Goal: Task Accomplishment & Management: Manage account settings

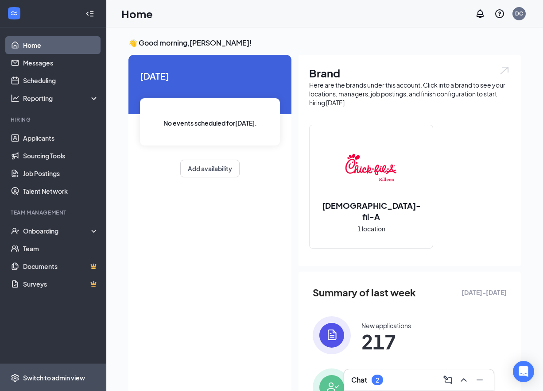
click at [42, 375] on div "Switch to admin view" at bounding box center [54, 378] width 62 height 9
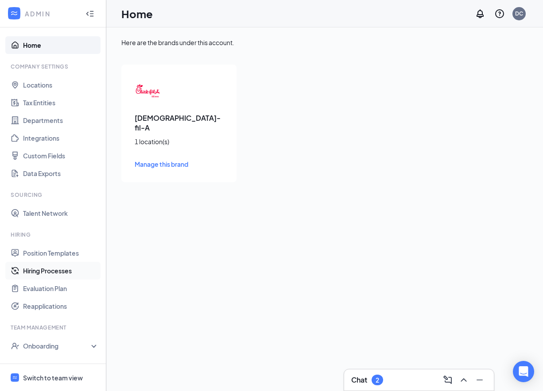
click at [23, 268] on link "Hiring Processes" at bounding box center [61, 271] width 76 height 18
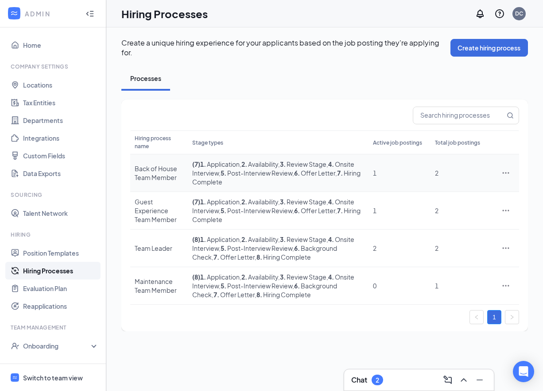
click at [240, 160] on span "1 . Application" at bounding box center [219, 164] width 39 height 8
click at [159, 167] on div "Back of House Team Member" at bounding box center [159, 173] width 49 height 18
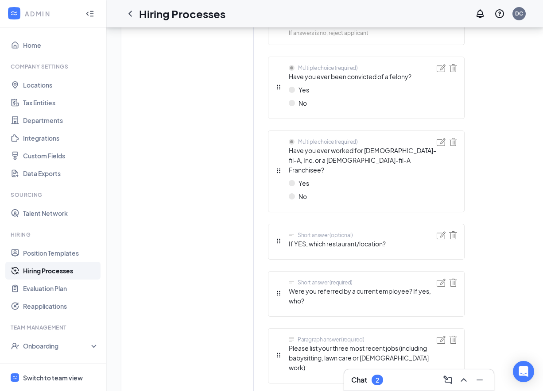
scroll to position [674, 0]
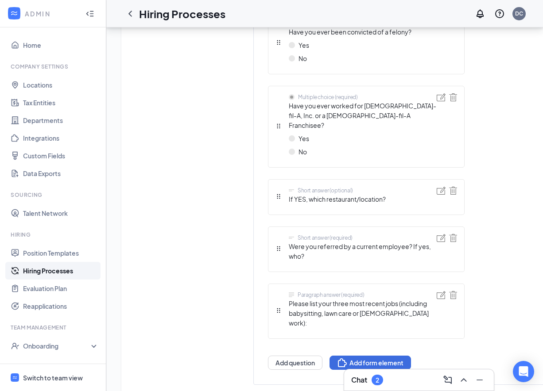
click at [377, 386] on div "Chat 2" at bounding box center [419, 380] width 136 height 14
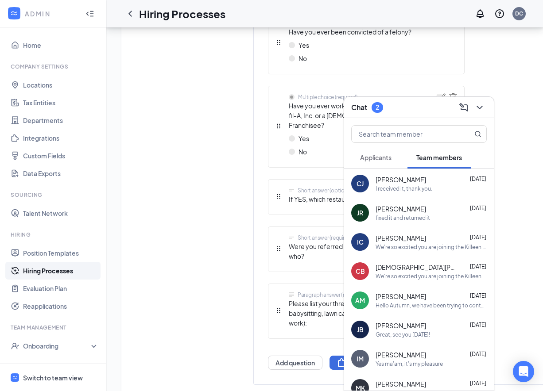
click at [368, 159] on span "Applicants" at bounding box center [375, 158] width 31 height 8
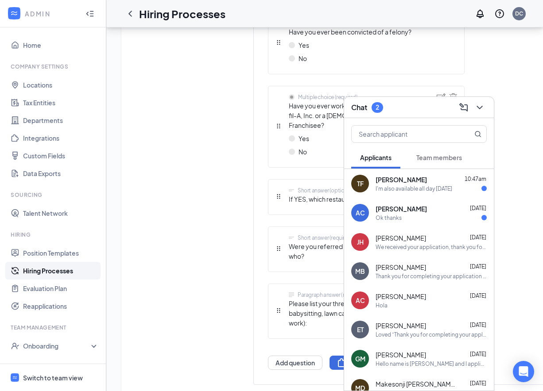
click at [398, 191] on div "I'm also available all day [DATE]" at bounding box center [414, 189] width 77 height 8
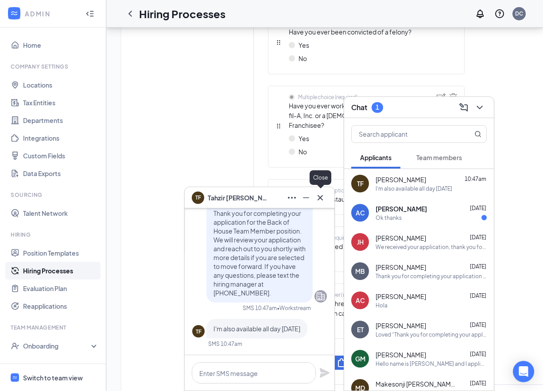
click at [324, 197] on icon "Cross" at bounding box center [320, 198] width 11 height 11
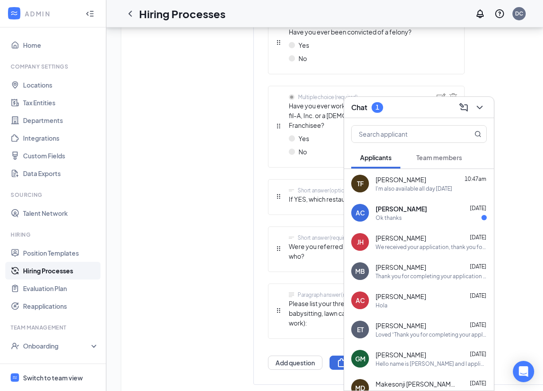
click at [403, 205] on span "[PERSON_NAME]" at bounding box center [401, 209] width 51 height 9
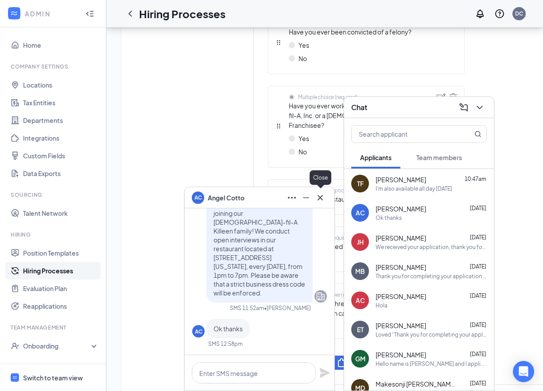
click at [320, 202] on icon "Cross" at bounding box center [320, 198] width 11 height 11
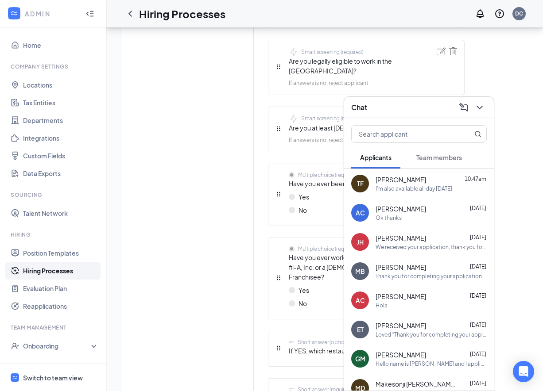
scroll to position [512, 0]
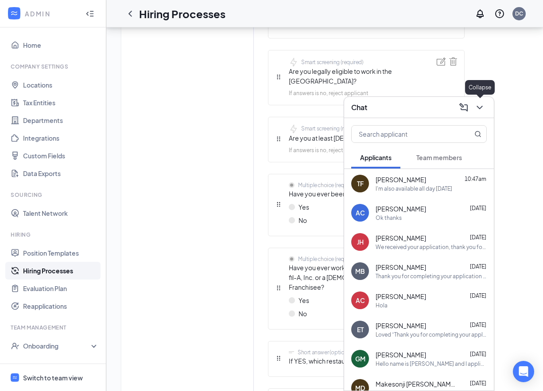
click at [485, 107] on icon "ChevronDown" at bounding box center [479, 107] width 11 height 11
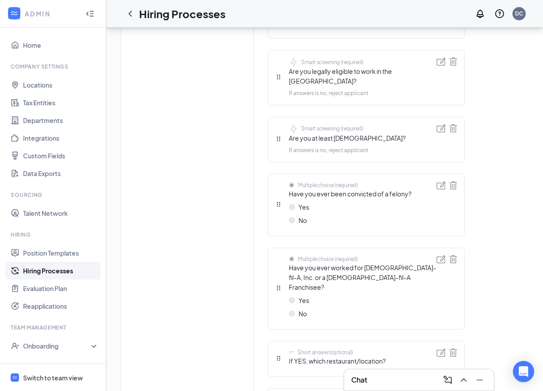
scroll to position [674, 0]
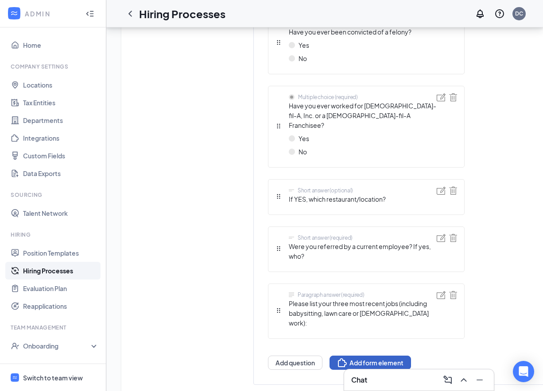
click at [356, 356] on button "Add form element" at bounding box center [369, 363] width 81 height 14
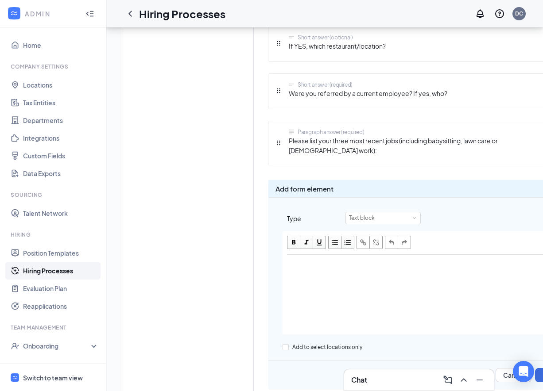
scroll to position [837, 0]
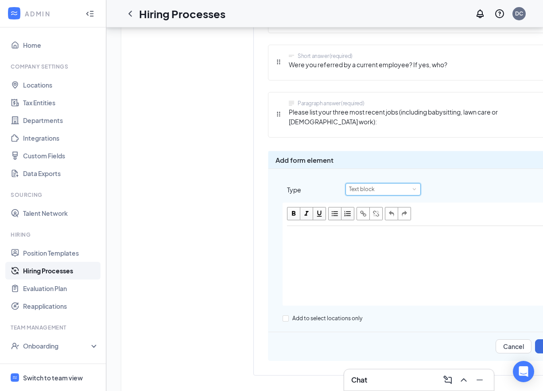
click at [368, 184] on div "Text block" at bounding box center [365, 190] width 32 height 12
click at [521, 340] on button "Cancel" at bounding box center [514, 347] width 36 height 14
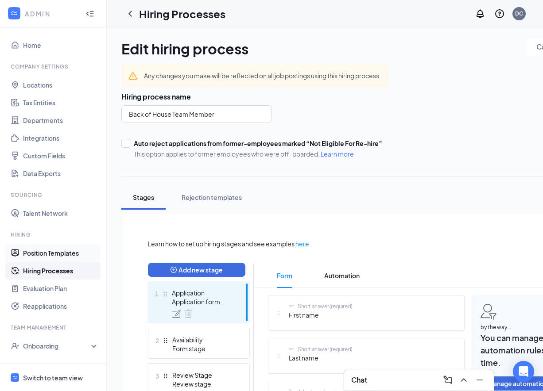
scroll to position [52, 0]
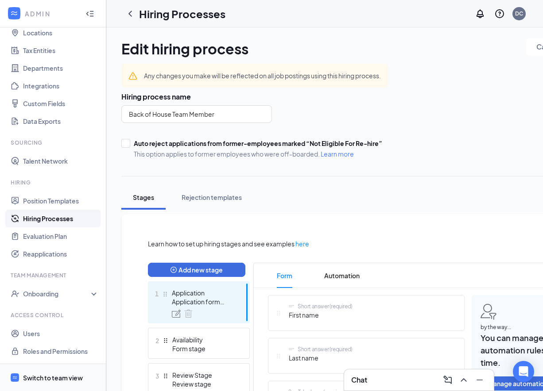
click at [50, 376] on div "Switch to team view" at bounding box center [53, 378] width 60 height 9
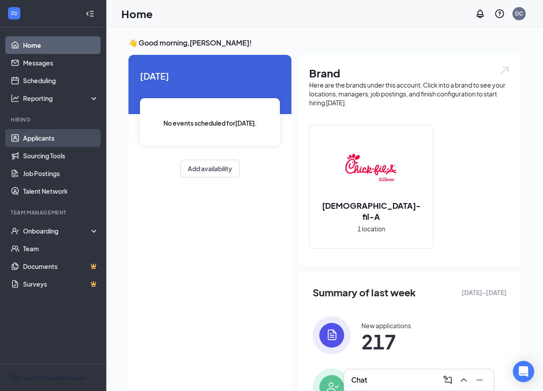
click at [29, 140] on link "Applicants" at bounding box center [61, 138] width 76 height 18
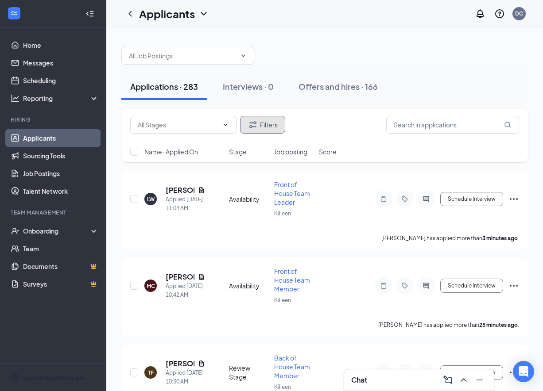
click at [263, 130] on button "Filters" at bounding box center [262, 125] width 45 height 18
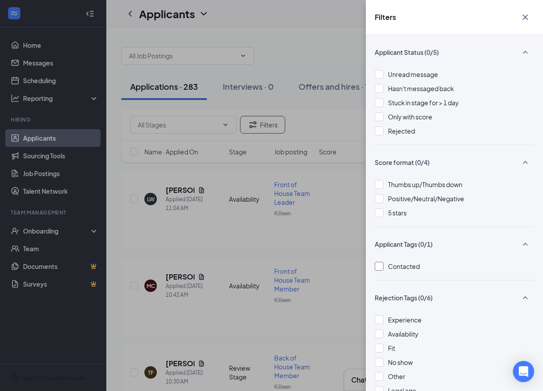
click at [381, 267] on div at bounding box center [379, 266] width 9 height 9
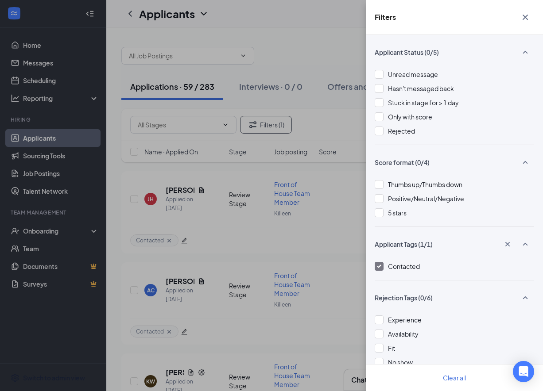
click at [521, 22] on icon "Cross" at bounding box center [525, 17] width 11 height 11
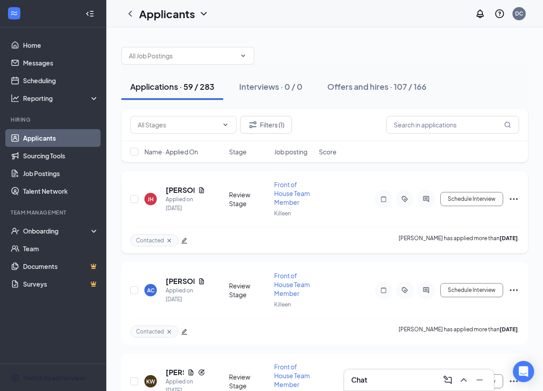
click at [426, 202] on icon "ActiveChat" at bounding box center [426, 199] width 11 height 7
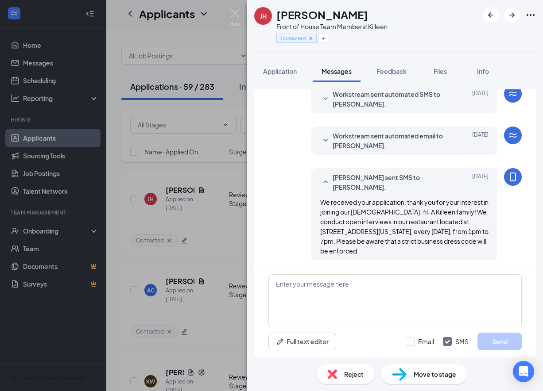
scroll to position [187, 0]
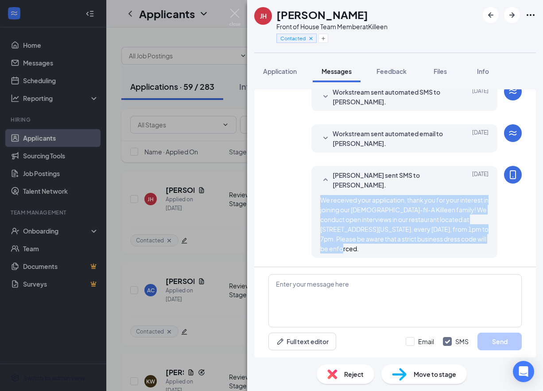
drag, startPoint x: 353, startPoint y: 248, endPoint x: 321, endPoint y: 201, distance: 58.0
click at [321, 201] on div "We received your application, thank you for your interest in joining our [DEMOG…" at bounding box center [404, 224] width 168 height 58
copy span "We received your application, thank you for your interest in joining our [DEMOG…"
click at [236, 12] on img at bounding box center [234, 17] width 11 height 17
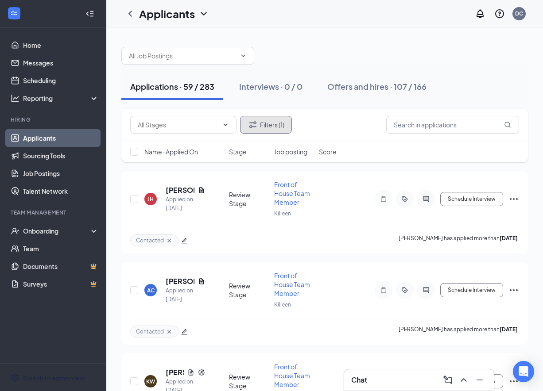
click at [275, 129] on button "Filters (1)" at bounding box center [266, 125] width 52 height 18
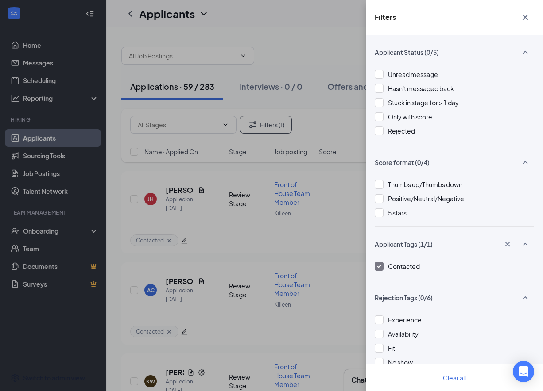
click at [380, 265] on img at bounding box center [379, 267] width 4 height 4
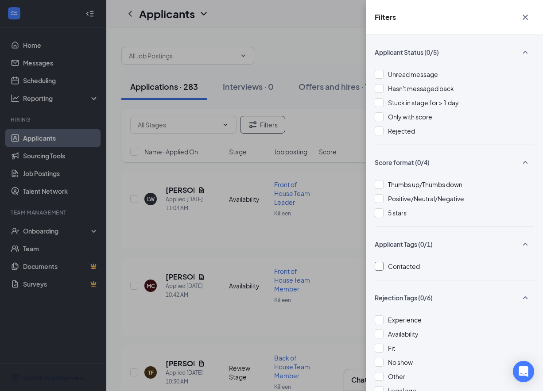
click at [524, 15] on icon "Cross" at bounding box center [525, 17] width 11 height 11
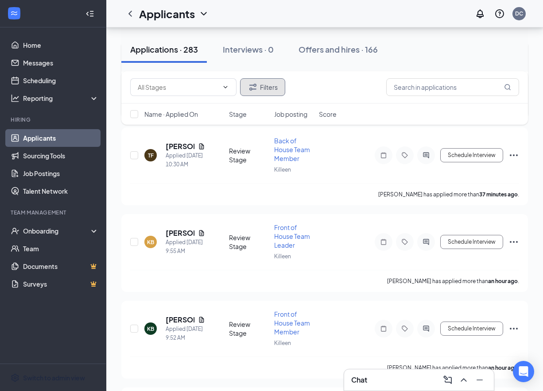
scroll to position [224, 0]
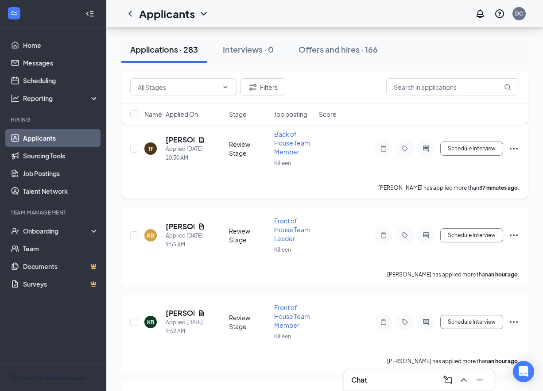
click at [291, 146] on div "Back of House Team Member" at bounding box center [294, 143] width 40 height 27
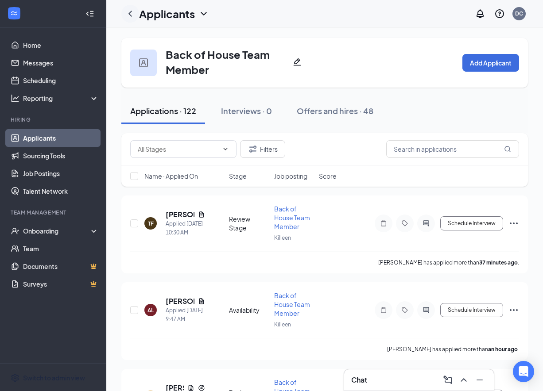
click at [128, 14] on icon "ChevronLeft" at bounding box center [130, 13] width 11 height 11
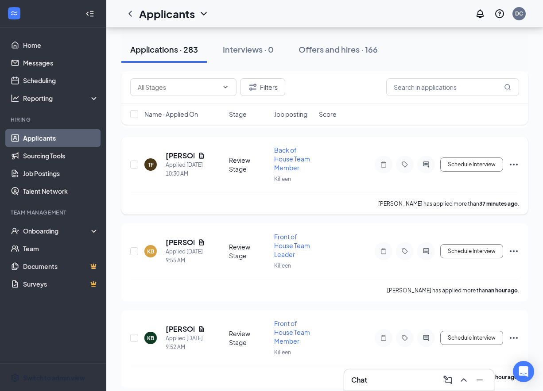
scroll to position [210, 0]
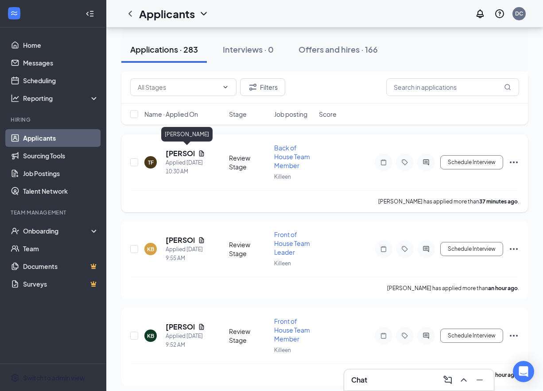
click at [174, 149] on h5 "[PERSON_NAME]" at bounding box center [180, 154] width 29 height 10
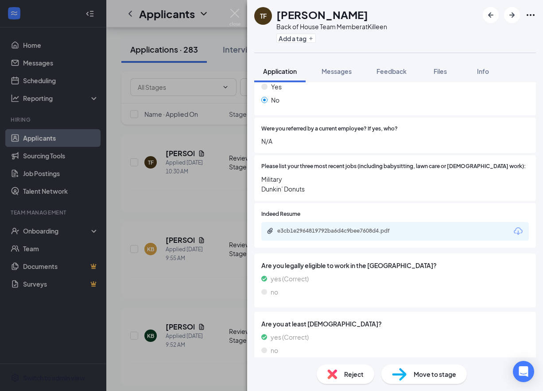
scroll to position [252, 0]
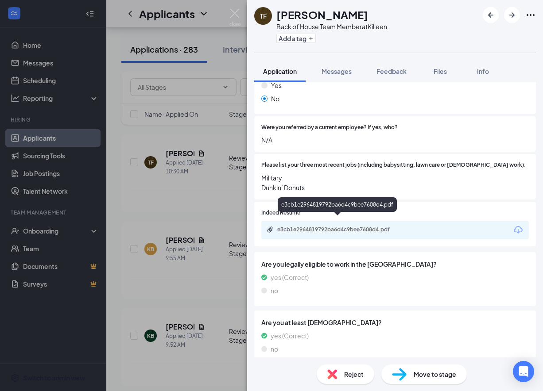
click at [308, 226] on div "e3cb1e2964819792ba6d4c9bee7608d4.pdf" at bounding box center [339, 229] width 124 height 7
click at [343, 374] on div "Reject" at bounding box center [346, 374] width 58 height 19
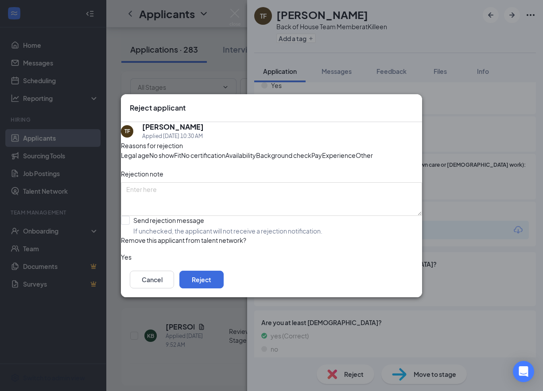
click at [322, 160] on span "Experience" at bounding box center [339, 156] width 34 height 10
click at [149, 236] on input "Send rejection message If unchecked, the applicant will not receive a rejection…" at bounding box center [222, 225] width 202 height 19
checkbox input "true"
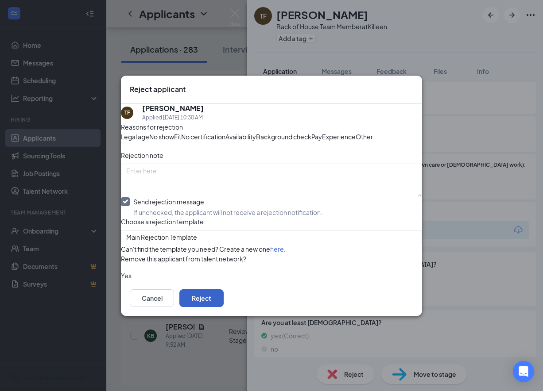
click at [224, 307] on button "Reject" at bounding box center [201, 299] width 44 height 18
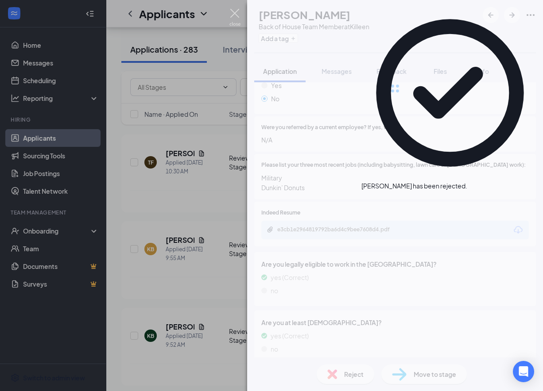
click at [236, 14] on img at bounding box center [234, 17] width 11 height 17
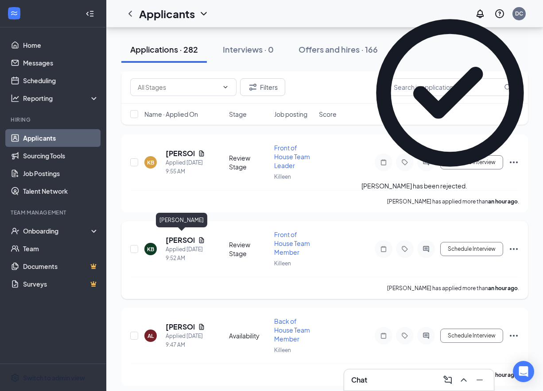
click at [180, 241] on h5 "[PERSON_NAME]" at bounding box center [180, 241] width 29 height 10
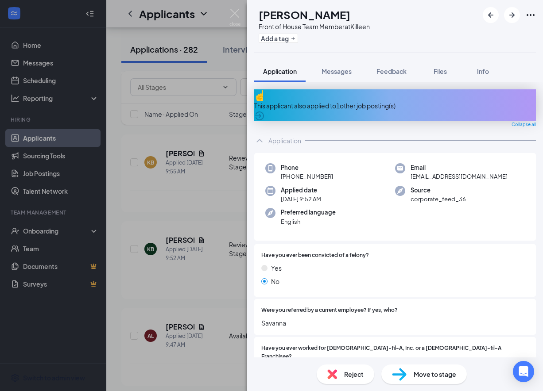
click at [303, 101] on div "This applicant also applied to 1 other job posting(s)" at bounding box center [395, 106] width 282 height 10
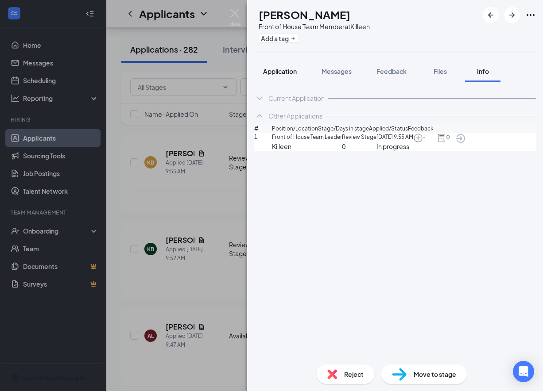
click at [293, 74] on span "Application" at bounding box center [280, 71] width 34 height 8
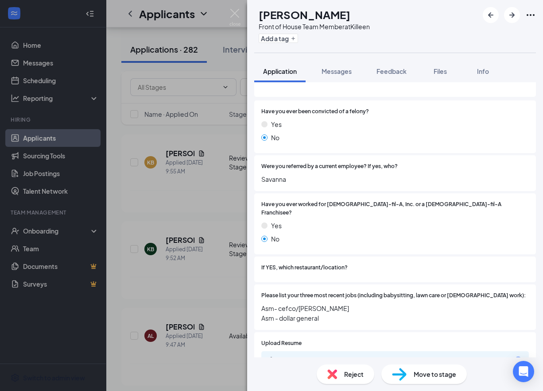
scroll to position [248, 0]
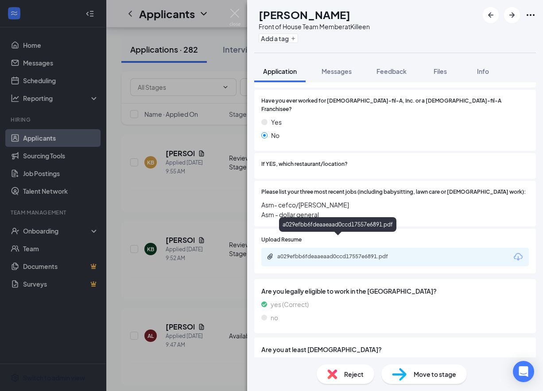
click at [355, 253] on div "a029efbb6fdeaaeaad0ccd17557e6891.pdf" at bounding box center [339, 256] width 124 height 7
click at [338, 370] on div "Reject" at bounding box center [346, 374] width 58 height 19
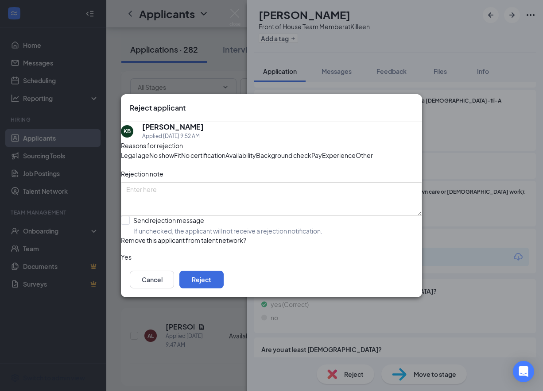
click at [322, 160] on span "Experience" at bounding box center [339, 156] width 34 height 10
click at [224, 289] on button "Reject" at bounding box center [201, 280] width 44 height 18
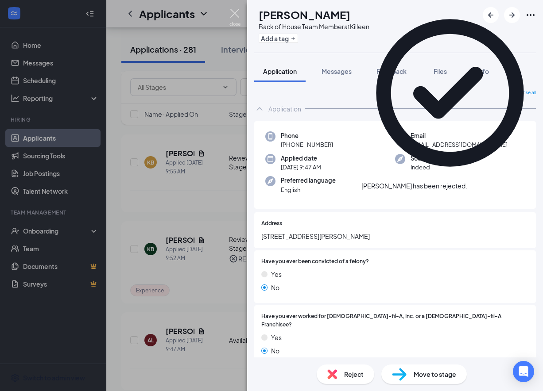
click at [234, 12] on img at bounding box center [234, 17] width 11 height 17
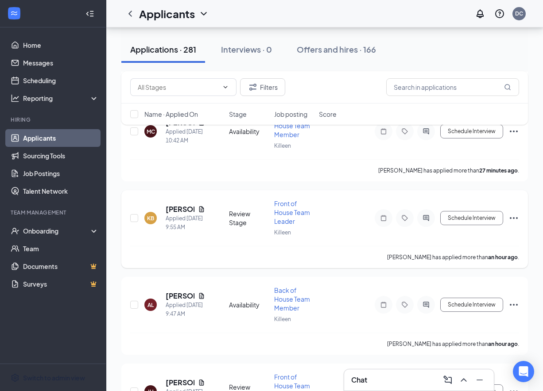
scroll to position [153, 0]
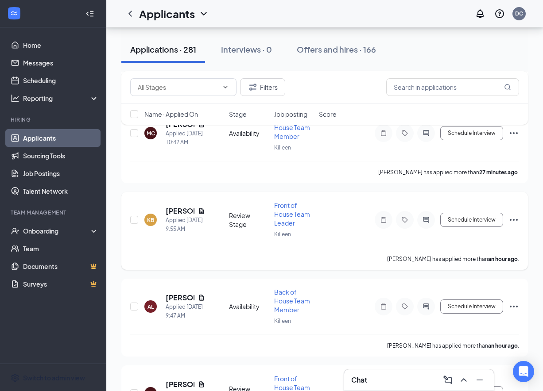
click at [518, 215] on icon "Ellipses" at bounding box center [513, 220] width 11 height 11
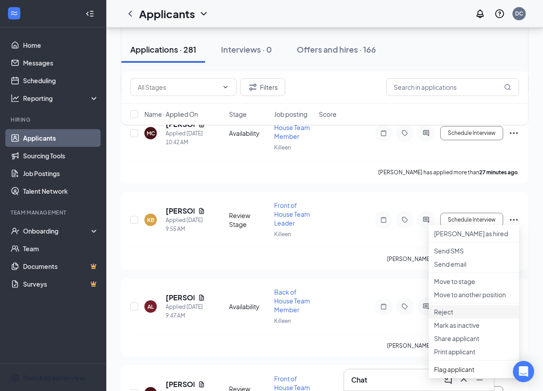
click at [458, 317] on p "Reject" at bounding box center [474, 312] width 80 height 9
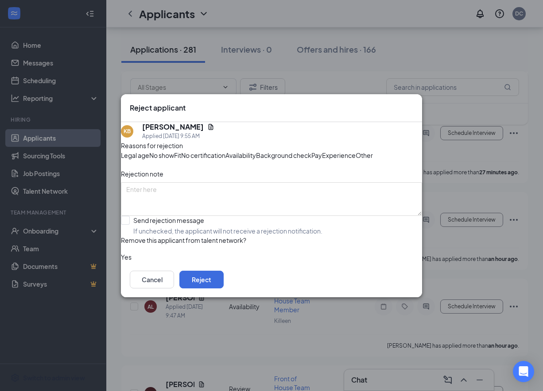
click at [322, 160] on div "Experience" at bounding box center [339, 156] width 34 height 10
click at [178, 236] on input "Send rejection message If unchecked, the applicant will not receive a rejection…" at bounding box center [222, 225] width 202 height 19
checkbox input "true"
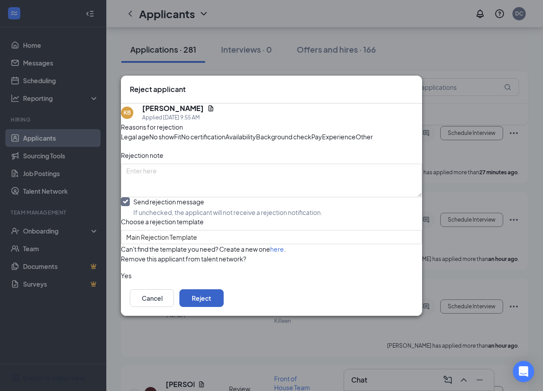
click at [224, 307] on button "Reject" at bounding box center [201, 299] width 44 height 18
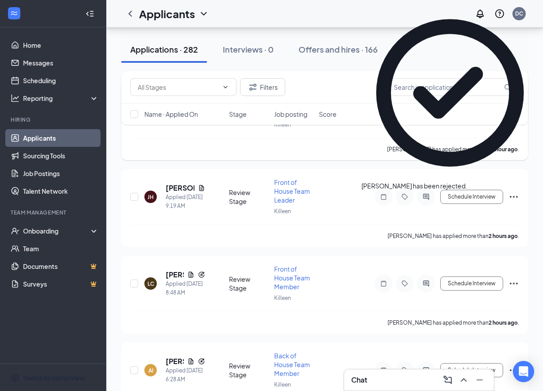
scroll to position [356, 0]
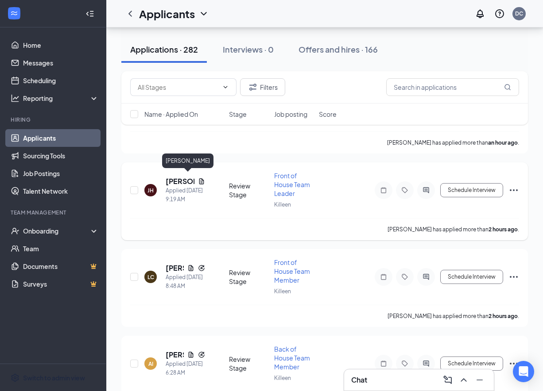
click at [186, 177] on h5 "[PERSON_NAME]" at bounding box center [180, 182] width 29 height 10
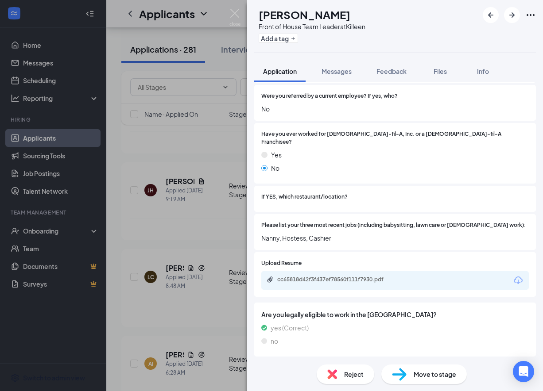
scroll to position [357, 0]
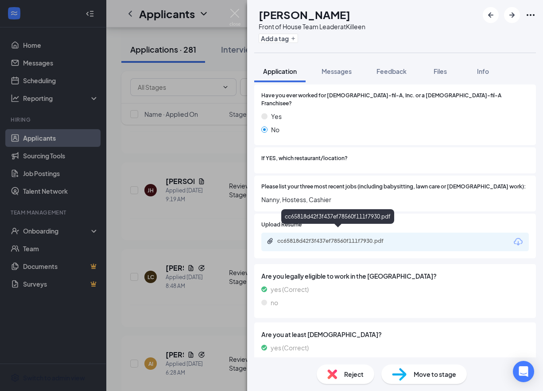
click at [333, 238] on div "cc65818d42f3f437ef78560f111f7930.pdf" at bounding box center [339, 241] width 124 height 7
click at [342, 372] on div "Reject" at bounding box center [346, 374] width 58 height 19
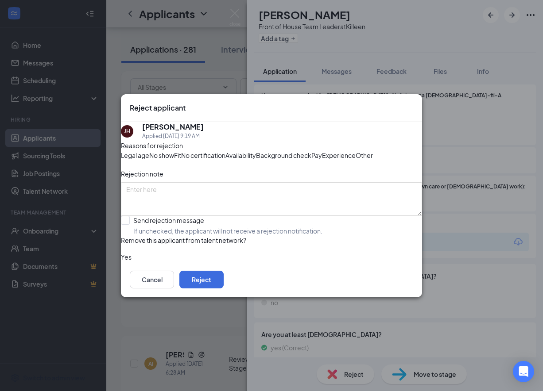
click at [322, 159] on span "Experience" at bounding box center [339, 156] width 34 height 10
click at [256, 151] on div "Availability" at bounding box center [240, 156] width 31 height 10
click at [128, 244] on div "[PERSON_NAME] Applied [DATE] 9:19 AM Reasons for rejection Legal age No show Fi…" at bounding box center [271, 192] width 301 height 140
click at [136, 236] on input "Send rejection message If unchecked, the applicant will not receive a rejection…" at bounding box center [222, 225] width 202 height 19
checkbox input "true"
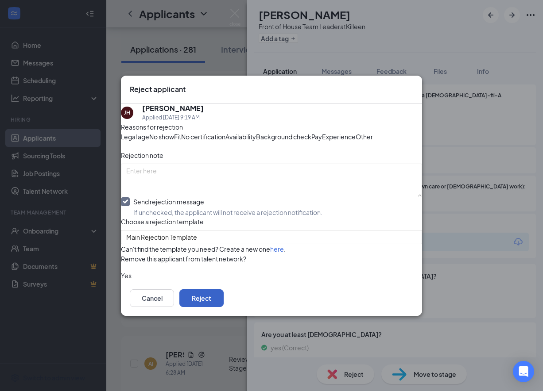
click at [224, 307] on button "Reject" at bounding box center [201, 299] width 44 height 18
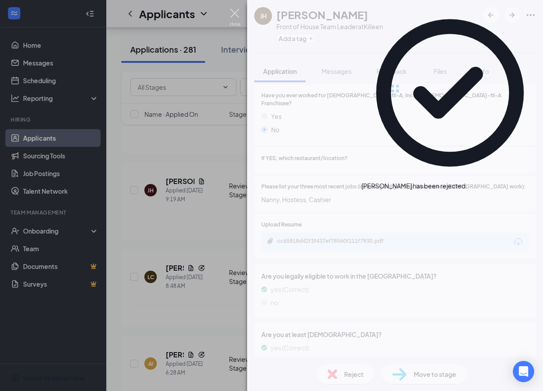
click at [235, 16] on img at bounding box center [234, 17] width 11 height 17
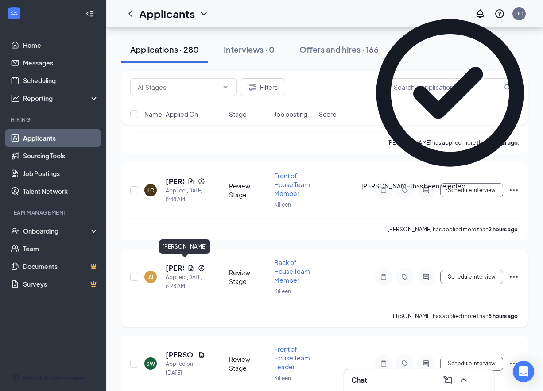
click at [177, 264] on h5 "[PERSON_NAME]" at bounding box center [175, 269] width 18 height 10
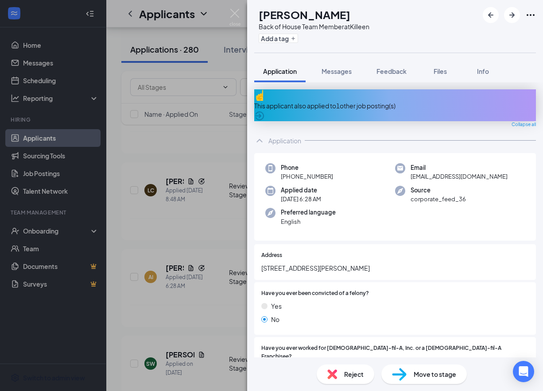
click at [297, 101] on div "This applicant also applied to 1 other job posting(s)" at bounding box center [395, 106] width 282 height 10
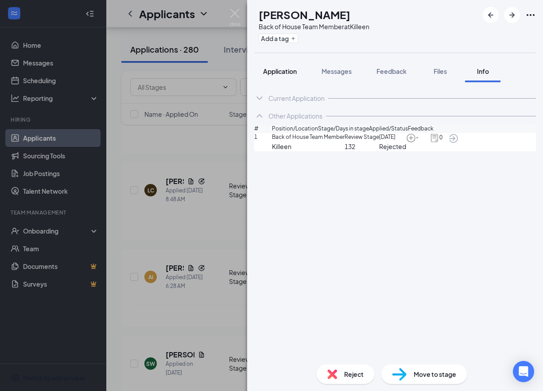
click at [290, 70] on span "Application" at bounding box center [280, 71] width 34 height 8
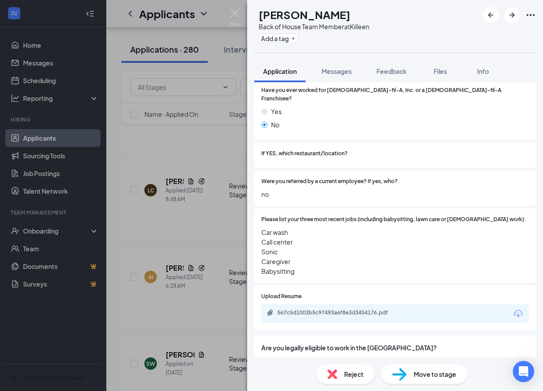
scroll to position [264, 0]
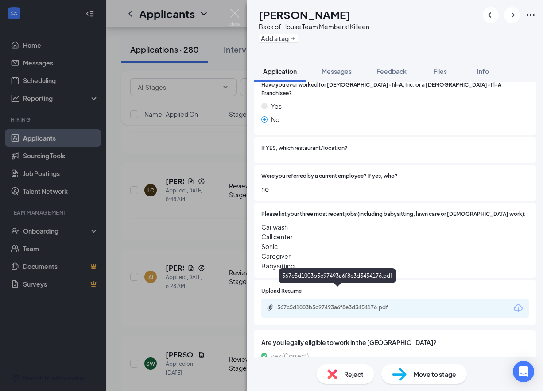
click at [340, 304] on div "567c5d1003b5c97493a6f8e3d3454176.pdf" at bounding box center [338, 308] width 143 height 8
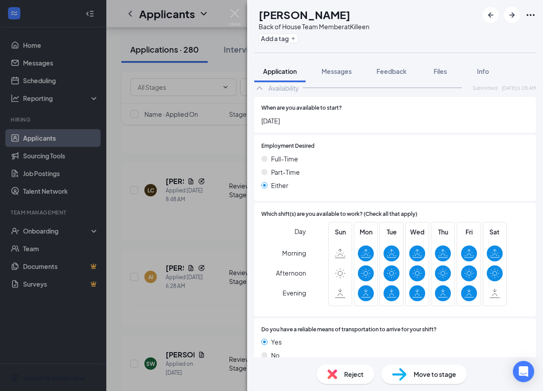
click at [348, 375] on span "Reject" at bounding box center [353, 375] width 19 height 10
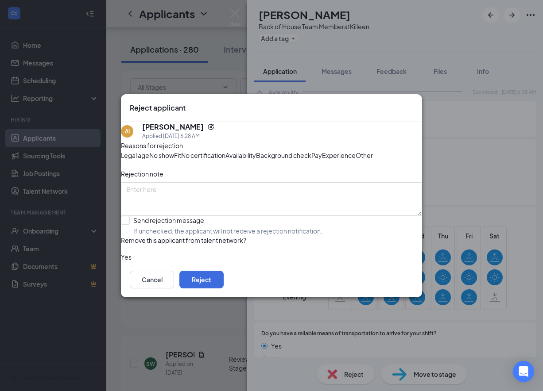
click at [322, 160] on span "Experience" at bounding box center [339, 156] width 34 height 10
click at [136, 235] on input "Send rejection message If unchecked, the applicant will not receive a rejection…" at bounding box center [222, 225] width 202 height 19
checkbox input "true"
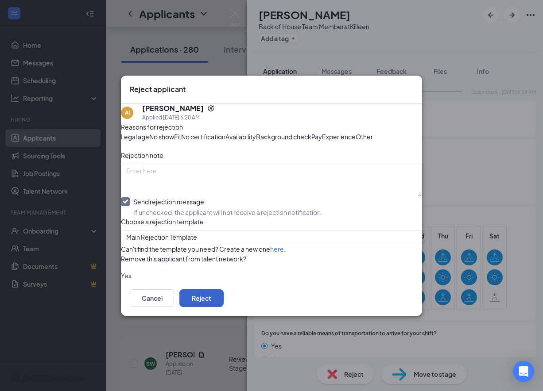
click at [224, 307] on button "Reject" at bounding box center [201, 299] width 44 height 18
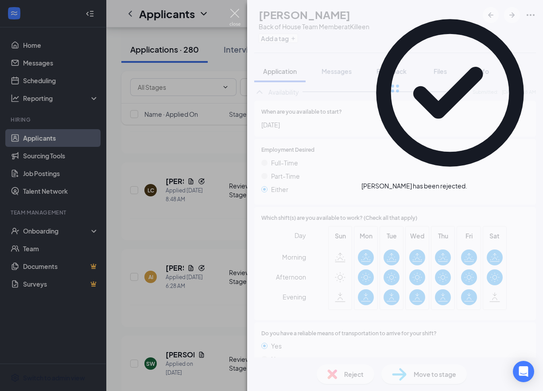
click at [239, 13] on img at bounding box center [234, 17] width 11 height 17
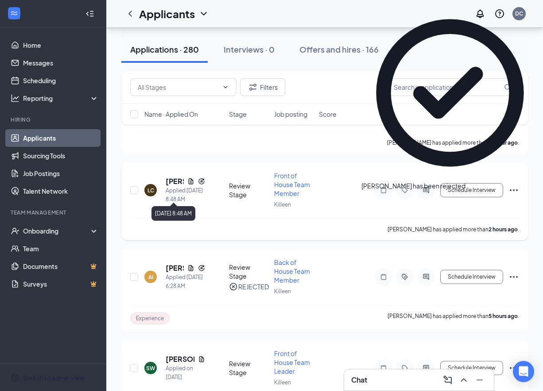
click at [174, 186] on div "Applied [DATE] 8:48 AM" at bounding box center [185, 195] width 39 height 18
click at [174, 180] on h5 "[PERSON_NAME]" at bounding box center [175, 182] width 18 height 10
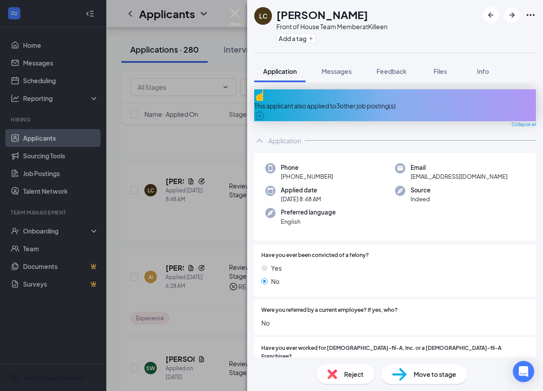
click at [352, 101] on div "This applicant also applied to 3 other job posting(s)" at bounding box center [395, 106] width 282 height 10
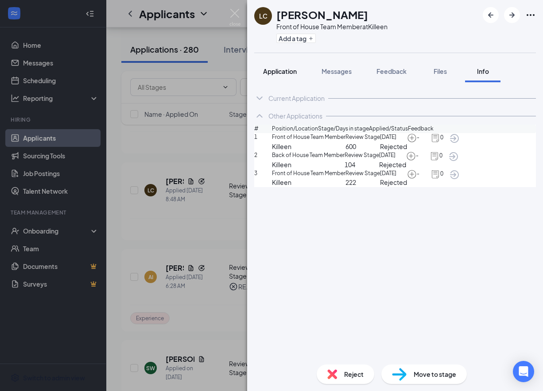
click at [273, 74] on span "Application" at bounding box center [280, 71] width 34 height 8
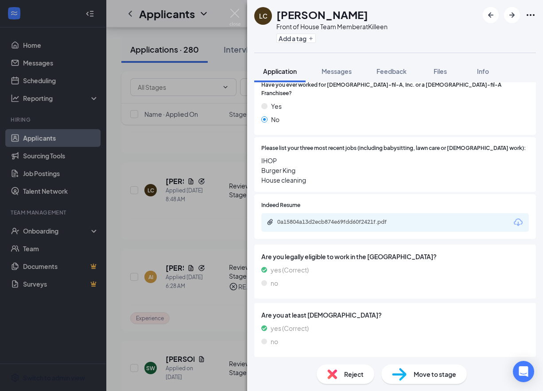
scroll to position [229, 0]
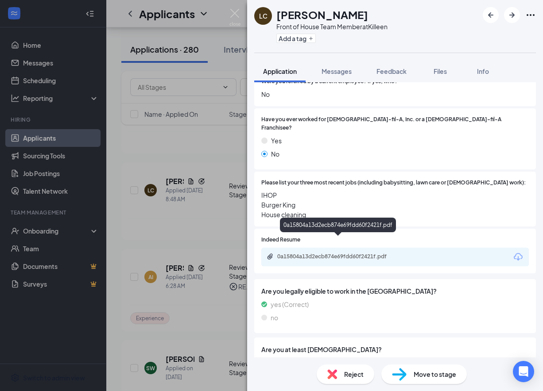
click at [338, 253] on div "0a15804a13d2ecb874e69fdd60f2421f.pdf" at bounding box center [339, 256] width 124 height 7
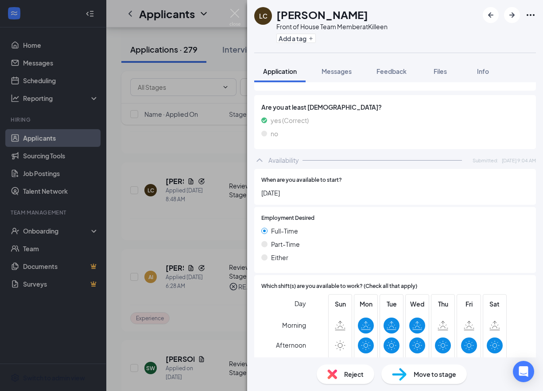
scroll to position [544, 0]
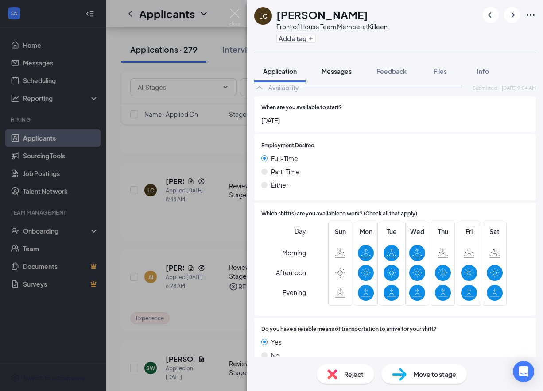
click at [342, 73] on span "Messages" at bounding box center [337, 71] width 30 height 8
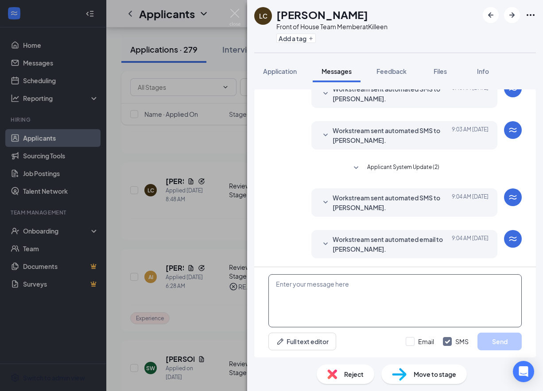
scroll to position [124, 0]
click at [326, 308] on textarea at bounding box center [394, 301] width 253 height 53
paste textarea "We received your application, thank you for your interest in joining our [DEMOG…"
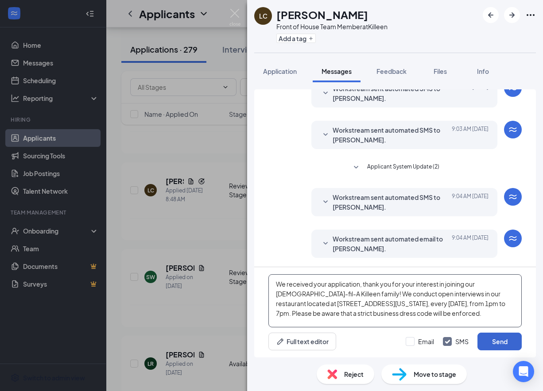
type textarea "We received your application, thank you for your interest in joining our [DEMOG…"
click at [504, 342] on button "Send" at bounding box center [499, 342] width 44 height 18
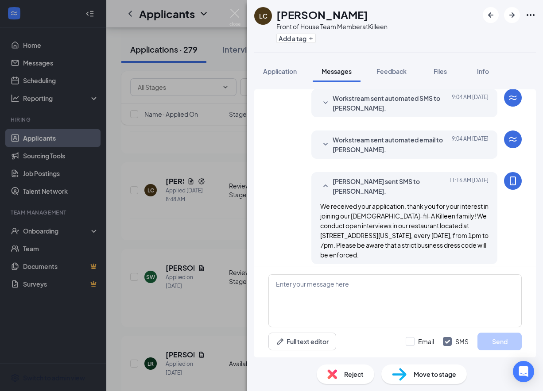
scroll to position [229, 0]
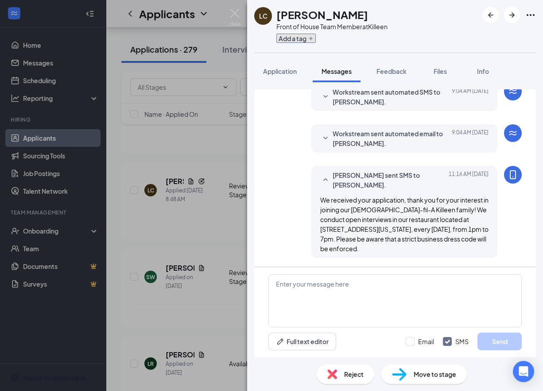
click at [304, 40] on button "Add a tag" at bounding box center [295, 38] width 39 height 9
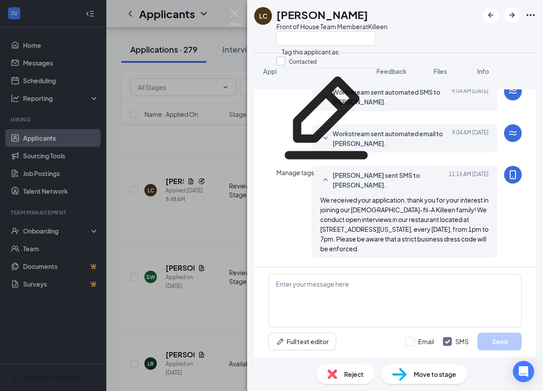
click at [286, 64] on input "Contacted" at bounding box center [296, 62] width 40 height 10
checkbox input "true"
click at [252, 45] on div "LC [PERSON_NAME] Front of House Team Member at [GEOGRAPHIC_DATA]" at bounding box center [395, 26] width 296 height 53
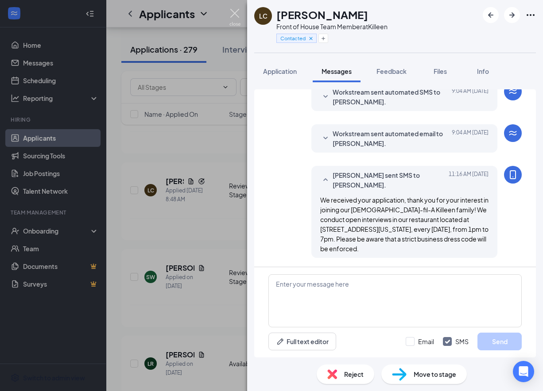
click at [231, 12] on img at bounding box center [234, 17] width 11 height 17
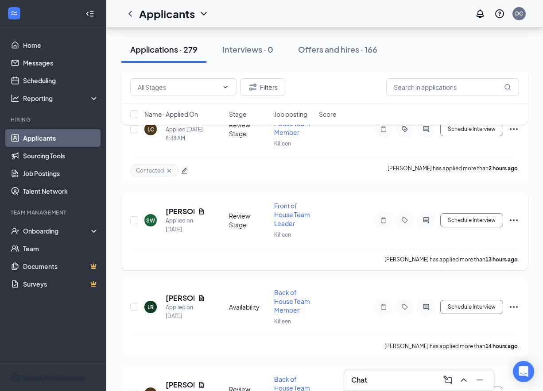
scroll to position [418, 0]
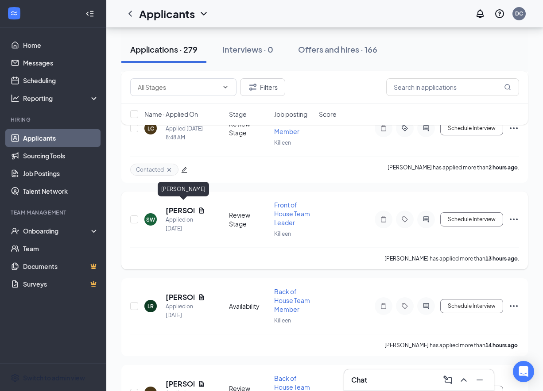
click at [179, 210] on h5 "[PERSON_NAME]" at bounding box center [180, 211] width 29 height 10
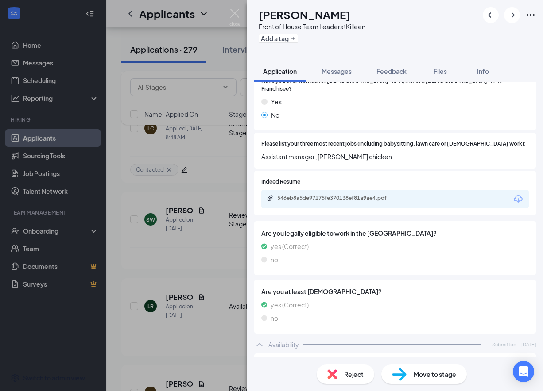
scroll to position [349, 0]
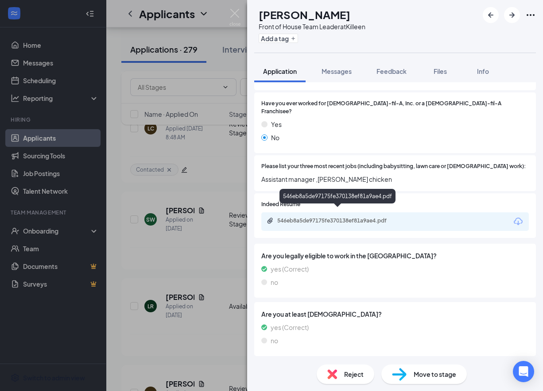
click at [325, 217] on div "546eb8a5de97175fe370138ef81a9ae4.pdf" at bounding box center [339, 220] width 124 height 7
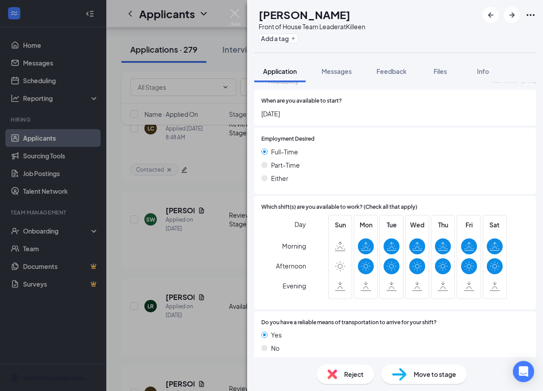
scroll to position [0, 0]
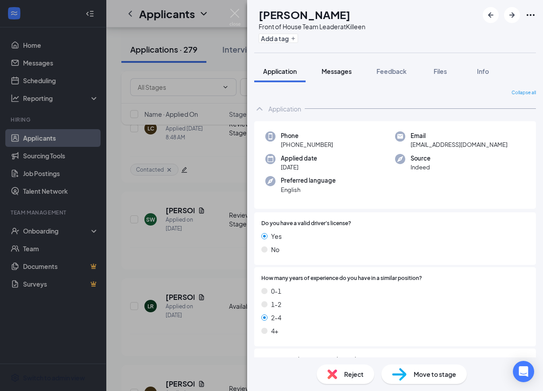
click at [347, 67] on span "Messages" at bounding box center [337, 71] width 30 height 8
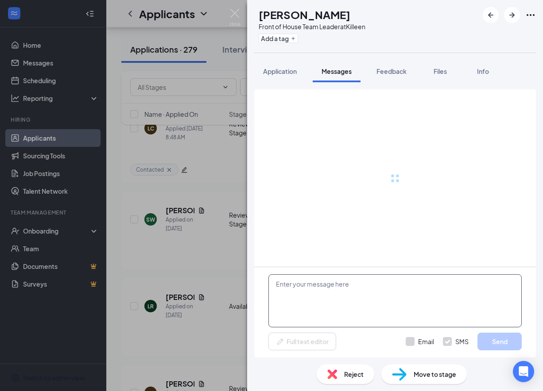
click at [359, 315] on textarea at bounding box center [394, 301] width 253 height 53
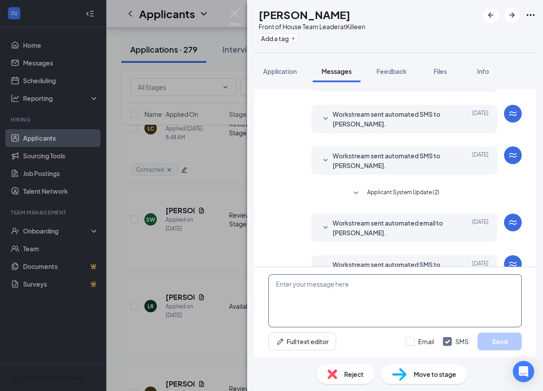
scroll to position [149, 0]
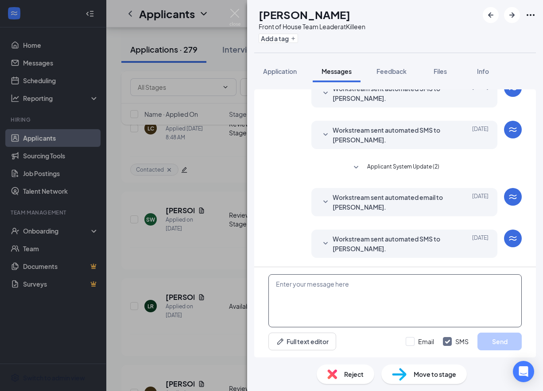
paste textarea "We received your application, thank you for your interest in joining our [DEMOG…"
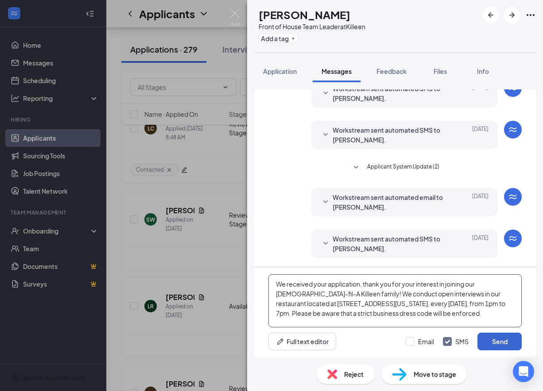
type textarea "We received your application, thank you for your interest in joining our [DEMOG…"
click at [506, 342] on button "Send" at bounding box center [499, 342] width 44 height 18
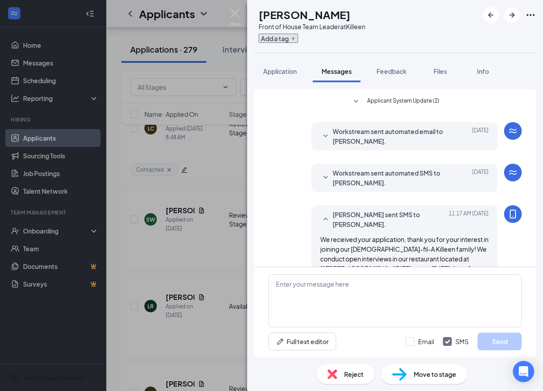
click at [298, 40] on button "Add a tag" at bounding box center [278, 38] width 39 height 9
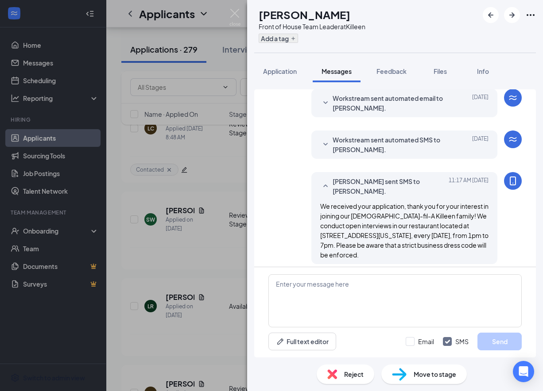
scroll to position [255, 0]
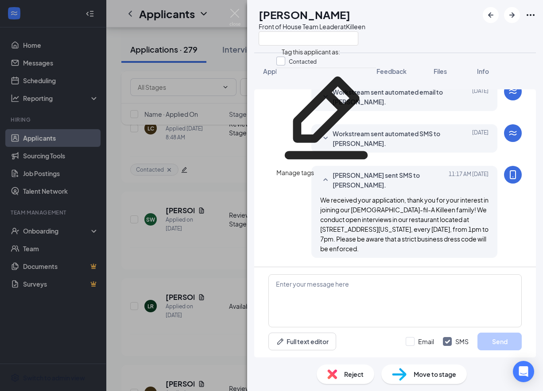
click at [283, 65] on input "Contacted" at bounding box center [296, 62] width 40 height 10
checkbox input "true"
click at [259, 51] on div "SW [PERSON_NAME] Front of House Team Leader at [GEOGRAPHIC_DATA]" at bounding box center [395, 26] width 296 height 53
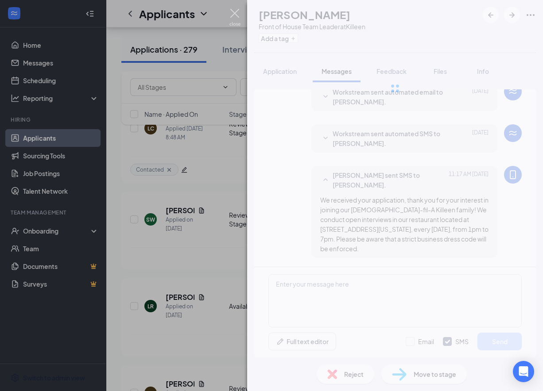
click at [231, 10] on img at bounding box center [234, 17] width 11 height 17
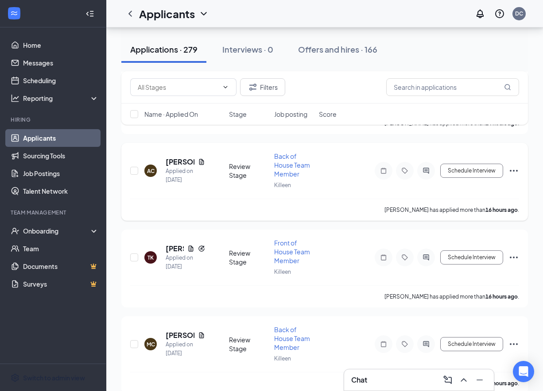
scroll to position [650, 0]
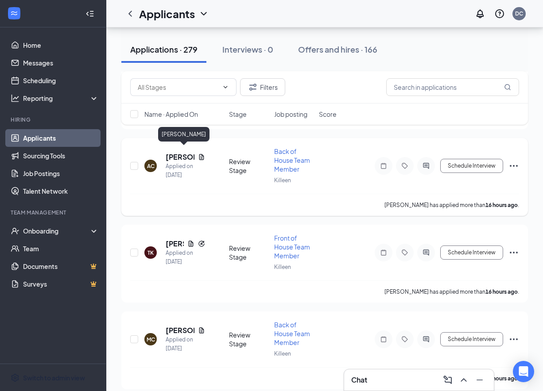
click at [178, 152] on h5 "[PERSON_NAME]" at bounding box center [180, 157] width 29 height 10
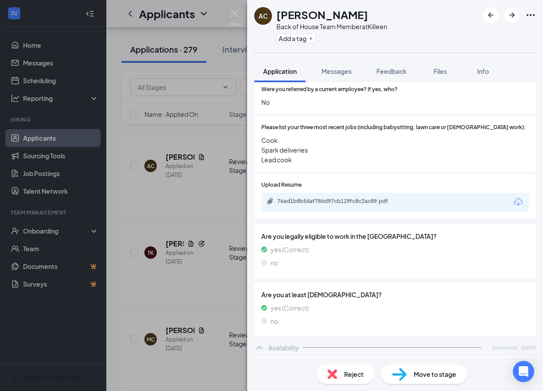
scroll to position [258, 0]
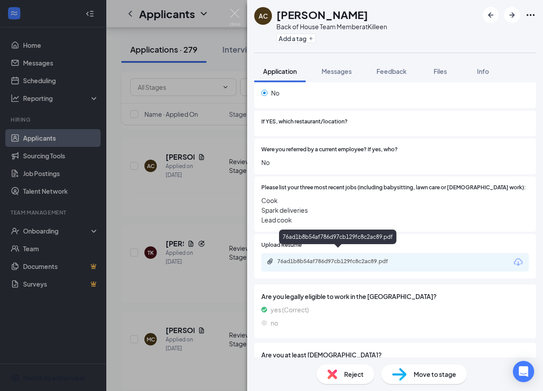
click at [343, 258] on div "76ad1b8b54af786d97cb129fc8c2ac89.pdf" at bounding box center [339, 261] width 124 height 7
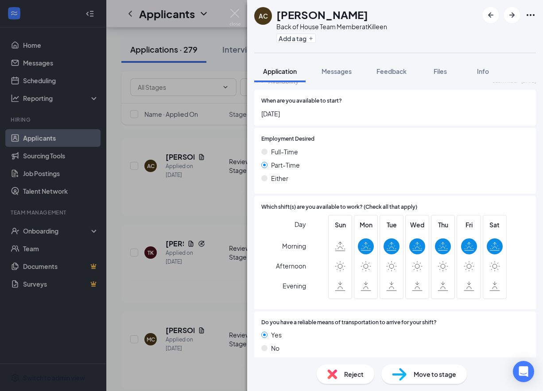
click at [354, 366] on div "Reject" at bounding box center [346, 374] width 58 height 19
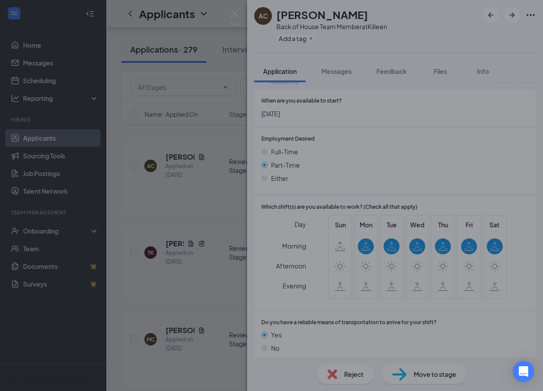
scroll to position [581, 0]
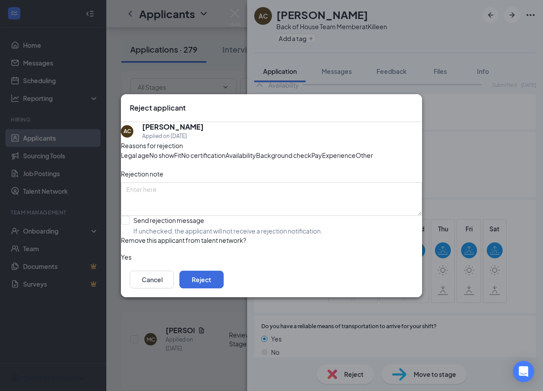
click at [256, 151] on span "Availability" at bounding box center [240, 156] width 31 height 10
click at [139, 236] on input "Send rejection message If unchecked, the applicant will not receive a rejection…" at bounding box center [222, 225] width 202 height 19
checkbox input "true"
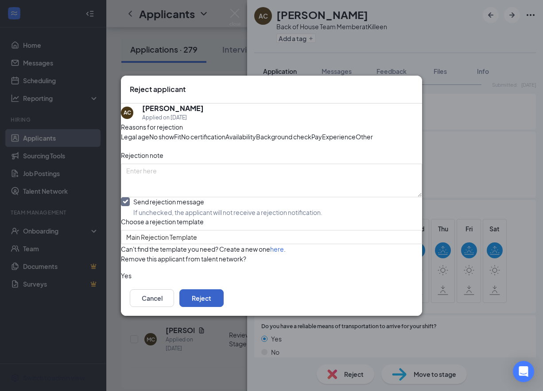
click at [224, 307] on button "Reject" at bounding box center [201, 299] width 44 height 18
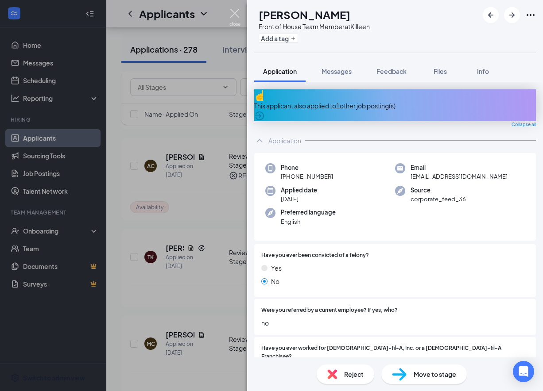
click at [239, 13] on img at bounding box center [234, 17] width 11 height 17
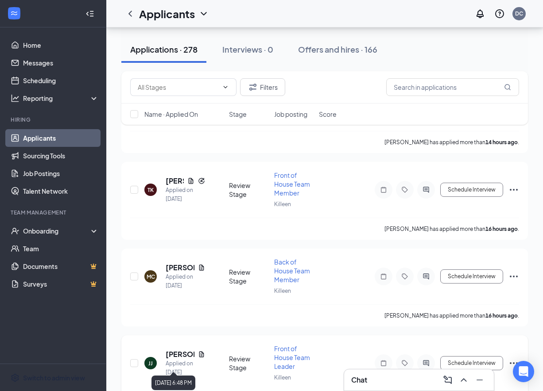
scroll to position [621, 0]
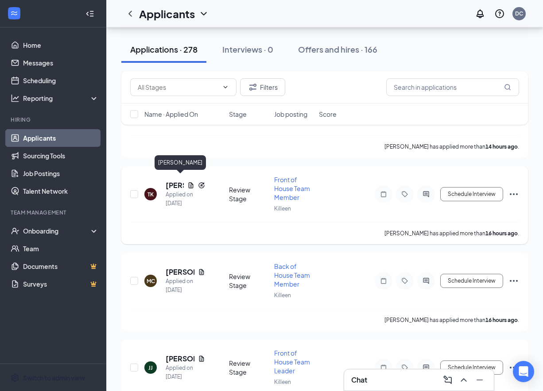
click at [171, 181] on h5 "[PERSON_NAME]" at bounding box center [175, 186] width 18 height 10
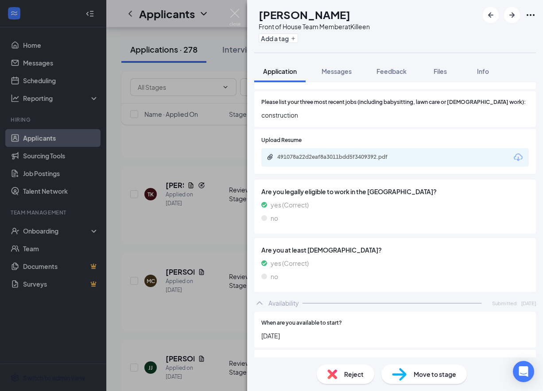
scroll to position [225, 0]
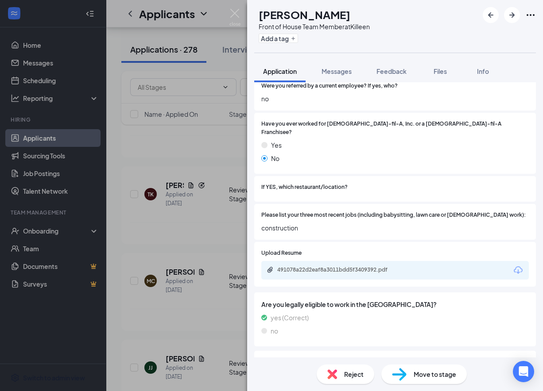
click at [322, 267] on div "491078a22d2eaf8a3011bdd5f3409392.pdf" at bounding box center [339, 270] width 124 height 7
click at [349, 76] on button "Messages" at bounding box center [337, 71] width 48 height 22
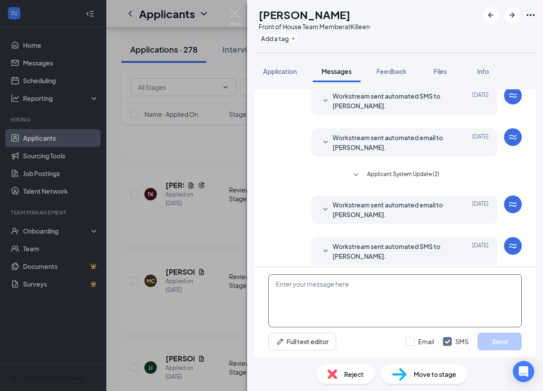
scroll to position [82, 0]
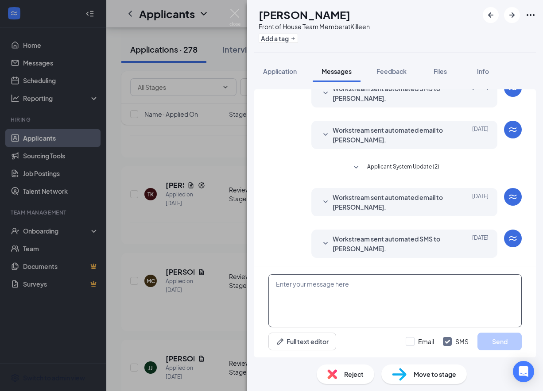
click at [355, 309] on textarea at bounding box center [394, 301] width 253 height 53
paste textarea "We received your application, thank you for your interest in joining our [DEMOG…"
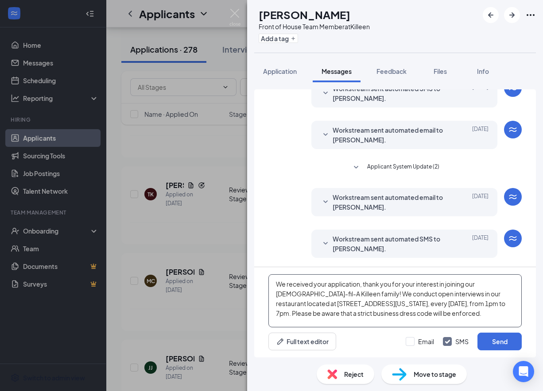
type textarea "We received your application, thank you for your interest in joining our [DEMOG…"
click at [500, 357] on div "We received your application, thank you for your interest in joining our [DEMOG…" at bounding box center [395, 312] width 282 height 90
click at [500, 348] on button "Send" at bounding box center [499, 342] width 44 height 18
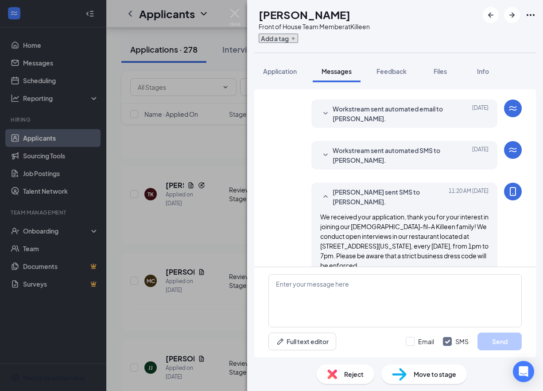
click at [298, 39] on button "Add a tag" at bounding box center [278, 38] width 39 height 9
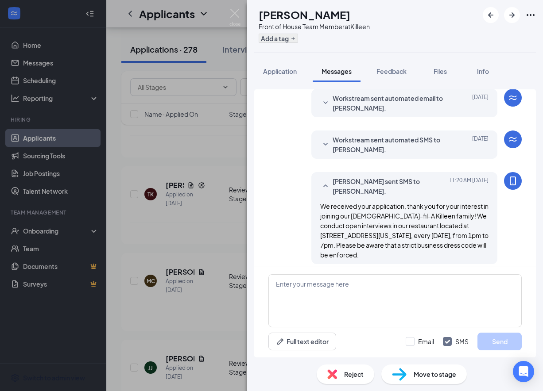
scroll to position [187, 0]
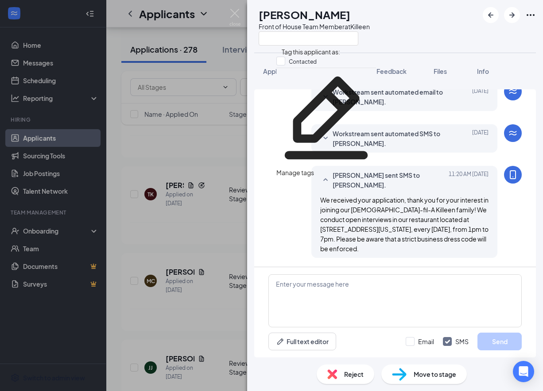
click at [294, 57] on span "Tag this applicant as:" at bounding box center [310, 50] width 69 height 15
click at [290, 62] on input "Contacted" at bounding box center [296, 62] width 40 height 10
checkbox input "true"
click at [263, 52] on div "TK [PERSON_NAME] Front of House Team Member at [GEOGRAPHIC_DATA]" at bounding box center [395, 26] width 296 height 53
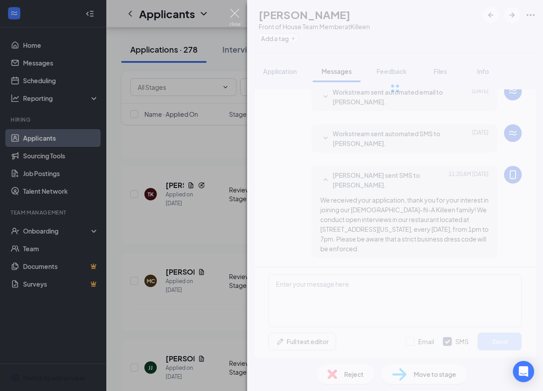
click at [238, 14] on img at bounding box center [234, 17] width 11 height 17
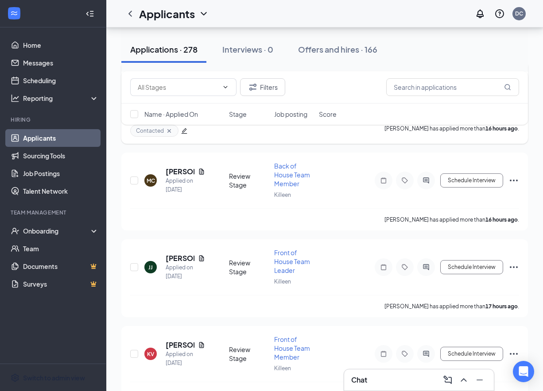
scroll to position [727, 0]
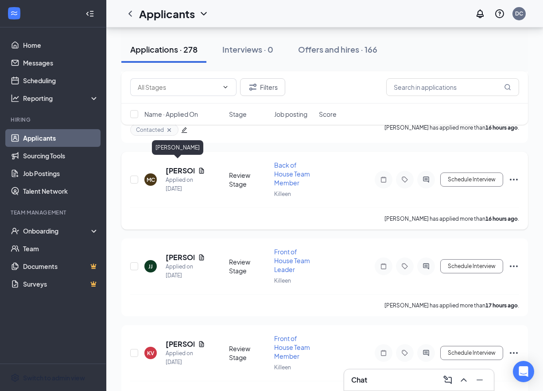
click at [170, 169] on h5 "[PERSON_NAME]" at bounding box center [180, 171] width 29 height 10
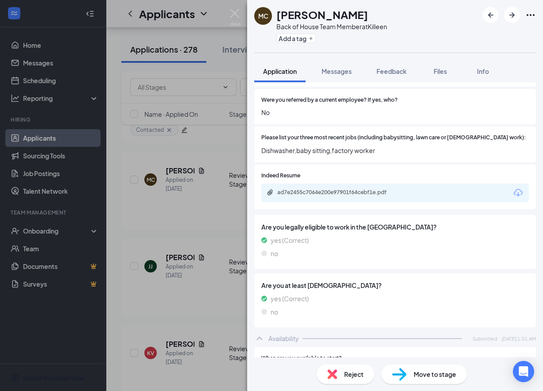
scroll to position [283, 0]
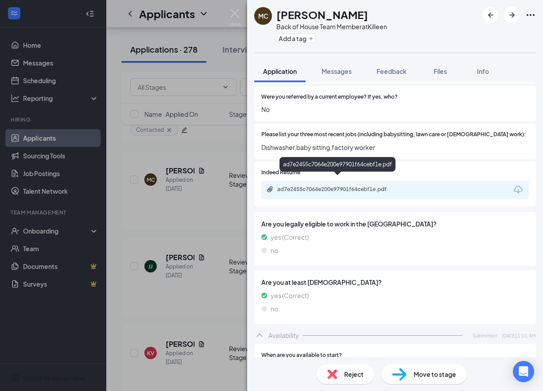
click at [358, 186] on div "ad7e2455c7064e200e97901f64cebf1e.pdf" at bounding box center [339, 189] width 124 height 7
click at [349, 371] on span "Reject" at bounding box center [353, 375] width 19 height 10
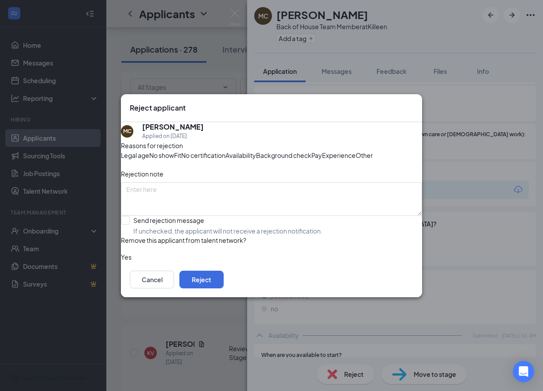
click at [322, 160] on span "Experience" at bounding box center [339, 156] width 34 height 10
click at [171, 236] on input "Send rejection message If unchecked, the applicant will not receive a rejection…" at bounding box center [222, 225] width 202 height 19
checkbox input "true"
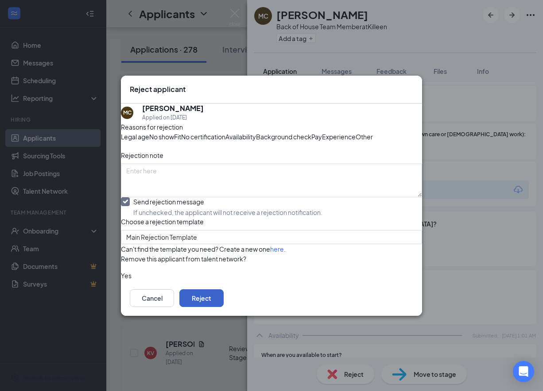
click at [224, 307] on button "Reject" at bounding box center [201, 299] width 44 height 18
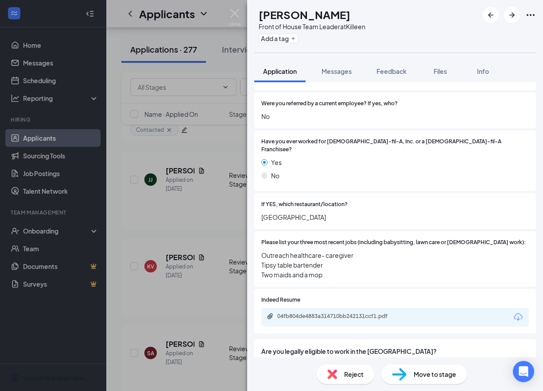
scroll to position [344, 0]
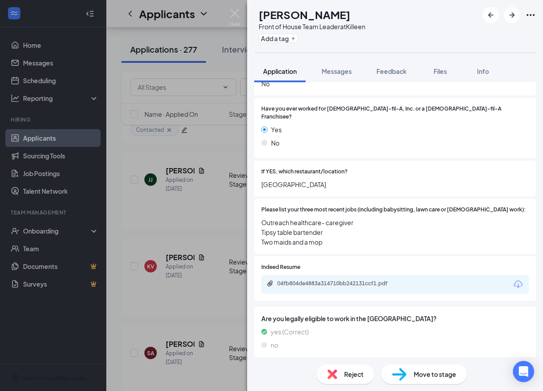
click at [334, 275] on div "04fb804de4883a314710bb242131ccf1.pdf" at bounding box center [394, 284] width 267 height 19
click at [334, 280] on div "04fb804de4883a314710bb242131ccf1.pdf" at bounding box center [339, 283] width 124 height 7
click at [336, 366] on div "Reject" at bounding box center [346, 374] width 58 height 19
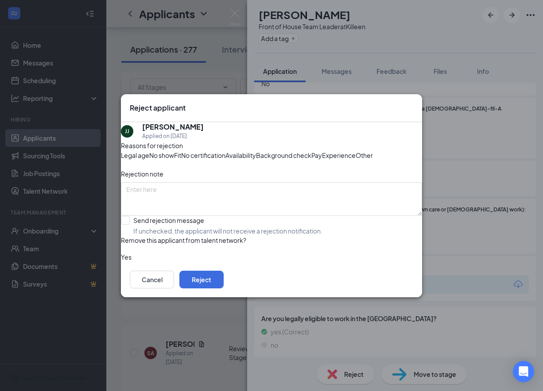
click at [322, 160] on span "Experience" at bounding box center [339, 156] width 34 height 10
click at [147, 236] on input "Send rejection message If unchecked, the applicant will not receive a rejection…" at bounding box center [222, 225] width 202 height 19
checkbox input "true"
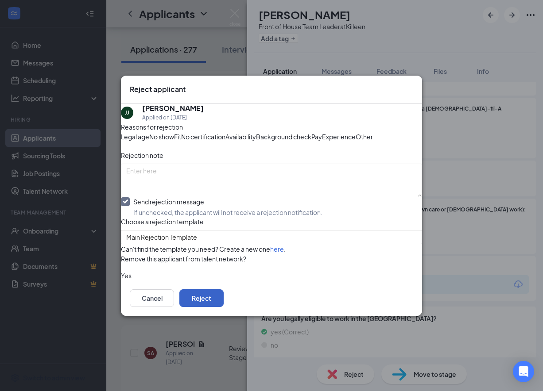
click at [224, 307] on button "Reject" at bounding box center [201, 299] width 44 height 18
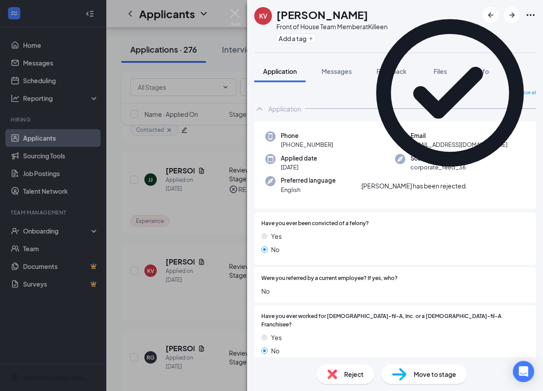
click at [240, 13] on div "KV [PERSON_NAME] Front of House Team Member at Killeen Add a tag Application Me…" at bounding box center [271, 195] width 543 height 391
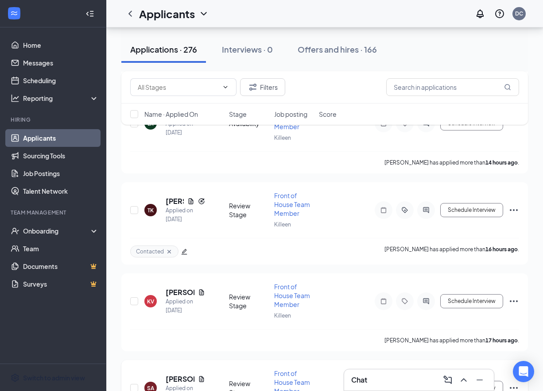
scroll to position [606, 0]
click at [174, 287] on h5 "[PERSON_NAME]" at bounding box center [180, 292] width 29 height 10
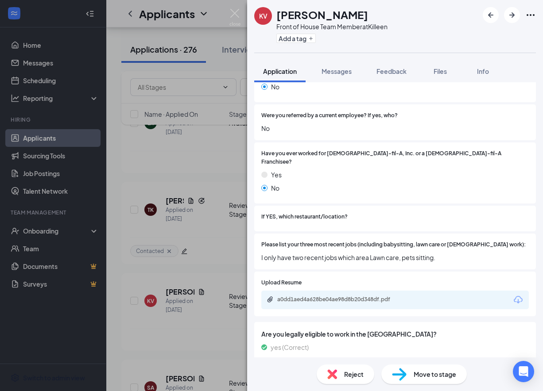
scroll to position [270, 0]
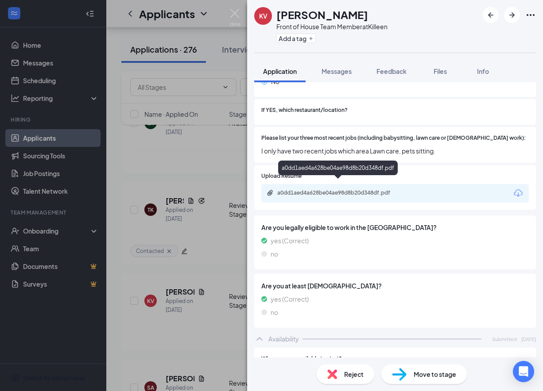
click at [340, 190] on div "a0dd1aed4a628be04ae98d8b20d348df.pdf" at bounding box center [339, 193] width 124 height 7
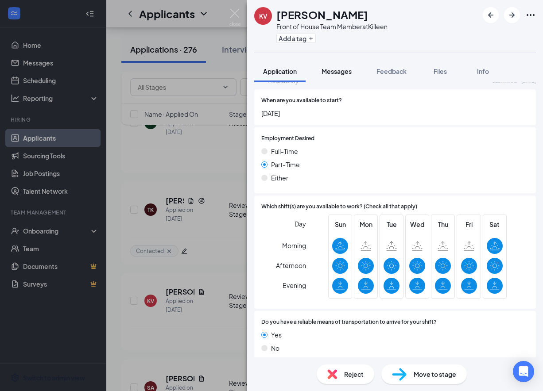
click at [332, 72] on span "Messages" at bounding box center [337, 71] width 30 height 8
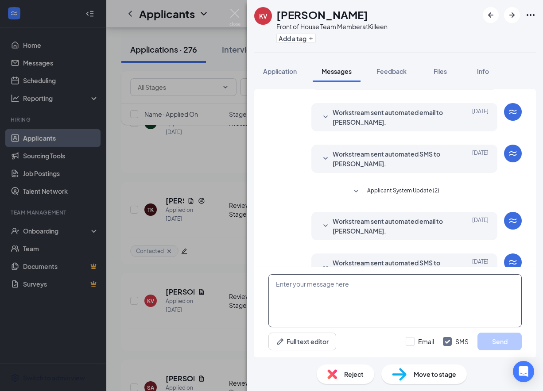
scroll to position [82, 0]
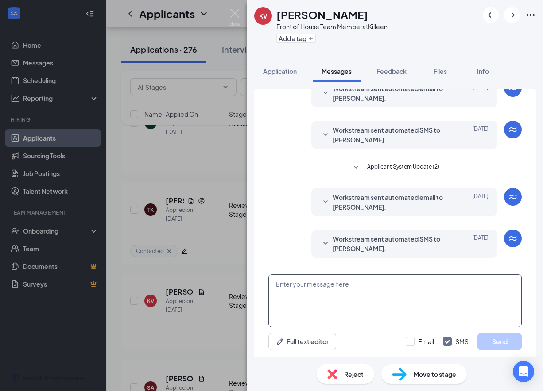
click at [327, 302] on textarea at bounding box center [394, 301] width 253 height 53
paste textarea "We received your application, thank you for your interest in joining our [DEMOG…"
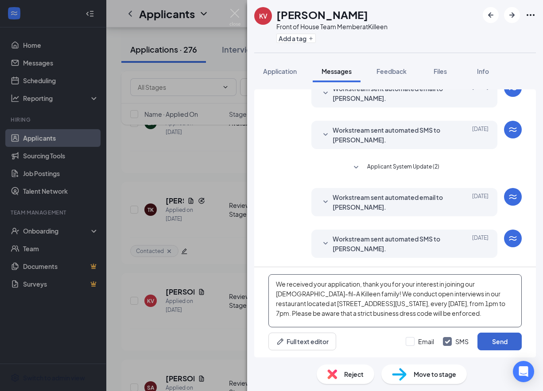
type textarea "We received your application, thank you for your interest in joining our [DEMOG…"
click at [499, 339] on button "Send" at bounding box center [499, 342] width 44 height 18
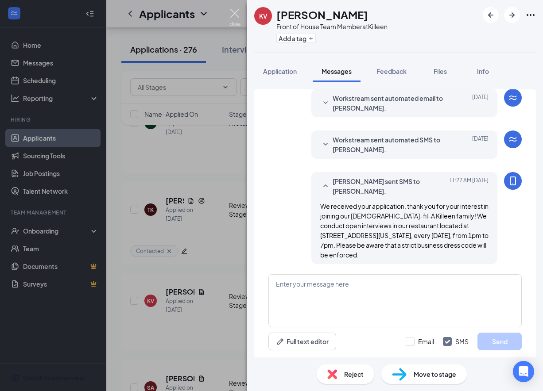
scroll to position [187, 0]
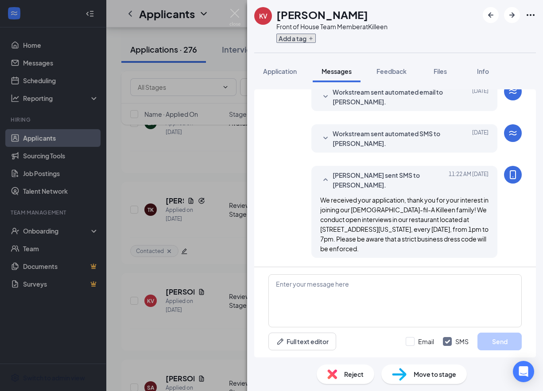
click at [306, 38] on button "Add a tag" at bounding box center [295, 38] width 39 height 9
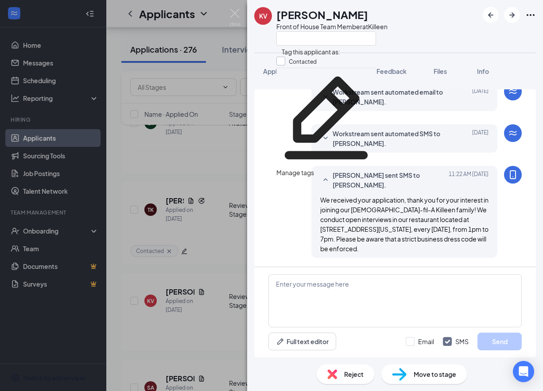
click at [284, 62] on input "Contacted" at bounding box center [296, 62] width 40 height 10
checkbox input "true"
click at [238, 9] on img at bounding box center [234, 17] width 11 height 17
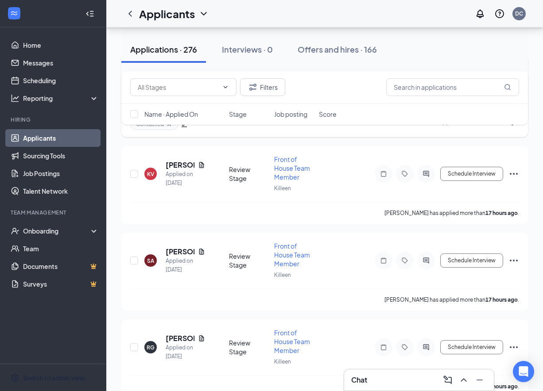
scroll to position [771, 0]
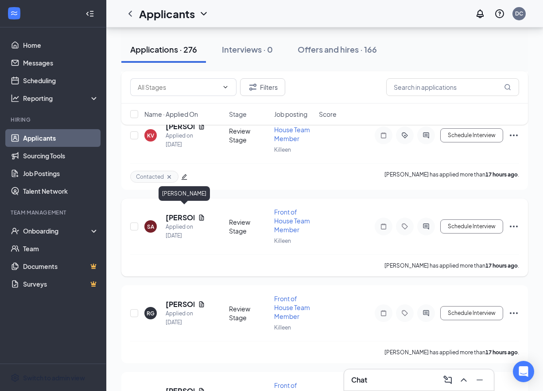
click at [174, 213] on h5 "[PERSON_NAME]" at bounding box center [180, 218] width 29 height 10
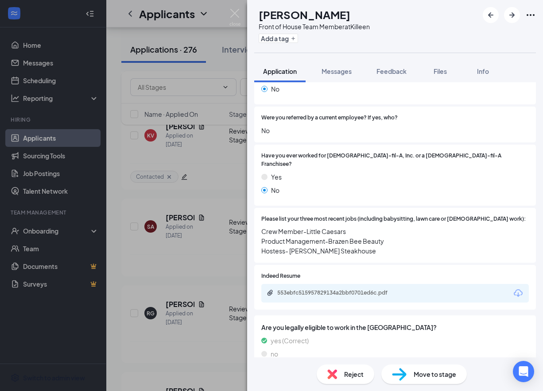
scroll to position [248, 0]
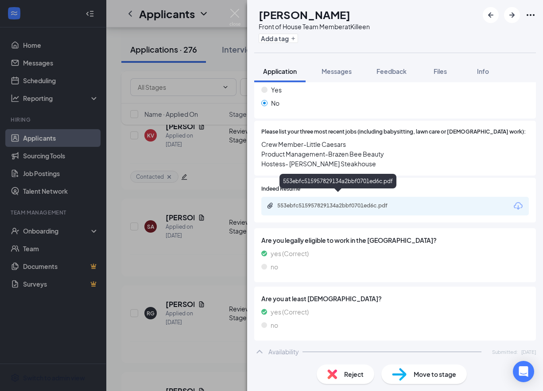
click at [334, 202] on div "553ebfc515957829134a2bbf0701ed6c.pdf" at bounding box center [339, 205] width 124 height 7
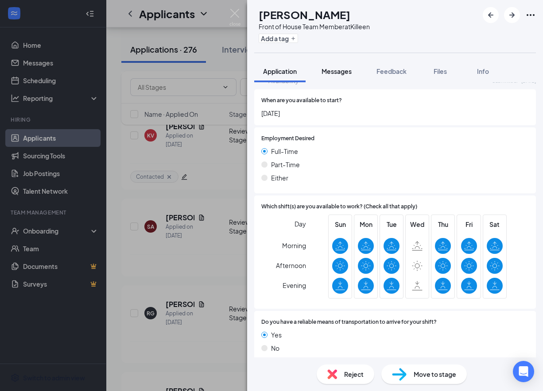
scroll to position [516, 0]
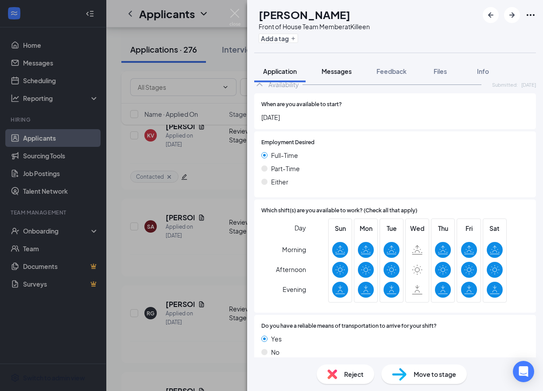
click at [357, 75] on button "Messages" at bounding box center [337, 71] width 48 height 22
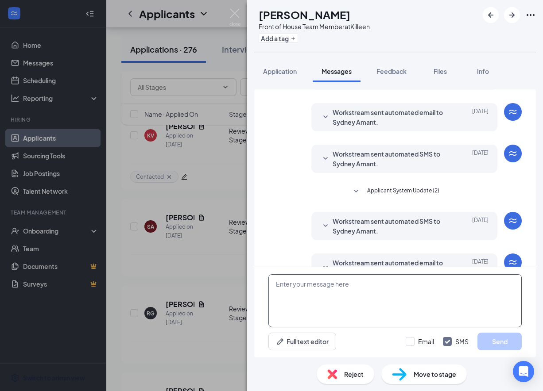
scroll to position [82, 0]
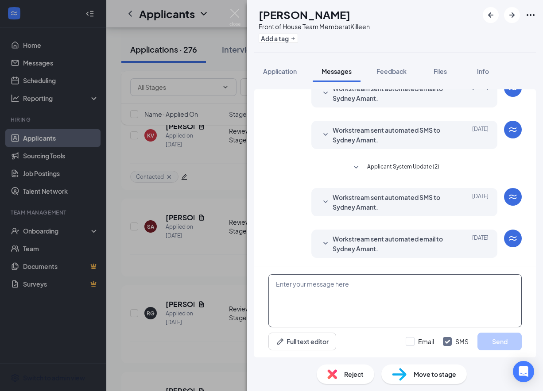
click at [335, 303] on textarea at bounding box center [394, 301] width 253 height 53
paste textarea "We received your application, thank you for your interest in joining our [DEMOG…"
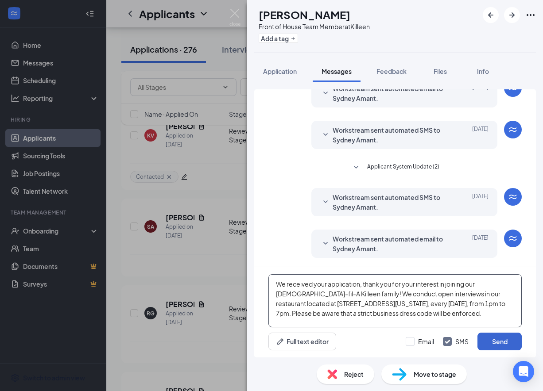
type textarea "We received your application, thank you for your interest in joining our [DEMOG…"
click at [493, 345] on button "Send" at bounding box center [499, 342] width 44 height 18
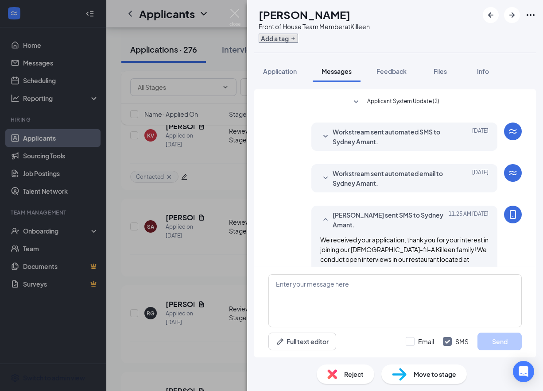
click at [298, 39] on button "Add a tag" at bounding box center [278, 38] width 39 height 9
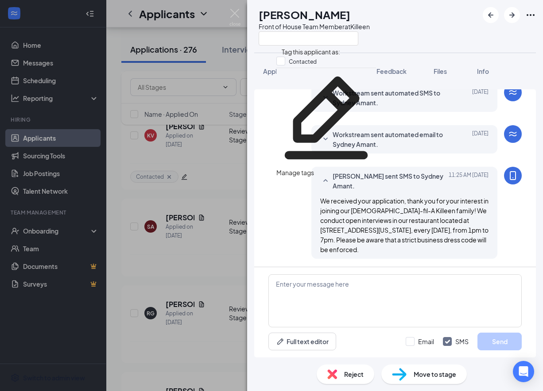
scroll to position [187, 0]
click at [285, 70] on div "Manage tags" at bounding box center [326, 77] width 100 height 19
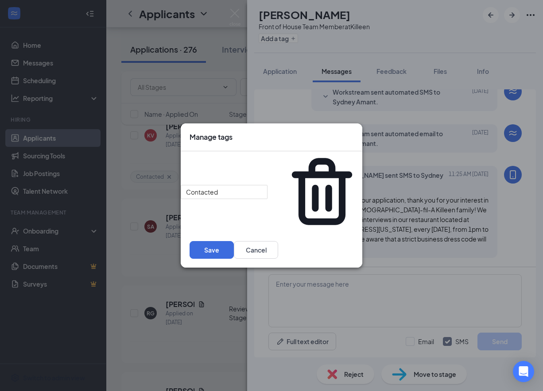
click at [344, 151] on div "Manage tags" at bounding box center [272, 138] width 182 height 28
click at [353, 132] on icon "Cross" at bounding box center [353, 132] width 0 height 0
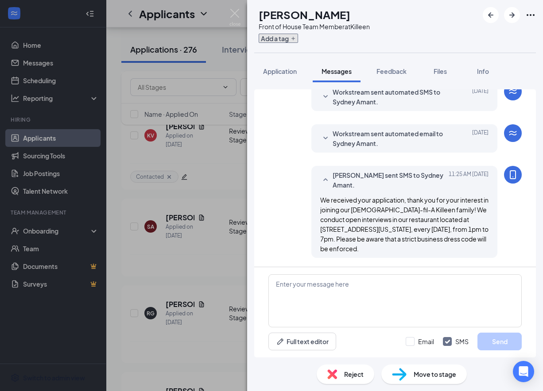
click at [291, 39] on button "Add a tag" at bounding box center [278, 38] width 39 height 9
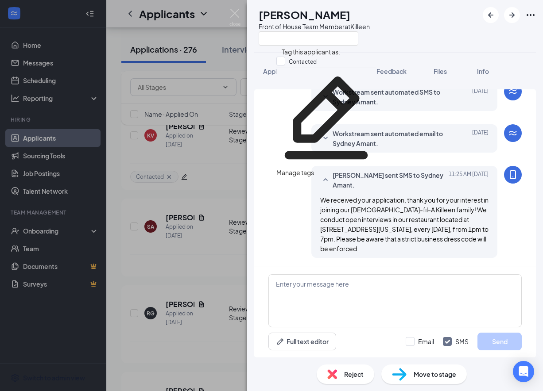
click at [286, 58] on div "Contacted" at bounding box center [326, 62] width 100 height 11
checkbox input "true"
click at [270, 56] on div "SA [PERSON_NAME] Front of House Team Member at Killeen Application Messages Fee…" at bounding box center [395, 195] width 296 height 391
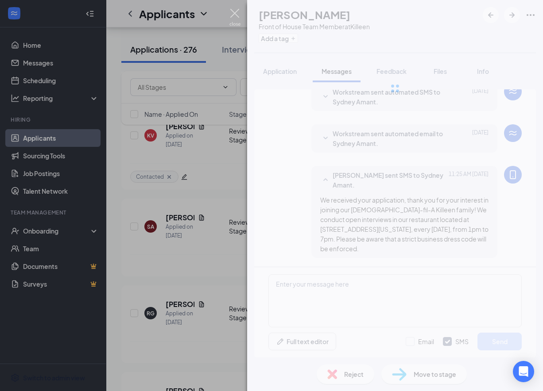
click at [235, 12] on img at bounding box center [234, 17] width 11 height 17
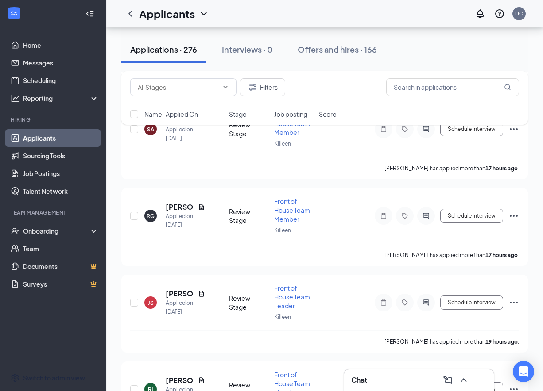
scroll to position [883, 0]
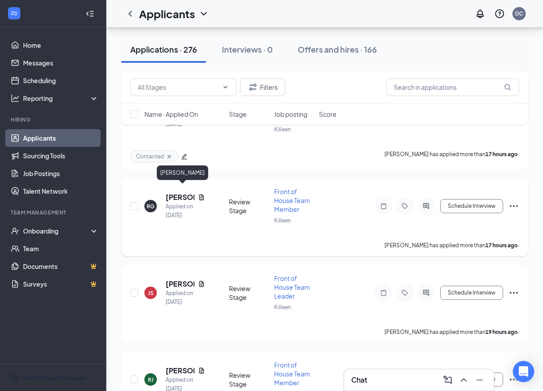
click at [178, 193] on h5 "[PERSON_NAME]" at bounding box center [180, 198] width 29 height 10
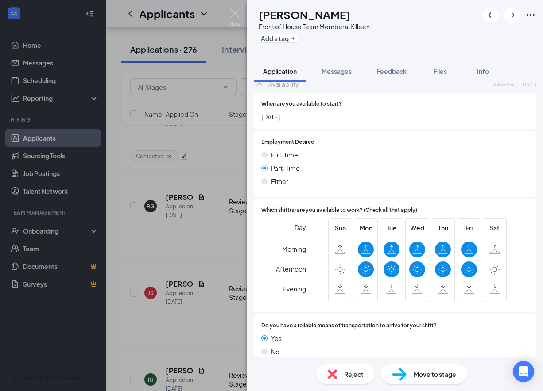
scroll to position [528, 0]
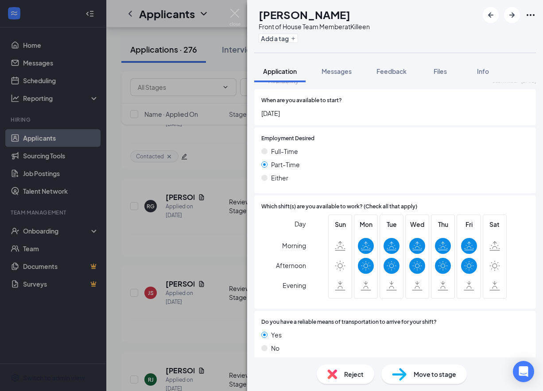
click at [356, 376] on span "Reject" at bounding box center [353, 375] width 19 height 10
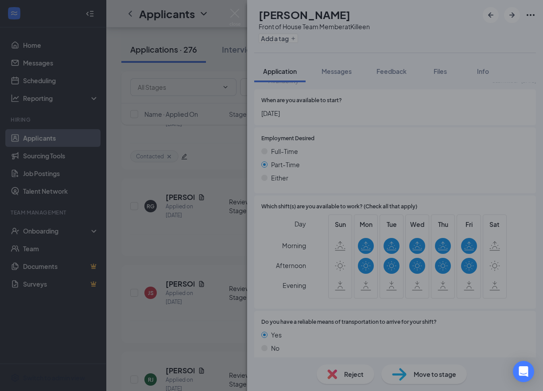
scroll to position [524, 0]
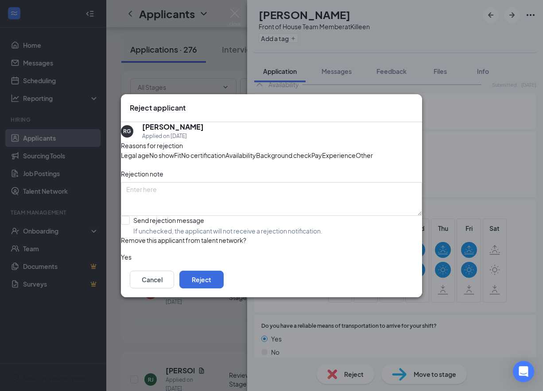
click at [256, 151] on span "Availability" at bounding box center [240, 156] width 31 height 10
click at [140, 236] on input "Send rejection message If unchecked, the applicant will not receive a rejection…" at bounding box center [222, 225] width 202 height 19
checkbox input "true"
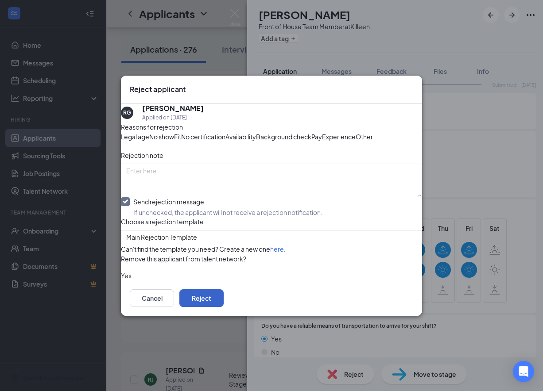
click at [224, 307] on button "Reject" at bounding box center [201, 299] width 44 height 18
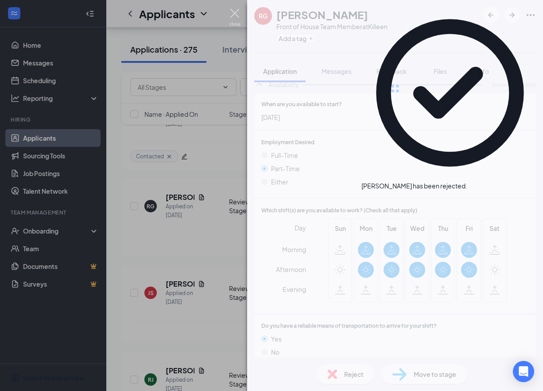
click at [236, 16] on img at bounding box center [234, 17] width 11 height 17
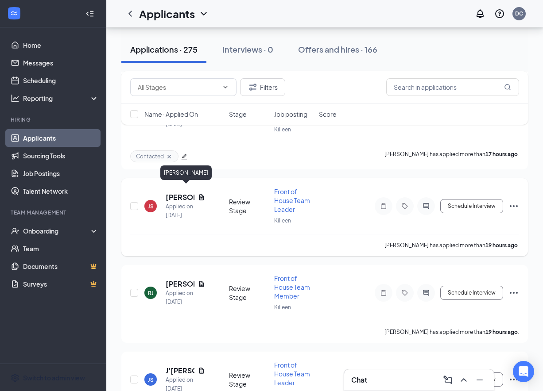
click at [173, 193] on h5 "[PERSON_NAME]" at bounding box center [180, 198] width 29 height 10
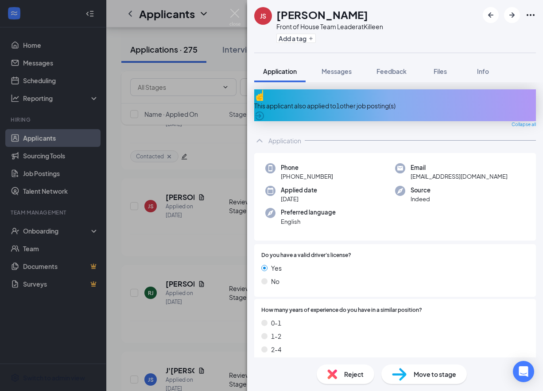
click at [350, 95] on div "This applicant also applied to 1 other job posting(s)" at bounding box center [395, 105] width 282 height 32
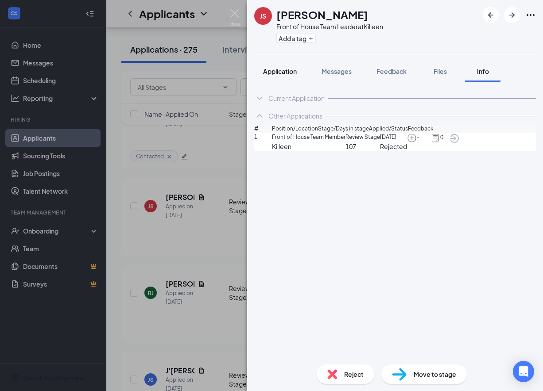
click at [290, 77] on button "Application" at bounding box center [279, 71] width 51 height 22
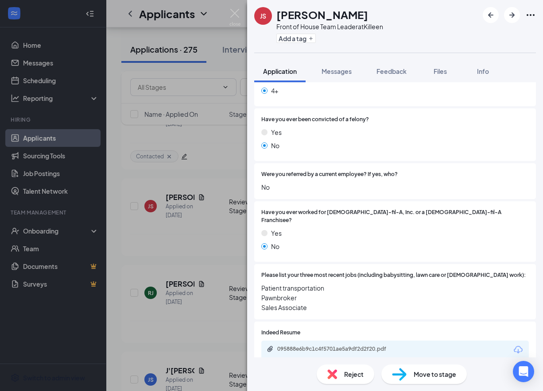
scroll to position [287, 0]
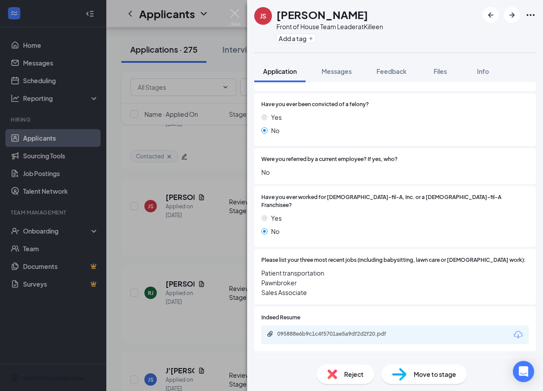
click at [335, 375] on img at bounding box center [332, 375] width 10 height 10
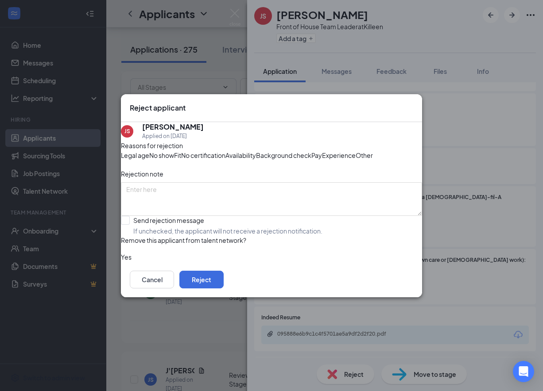
click at [322, 160] on span "Experience" at bounding box center [339, 156] width 34 height 10
click at [256, 151] on span "Availability" at bounding box center [240, 156] width 31 height 10
click at [171, 236] on input "Send rejection message If unchecked, the applicant will not receive a rejection…" at bounding box center [222, 225] width 202 height 19
checkbox input "true"
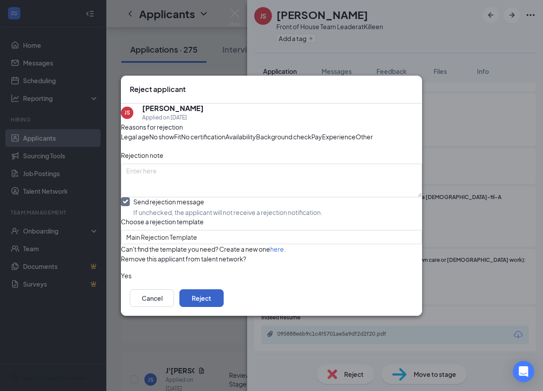
click at [224, 307] on button "Reject" at bounding box center [201, 299] width 44 height 18
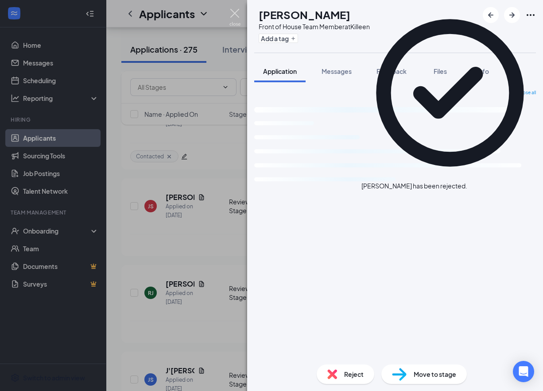
click at [233, 16] on img at bounding box center [234, 17] width 11 height 17
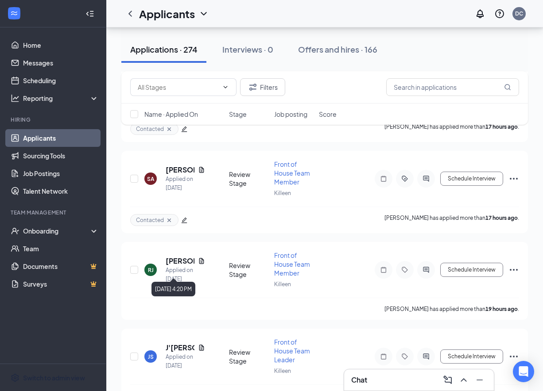
scroll to position [822, 0]
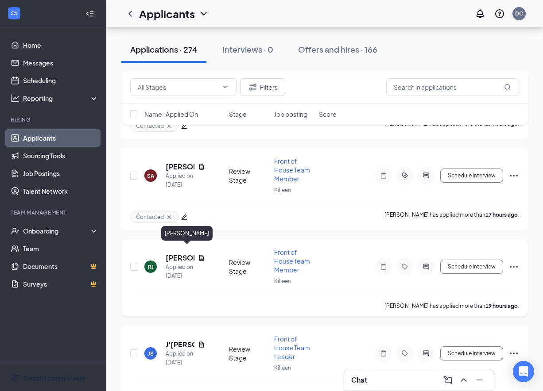
click at [181, 253] on h5 "[PERSON_NAME]" at bounding box center [180, 258] width 29 height 10
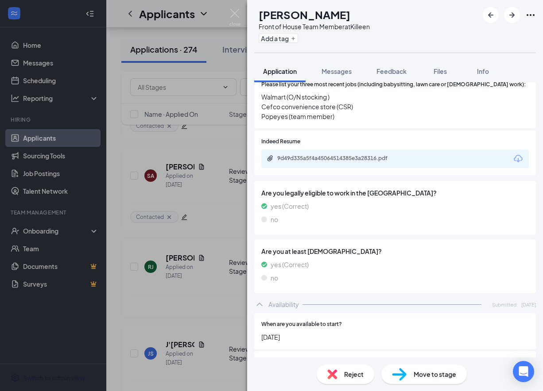
scroll to position [294, 0]
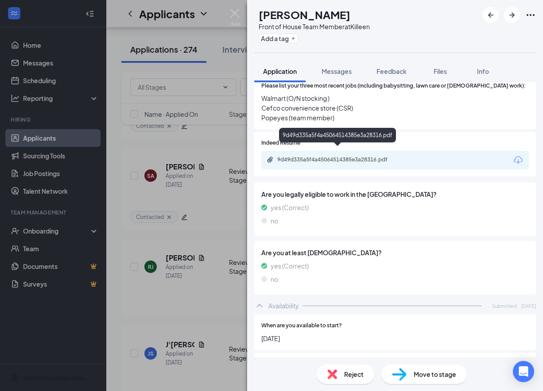
click at [351, 156] on div "9d49d335a5f4a45064514385e3a28316.pdf" at bounding box center [338, 160] width 143 height 8
click at [354, 369] on div "Reject" at bounding box center [346, 374] width 58 height 19
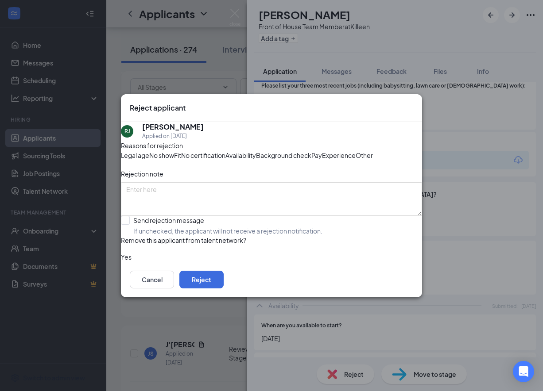
click at [322, 156] on div "Experience" at bounding box center [339, 156] width 34 height 10
click at [153, 236] on input "Send rejection message If unchecked, the applicant will not receive a rejection…" at bounding box center [222, 225] width 202 height 19
checkbox input "true"
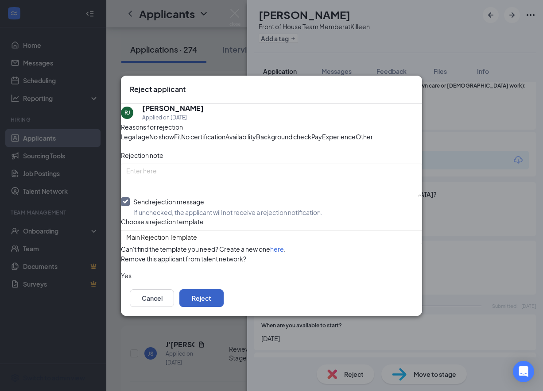
click at [224, 307] on button "Reject" at bounding box center [201, 299] width 44 height 18
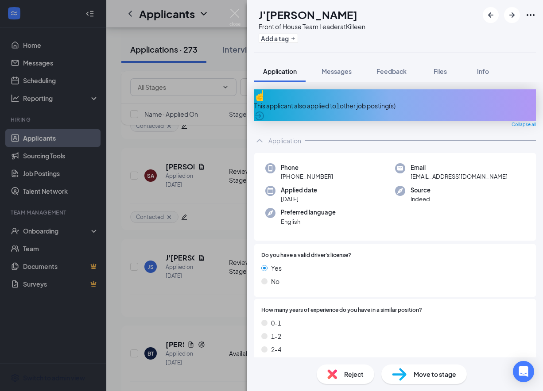
click at [326, 108] on div "This applicant also applied to 1 other job posting(s)" at bounding box center [395, 105] width 282 height 32
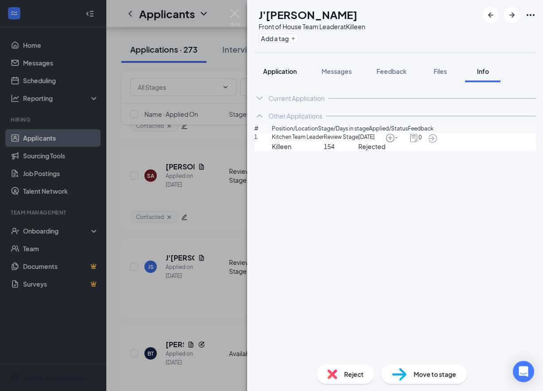
click at [285, 72] on span "Application" at bounding box center [280, 71] width 34 height 8
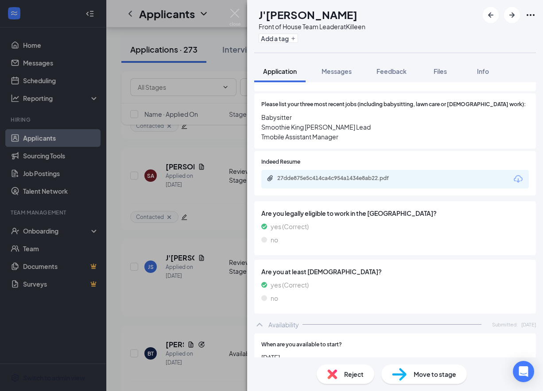
scroll to position [436, 0]
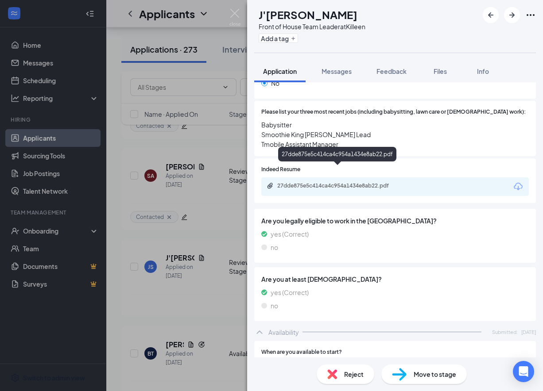
click at [326, 182] on div "27dde875e5c414ca4c954a1434e8ab22.pdf" at bounding box center [339, 185] width 124 height 7
click at [342, 374] on div "Reject" at bounding box center [346, 374] width 58 height 19
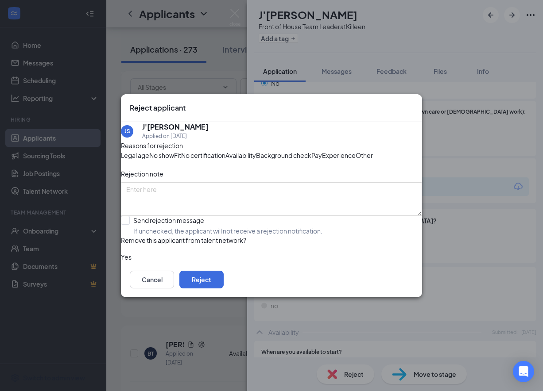
click at [322, 160] on span "Experience" at bounding box center [339, 156] width 34 height 10
click at [327, 156] on div "Legal age No show Fit No certification Availability Background check Pay Experi…" at bounding box center [271, 156] width 301 height 10
click at [256, 151] on div "Availability" at bounding box center [240, 156] width 31 height 10
click at [141, 236] on input "Send rejection message If unchecked, the applicant will not receive a rejection…" at bounding box center [222, 225] width 202 height 19
checkbox input "true"
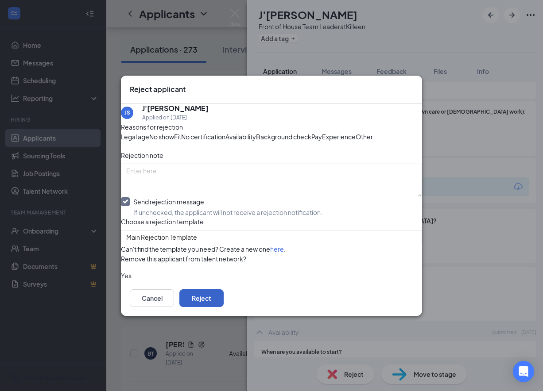
click at [224, 307] on button "Reject" at bounding box center [201, 299] width 44 height 18
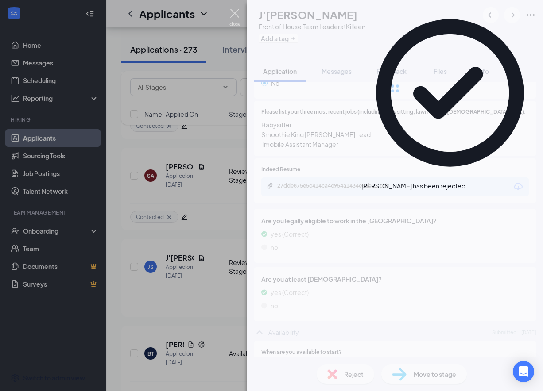
click at [231, 15] on img at bounding box center [234, 17] width 11 height 17
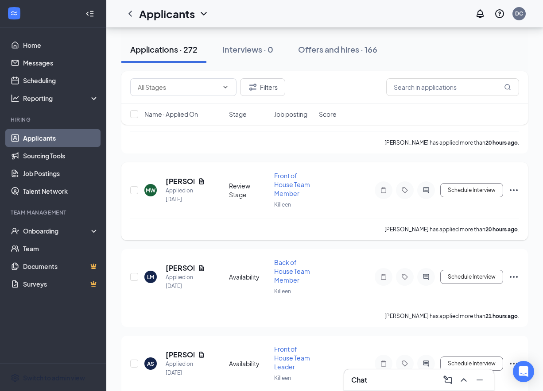
scroll to position [988, 0]
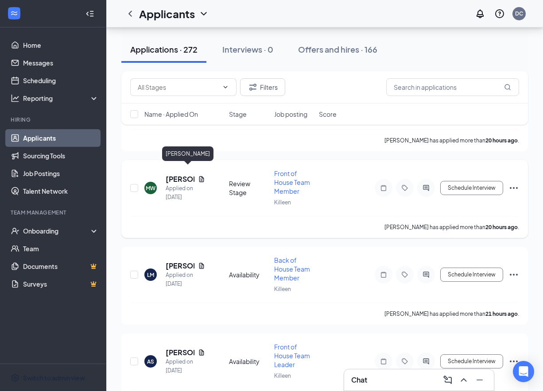
click at [171, 174] on h5 "[PERSON_NAME]" at bounding box center [180, 179] width 29 height 10
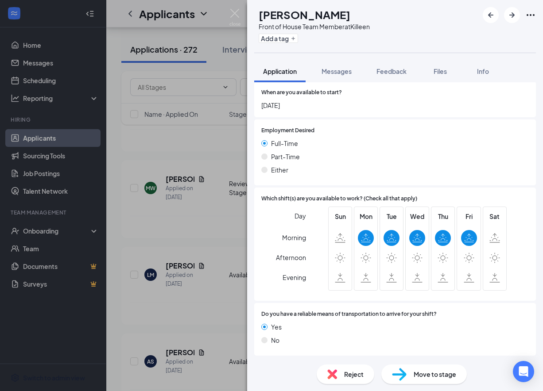
scroll to position [529, 0]
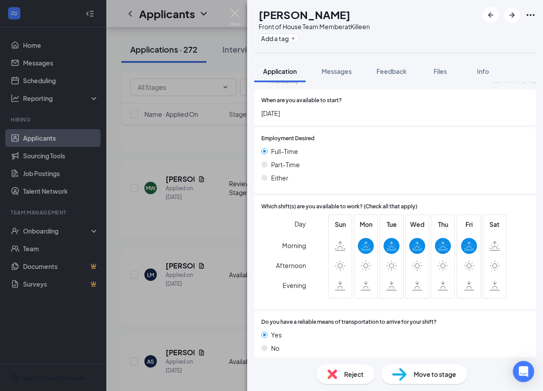
click at [344, 371] on span "Reject" at bounding box center [353, 375] width 19 height 10
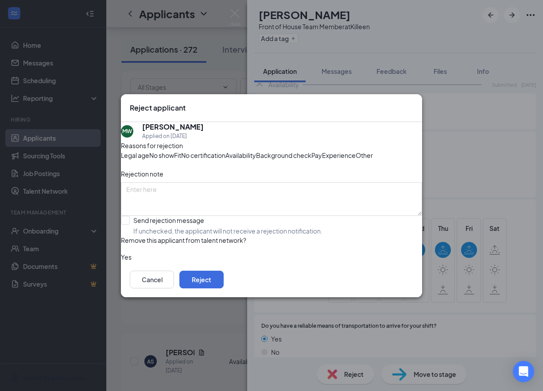
click at [256, 151] on span "Availability" at bounding box center [240, 156] width 31 height 10
click at [148, 236] on input "Send rejection message If unchecked, the applicant will not receive a rejection…" at bounding box center [222, 225] width 202 height 19
checkbox input "true"
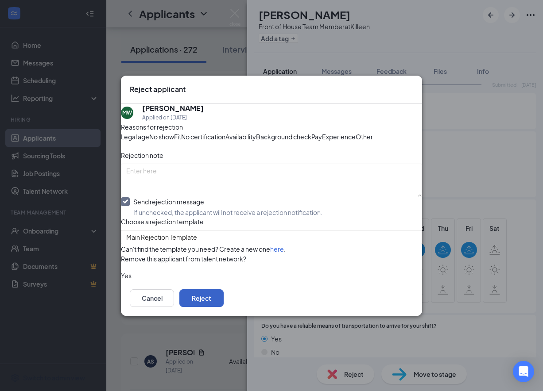
click at [224, 307] on button "Reject" at bounding box center [201, 299] width 44 height 18
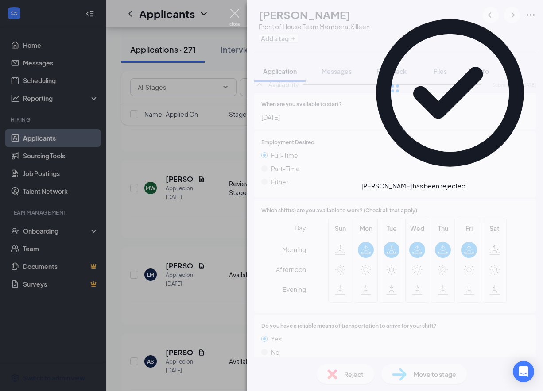
click at [236, 9] on img at bounding box center [234, 17] width 11 height 17
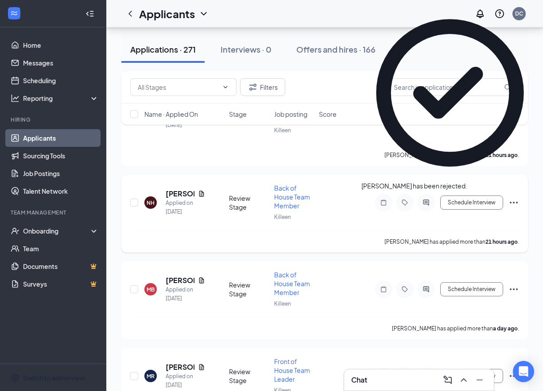
scroll to position [1151, 0]
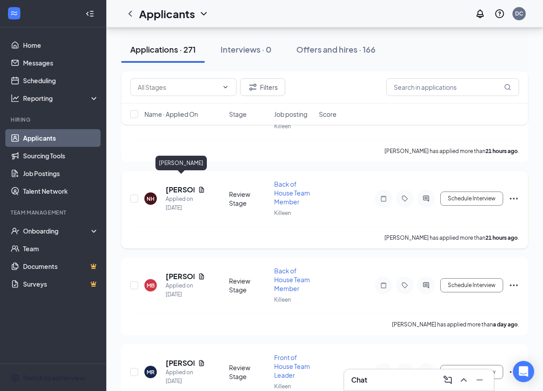
click at [182, 185] on h5 "[PERSON_NAME]" at bounding box center [180, 190] width 29 height 10
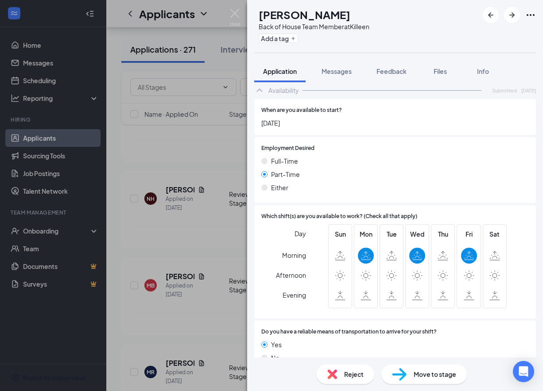
click at [342, 376] on div "Reject" at bounding box center [346, 374] width 58 height 19
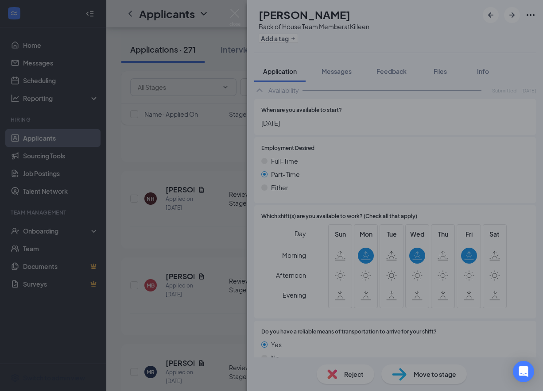
scroll to position [573, 0]
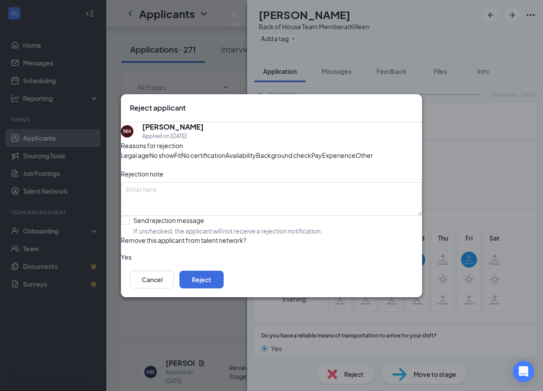
click at [256, 151] on span "Availability" at bounding box center [240, 156] width 31 height 10
click at [130, 236] on input "Send rejection message If unchecked, the applicant will not receive a rejection…" at bounding box center [222, 225] width 202 height 19
checkbox input "true"
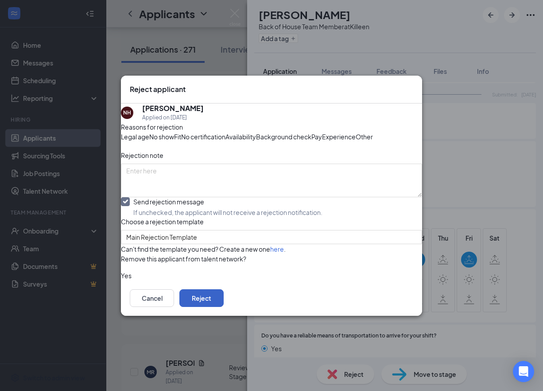
click at [224, 307] on button "Reject" at bounding box center [201, 299] width 44 height 18
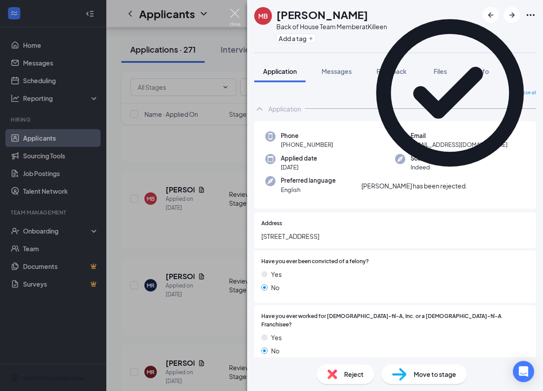
click at [236, 12] on img at bounding box center [234, 17] width 11 height 17
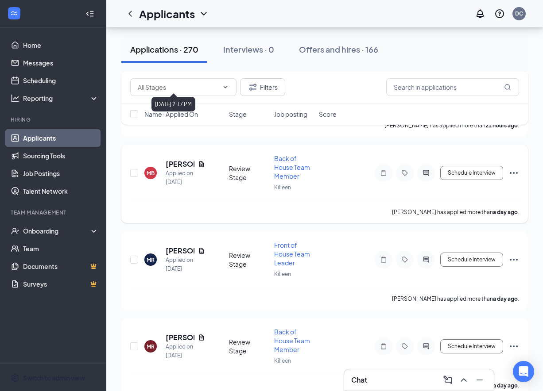
scroll to position [1179, 0]
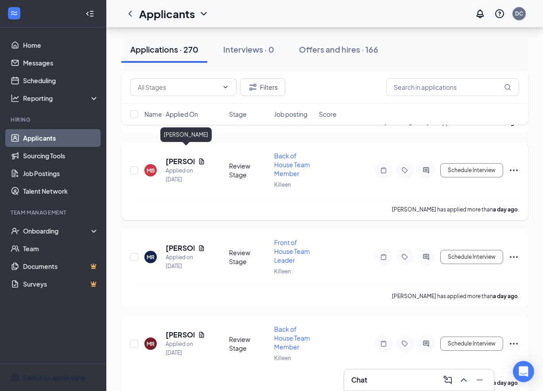
click at [171, 157] on h5 "[PERSON_NAME]" at bounding box center [180, 162] width 29 height 10
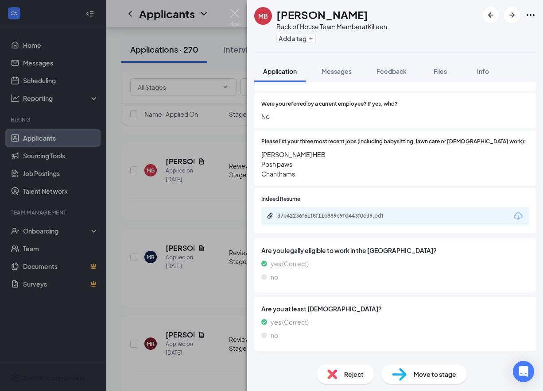
scroll to position [280, 0]
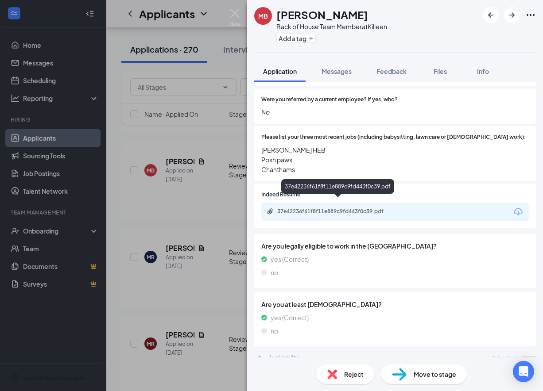
click at [341, 208] on div "37e42236f61f8f11e889c9fd443f0c39.pdf" at bounding box center [339, 211] width 124 height 7
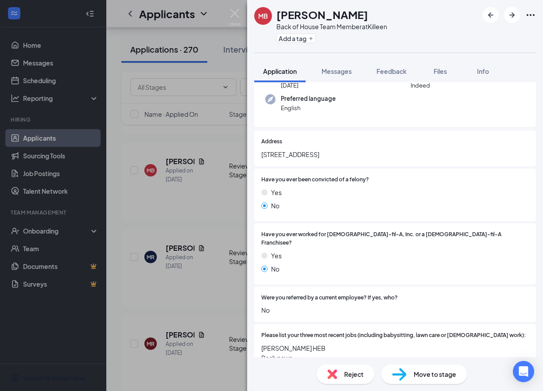
scroll to position [0, 0]
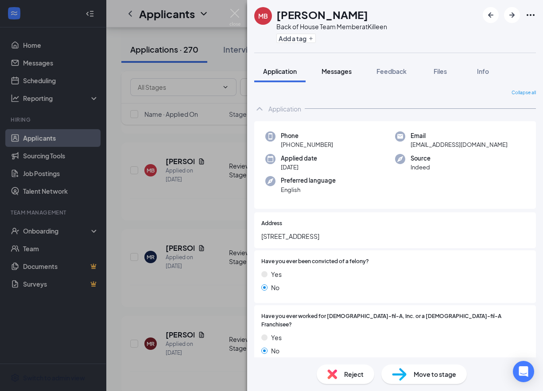
click at [334, 77] on button "Messages" at bounding box center [337, 71] width 48 height 22
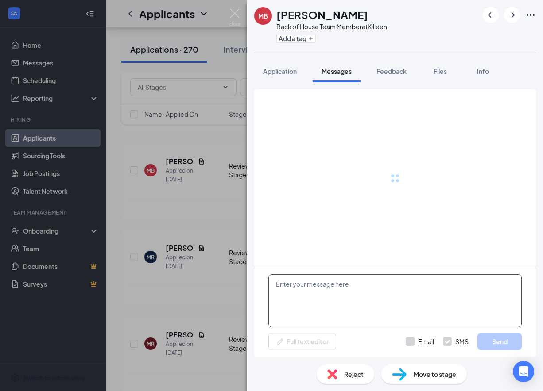
click at [335, 301] on textarea at bounding box center [394, 301] width 253 height 53
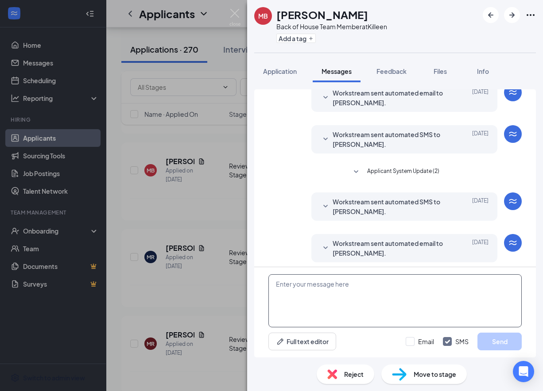
scroll to position [149, 0]
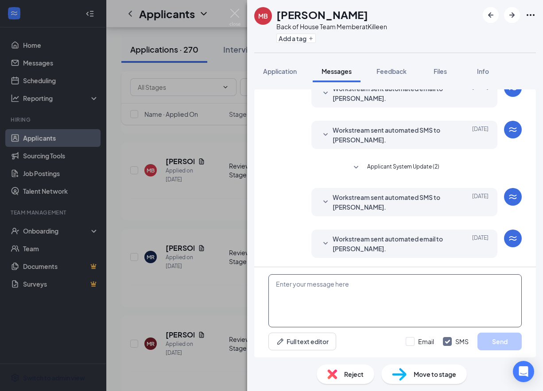
paste textarea "We received your application, thank you for your interest in joining our [DEMOG…"
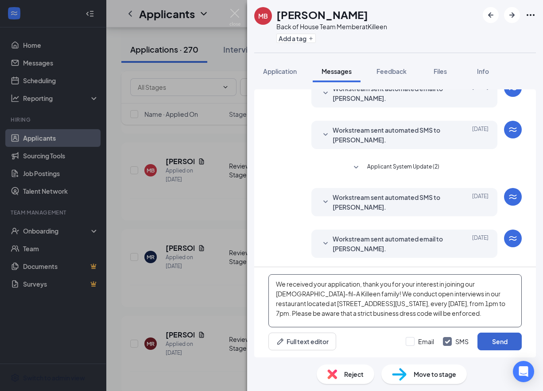
type textarea "We received your application, thank you for your interest in joining our [DEMOG…"
click at [492, 349] on button "Send" at bounding box center [499, 342] width 44 height 18
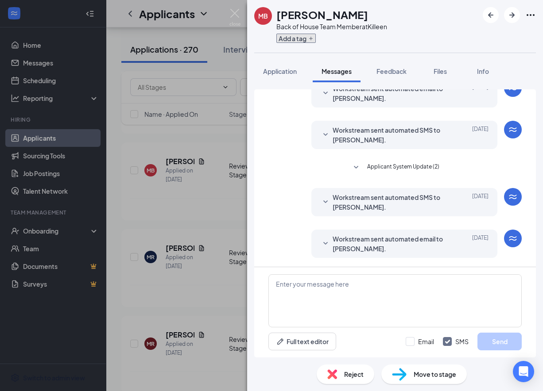
click at [284, 40] on button "Add a tag" at bounding box center [295, 38] width 39 height 9
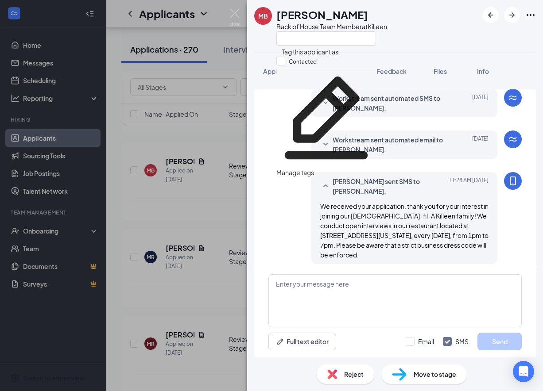
scroll to position [255, 0]
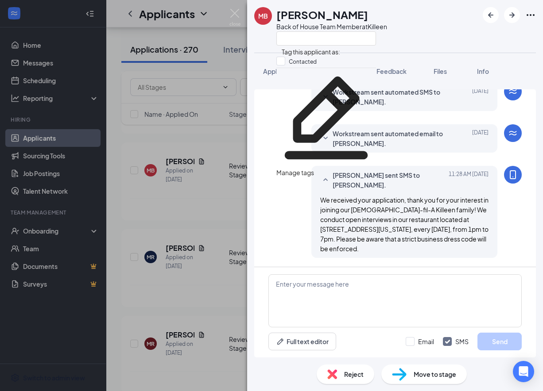
click at [279, 63] on div "Contacted" at bounding box center [326, 62] width 100 height 11
checkbox input "true"
click at [260, 44] on div "MB [PERSON_NAME] Back of House Team Member at [GEOGRAPHIC_DATA]" at bounding box center [320, 26] width 133 height 39
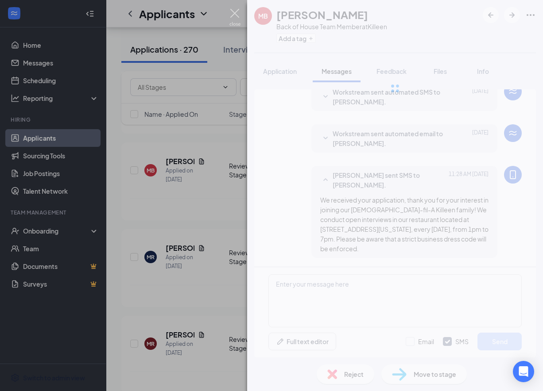
click at [234, 9] on img at bounding box center [234, 17] width 11 height 17
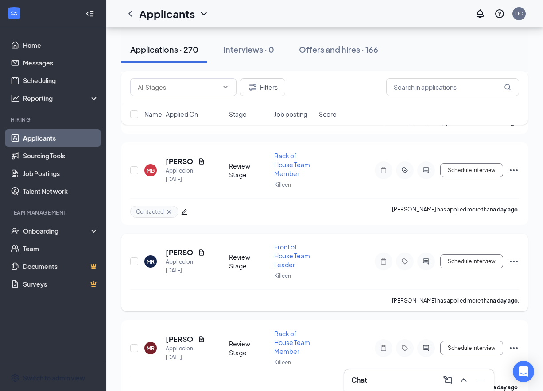
click at [176, 243] on div "[PERSON_NAME] Applied on [DATE] Review Stage Front of House Team Leader Killeen…" at bounding box center [324, 266] width 389 height 47
click at [176, 248] on h5 "[PERSON_NAME]" at bounding box center [180, 253] width 29 height 10
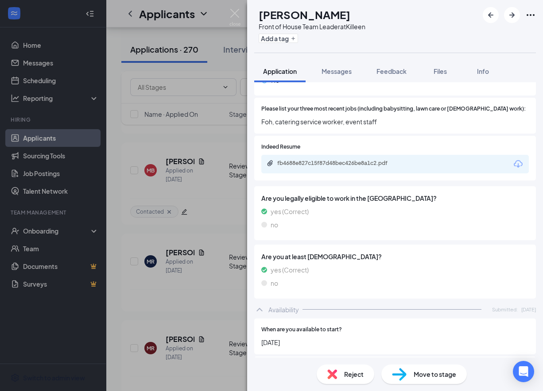
scroll to position [426, 0]
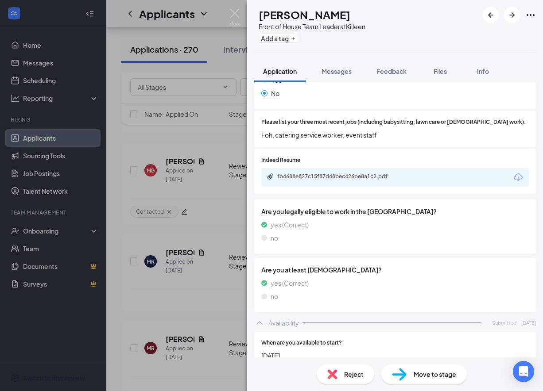
click at [318, 168] on div "fb4688e827c15f87d48bec426be8a1c2.pdf" at bounding box center [394, 177] width 267 height 19
click at [317, 168] on div "fb4688e827c15f87d48bec426be8a1c2.pdf" at bounding box center [394, 177] width 267 height 19
click at [318, 173] on div "fb4688e827c15f87d48bec426be8a1c2.pdf" at bounding box center [338, 177] width 143 height 8
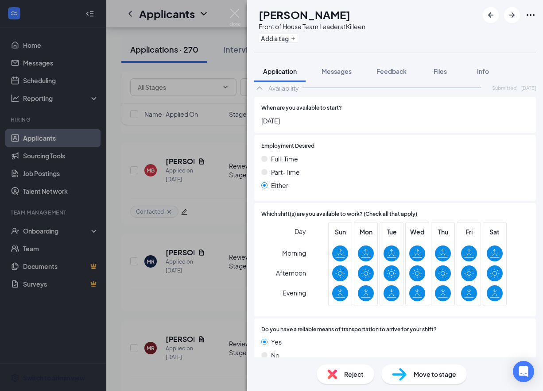
scroll to position [657, 0]
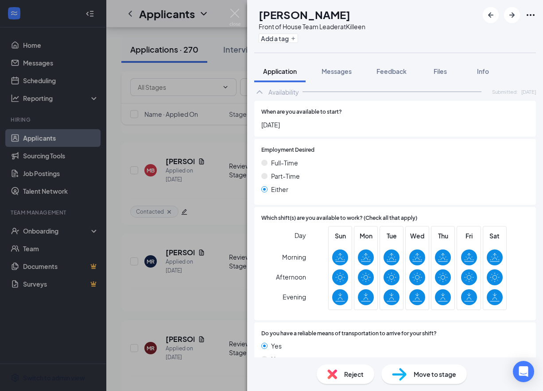
click at [340, 372] on div "Reject" at bounding box center [346, 374] width 58 height 19
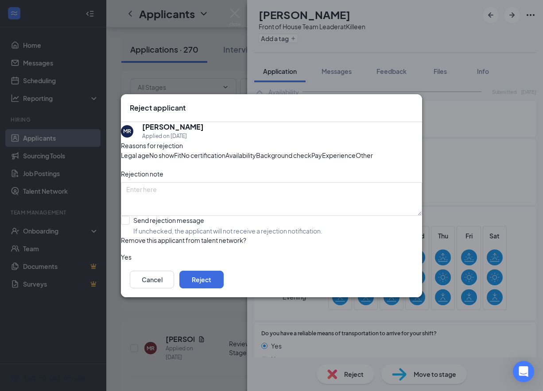
click at [322, 157] on div "Experience" at bounding box center [339, 156] width 34 height 10
click at [138, 236] on input "Send rejection message If unchecked, the applicant will not receive a rejection…" at bounding box center [222, 225] width 202 height 19
checkbox input "true"
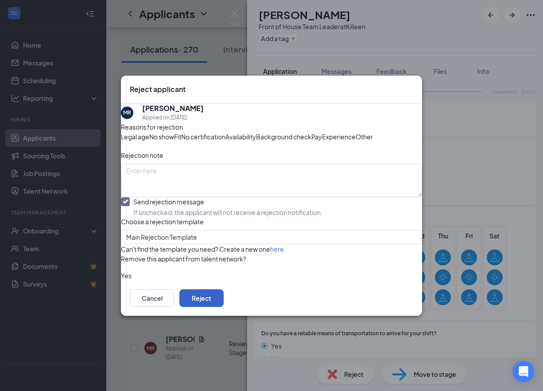
click at [224, 307] on button "Reject" at bounding box center [201, 299] width 44 height 18
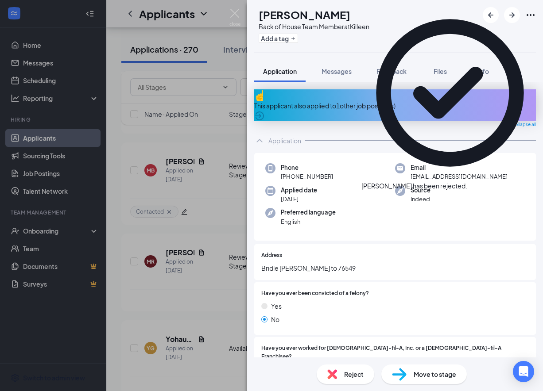
click at [362, 382] on div "Reject" at bounding box center [346, 374] width 58 height 19
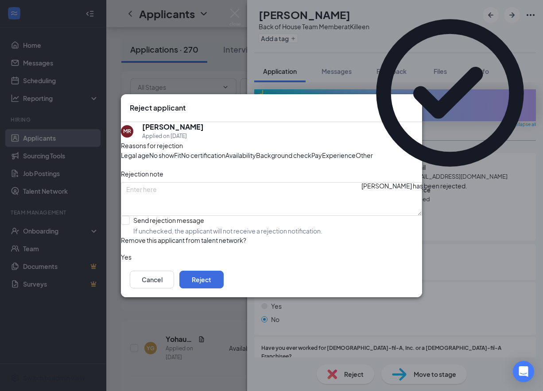
click at [322, 160] on span "Experience" at bounding box center [339, 156] width 34 height 10
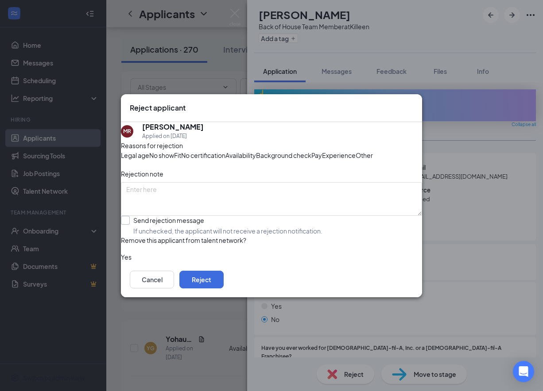
click at [151, 236] on input "Send rejection message If unchecked, the applicant will not receive a rejection…" at bounding box center [222, 225] width 202 height 19
checkbox input "true"
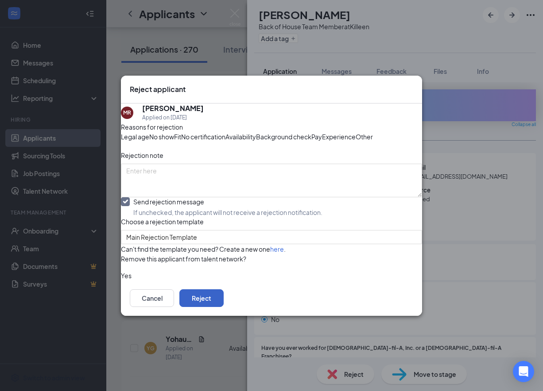
click at [224, 307] on button "Reject" at bounding box center [201, 299] width 44 height 18
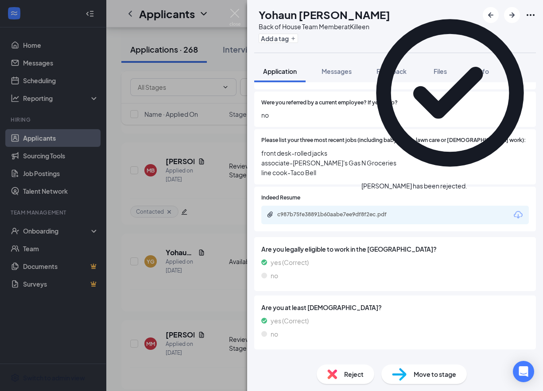
scroll to position [281, 0]
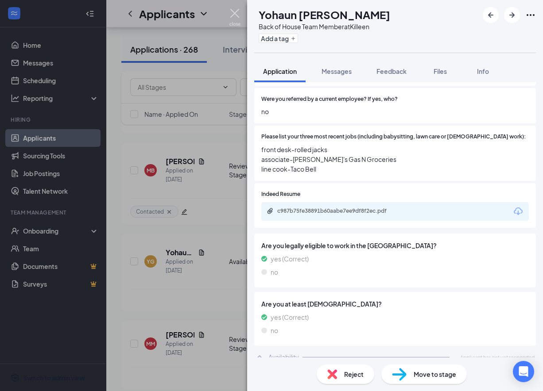
click at [235, 13] on img at bounding box center [234, 17] width 11 height 17
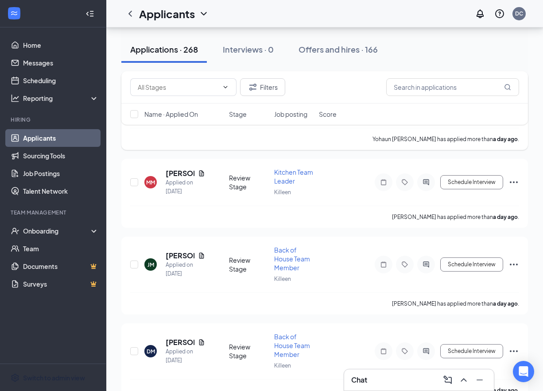
scroll to position [1346, 0]
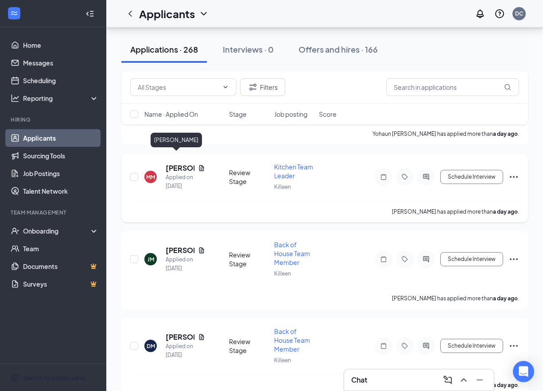
click at [169, 163] on h5 "[PERSON_NAME]" at bounding box center [180, 168] width 29 height 10
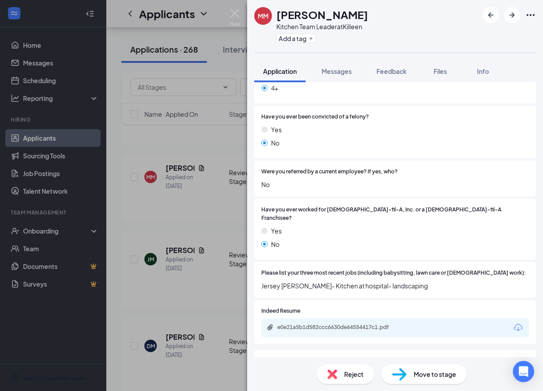
scroll to position [267, 0]
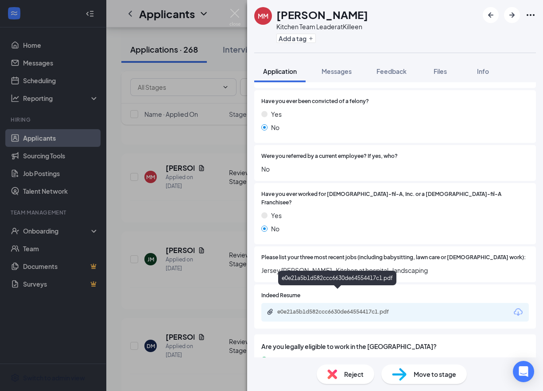
click at [350, 309] on div "e0e21a5b1d582ccc6630de64554417c1.pdf" at bounding box center [339, 312] width 124 height 7
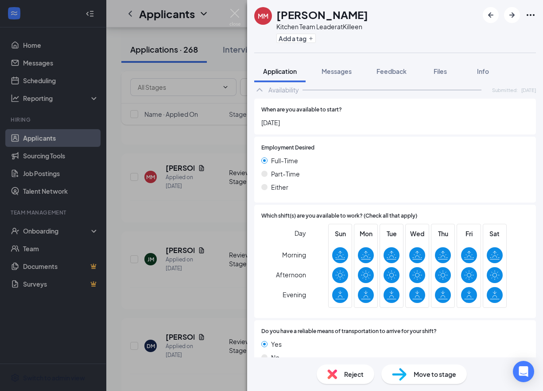
scroll to position [632, 0]
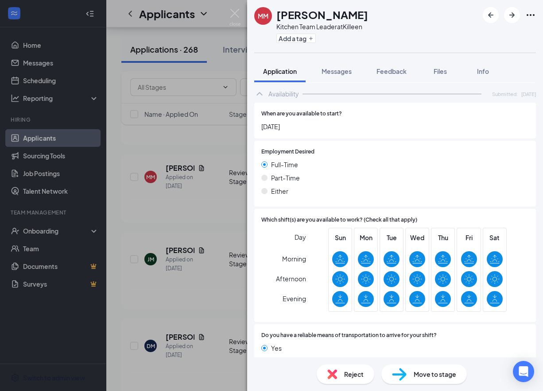
click at [339, 373] on div "Reject" at bounding box center [346, 374] width 58 height 19
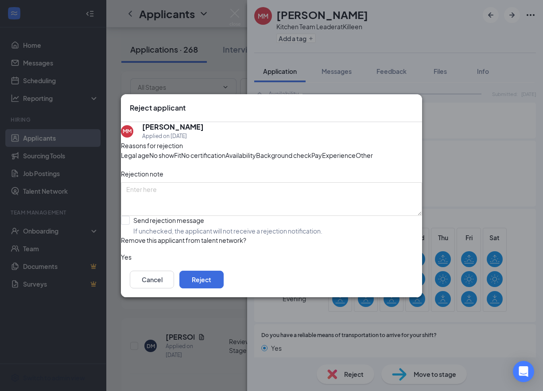
click at [322, 159] on span "Experience" at bounding box center [339, 156] width 34 height 10
click at [140, 236] on input "Send rejection message If unchecked, the applicant will not receive a rejection…" at bounding box center [222, 225] width 202 height 19
checkbox input "true"
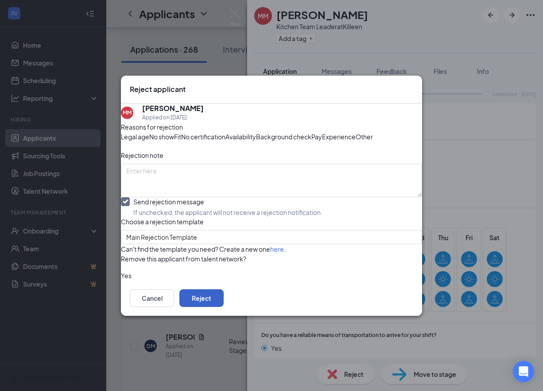
click at [224, 307] on button "Reject" at bounding box center [201, 299] width 44 height 18
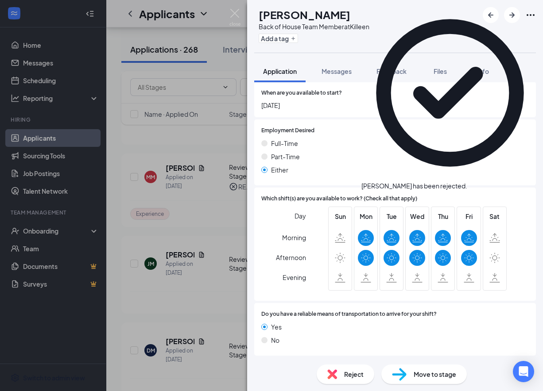
scroll to position [558, 0]
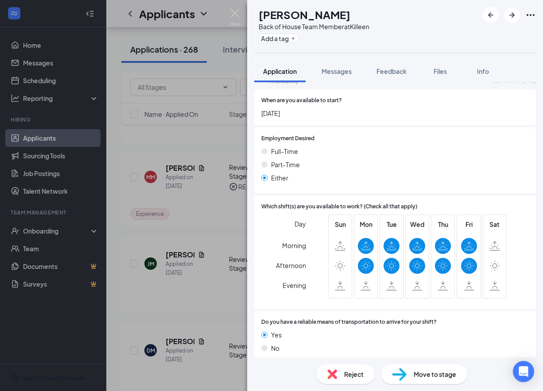
click at [337, 371] on div "Reject" at bounding box center [346, 374] width 58 height 19
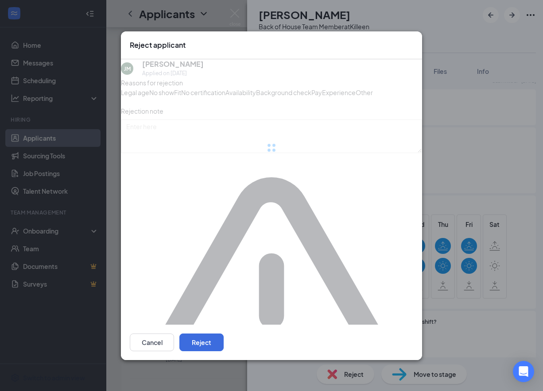
scroll to position [554, 0]
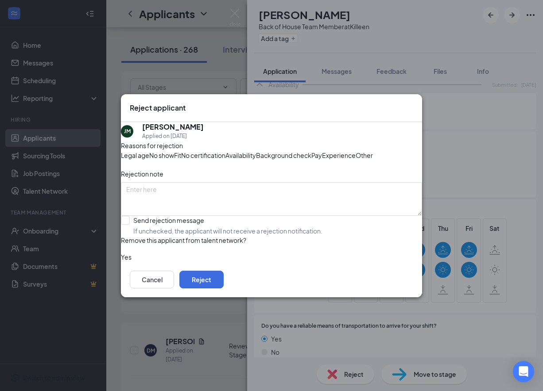
click at [256, 151] on span "Availability" at bounding box center [240, 156] width 31 height 10
click at [140, 236] on input "Send rejection message If unchecked, the applicant will not receive a rejection…" at bounding box center [222, 225] width 202 height 19
checkbox input "true"
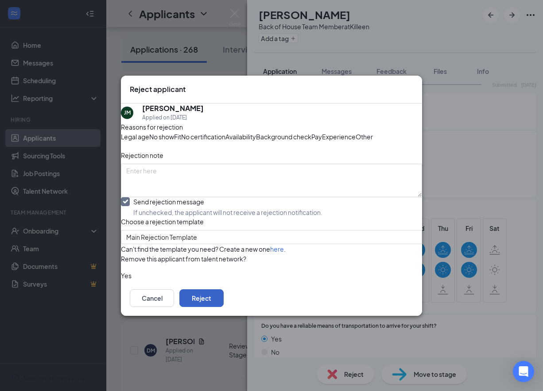
click at [224, 307] on button "Reject" at bounding box center [201, 299] width 44 height 18
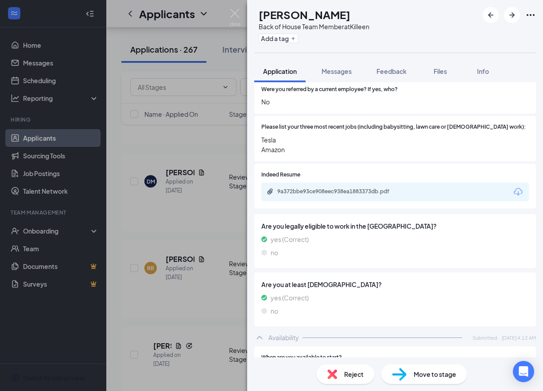
scroll to position [270, 0]
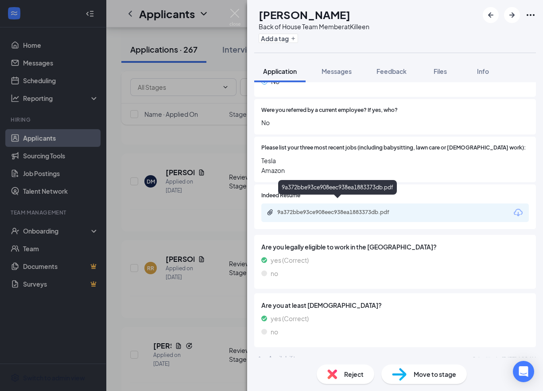
click at [319, 209] on div "9a372bbe93ce908eec938ea1883373db.pdf" at bounding box center [339, 212] width 124 height 7
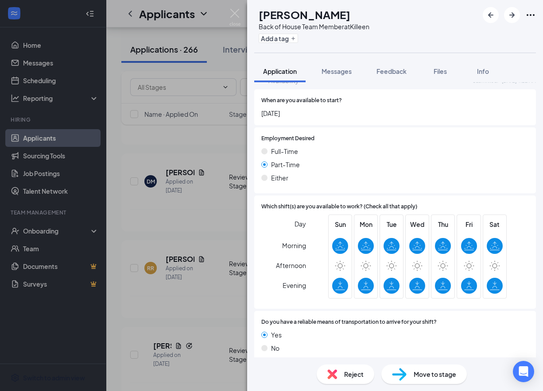
click at [342, 378] on div "Reject" at bounding box center [346, 374] width 58 height 19
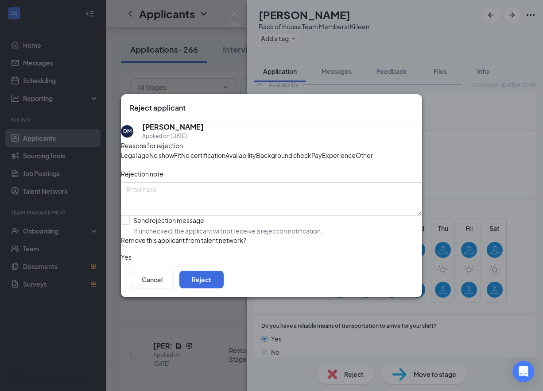
click at [322, 160] on span "Experience" at bounding box center [339, 156] width 34 height 10
click at [136, 236] on input "Send rejection message If unchecked, the applicant will not receive a rejection…" at bounding box center [222, 225] width 202 height 19
checkbox input "true"
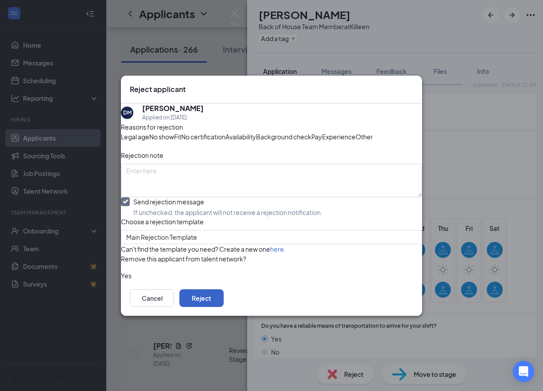
click at [224, 307] on button "Reject" at bounding box center [201, 299] width 44 height 18
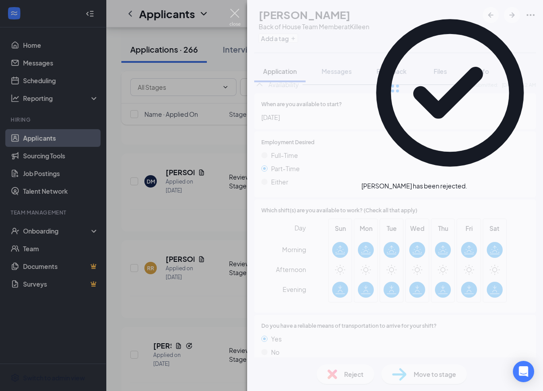
click at [236, 11] on img at bounding box center [234, 17] width 11 height 17
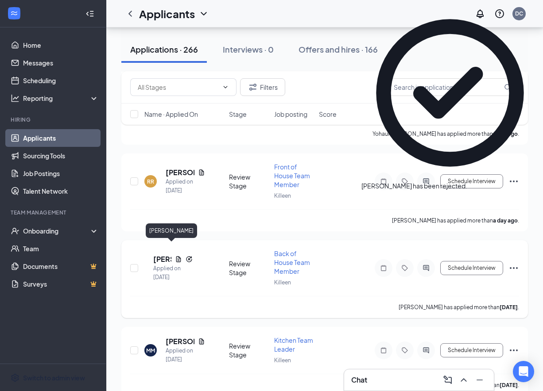
click at [171, 255] on h5 "[PERSON_NAME]" at bounding box center [162, 260] width 18 height 10
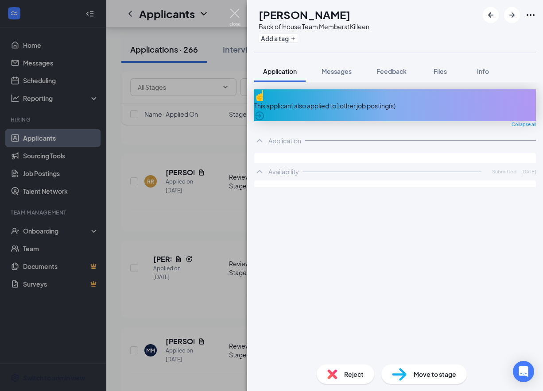
click at [235, 11] on img at bounding box center [234, 17] width 11 height 17
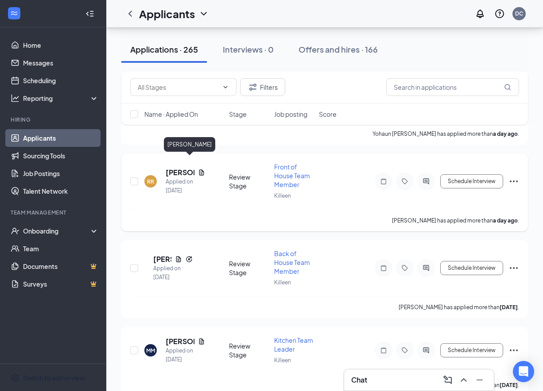
click at [178, 168] on h5 "[PERSON_NAME]" at bounding box center [180, 173] width 29 height 10
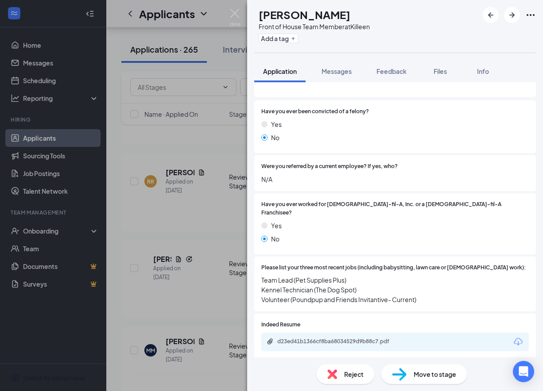
scroll to position [129, 0]
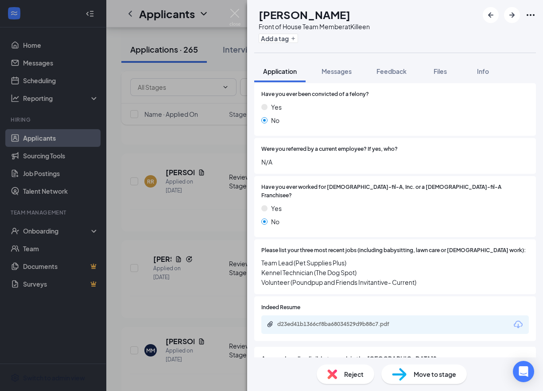
click at [407, 327] on div "Indeed Resume d23ed41b1366cf8ba68034529d9b88c7.pdf" at bounding box center [395, 319] width 282 height 45
click at [385, 321] on div "d23ed41b1366cf8ba68034529d9b88c7.pdf" at bounding box center [338, 325] width 143 height 8
click at [344, 377] on div "Reject" at bounding box center [346, 374] width 58 height 19
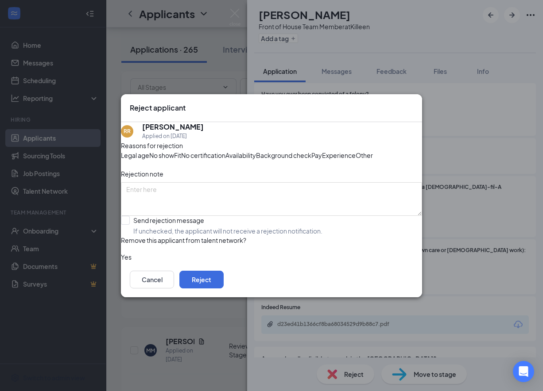
click at [322, 160] on div "Experience" at bounding box center [339, 156] width 34 height 10
click at [144, 236] on input "Send rejection message If unchecked, the applicant will not receive a rejection…" at bounding box center [222, 225] width 202 height 19
checkbox input "true"
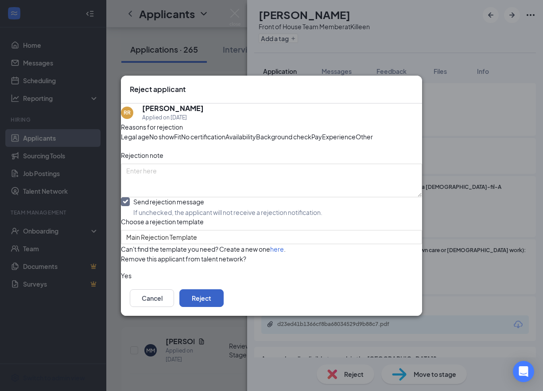
click at [224, 307] on button "Reject" at bounding box center [201, 299] width 44 height 18
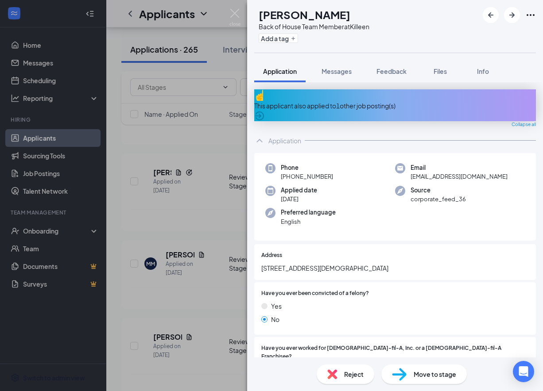
click at [341, 101] on div "This applicant also applied to 1 other job posting(s)" at bounding box center [395, 106] width 282 height 10
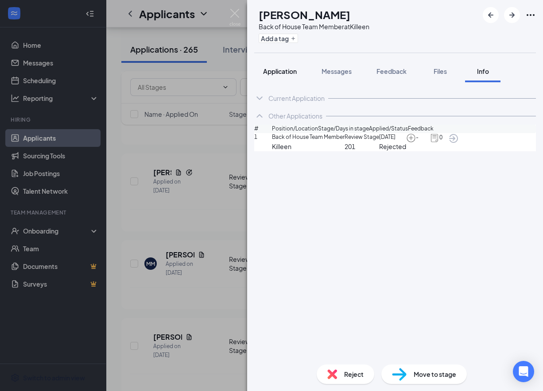
click at [287, 76] on button "Application" at bounding box center [279, 71] width 51 height 22
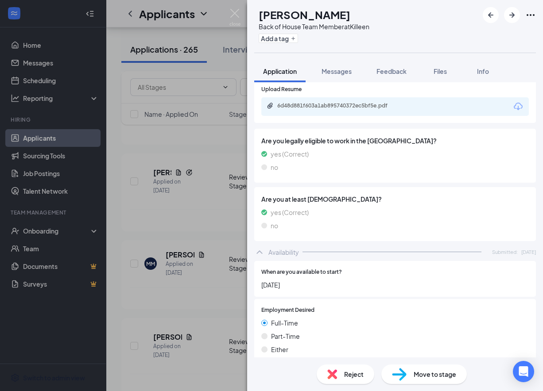
scroll to position [437, 0]
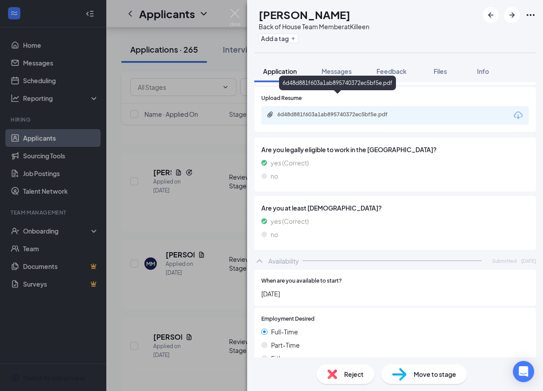
click at [361, 111] on div "6d48d881f603a1ab895740372ec5bf5e.pdf" at bounding box center [339, 114] width 124 height 7
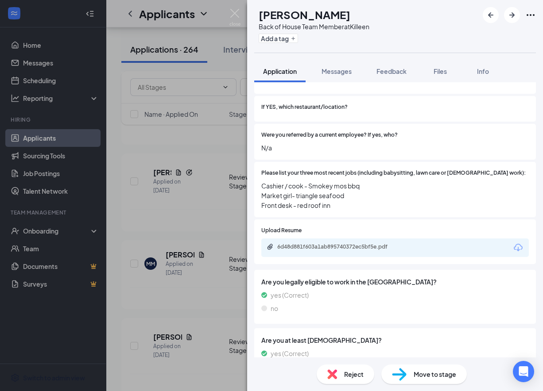
scroll to position [610, 0]
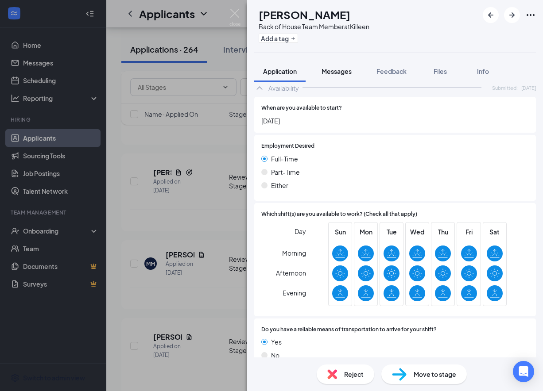
click at [329, 66] on button "Messages" at bounding box center [337, 71] width 48 height 22
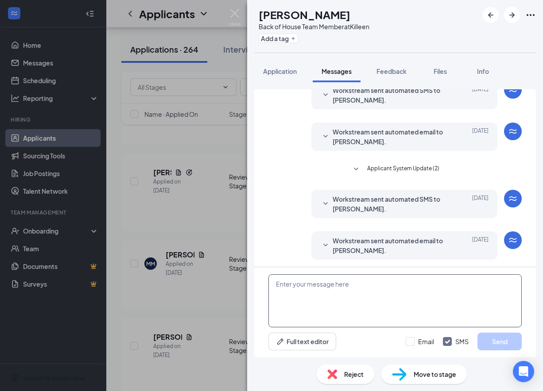
scroll to position [82, 0]
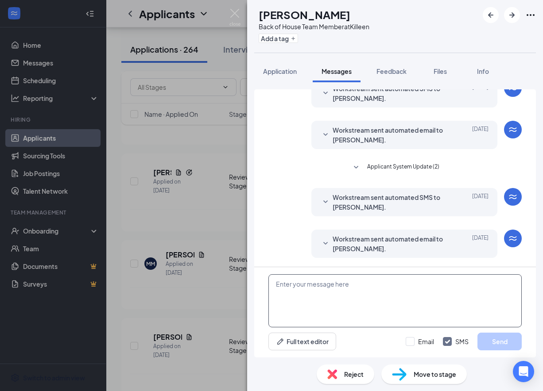
click at [315, 308] on textarea at bounding box center [394, 301] width 253 height 53
type textarea "v"
paste textarea "We received your application, thank you for your interest in joining our [DEMOG…"
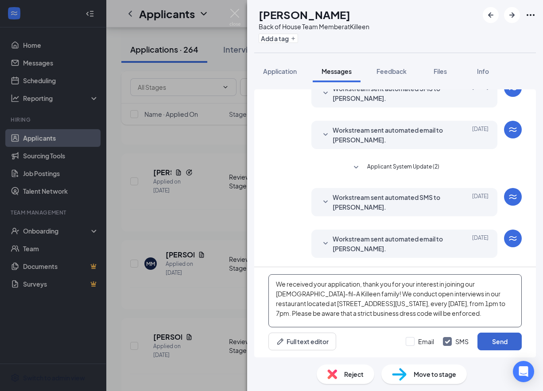
type textarea "We received your application, thank you for your interest in joining our [DEMOG…"
click at [497, 341] on button "Send" at bounding box center [499, 342] width 44 height 18
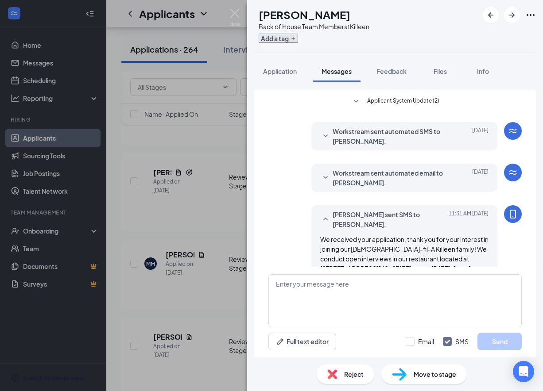
click at [298, 39] on button "Add a tag" at bounding box center [278, 38] width 39 height 9
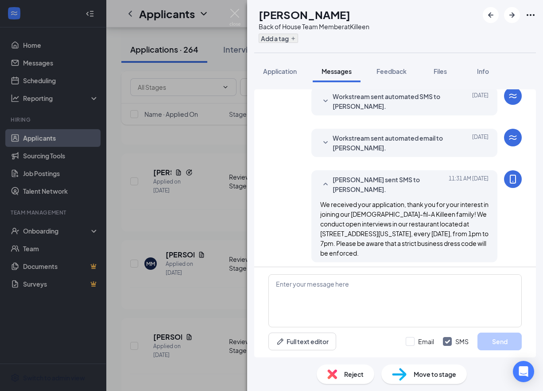
scroll to position [187, 0]
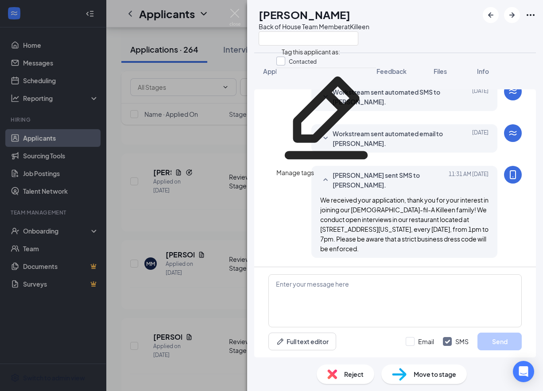
click at [289, 62] on input "Contacted" at bounding box center [296, 62] width 40 height 10
checkbox input "true"
click at [236, 17] on img at bounding box center [234, 17] width 11 height 17
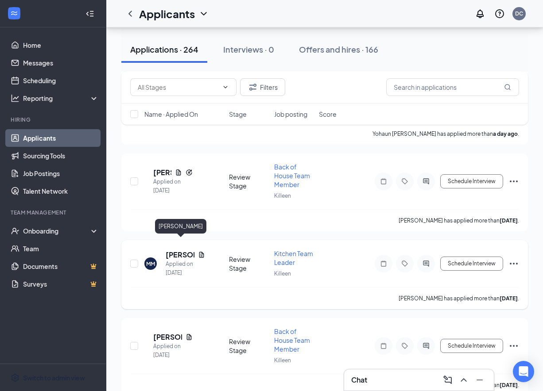
click at [183, 242] on div "MM [PERSON_NAME] Applied on [DATE] Review Stage Kitchen Team Leader Killeen Sch…" at bounding box center [324, 274] width 407 height 69
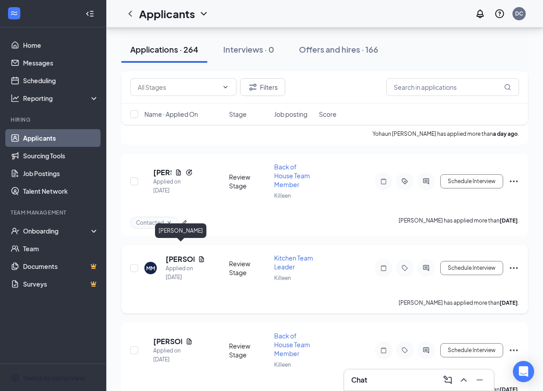
click at [187, 255] on h5 "[PERSON_NAME]" at bounding box center [180, 260] width 29 height 10
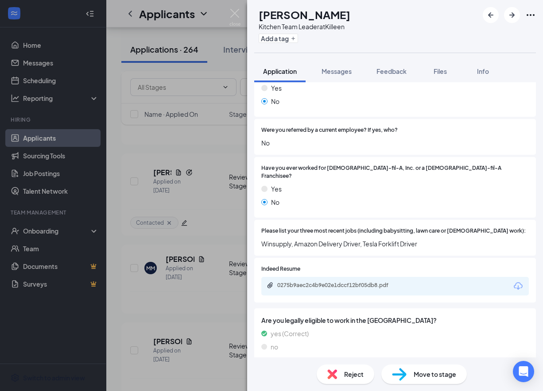
scroll to position [287, 0]
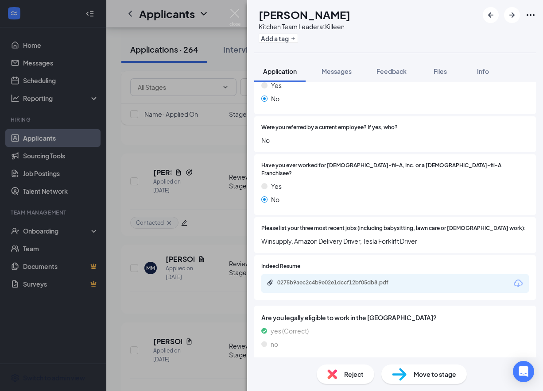
click at [337, 275] on div "0275b9aec2c4b9e02e1dccf12bf05db8.pdf" at bounding box center [394, 284] width 267 height 19
click at [337, 279] on div "0275b9aec2c4b9e02e1dccf12bf05db8.pdf" at bounding box center [339, 282] width 124 height 7
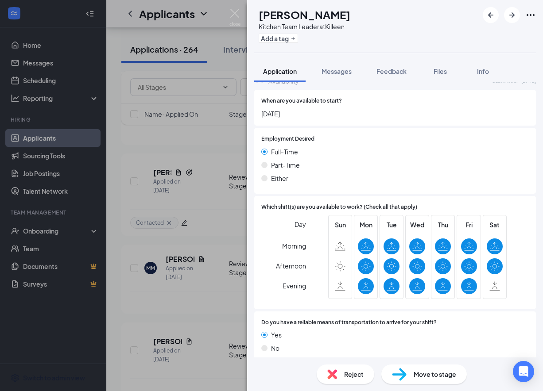
click at [341, 374] on div "Reject" at bounding box center [346, 374] width 58 height 19
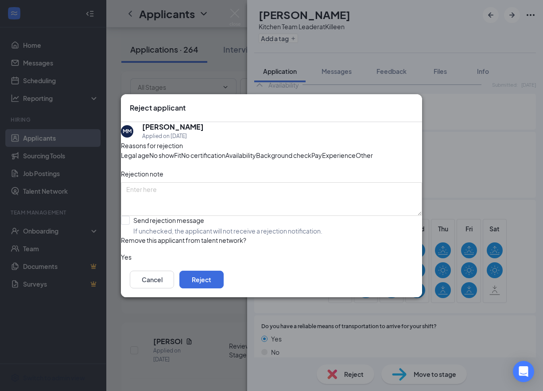
click at [322, 160] on span "Experience" at bounding box center [339, 156] width 34 height 10
click at [155, 236] on input "Send rejection message If unchecked, the applicant will not receive a rejection…" at bounding box center [222, 225] width 202 height 19
checkbox input "true"
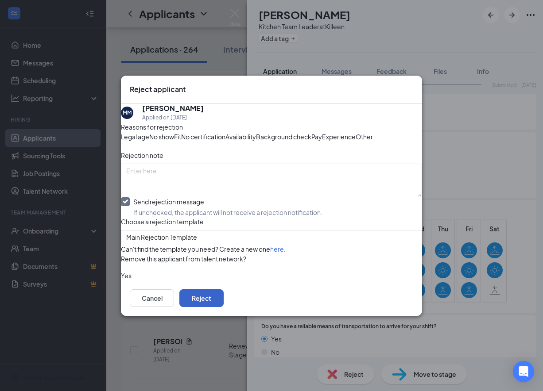
click at [224, 307] on button "Reject" at bounding box center [201, 299] width 44 height 18
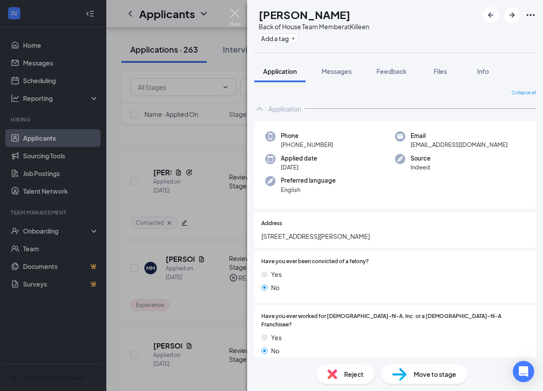
click at [240, 14] on img at bounding box center [234, 17] width 11 height 17
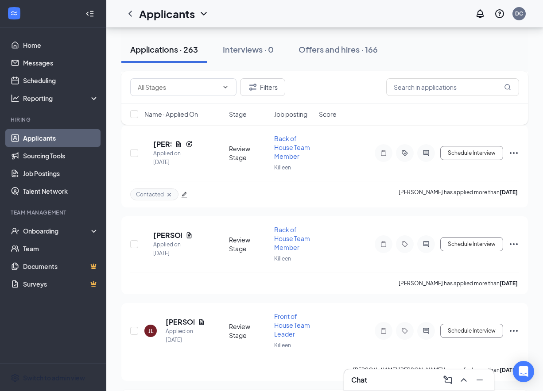
scroll to position [1375, 0]
click at [182, 230] on h5 "[PERSON_NAME]" at bounding box center [167, 235] width 29 height 10
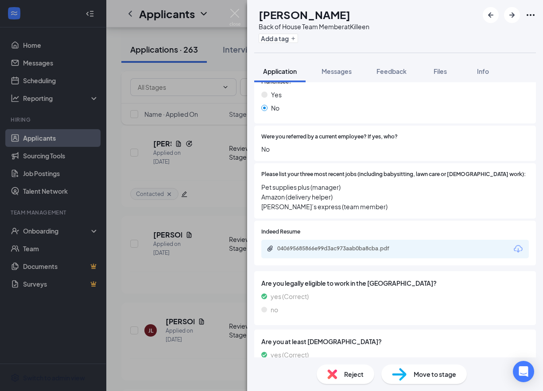
scroll to position [248, 0]
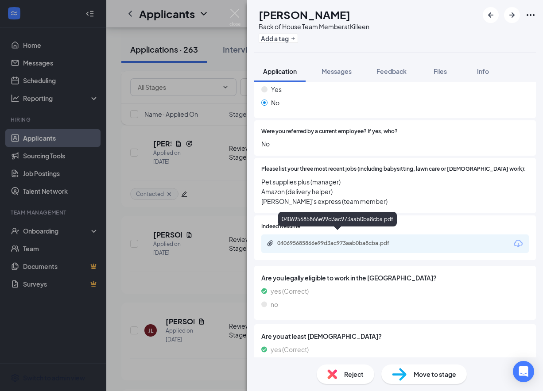
click at [329, 240] on div "040695685866e99d3ac973aab0ba8cba.pdf" at bounding box center [339, 243] width 124 height 7
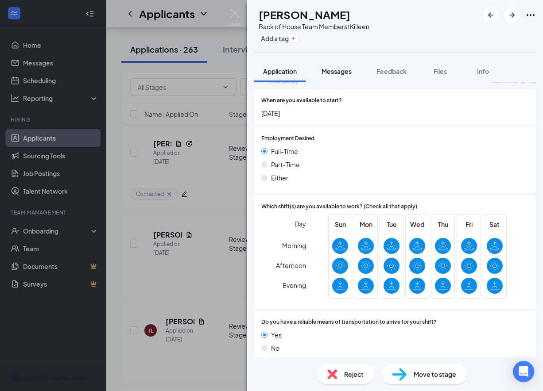
scroll to position [554, 0]
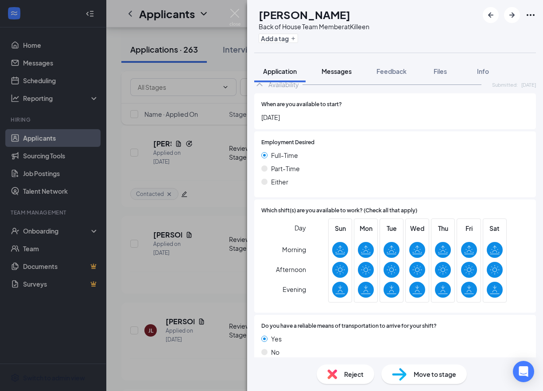
click at [337, 70] on span "Messages" at bounding box center [337, 71] width 30 height 8
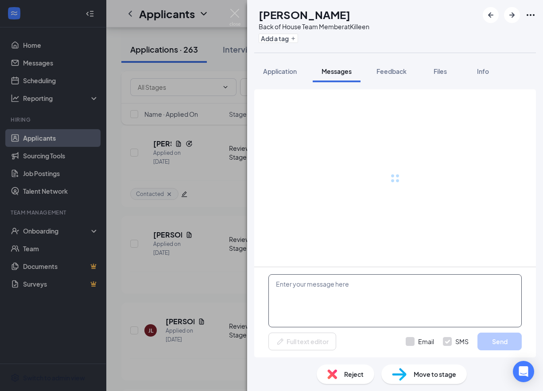
click at [319, 291] on textarea at bounding box center [394, 301] width 253 height 53
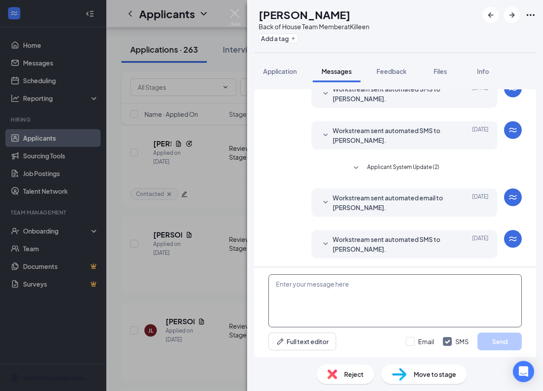
paste textarea "We received your application, thank you for your interest in joining our [DEMOG…"
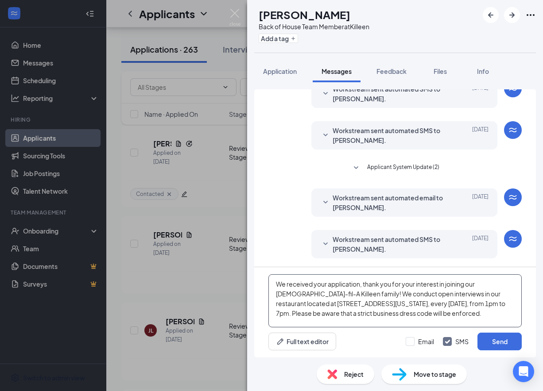
scroll to position [124, 0]
type textarea "We received your application, thank you for your interest in joining our [DEMOG…"
click at [482, 340] on button "Send" at bounding box center [499, 342] width 44 height 18
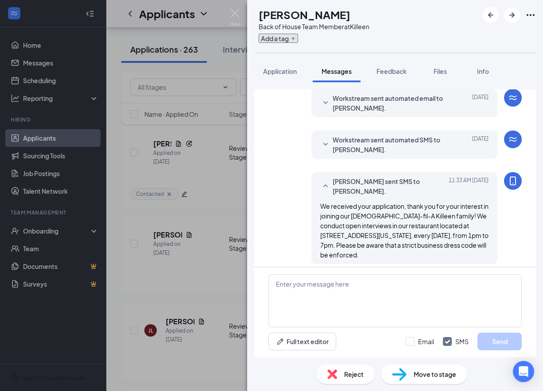
click at [298, 37] on button "Add a tag" at bounding box center [278, 38] width 39 height 9
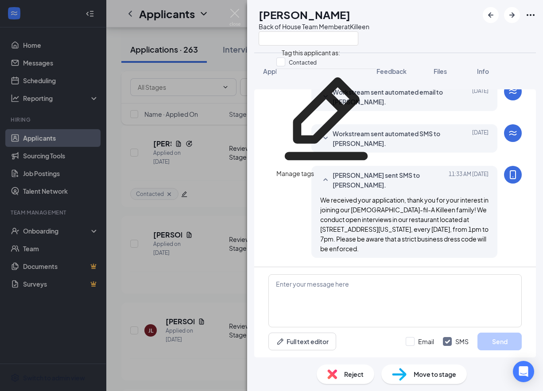
click at [292, 71] on div "Manage tags" at bounding box center [326, 78] width 100 height 19
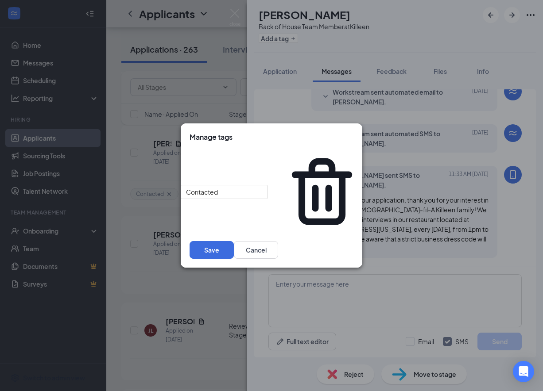
click at [297, 56] on div "Manage tags Contacted Save Cancel" at bounding box center [271, 195] width 543 height 391
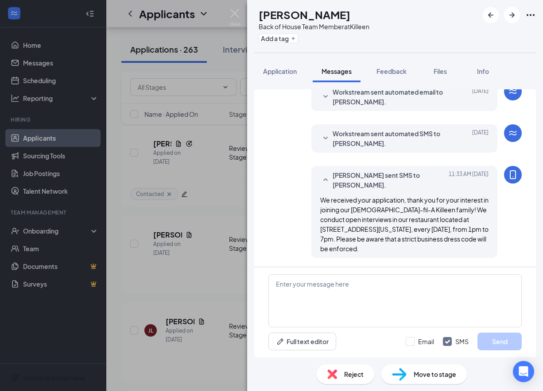
click at [300, 43] on div "Add a tag" at bounding box center [314, 38] width 111 height 15
click at [298, 40] on button "Add a tag" at bounding box center [278, 38] width 39 height 9
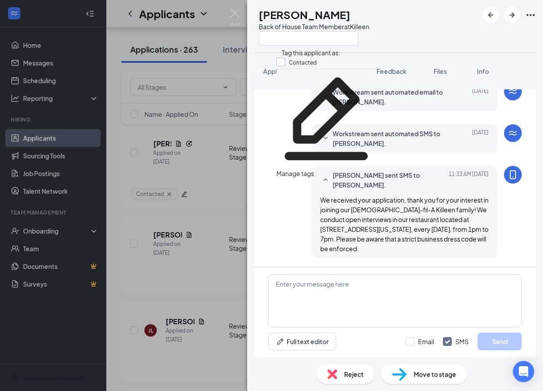
click at [288, 64] on input "Contacted" at bounding box center [296, 63] width 40 height 10
checkbox input "true"
click at [261, 52] on div "KM [PERSON_NAME] Back of House Team Member at [GEOGRAPHIC_DATA]" at bounding box center [395, 26] width 296 height 53
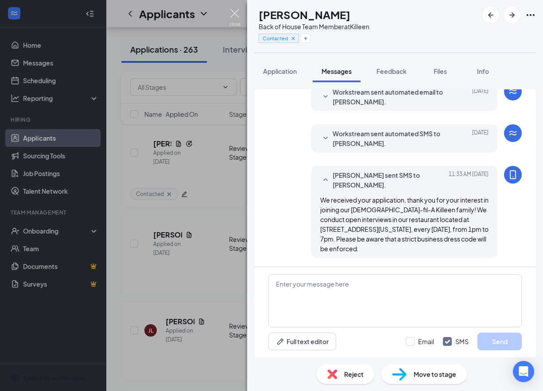
click at [233, 12] on img at bounding box center [234, 17] width 11 height 17
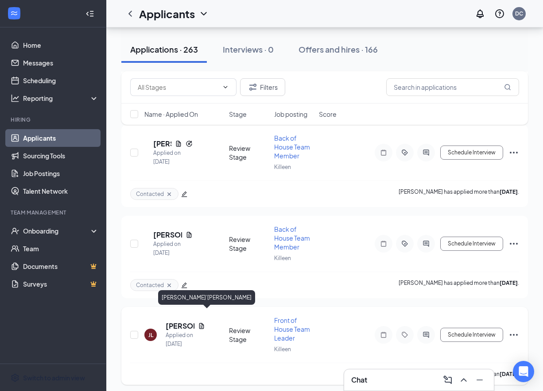
click at [177, 322] on h5 "[PERSON_NAME]’[PERSON_NAME]" at bounding box center [180, 327] width 29 height 10
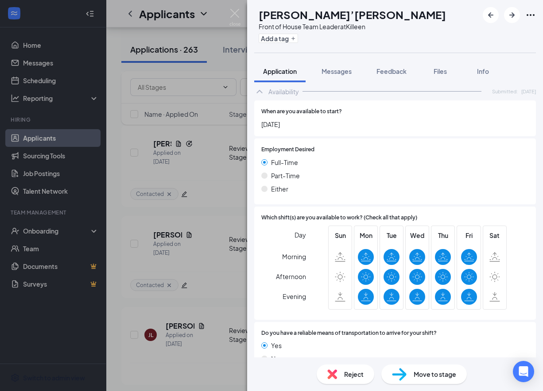
scroll to position [661, 0]
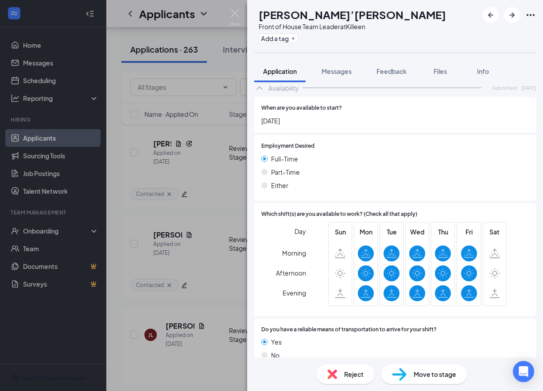
click at [336, 375] on img at bounding box center [332, 375] width 10 height 10
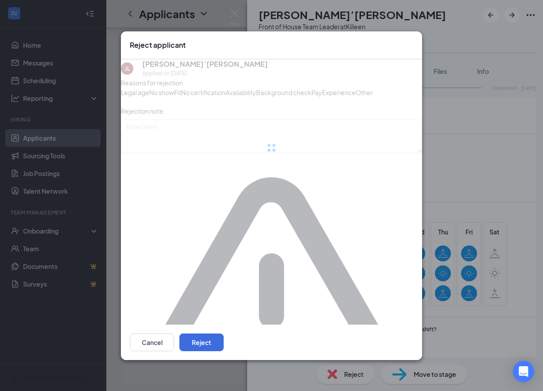
scroll to position [657, 0]
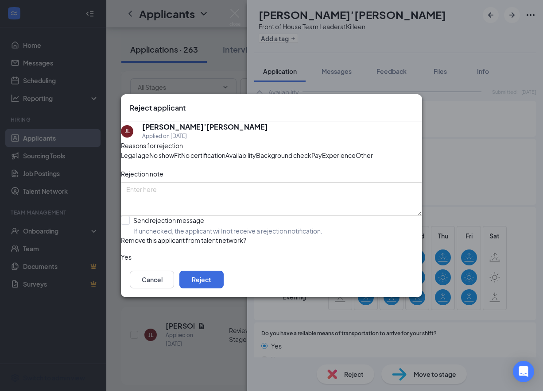
click at [256, 151] on div "Availability" at bounding box center [240, 156] width 31 height 10
click at [134, 236] on input "Send rejection message If unchecked, the applicant will not receive a rejection…" at bounding box center [222, 225] width 202 height 19
checkbox input "true"
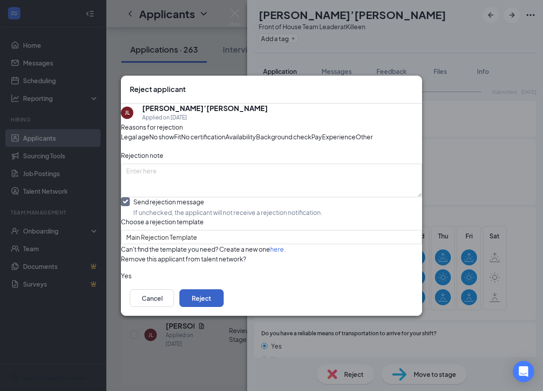
click at [224, 307] on button "Reject" at bounding box center [201, 299] width 44 height 18
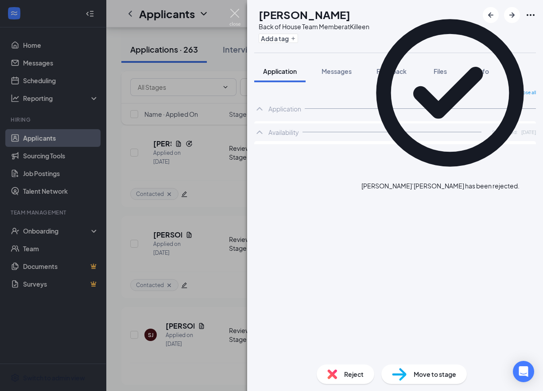
click at [234, 13] on img at bounding box center [234, 17] width 11 height 17
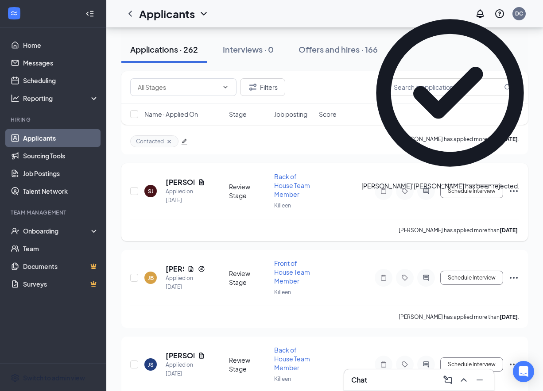
scroll to position [1540, 0]
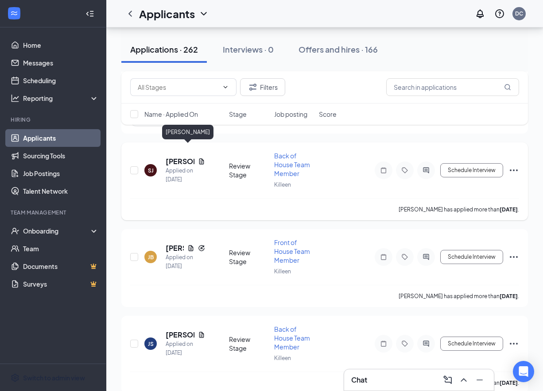
click at [178, 157] on h5 "[PERSON_NAME]" at bounding box center [180, 162] width 29 height 10
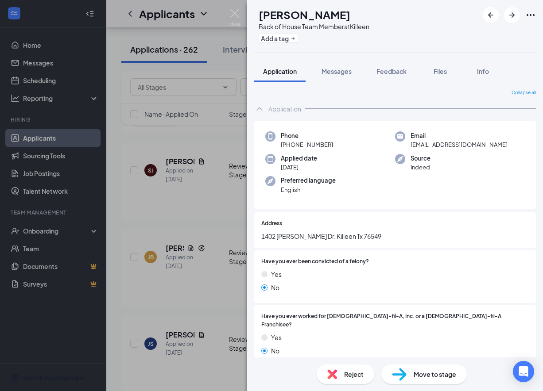
click at [311, 173] on div "Phone [PHONE_NUMBER] Email [EMAIL_ADDRESS][DOMAIN_NAME] Applied date [DATE] Sou…" at bounding box center [395, 165] width 282 height 88
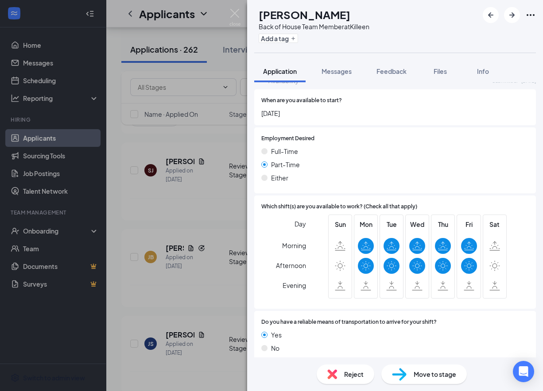
scroll to position [538, 0]
click at [331, 369] on div "Reject" at bounding box center [346, 374] width 58 height 19
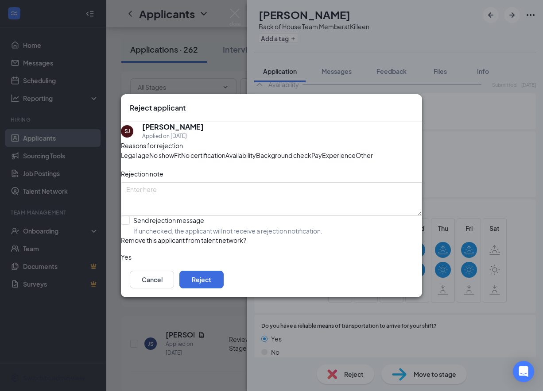
click at [256, 151] on span "Availability" at bounding box center [240, 156] width 31 height 10
click at [186, 236] on input "Send rejection message If unchecked, the applicant will not receive a rejection…" at bounding box center [222, 225] width 202 height 19
checkbox input "true"
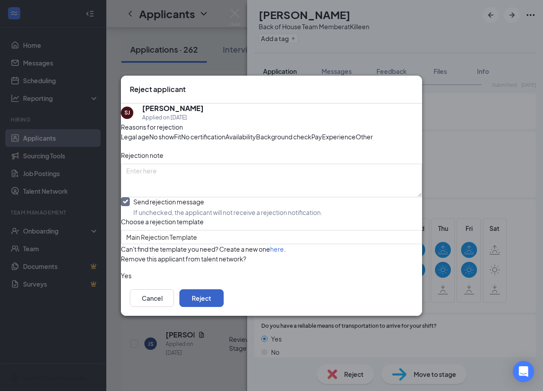
click at [224, 307] on button "Reject" at bounding box center [201, 299] width 44 height 18
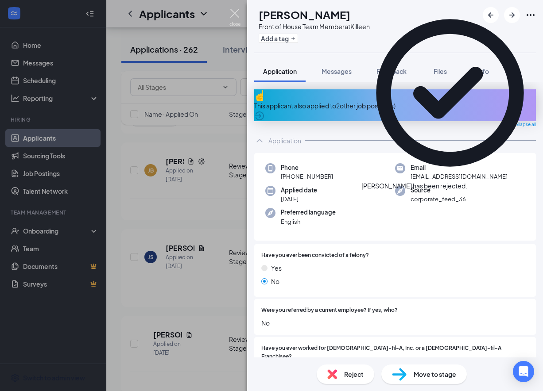
click at [235, 16] on img at bounding box center [234, 17] width 11 height 17
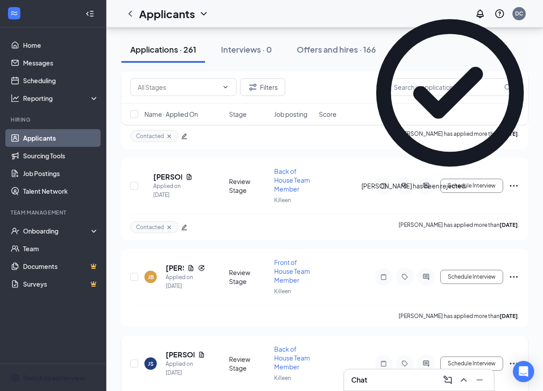
scroll to position [1442, 0]
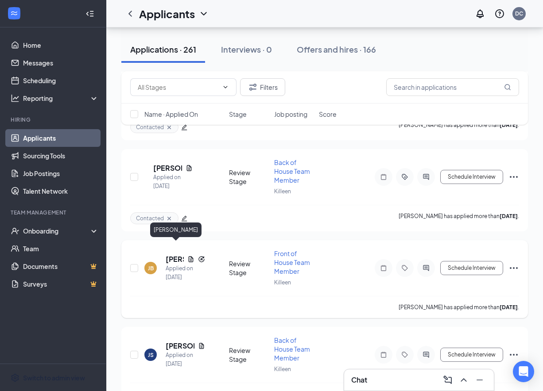
click at [173, 255] on h5 "[PERSON_NAME]" at bounding box center [175, 260] width 18 height 10
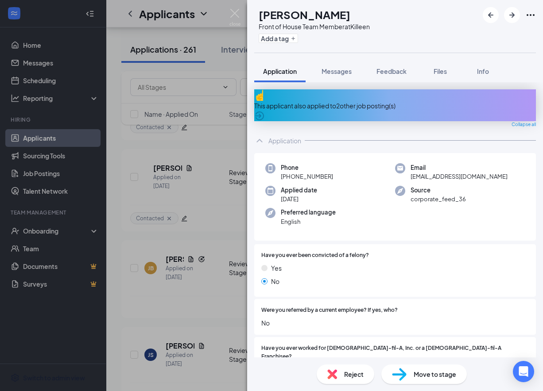
click at [320, 101] on div "This applicant also applied to 2 other job posting(s)" at bounding box center [395, 106] width 282 height 10
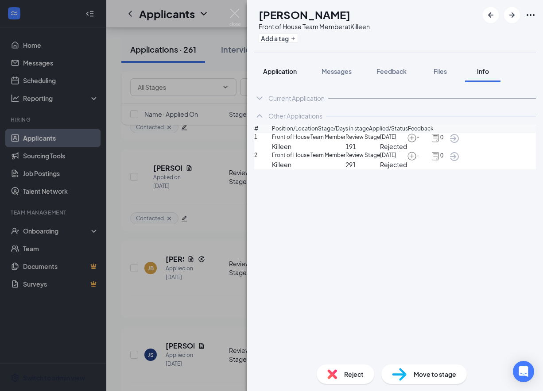
click at [288, 74] on span "Application" at bounding box center [280, 71] width 34 height 8
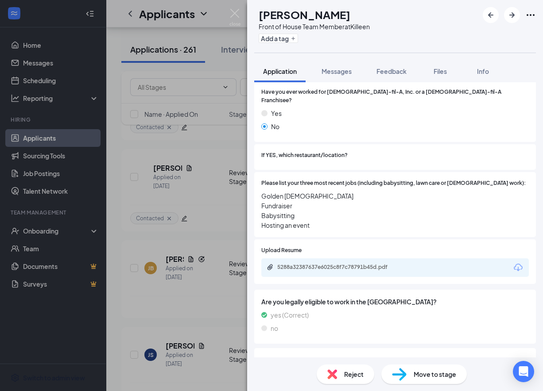
scroll to position [272, 0]
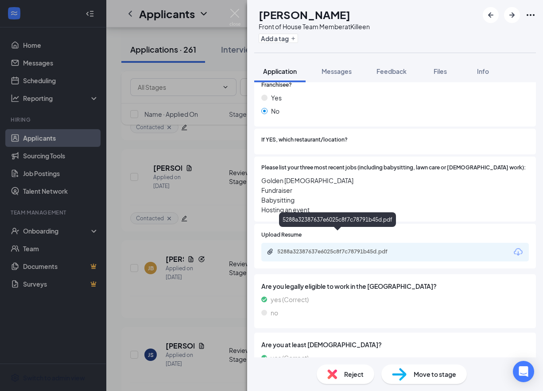
click at [334, 248] on div "5288a32387637e6025c8f7c78791b45d.pdf" at bounding box center [339, 251] width 124 height 7
click at [331, 73] on span "Messages" at bounding box center [337, 71] width 30 height 8
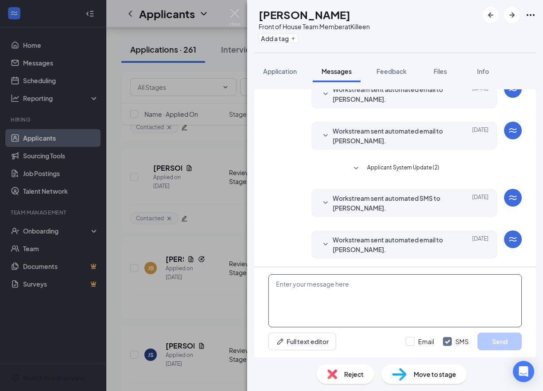
click at [335, 302] on textarea at bounding box center [394, 301] width 253 height 53
paste textarea "We received your application, thank you for your interest in joining our [DEMOG…"
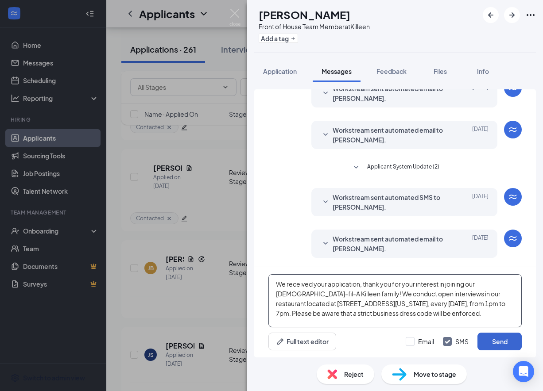
type textarea "We received your application, thank you for your interest in joining our [DEMOG…"
click at [505, 342] on button "Send" at bounding box center [499, 342] width 44 height 18
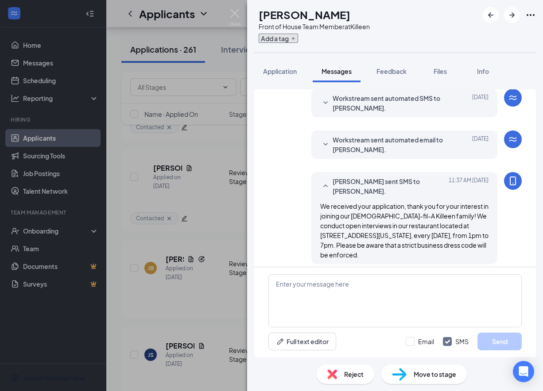
scroll to position [187, 0]
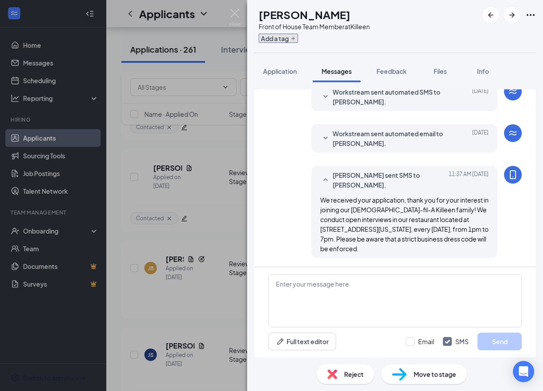
click at [290, 38] on button "Add a tag" at bounding box center [278, 38] width 39 height 9
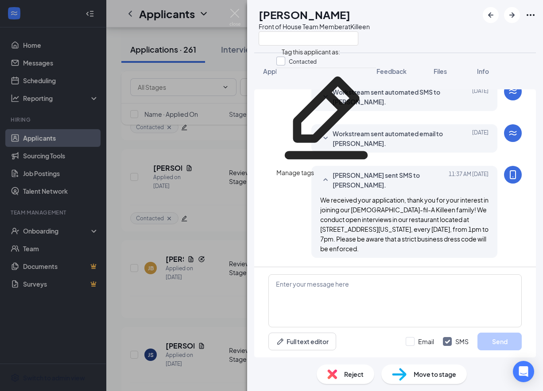
click at [287, 61] on input "Contacted" at bounding box center [296, 62] width 40 height 10
checkbox input "true"
click at [266, 49] on div "[PERSON_NAME] Front of House Team Member at [GEOGRAPHIC_DATA]" at bounding box center [395, 26] width 296 height 53
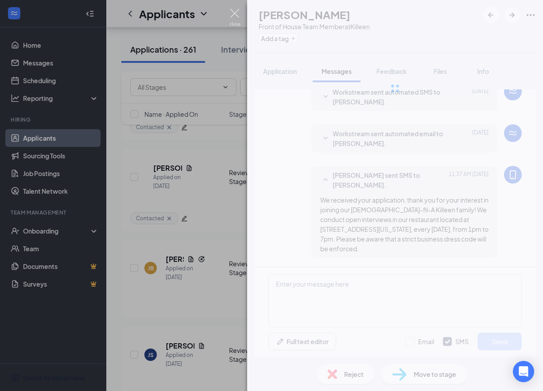
click at [234, 11] on img at bounding box center [234, 17] width 11 height 17
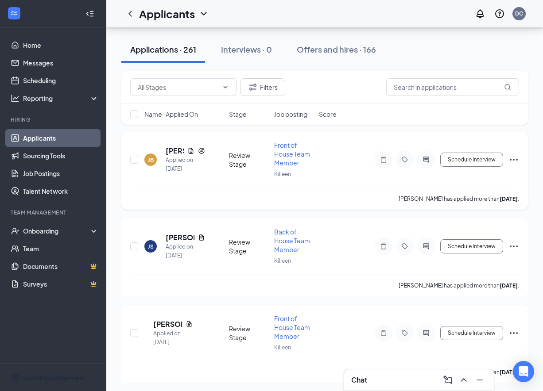
scroll to position [1586, 0]
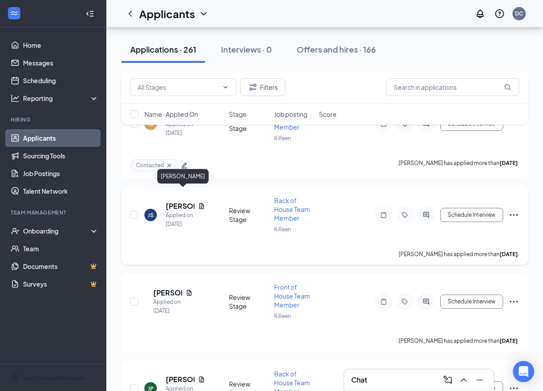
click at [171, 202] on h5 "[PERSON_NAME]" at bounding box center [180, 207] width 29 height 10
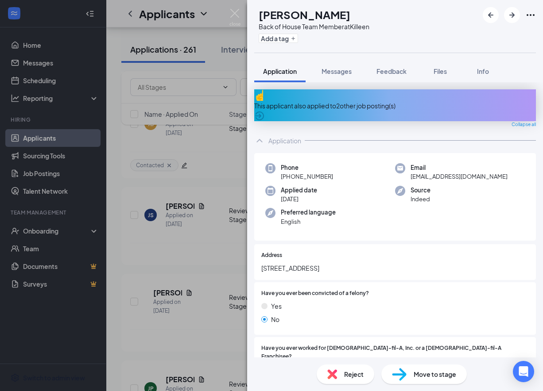
click at [332, 101] on div "This applicant also applied to 2 other job posting(s)" at bounding box center [395, 106] width 282 height 10
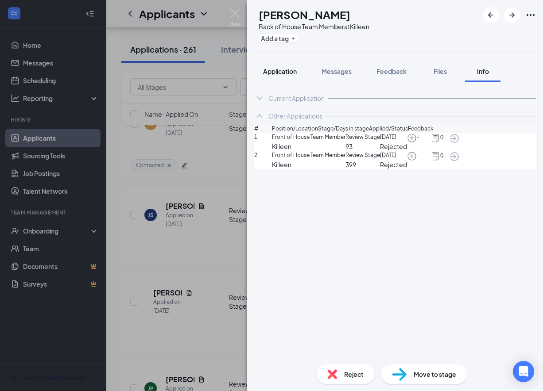
click at [279, 70] on span "Application" at bounding box center [280, 71] width 34 height 8
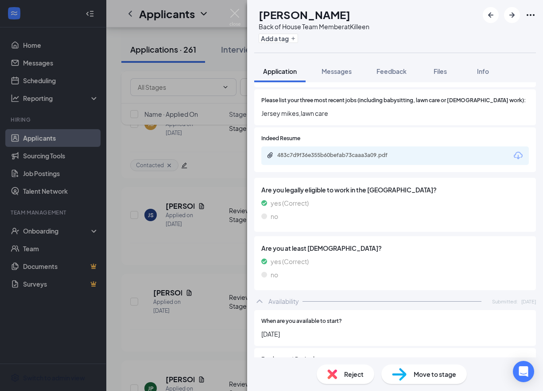
scroll to position [340, 0]
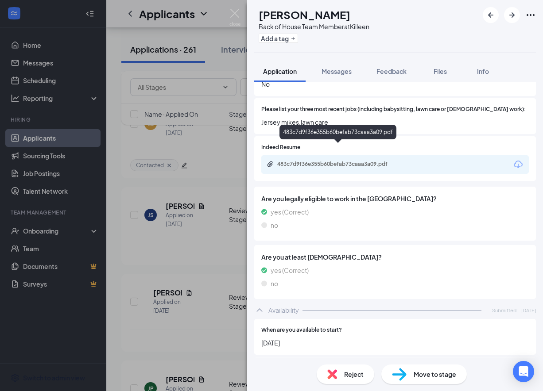
click at [340, 161] on div "483c7d9f36e355b60befab73caaa3a09.pdf" at bounding box center [339, 164] width 124 height 7
click at [335, 380] on div "Reject" at bounding box center [346, 374] width 58 height 19
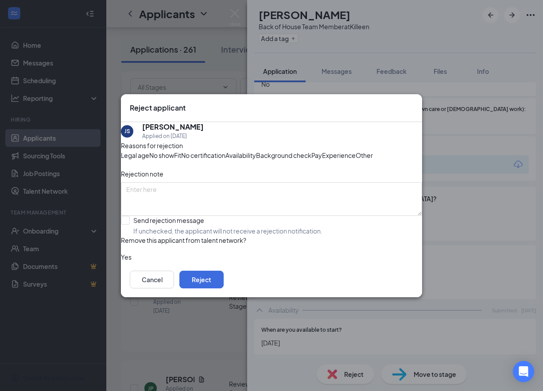
click at [322, 160] on div "Experience" at bounding box center [339, 156] width 34 height 10
click at [154, 236] on input "Send rejection message If unchecked, the applicant will not receive a rejection…" at bounding box center [222, 225] width 202 height 19
checkbox input "true"
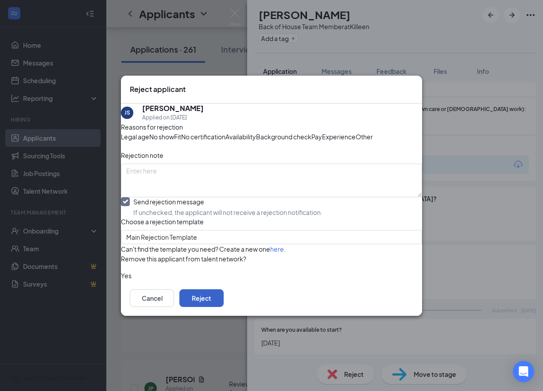
click at [224, 307] on button "Reject" at bounding box center [201, 299] width 44 height 18
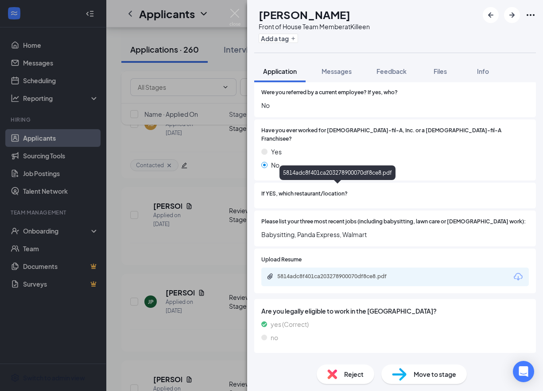
scroll to position [265, 0]
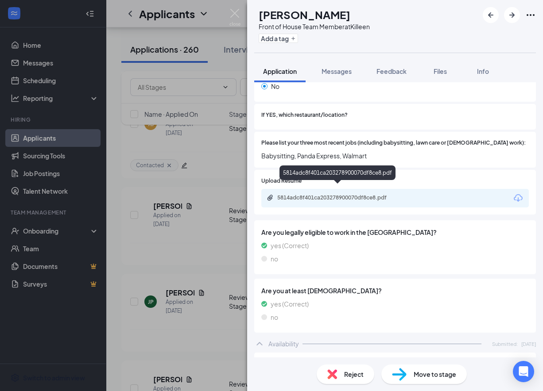
click at [329, 194] on div "5814adc8f401ca203278900070df8ce8.pdf" at bounding box center [338, 198] width 143 height 8
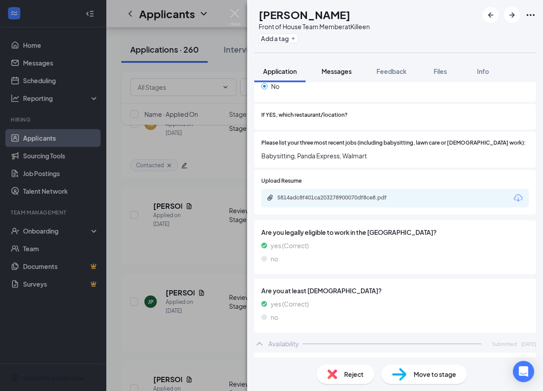
click at [326, 77] on button "Messages" at bounding box center [337, 71] width 48 height 22
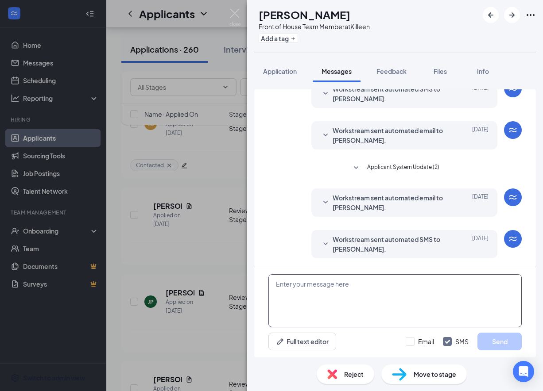
scroll to position [82, 0]
click at [287, 299] on textarea at bounding box center [394, 301] width 253 height 53
paste textarea "We received your application, thank you for your interest in joining our [DEMOG…"
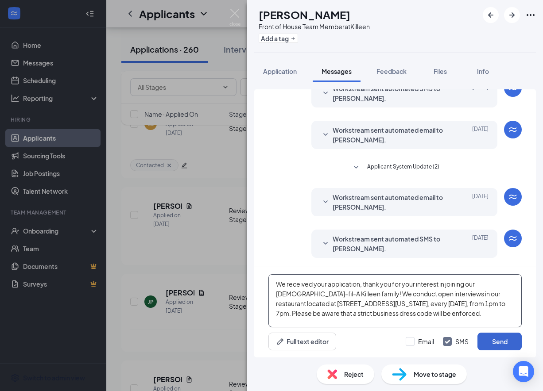
type textarea "We received your application, thank you for your interest in joining our [DEMOG…"
click at [507, 342] on button "Send" at bounding box center [499, 342] width 44 height 18
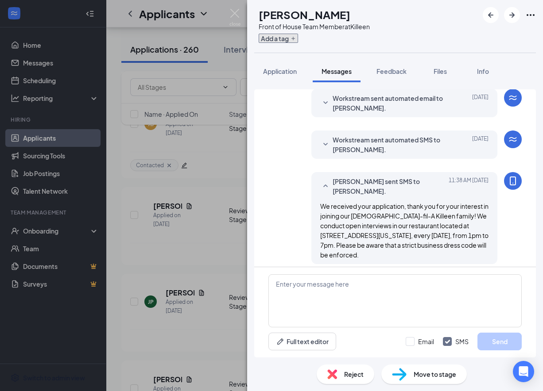
click at [298, 37] on button "Add a tag" at bounding box center [278, 38] width 39 height 9
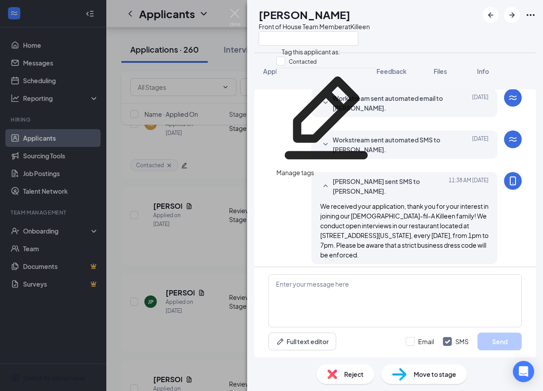
scroll to position [187, 0]
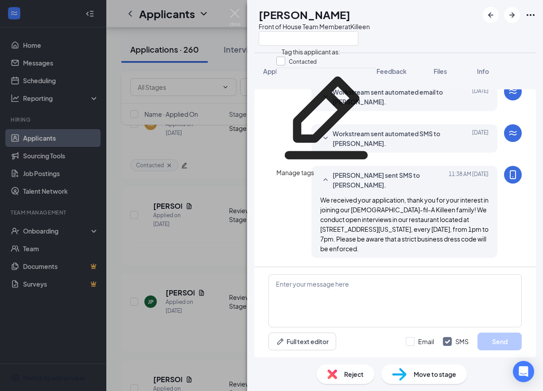
click at [298, 60] on input "Contacted" at bounding box center [296, 62] width 40 height 10
checkbox input "true"
click at [254, 40] on div "[PERSON_NAME] Front of House Team Member at [GEOGRAPHIC_DATA]" at bounding box center [395, 26] width 296 height 53
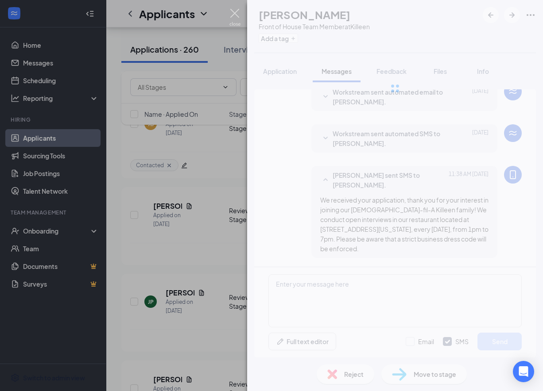
click at [237, 15] on img at bounding box center [234, 17] width 11 height 17
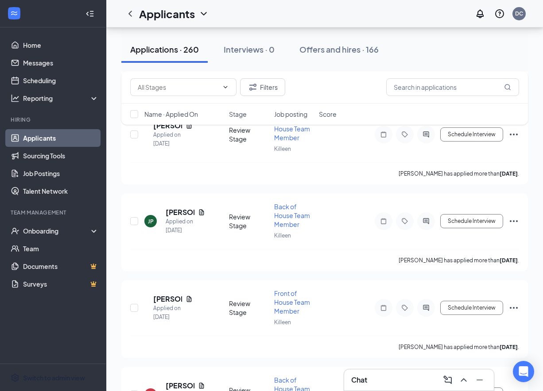
scroll to position [1702, 0]
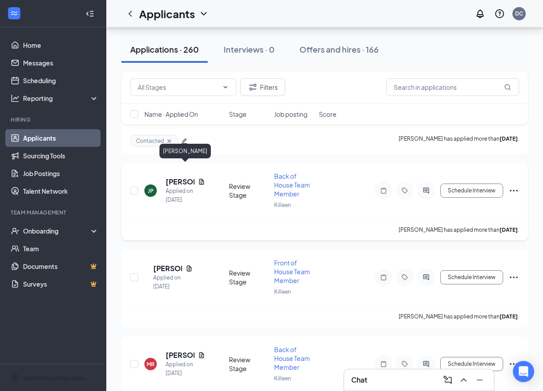
click at [178, 177] on h5 "[PERSON_NAME]" at bounding box center [180, 182] width 29 height 10
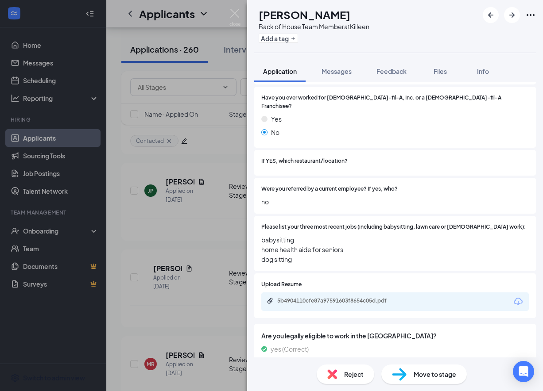
scroll to position [252, 0]
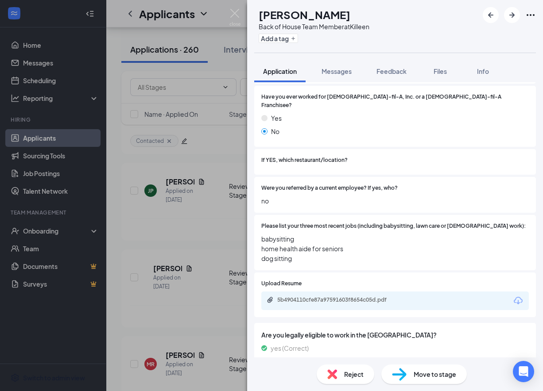
click at [370, 292] on div "5b4904110cfe87a97591603f8654c05d.pdf" at bounding box center [394, 301] width 267 height 19
click at [370, 297] on div "5b4904110cfe87a97591603f8654c05d.pdf" at bounding box center [339, 300] width 124 height 7
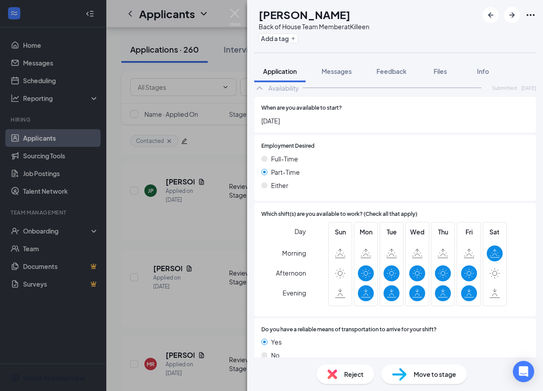
click at [342, 364] on div "Reject Move to stage" at bounding box center [395, 375] width 296 height 34
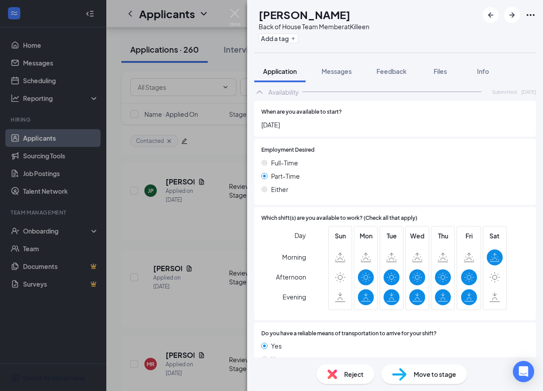
click at [341, 376] on div "Reject" at bounding box center [346, 374] width 58 height 19
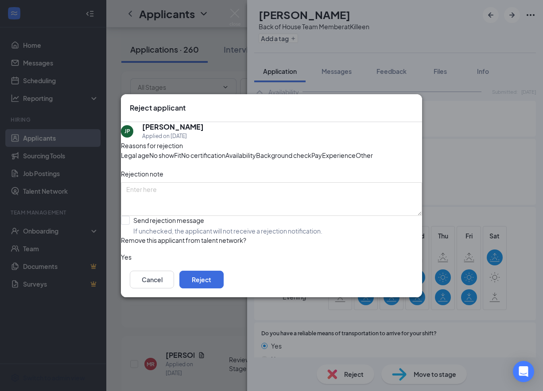
click at [322, 160] on span "Experience" at bounding box center [339, 156] width 34 height 10
click at [153, 236] on input "Send rejection message If unchecked, the applicant will not receive a rejection…" at bounding box center [222, 225] width 202 height 19
checkbox input "true"
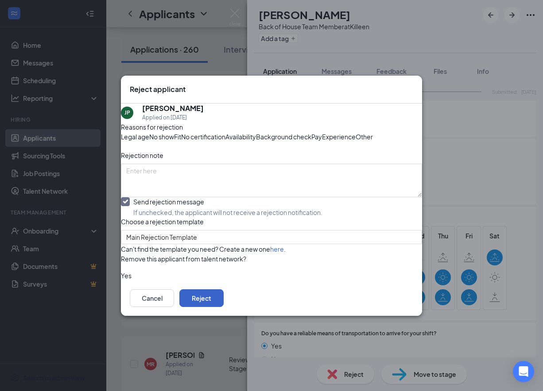
click at [224, 307] on button "Reject" at bounding box center [201, 299] width 44 height 18
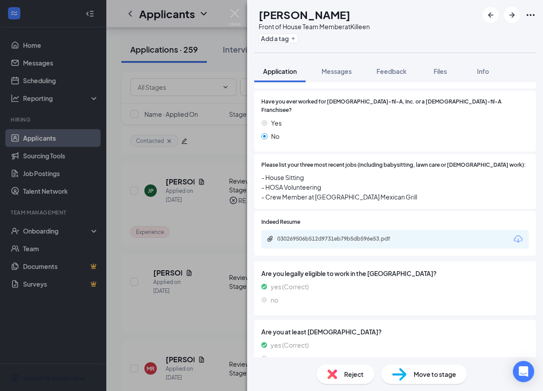
scroll to position [217, 0]
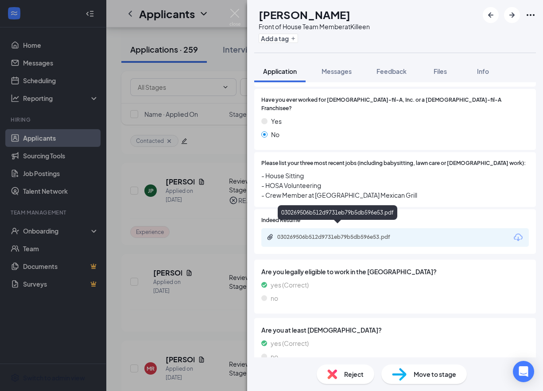
click at [313, 234] on div "030269506b512d9731eb79b5db596e53.pdf" at bounding box center [339, 237] width 124 height 7
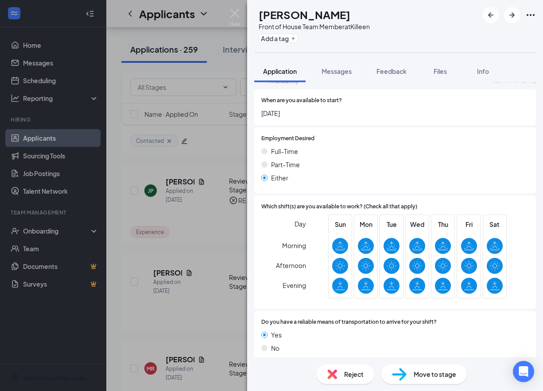
scroll to position [0, 0]
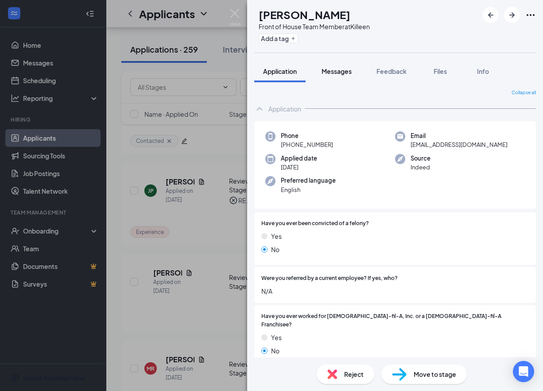
click at [340, 66] on button "Messages" at bounding box center [337, 71] width 48 height 22
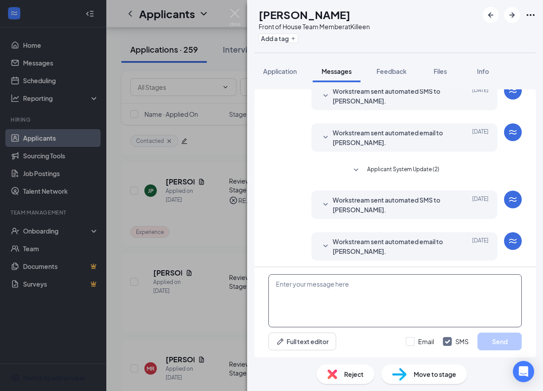
click at [330, 287] on textarea at bounding box center [394, 301] width 253 height 53
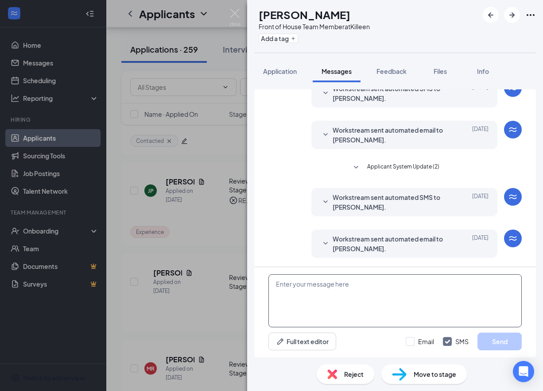
paste textarea "We received your application, thank you for your interest in joining our [DEMOG…"
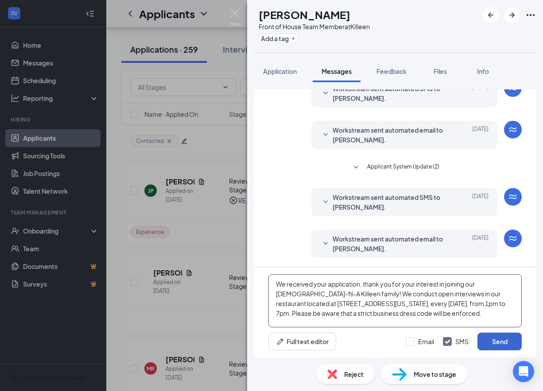
type textarea "We received your application, thank you for your interest in joining our [DEMOG…"
click at [493, 345] on button "Send" at bounding box center [499, 342] width 44 height 18
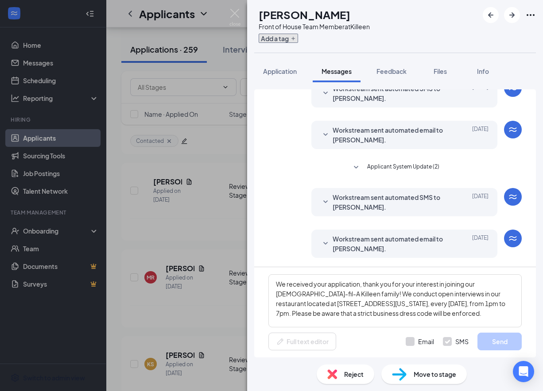
click at [298, 35] on button "Add a tag" at bounding box center [278, 38] width 39 height 9
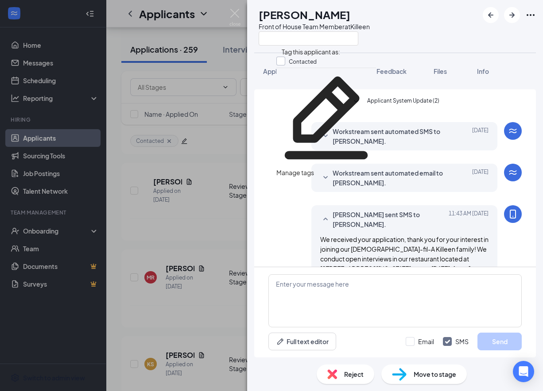
click at [291, 62] on input "Contacted" at bounding box center [296, 62] width 40 height 10
checkbox input "true"
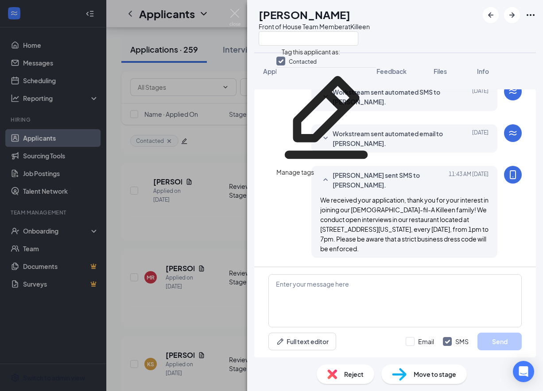
click at [259, 48] on div "AH [PERSON_NAME] Front of House Team Member at [GEOGRAPHIC_DATA]" at bounding box center [395, 26] width 296 height 53
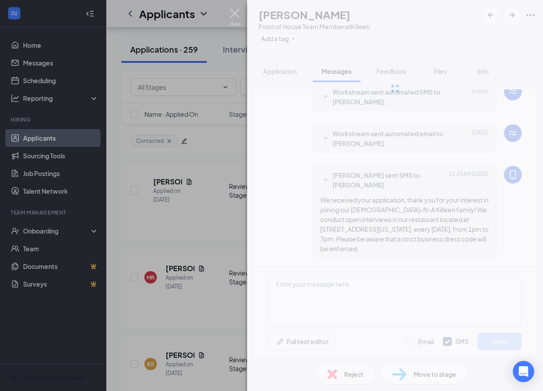
click at [234, 14] on img at bounding box center [234, 17] width 11 height 17
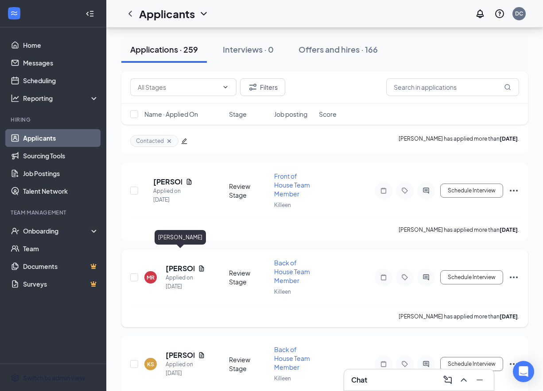
click at [181, 259] on div "MR [PERSON_NAME] Applied on [DATE] Review Stage Back of House Team Member Kille…" at bounding box center [324, 282] width 389 height 47
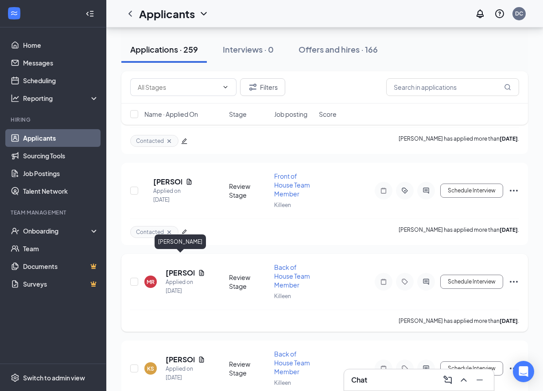
click at [173, 268] on h5 "[PERSON_NAME]" at bounding box center [180, 273] width 29 height 10
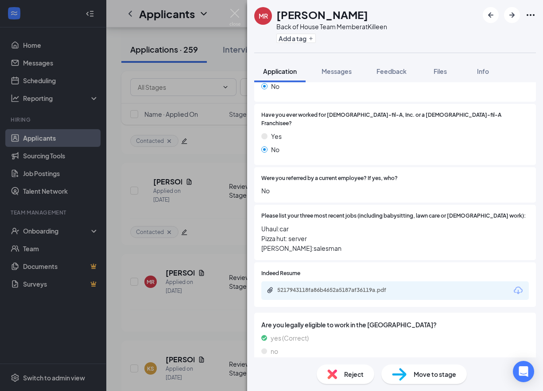
scroll to position [229, 0]
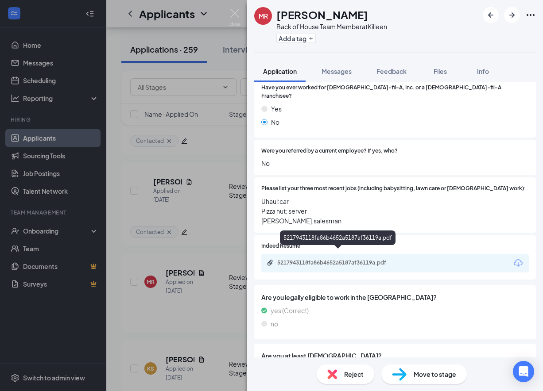
click at [329, 260] on div "5217943118fa86b4652a5187af36119a.pdf" at bounding box center [339, 263] width 124 height 7
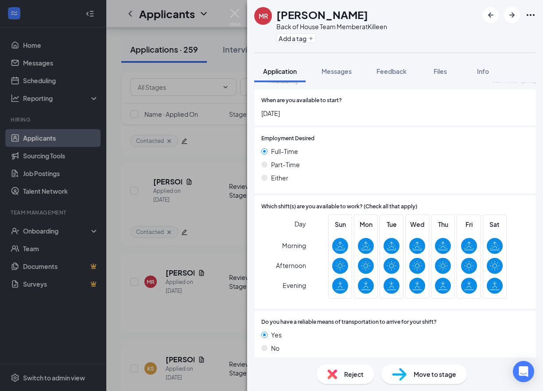
scroll to position [554, 0]
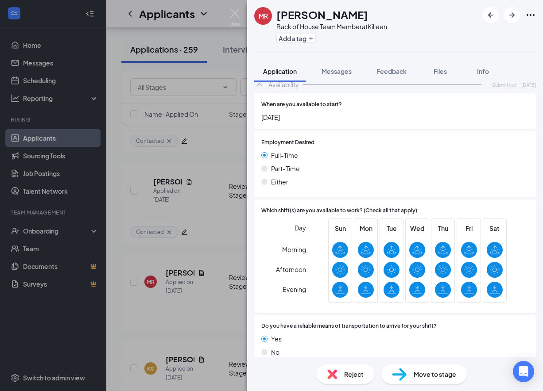
click at [331, 373] on img at bounding box center [332, 375] width 10 height 10
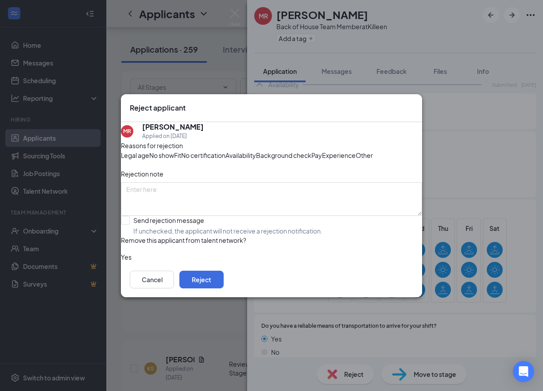
click at [322, 160] on span "Experience" at bounding box center [339, 156] width 34 height 10
click at [151, 236] on input "Send rejection message If unchecked, the applicant will not receive a rejection…" at bounding box center [222, 225] width 202 height 19
checkbox input "true"
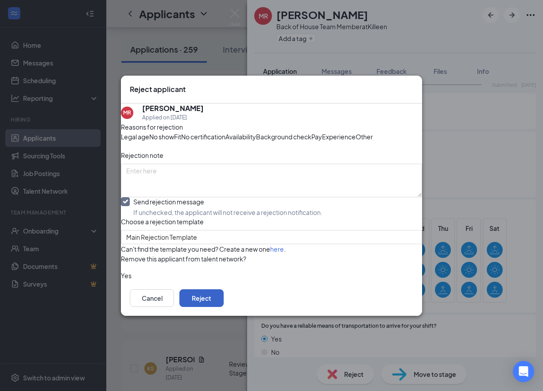
click at [224, 307] on button "Reject" at bounding box center [201, 299] width 44 height 18
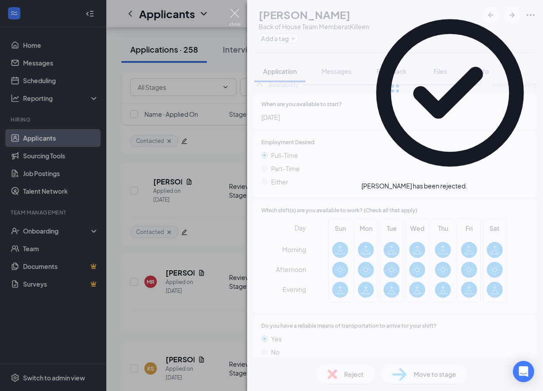
click at [234, 12] on img at bounding box center [234, 17] width 11 height 17
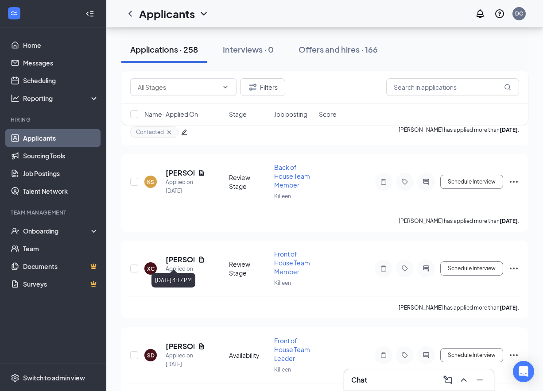
scroll to position [1802, 0]
click at [177, 168] on h5 "[PERSON_NAME]" at bounding box center [180, 173] width 29 height 10
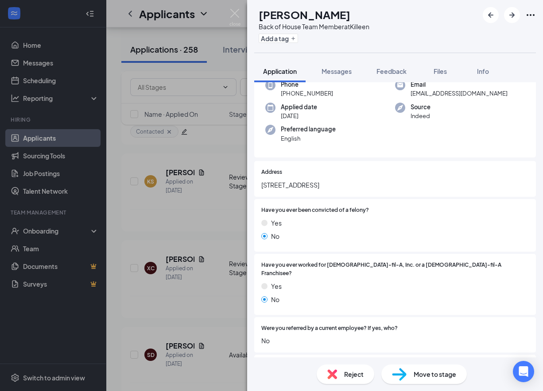
scroll to position [538, 0]
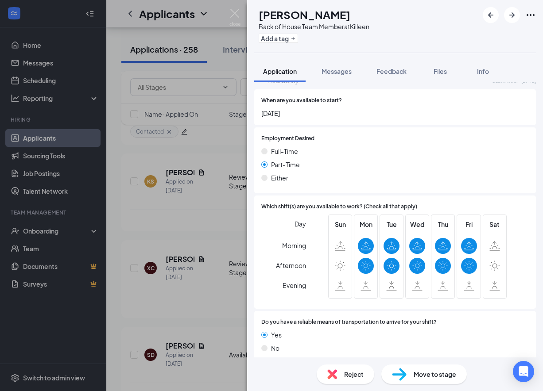
click at [358, 378] on span "Reject" at bounding box center [353, 375] width 19 height 10
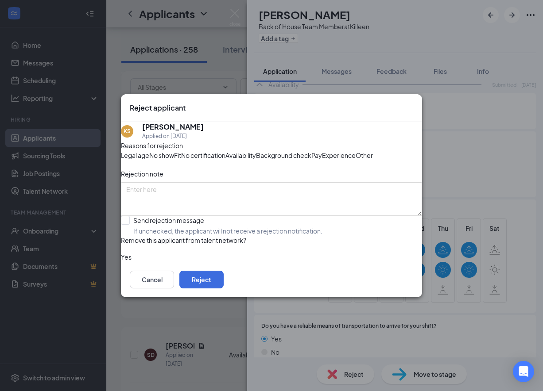
click at [256, 151] on span "Availability" at bounding box center [240, 156] width 31 height 10
click at [136, 236] on input "Send rejection message If unchecked, the applicant will not receive a rejection…" at bounding box center [222, 225] width 202 height 19
checkbox input "true"
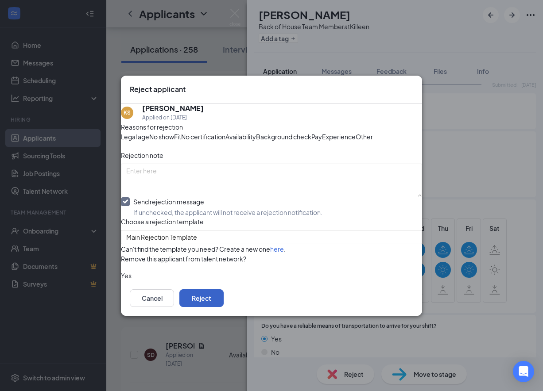
click at [224, 307] on button "Reject" at bounding box center [201, 299] width 44 height 18
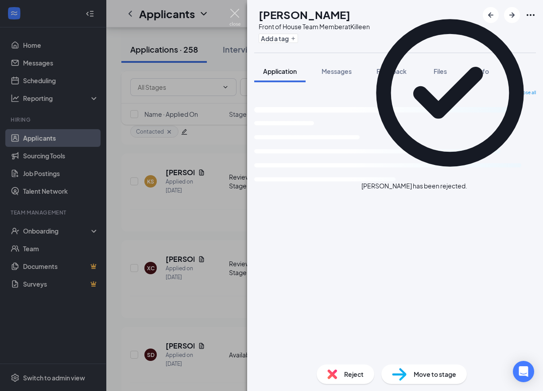
click at [236, 17] on img at bounding box center [234, 17] width 11 height 17
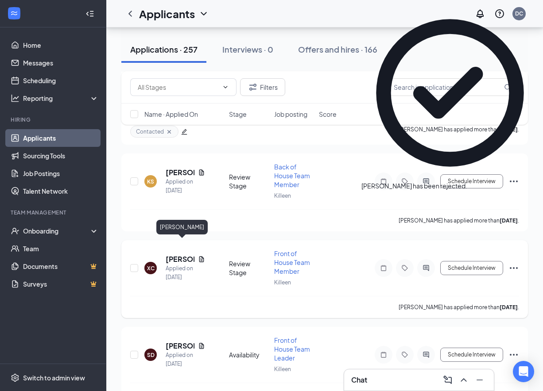
click at [186, 255] on h5 "[PERSON_NAME]" at bounding box center [180, 260] width 29 height 10
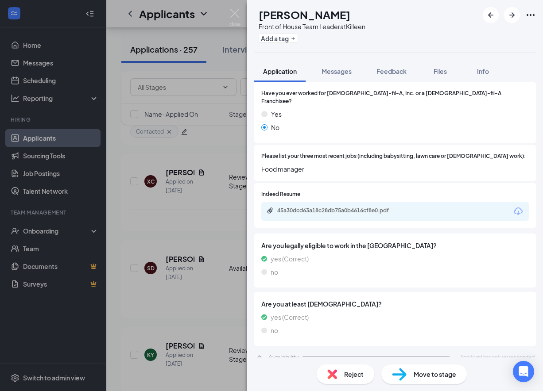
scroll to position [360, 0]
click at [323, 207] on div "45a30dcd63a18c28db75a0b4616cf8e0.pdf" at bounding box center [339, 210] width 124 height 7
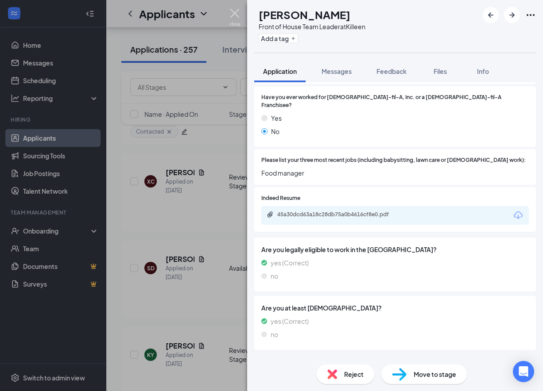
click at [236, 13] on img at bounding box center [234, 17] width 11 height 17
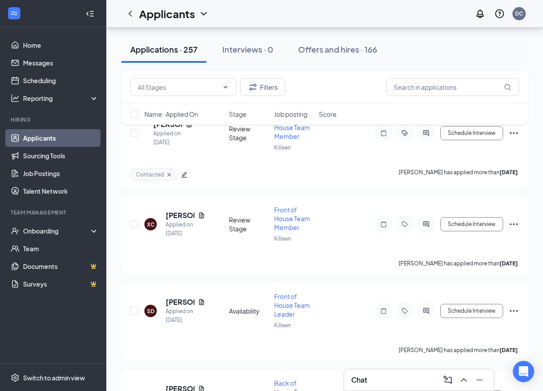
scroll to position [1761, 0]
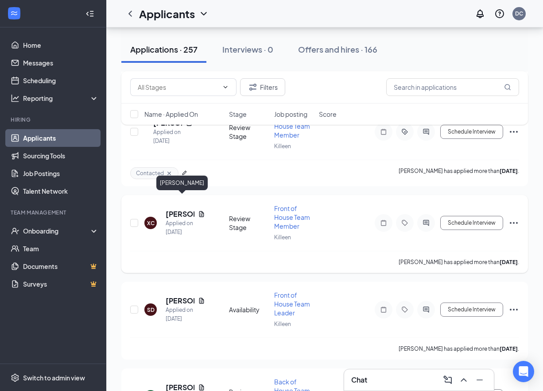
click at [169, 209] on h5 "[PERSON_NAME]" at bounding box center [180, 214] width 29 height 10
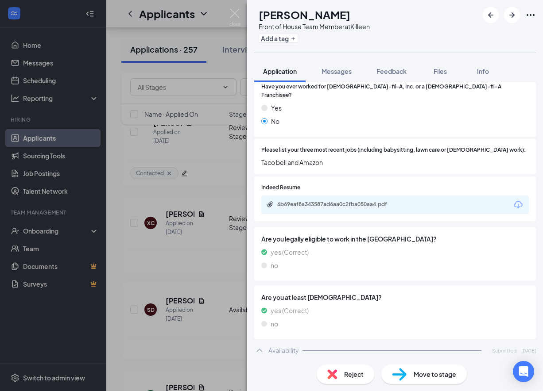
scroll to position [226, 0]
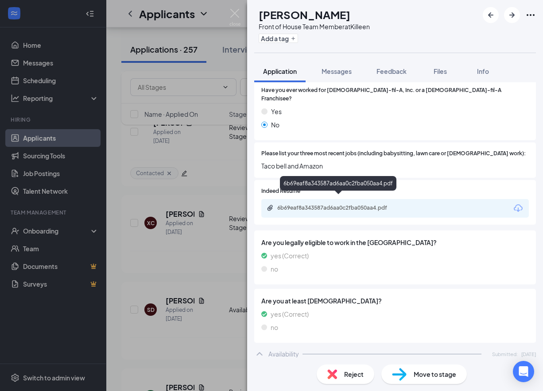
click at [338, 205] on div "6b69eaf8a343587ad6aa0c2fba050aa4.pdf" at bounding box center [339, 208] width 124 height 7
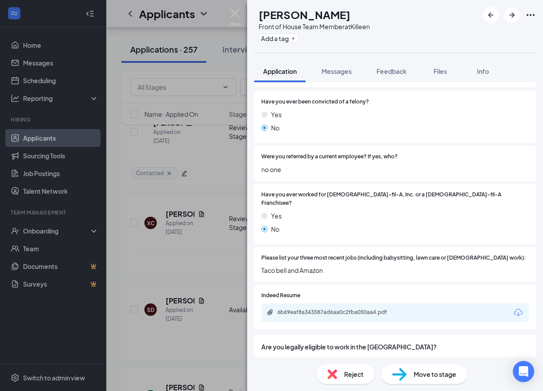
scroll to position [119, 0]
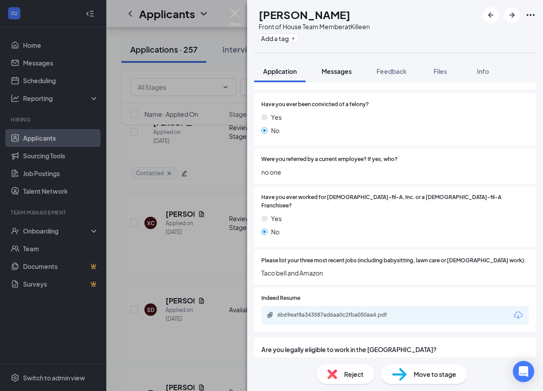
click at [324, 72] on span "Messages" at bounding box center [337, 71] width 30 height 8
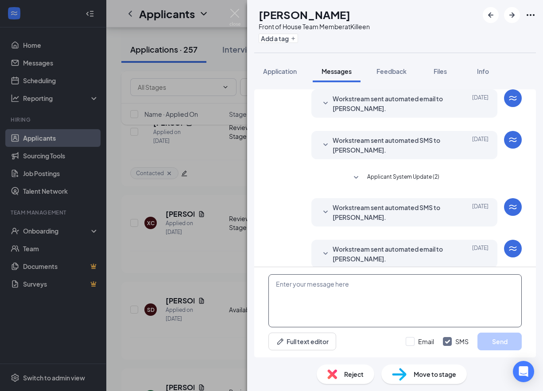
click at [305, 287] on textarea at bounding box center [394, 301] width 253 height 53
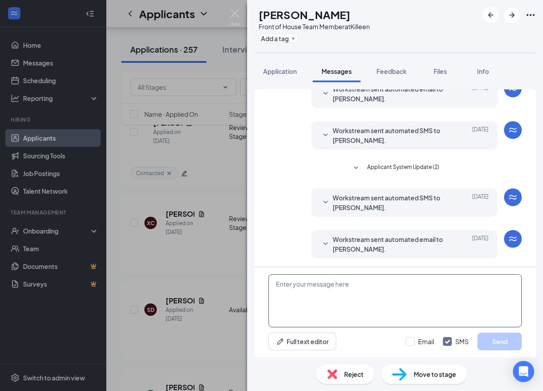
scroll to position [82, 0]
paste textarea "We received your application, thank you for your interest in joining our [DEMOG…"
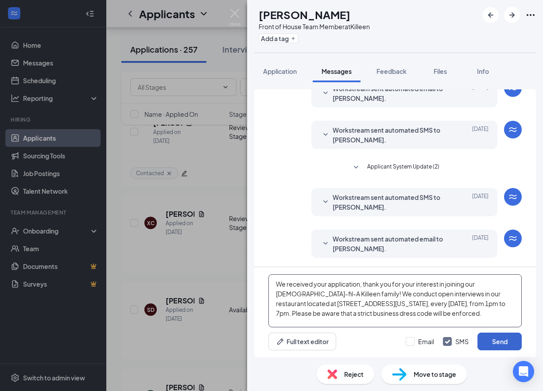
type textarea "We received your application, thank you for your interest in joining our [DEMOG…"
click at [484, 341] on button "Send" at bounding box center [499, 342] width 44 height 18
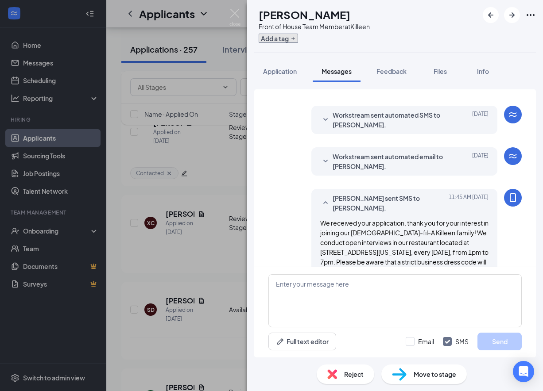
click at [296, 40] on icon "Plus" at bounding box center [293, 38] width 5 height 5
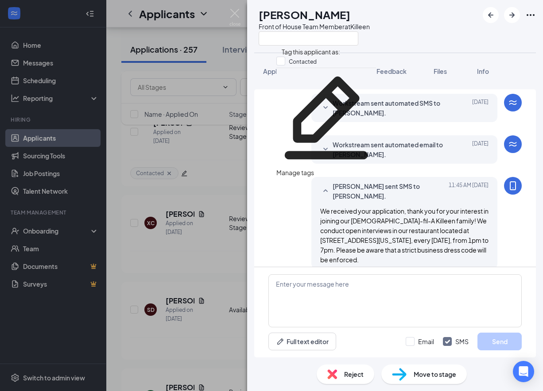
scroll to position [187, 0]
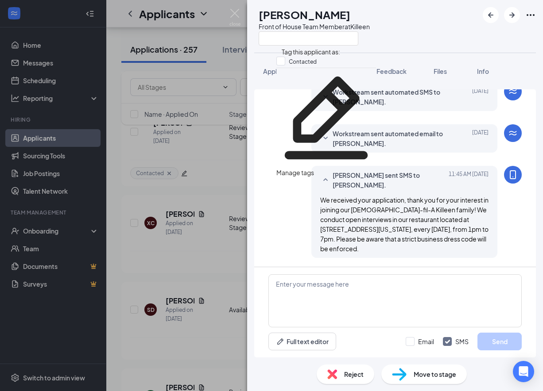
click at [280, 65] on div "Contacted" at bounding box center [326, 62] width 100 height 11
checkbox input "true"
click at [253, 53] on div "XC [PERSON_NAME] Front of House Team Member at Killeen Application Messages Fee…" at bounding box center [395, 195] width 296 height 391
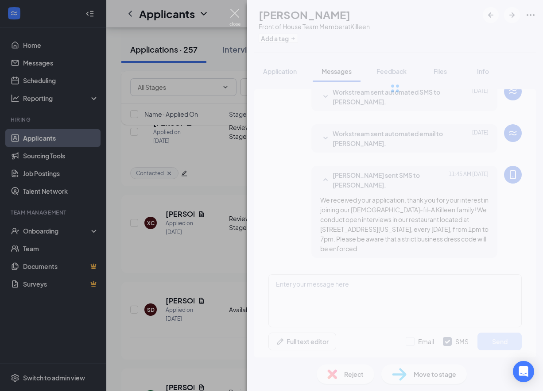
click at [236, 15] on img at bounding box center [234, 17] width 11 height 17
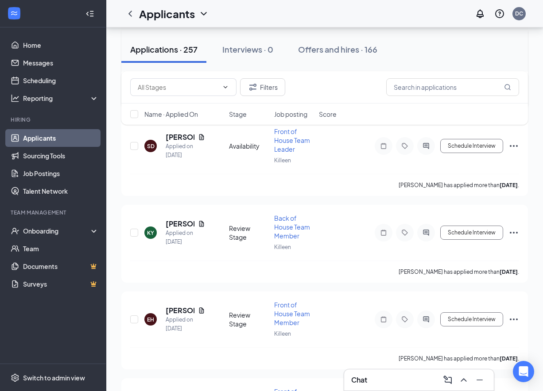
scroll to position [1938, 0]
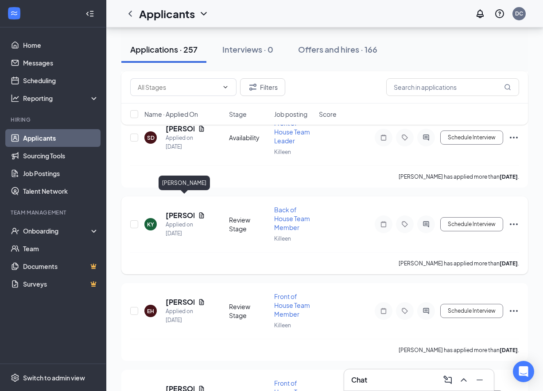
click at [170, 211] on h5 "[PERSON_NAME]" at bounding box center [180, 216] width 29 height 10
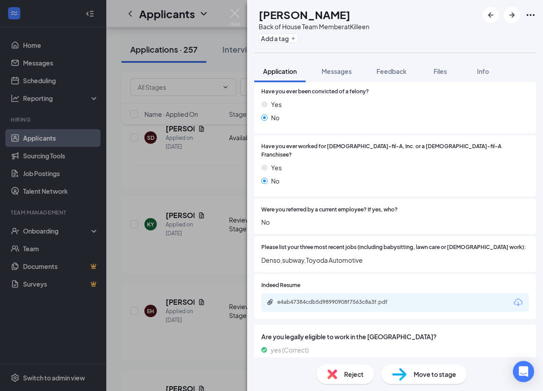
scroll to position [283, 0]
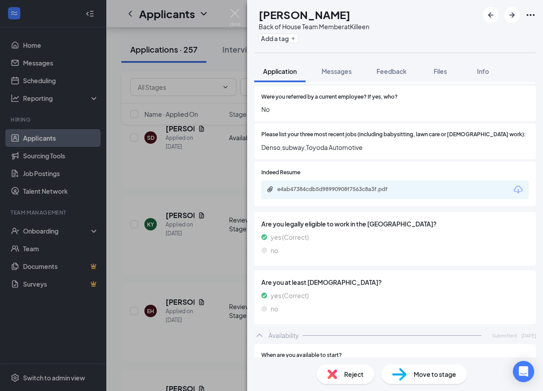
click at [366, 186] on div "e4ab47384cdb5d98990908f7563c8a3f.pdf" at bounding box center [394, 190] width 267 height 19
click at [367, 186] on div "e4ab47384cdb5d98990908f7563c8a3f.pdf" at bounding box center [339, 189] width 124 height 7
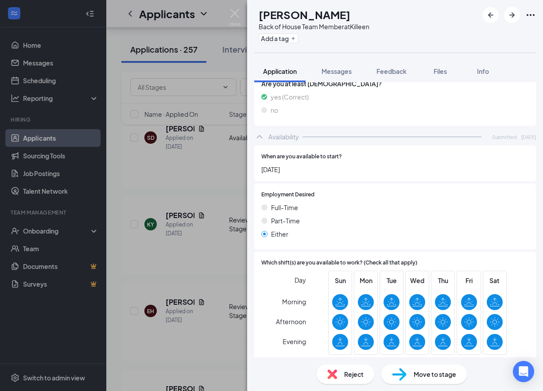
scroll to position [481, 0]
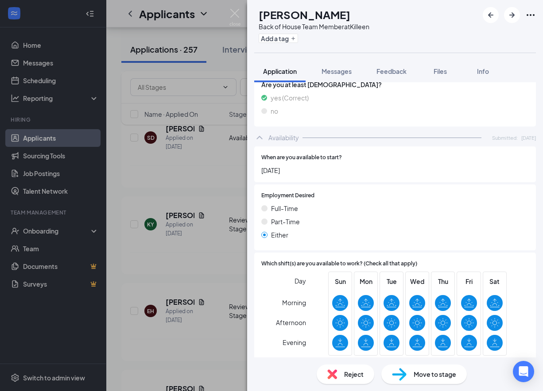
click at [341, 373] on div "Reject" at bounding box center [346, 374] width 58 height 19
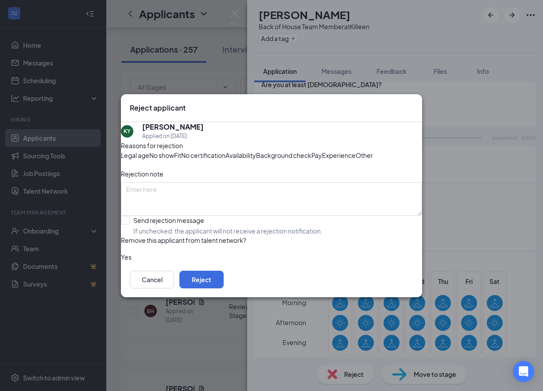
click at [322, 160] on span "Experience" at bounding box center [339, 156] width 34 height 10
click at [136, 236] on input "Send rejection message If unchecked, the applicant will not receive a rejection…" at bounding box center [222, 225] width 202 height 19
checkbox input "true"
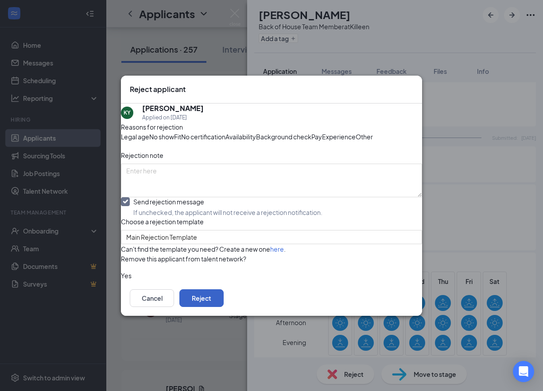
click at [224, 307] on button "Reject" at bounding box center [201, 299] width 44 height 18
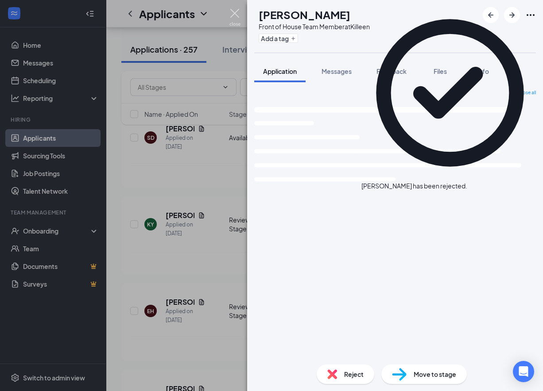
click at [240, 15] on img at bounding box center [234, 17] width 11 height 17
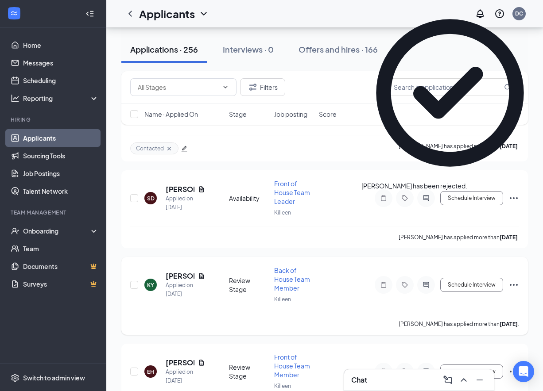
scroll to position [1878, 0]
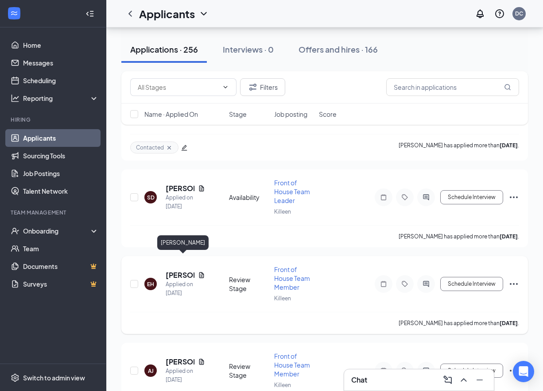
click at [183, 271] on h5 "[PERSON_NAME]" at bounding box center [180, 276] width 29 height 10
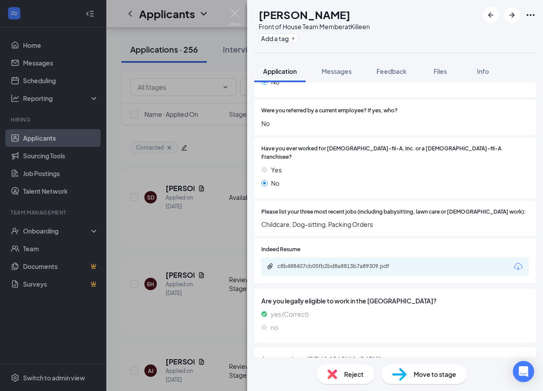
scroll to position [170, 0]
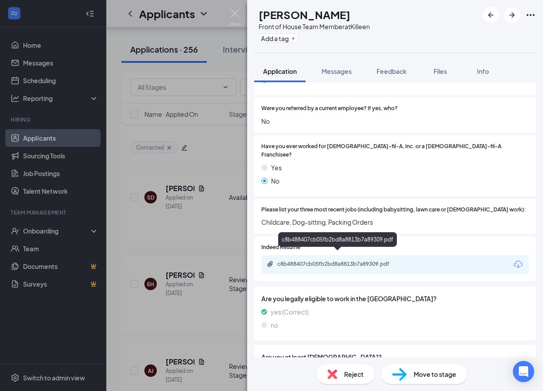
click at [324, 261] on div "c8b488407cb05fb2bd8a8813b7a89309.pdf" at bounding box center [339, 264] width 124 height 7
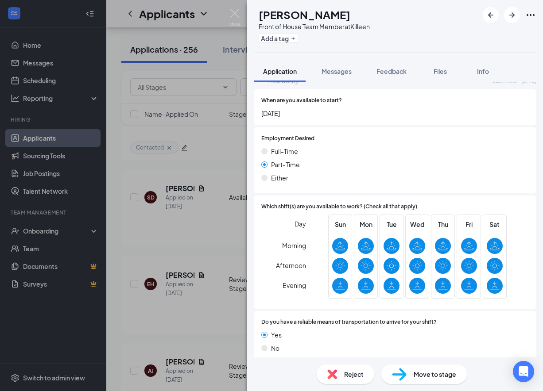
scroll to position [500, 0]
click at [334, 71] on span "Messages" at bounding box center [337, 71] width 30 height 8
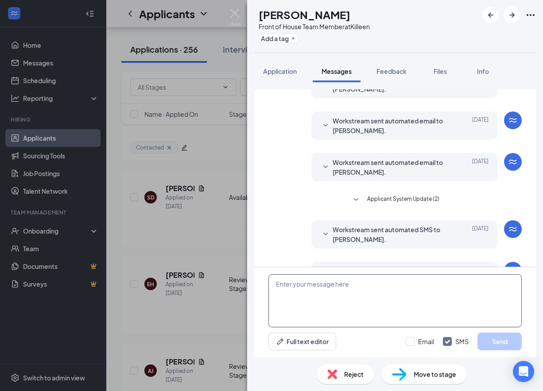
click at [293, 294] on textarea at bounding box center [394, 301] width 253 height 53
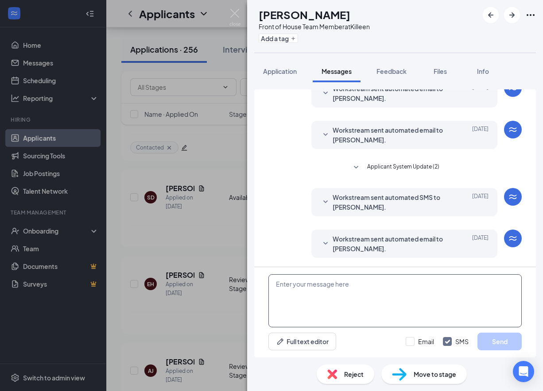
paste textarea "We received your application, thank you for your interest in joining our [DEMOG…"
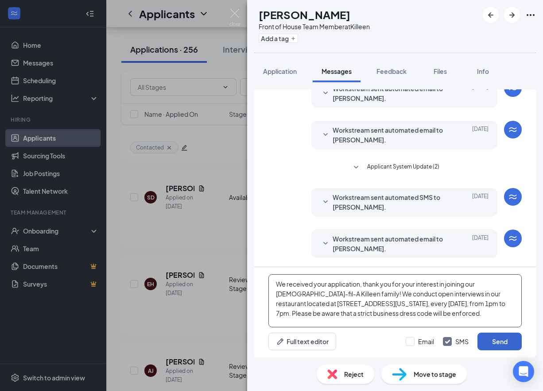
type textarea "We received your application, thank you for your interest in joining our [DEMOG…"
click at [512, 343] on button "Send" at bounding box center [499, 342] width 44 height 18
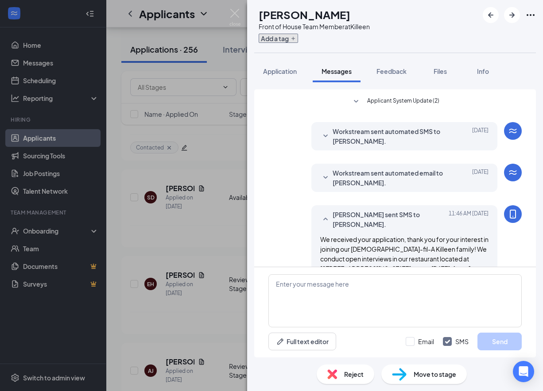
click at [297, 39] on button "Add a tag" at bounding box center [278, 38] width 39 height 9
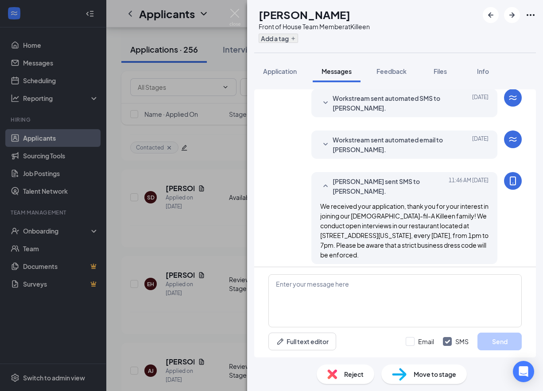
scroll to position [187, 0]
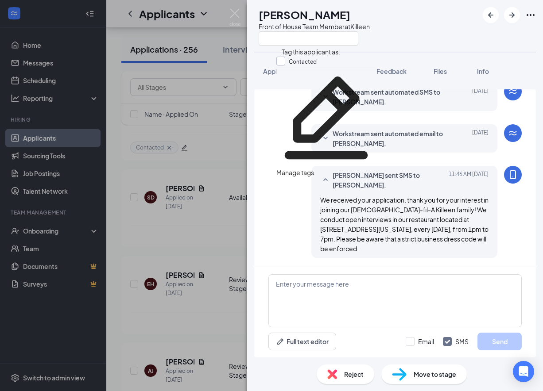
click at [283, 61] on input "Contacted" at bounding box center [296, 62] width 40 height 10
checkbox input "true"
click at [268, 54] on div "EH [PERSON_NAME] Front of House Team Member at [GEOGRAPHIC_DATA] Application Me…" at bounding box center [395, 195] width 296 height 391
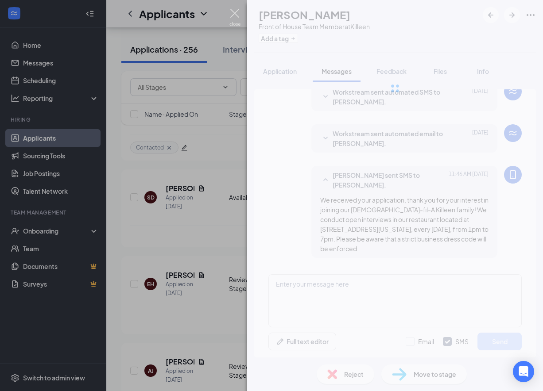
click at [233, 16] on img at bounding box center [234, 17] width 11 height 17
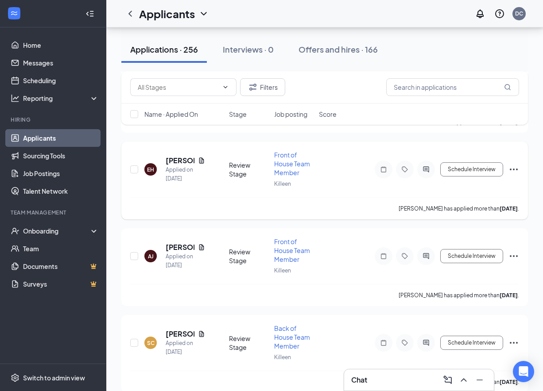
scroll to position [2003, 0]
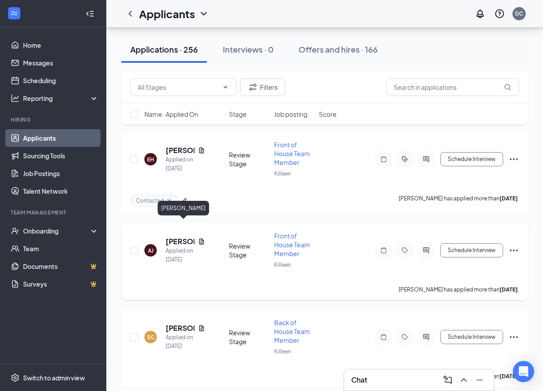
click at [182, 237] on h5 "[PERSON_NAME]" at bounding box center [180, 242] width 29 height 10
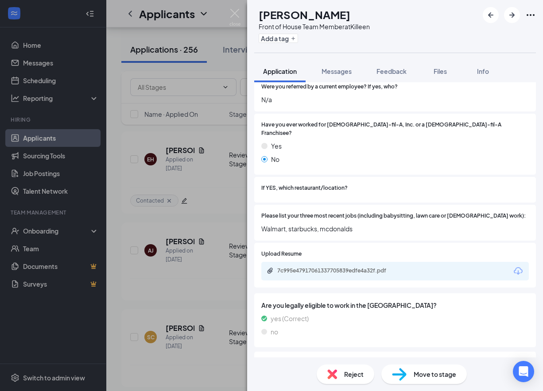
scroll to position [192, 0]
click at [349, 267] on div "7c995e47917061337705839edfe4a32f.pdf" at bounding box center [339, 270] width 124 height 7
click at [331, 376] on img at bounding box center [332, 375] width 10 height 10
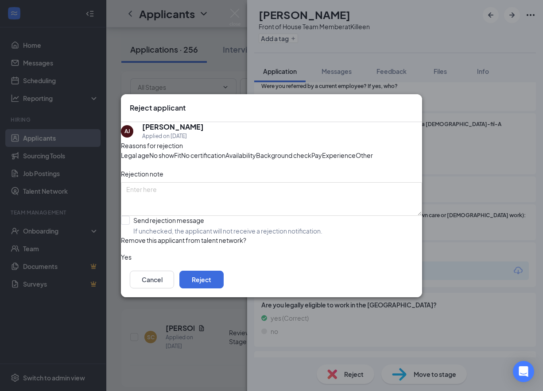
click at [322, 158] on span "Experience" at bounding box center [339, 156] width 34 height 10
click at [153, 236] on input "Send rejection message If unchecked, the applicant will not receive a rejection…" at bounding box center [222, 225] width 202 height 19
checkbox input "true"
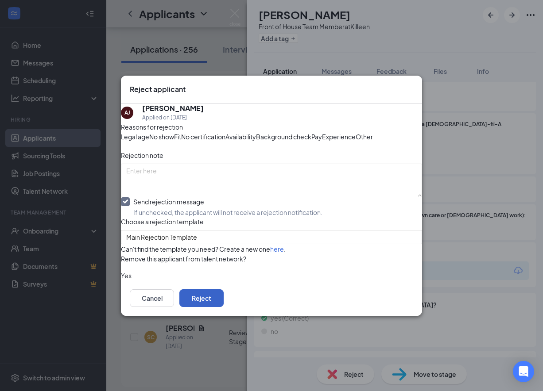
click at [224, 307] on button "Reject" at bounding box center [201, 299] width 44 height 18
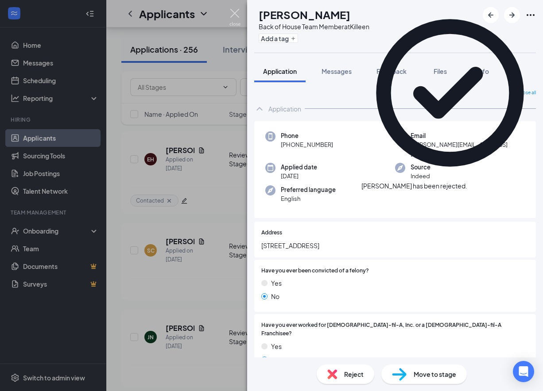
click at [236, 14] on img at bounding box center [234, 17] width 11 height 17
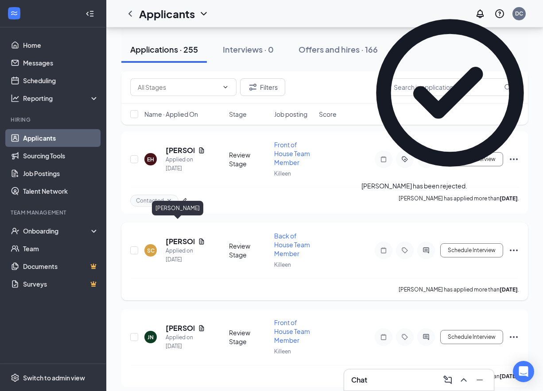
click at [184, 237] on h5 "[PERSON_NAME]" at bounding box center [180, 242] width 29 height 10
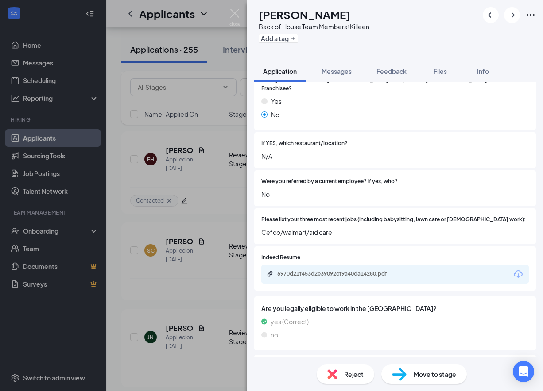
scroll to position [248, 0]
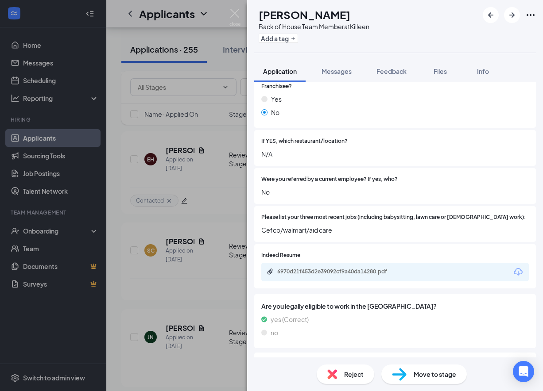
click at [339, 263] on div "6970d21f453d2e39092cf9a40da14280.pdf" at bounding box center [394, 272] width 267 height 19
click at [338, 268] on div "6970d21f453d2e39092cf9a40da14280.pdf" at bounding box center [339, 271] width 124 height 7
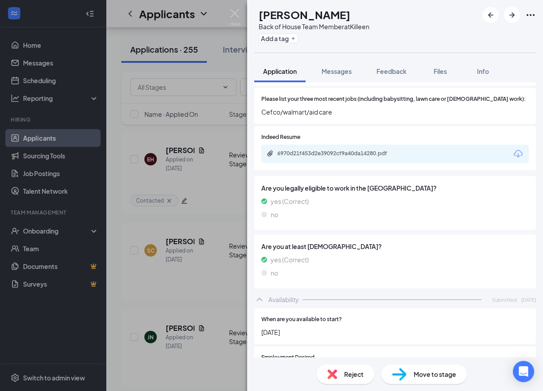
scroll to position [359, 0]
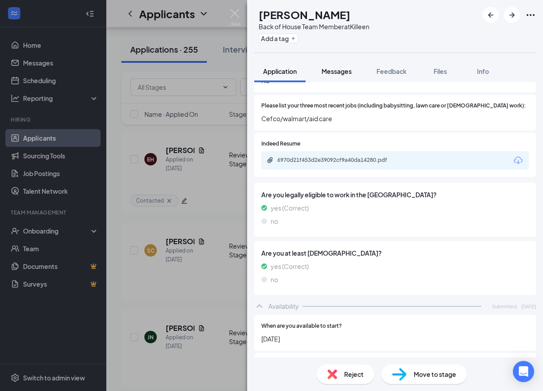
click at [348, 67] on span "Messages" at bounding box center [337, 71] width 30 height 8
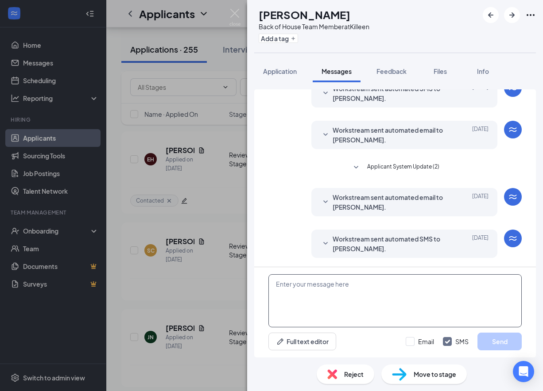
scroll to position [209, 0]
click at [327, 318] on textarea at bounding box center [394, 301] width 253 height 53
paste textarea "We received your application, thank you for your interest in joining our [DEMOG…"
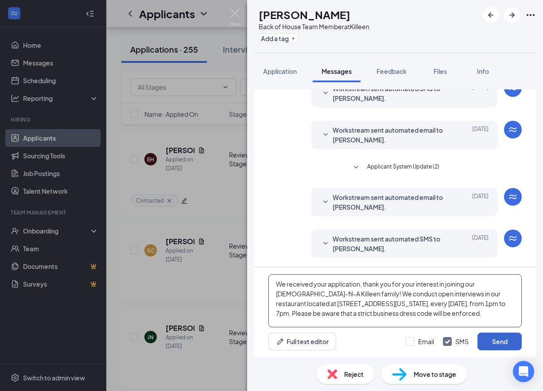
type textarea "We received your application, thank you for your interest in joining our [DEMOG…"
click at [520, 341] on button "Send" at bounding box center [499, 342] width 44 height 18
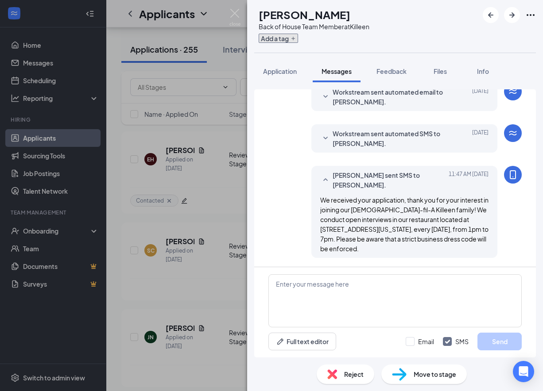
click at [298, 37] on button "Add a tag" at bounding box center [278, 38] width 39 height 9
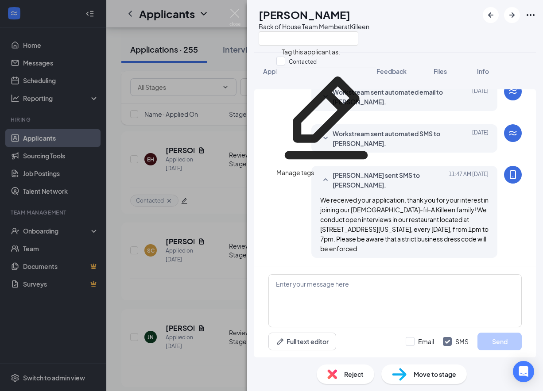
scroll to position [315, 0]
click at [284, 66] on input "Contacted" at bounding box center [296, 62] width 40 height 10
checkbox input "true"
click at [253, 49] on div "SC [PERSON_NAME] Back of House Team Member at [GEOGRAPHIC_DATA]" at bounding box center [395, 26] width 296 height 53
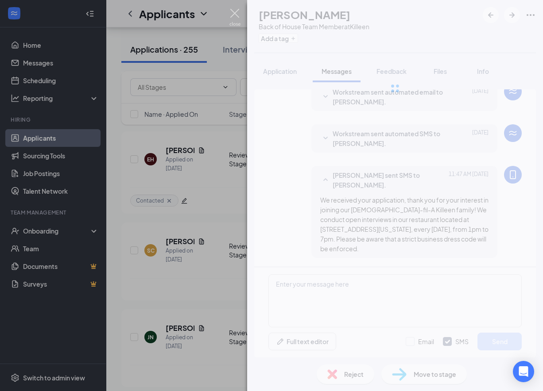
click at [236, 9] on img at bounding box center [234, 17] width 11 height 17
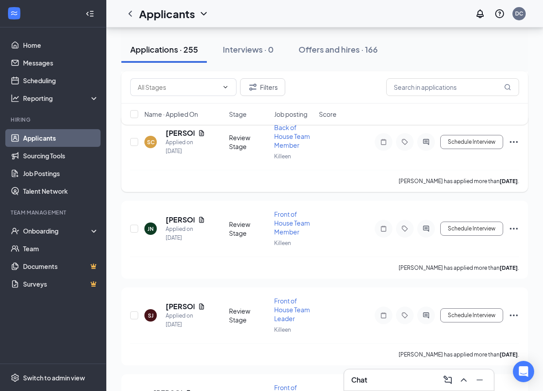
scroll to position [2112, 0]
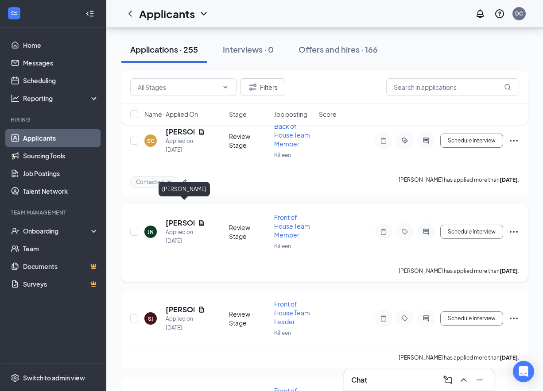
click at [186, 218] on h5 "[PERSON_NAME]" at bounding box center [180, 223] width 29 height 10
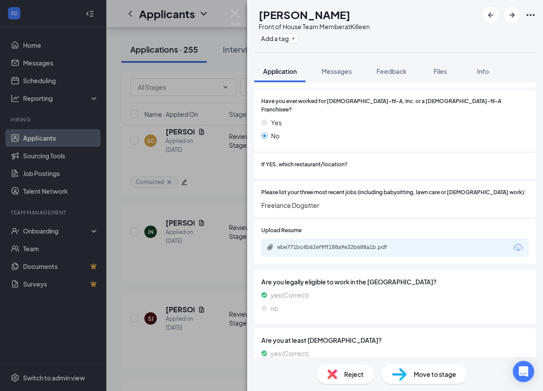
scroll to position [240, 0]
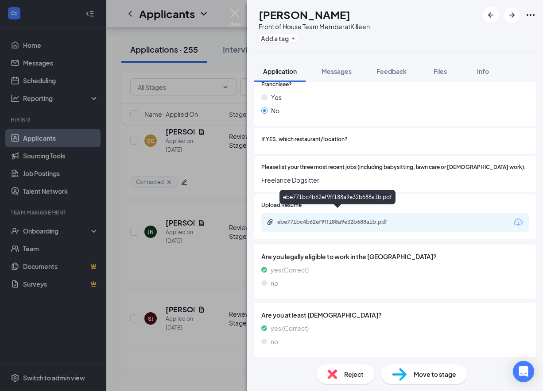
click at [350, 219] on div "ebe771bc4b62ef9ff188a9e32b688a1b.pdf" at bounding box center [339, 222] width 124 height 7
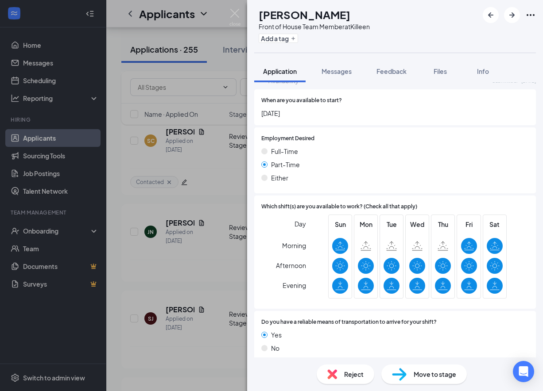
scroll to position [524, 0]
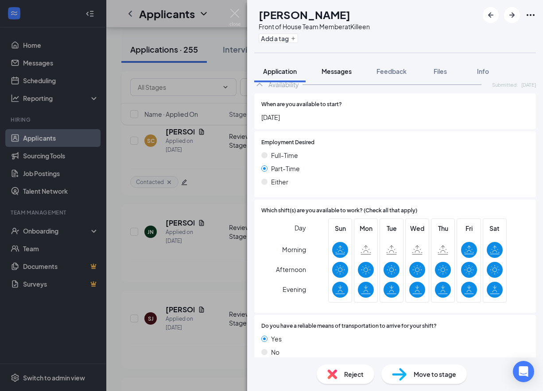
click at [344, 73] on span "Messages" at bounding box center [337, 71] width 30 height 8
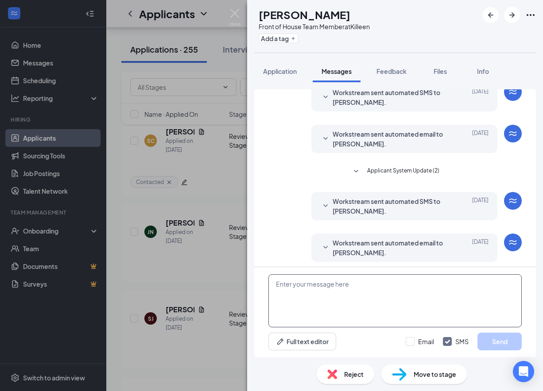
click at [309, 302] on textarea at bounding box center [394, 301] width 253 height 53
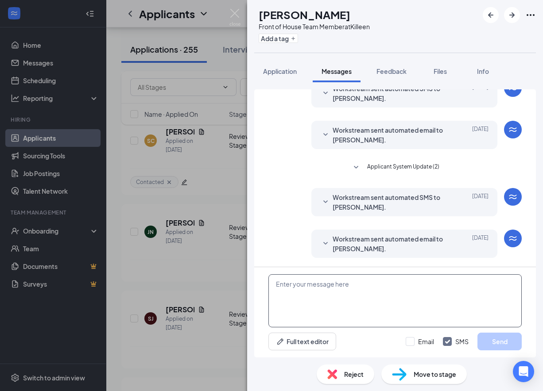
paste textarea "We received your application, thank you for your interest in joining our [DEMOG…"
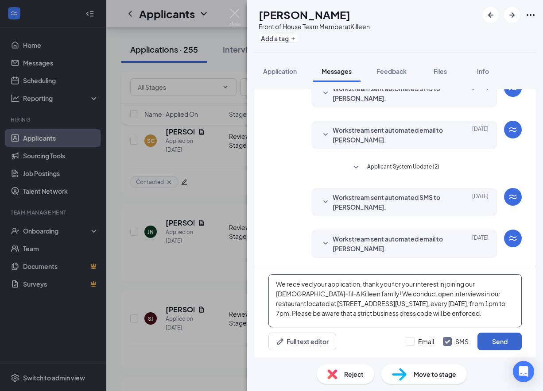
type textarea "We received your application, thank you for your interest in joining our [DEMOG…"
click at [504, 346] on button "Send" at bounding box center [499, 342] width 44 height 18
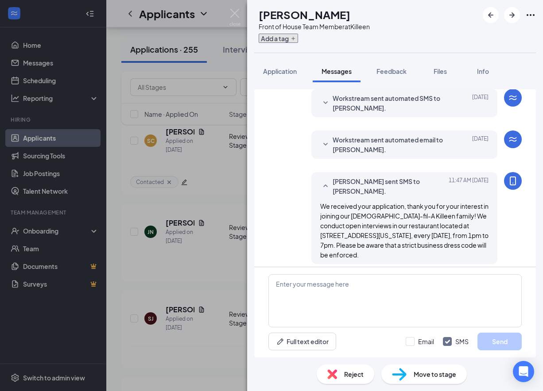
scroll to position [187, 0]
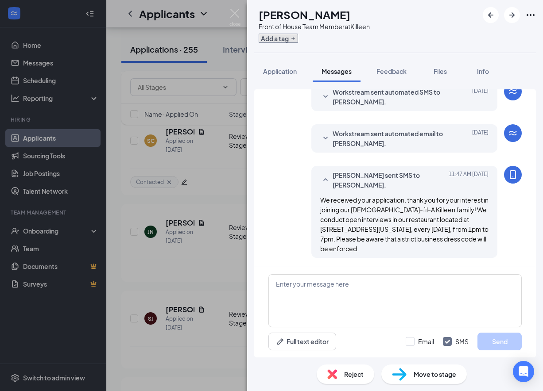
click at [287, 34] on button "Add a tag" at bounding box center [278, 38] width 39 height 9
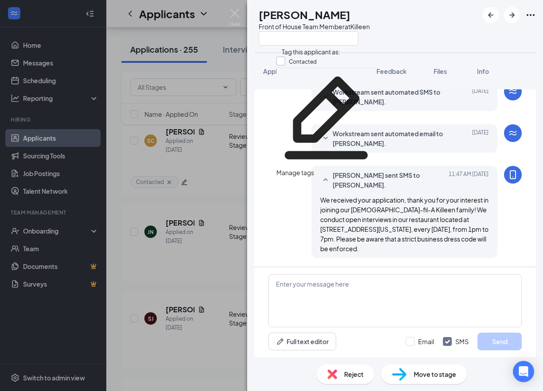
click at [282, 64] on input "Contacted" at bounding box center [296, 62] width 40 height 10
checkbox input "true"
click at [267, 47] on div "[PERSON_NAME] Front of House Team Member at [GEOGRAPHIC_DATA]" at bounding box center [395, 26] width 296 height 53
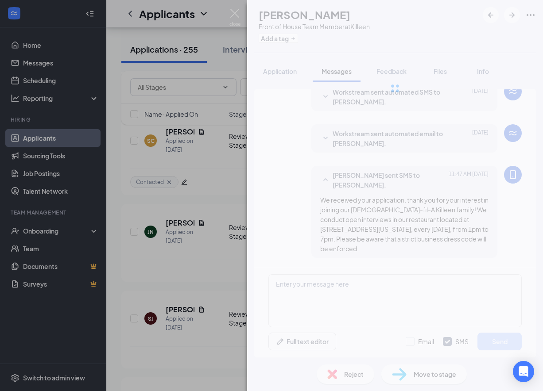
click at [235, 12] on img at bounding box center [234, 17] width 11 height 17
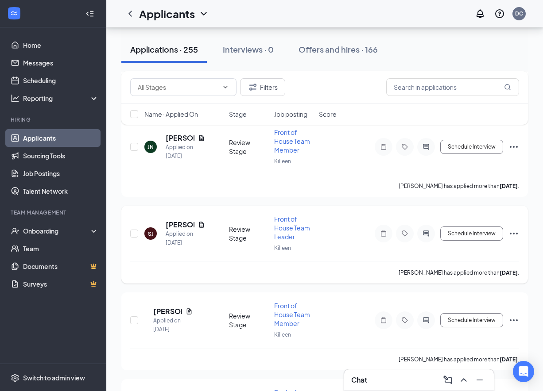
scroll to position [2228, 0]
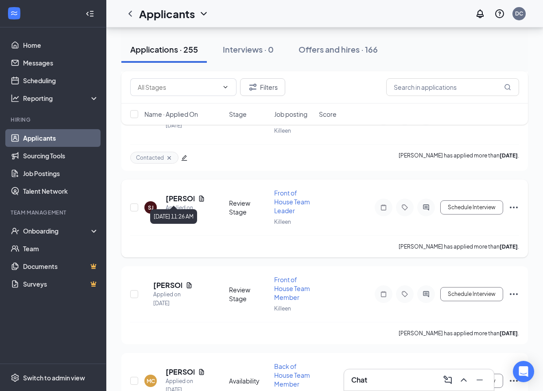
click at [177, 204] on div "Applied on [DATE]" at bounding box center [185, 213] width 39 height 18
click at [178, 194] on h5 "[PERSON_NAME]" at bounding box center [180, 199] width 29 height 10
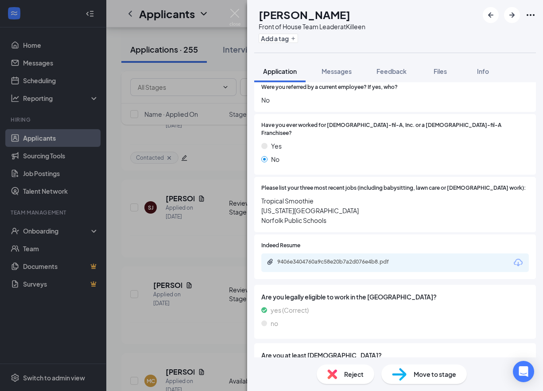
scroll to position [330, 0]
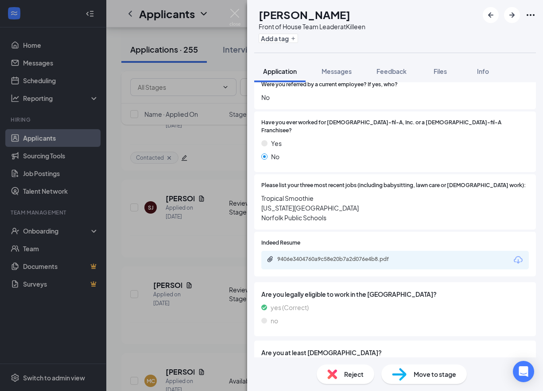
click at [341, 365] on div "Reject" at bounding box center [346, 374] width 58 height 19
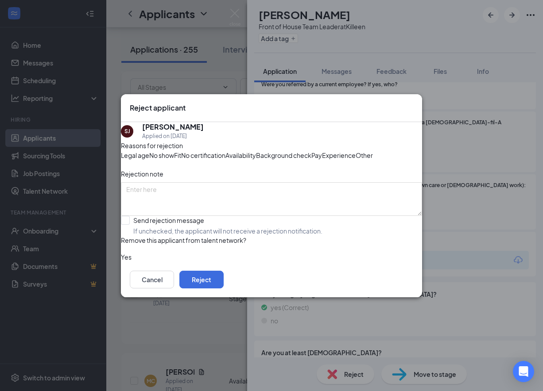
click at [322, 160] on span "Experience" at bounding box center [339, 156] width 34 height 10
click at [256, 151] on span "Availability" at bounding box center [240, 156] width 31 height 10
click at [137, 236] on input "Send rejection message If unchecked, the applicant will not receive a rejection…" at bounding box center [222, 225] width 202 height 19
checkbox input "true"
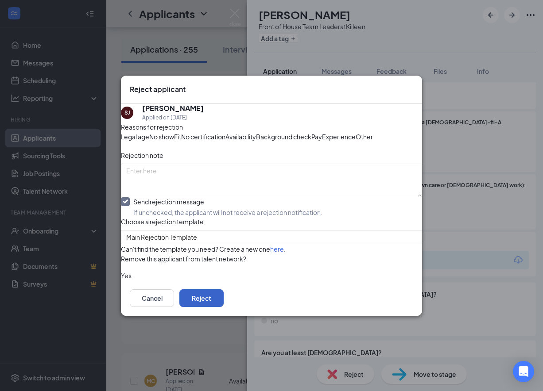
click at [224, 307] on button "Reject" at bounding box center [201, 299] width 44 height 18
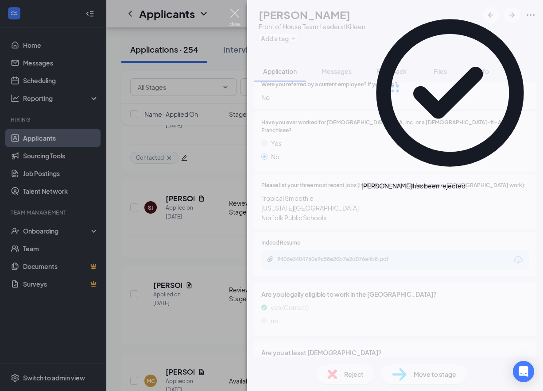
click at [235, 12] on img at bounding box center [234, 17] width 11 height 17
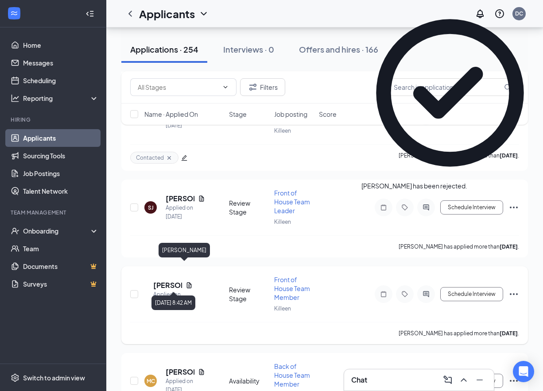
click at [181, 281] on h5 "[PERSON_NAME]" at bounding box center [167, 286] width 29 height 10
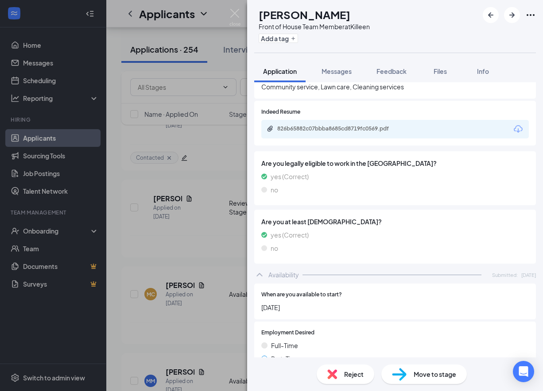
scroll to position [295, 0]
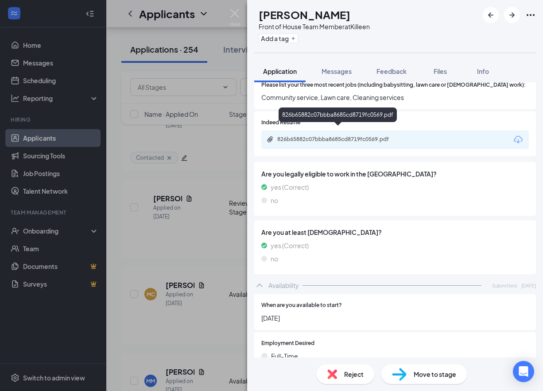
click at [370, 136] on div "826b65882c07bbba8685cd8719fc0569.pdf" at bounding box center [339, 139] width 124 height 7
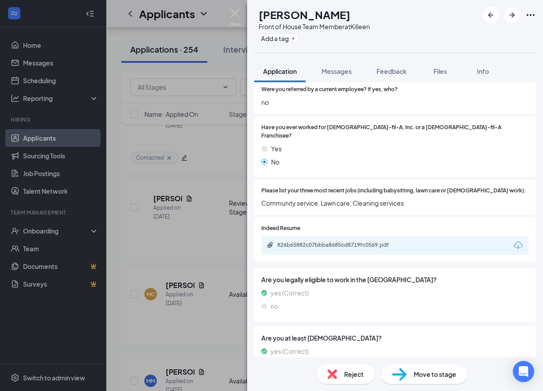
scroll to position [0, 0]
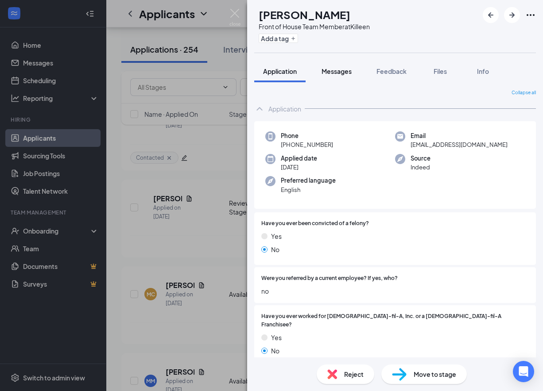
click at [349, 75] on div "Messages" at bounding box center [337, 71] width 30 height 9
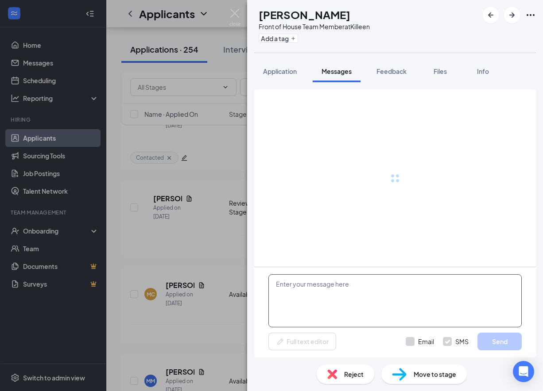
click at [337, 298] on textarea at bounding box center [394, 301] width 253 height 53
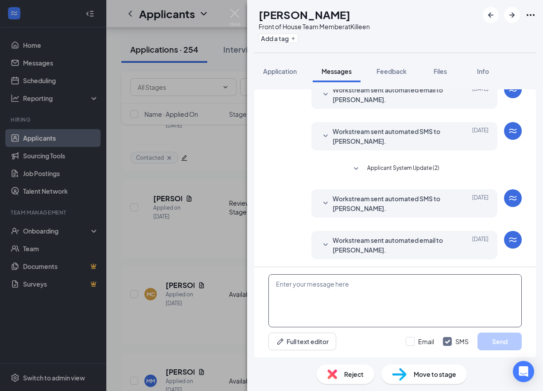
scroll to position [124, 0]
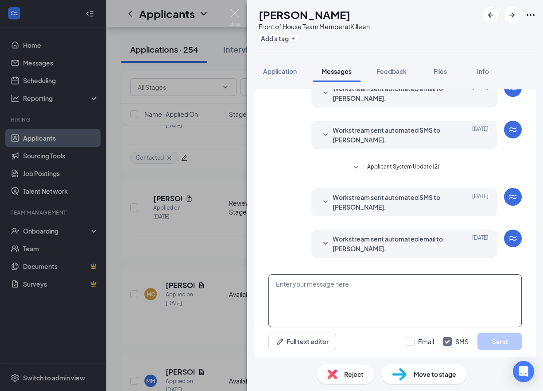
paste textarea "We received your application, thank you for your interest in joining our [DEMOG…"
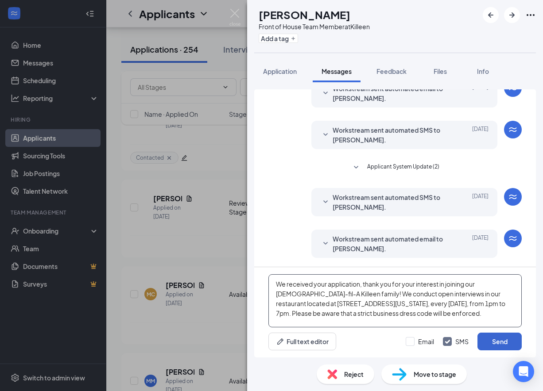
type textarea "We received your application, thank you for your interest in joining our [DEMOG…"
click at [500, 347] on button "Send" at bounding box center [499, 342] width 44 height 18
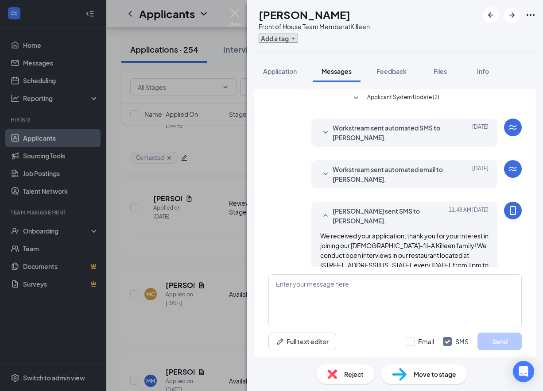
click at [295, 41] on button "Add a tag" at bounding box center [278, 38] width 39 height 9
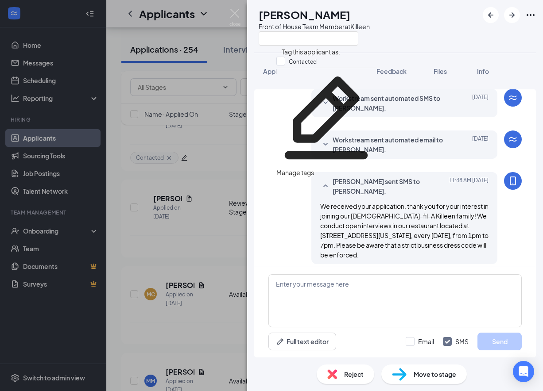
scroll to position [229, 0]
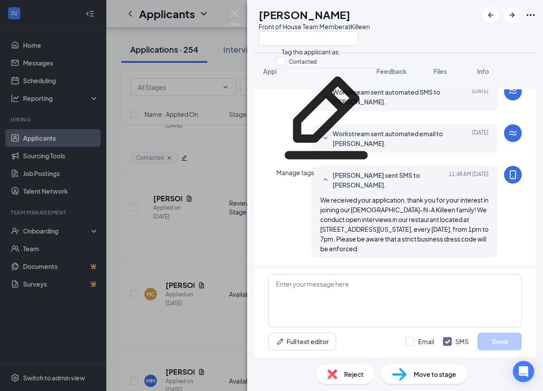
click at [287, 71] on div "Manage tags" at bounding box center [326, 77] width 100 height 19
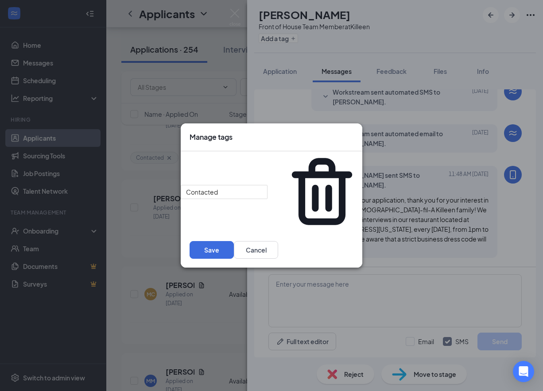
click at [353, 132] on icon "Cross" at bounding box center [353, 132] width 0 height 0
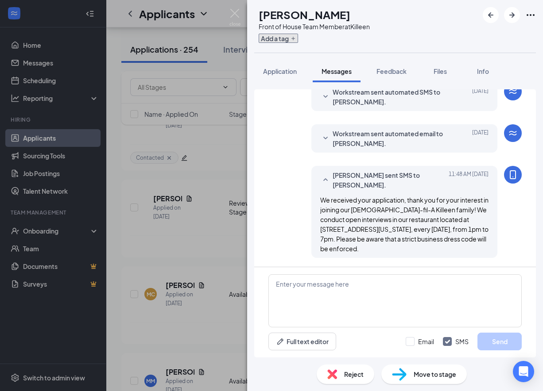
click at [297, 39] on button "Add a tag" at bounding box center [278, 38] width 39 height 9
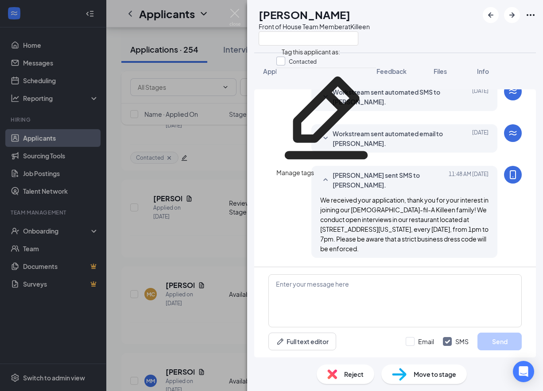
click at [288, 63] on input "Contacted" at bounding box center [296, 62] width 40 height 10
checkbox input "true"
click at [264, 48] on div "[PERSON_NAME] [PERSON_NAME] Front of House Team Member at [GEOGRAPHIC_DATA]" at bounding box center [395, 26] width 296 height 53
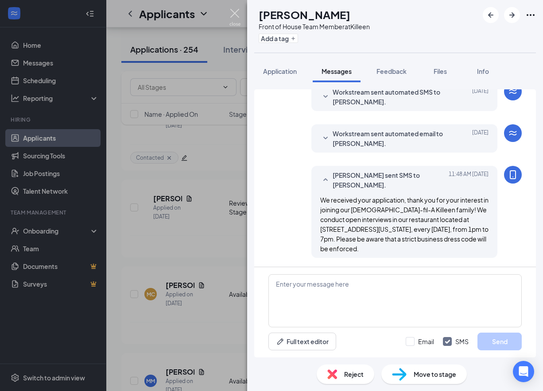
click at [236, 16] on img at bounding box center [234, 17] width 11 height 17
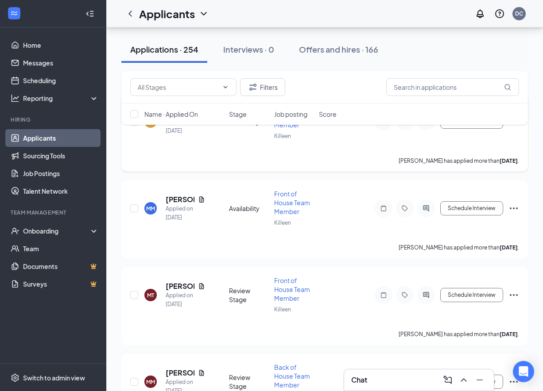
scroll to position [2437, 0]
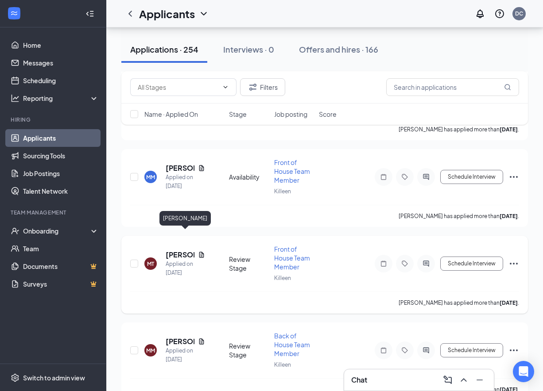
click at [178, 250] on h5 "[PERSON_NAME]" at bounding box center [180, 255] width 29 height 10
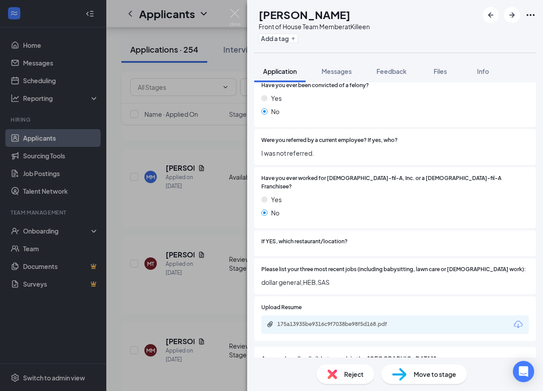
scroll to position [140, 0]
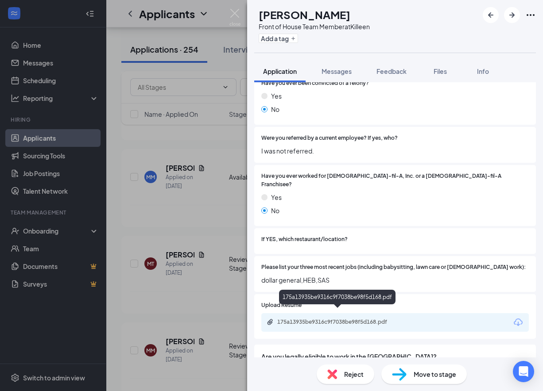
click at [325, 319] on div "175a13935be9316c9f7038be98f5d168.pdf" at bounding box center [339, 322] width 124 height 7
click at [336, 378] on img at bounding box center [332, 375] width 10 height 10
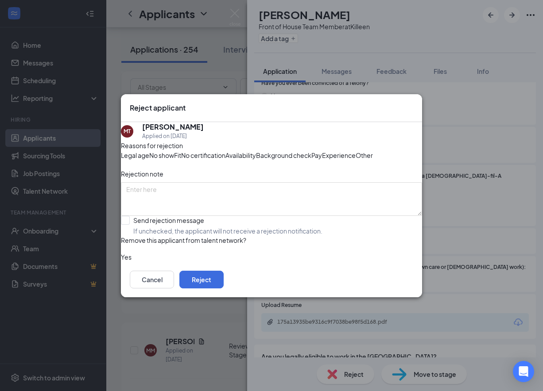
click at [322, 160] on span "Experience" at bounding box center [339, 156] width 34 height 10
click at [136, 236] on input "Send rejection message If unchecked, the applicant will not receive a rejection…" at bounding box center [222, 225] width 202 height 19
checkbox input "true"
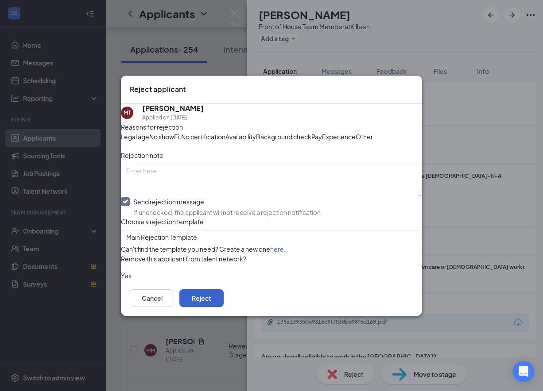
click at [224, 307] on button "Reject" at bounding box center [201, 299] width 44 height 18
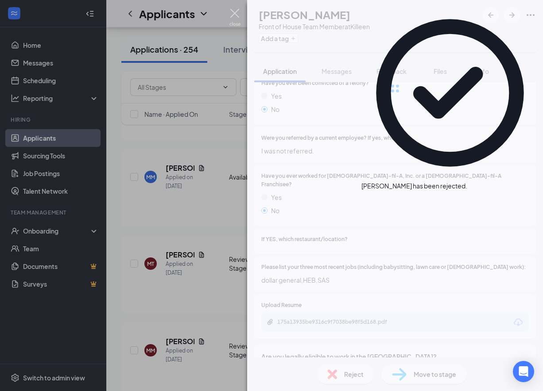
click at [236, 13] on img at bounding box center [234, 17] width 11 height 17
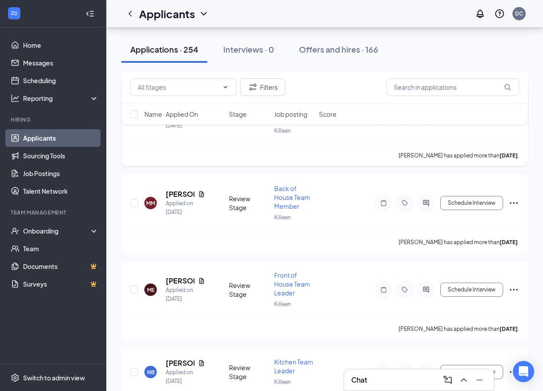
scroll to position [2496, 0]
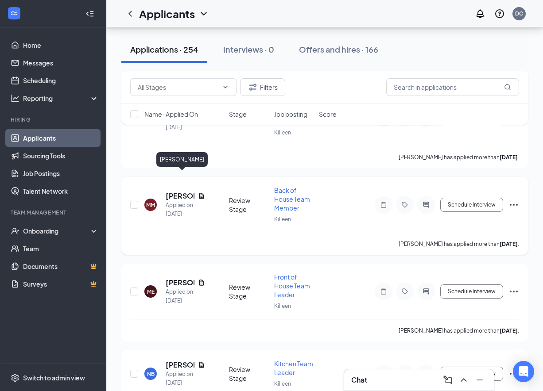
click at [179, 191] on h5 "[PERSON_NAME]" at bounding box center [180, 196] width 29 height 10
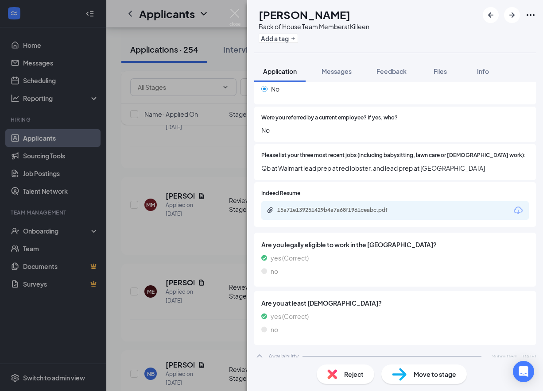
scroll to position [305, 0]
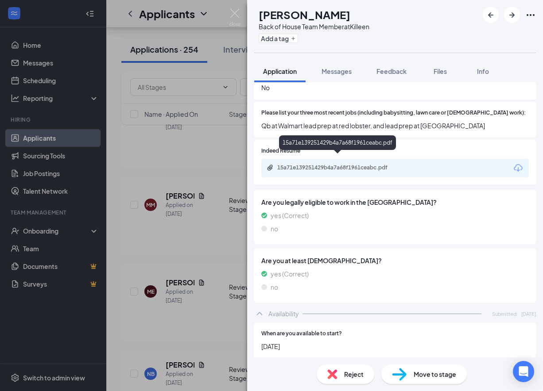
click at [345, 164] on div "15a71e139251429b4a7a68f1961ceabc.pdf" at bounding box center [339, 167] width 124 height 7
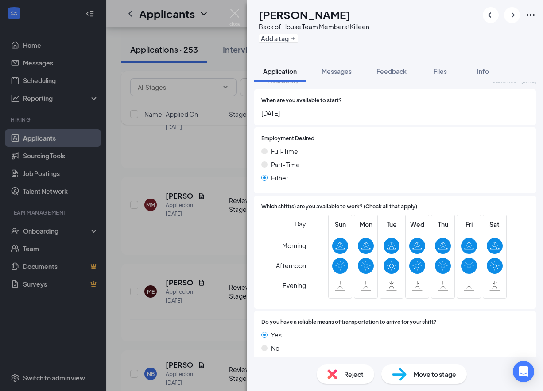
click at [329, 374] on img at bounding box center [332, 375] width 10 height 10
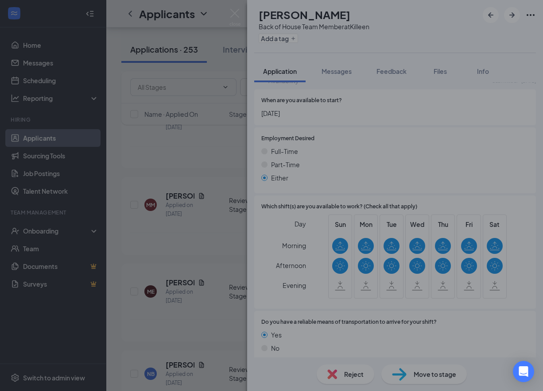
scroll to position [534, 0]
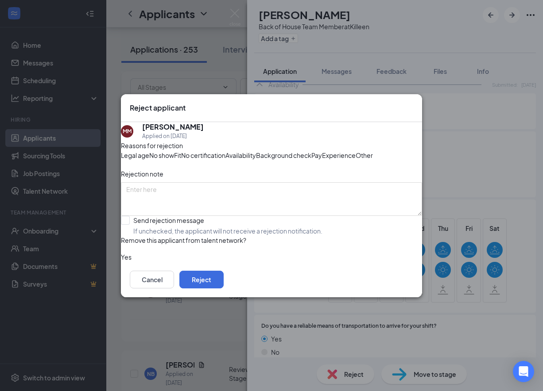
click at [322, 160] on span "Experience" at bounding box center [339, 156] width 34 height 10
click at [135, 236] on input "Send rejection message If unchecked, the applicant will not receive a rejection…" at bounding box center [222, 225] width 202 height 19
checkbox input "true"
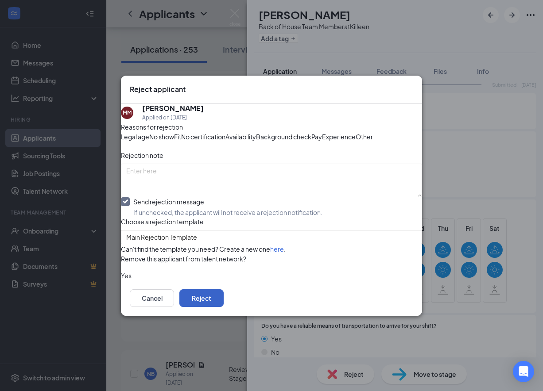
click at [224, 307] on button "Reject" at bounding box center [201, 299] width 44 height 18
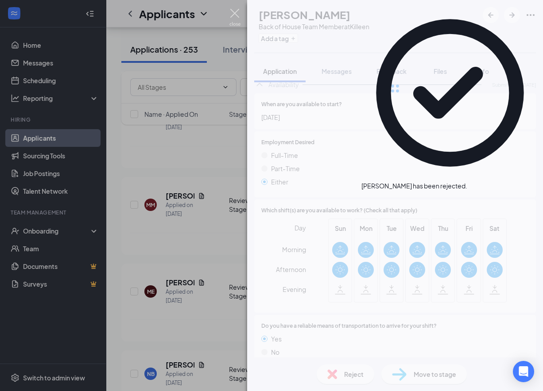
click at [235, 12] on img at bounding box center [234, 17] width 11 height 17
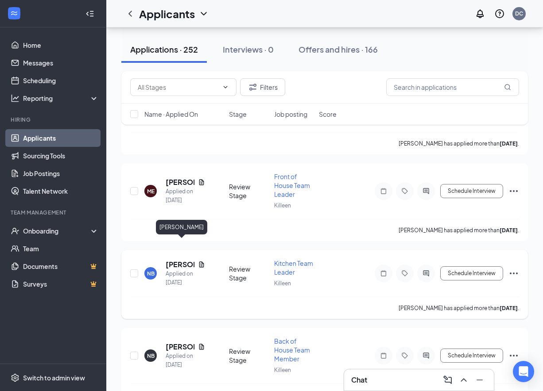
scroll to position [2502, 0]
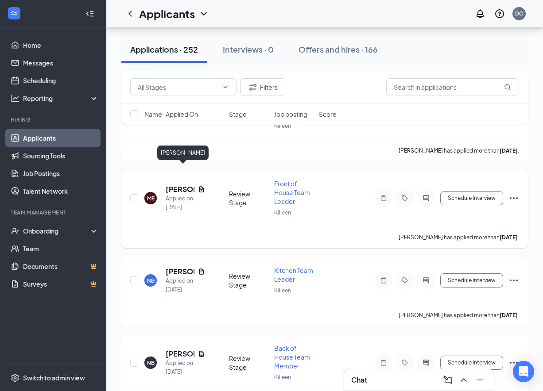
click at [185, 185] on h5 "[PERSON_NAME]" at bounding box center [180, 190] width 29 height 10
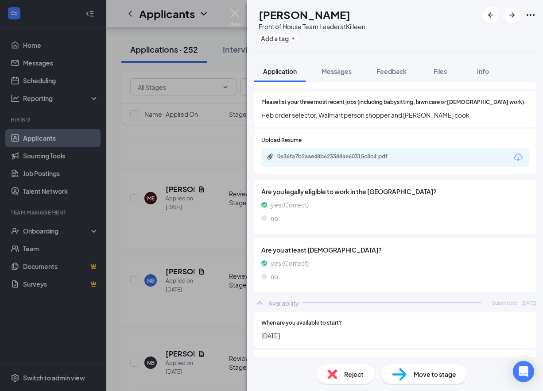
scroll to position [631, 0]
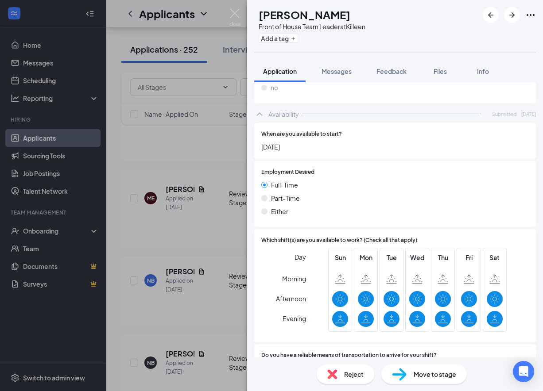
click at [345, 371] on span "Reject" at bounding box center [353, 375] width 19 height 10
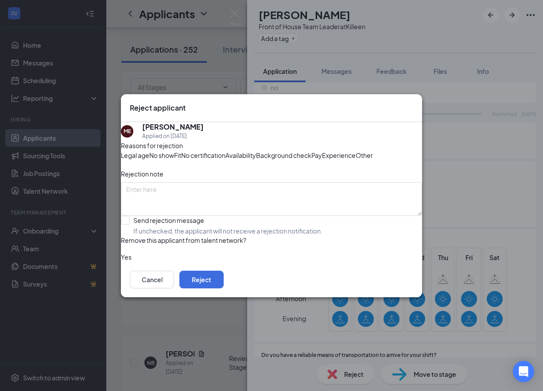
click at [322, 160] on span "Experience" at bounding box center [339, 156] width 34 height 10
click at [256, 151] on span "Availability" at bounding box center [240, 156] width 31 height 10
click at [138, 236] on input "Send rejection message If unchecked, the applicant will not receive a rejection…" at bounding box center [222, 225] width 202 height 19
checkbox input "true"
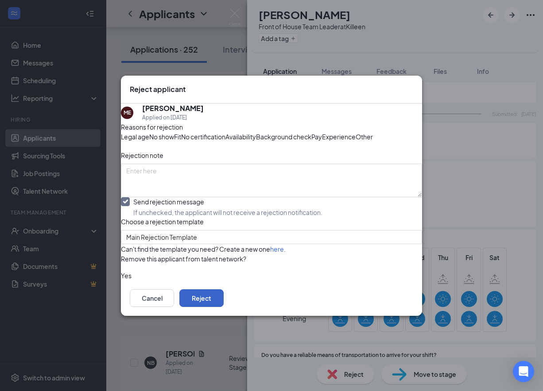
click at [224, 307] on button "Reject" at bounding box center [201, 299] width 44 height 18
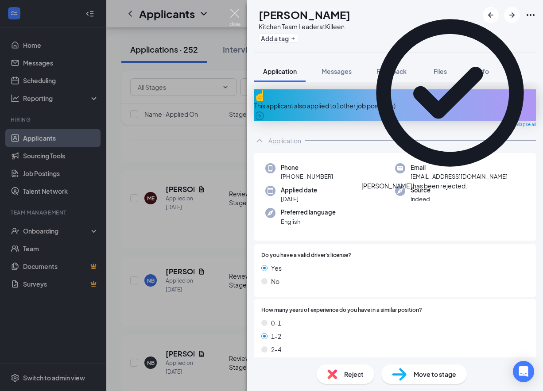
click at [233, 15] on img at bounding box center [234, 17] width 11 height 17
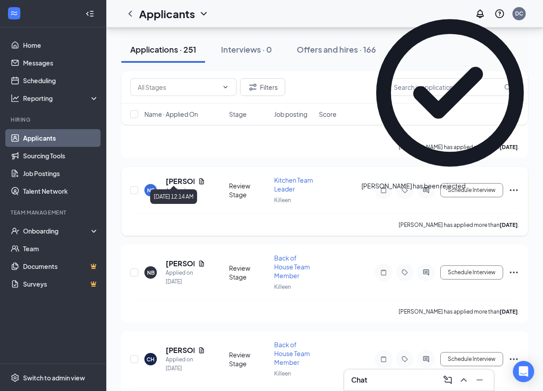
scroll to position [2597, 0]
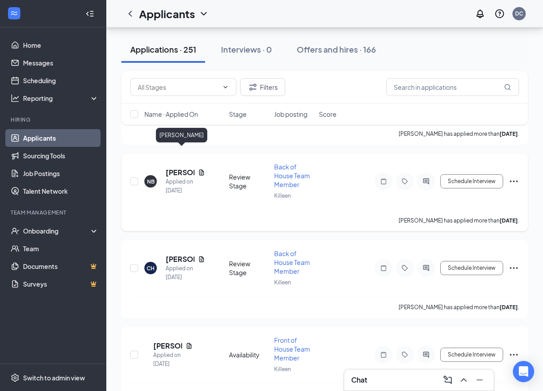
click at [173, 168] on h5 "[PERSON_NAME]" at bounding box center [180, 173] width 29 height 10
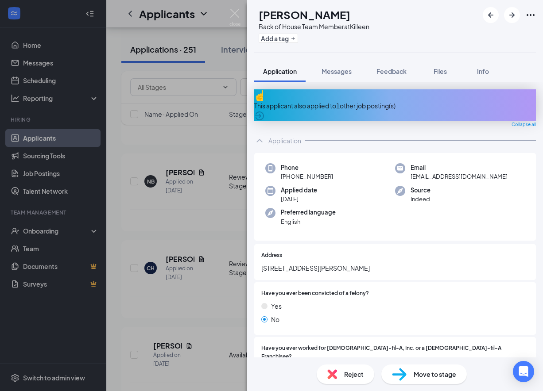
scroll to position [620, 0]
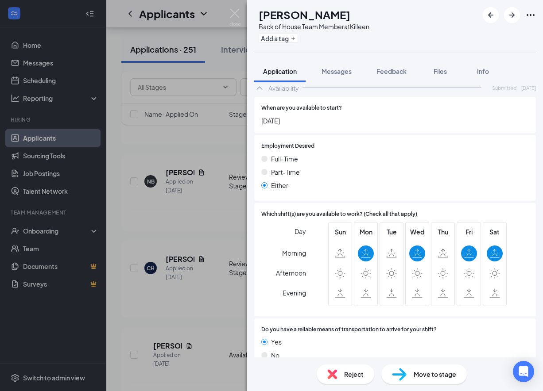
click at [356, 376] on span "Reject" at bounding box center [353, 375] width 19 height 10
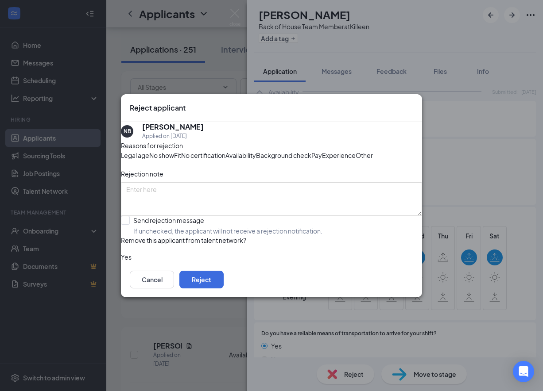
click at [322, 160] on span "Experience" at bounding box center [339, 156] width 34 height 10
click at [159, 236] on input "Send rejection message If unchecked, the applicant will not receive a rejection…" at bounding box center [222, 225] width 202 height 19
checkbox input "true"
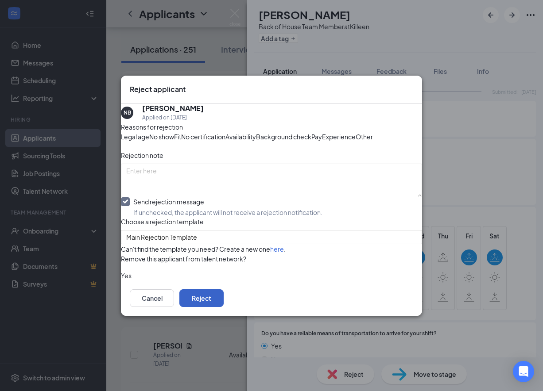
click at [224, 307] on button "Reject" at bounding box center [201, 299] width 44 height 18
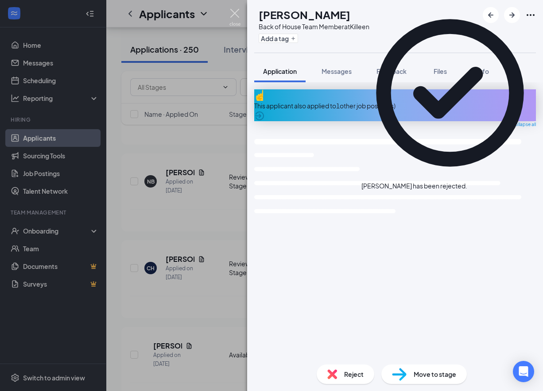
click at [237, 16] on img at bounding box center [234, 17] width 11 height 17
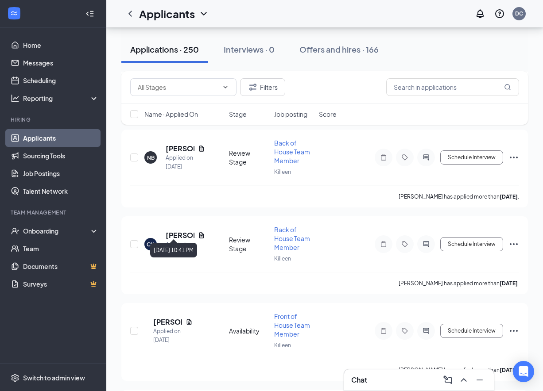
scroll to position [2630, 0]
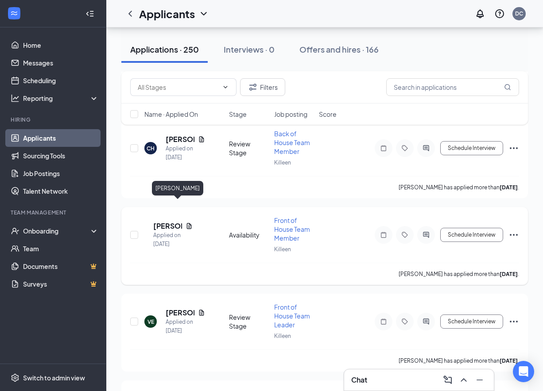
click at [178, 221] on h5 "[PERSON_NAME]" at bounding box center [167, 226] width 29 height 10
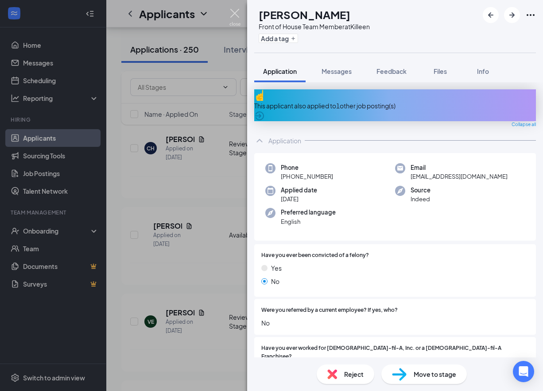
click at [235, 9] on img at bounding box center [234, 17] width 11 height 17
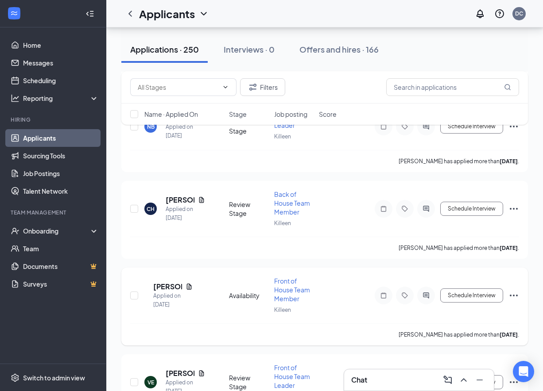
scroll to position [2570, 0]
click at [175, 195] on h5 "[PERSON_NAME]" at bounding box center [180, 200] width 29 height 10
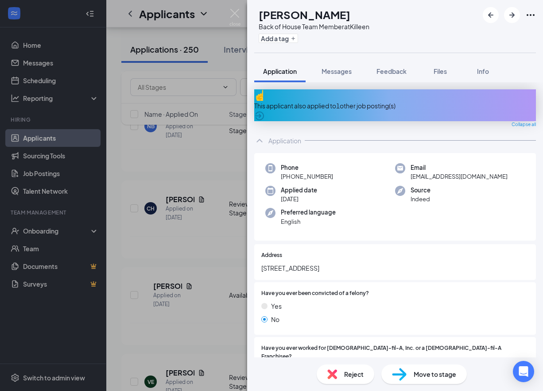
click at [335, 102] on div "This applicant also applied to 1 other job posting(s)" at bounding box center [395, 106] width 282 height 10
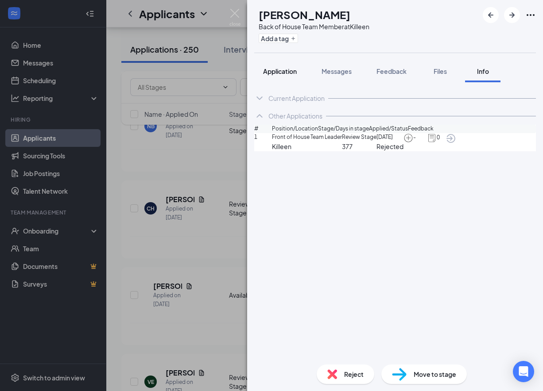
click at [278, 73] on span "Application" at bounding box center [280, 71] width 34 height 8
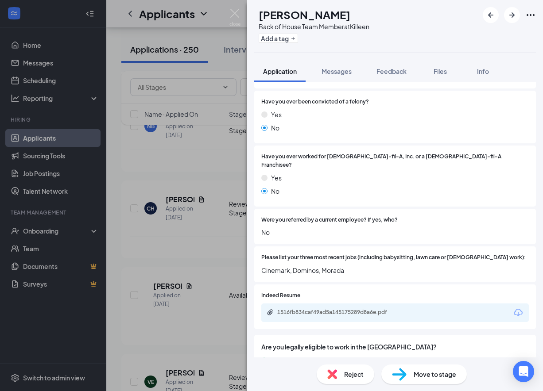
scroll to position [198, 0]
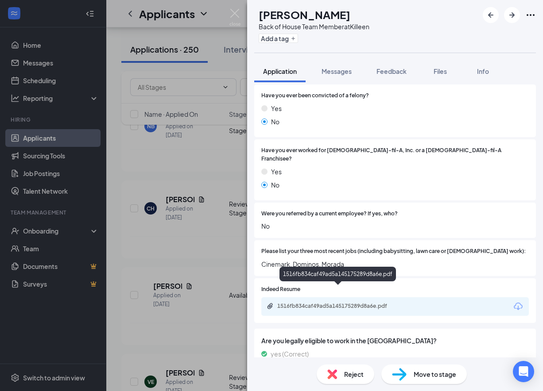
click at [333, 303] on div "1516fb834caf49ad5a145175289d8a6e.pdf" at bounding box center [339, 306] width 124 height 7
click at [345, 376] on span "Reject" at bounding box center [353, 375] width 19 height 10
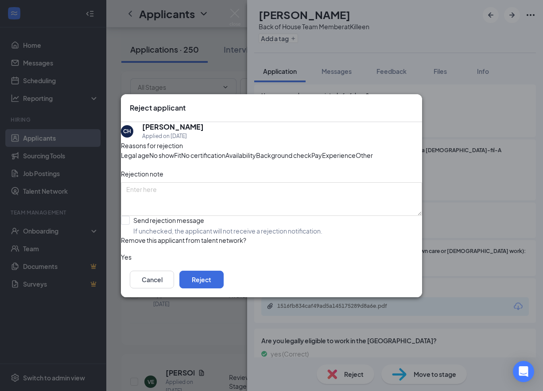
click at [322, 160] on span "Experience" at bounding box center [339, 156] width 34 height 10
click at [176, 236] on input "Send rejection message If unchecked, the applicant will not receive a rejection…" at bounding box center [222, 225] width 202 height 19
checkbox input "true"
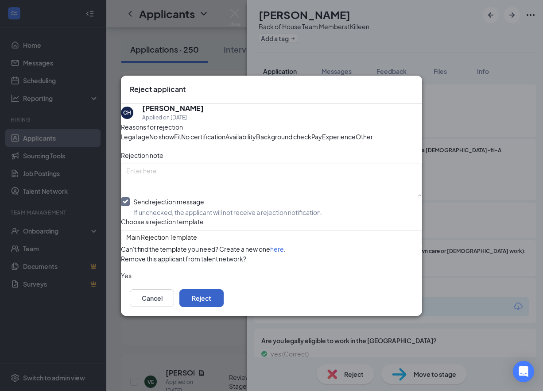
click at [224, 307] on button "Reject" at bounding box center [201, 299] width 44 height 18
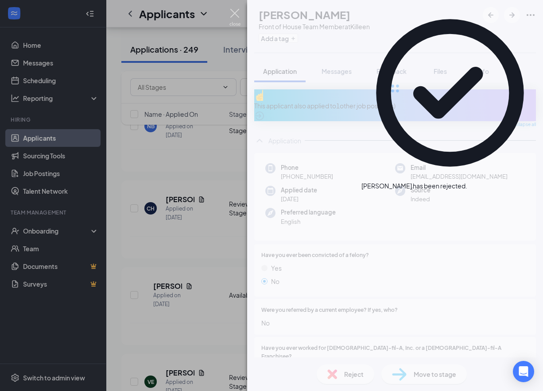
click at [236, 13] on img at bounding box center [234, 17] width 11 height 17
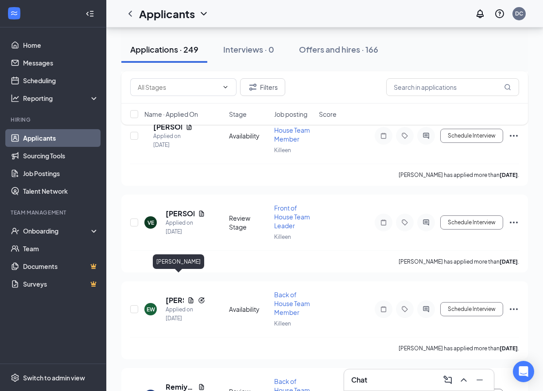
scroll to position [2641, 0]
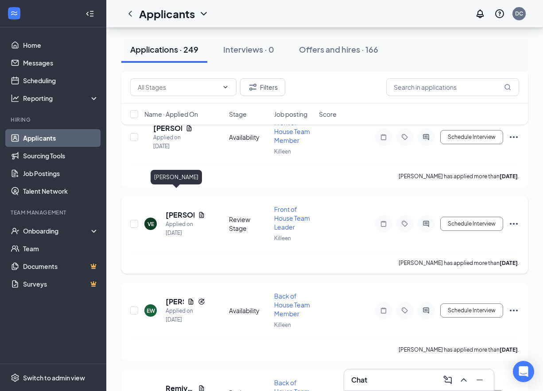
click at [176, 210] on h5 "[PERSON_NAME]" at bounding box center [180, 215] width 29 height 10
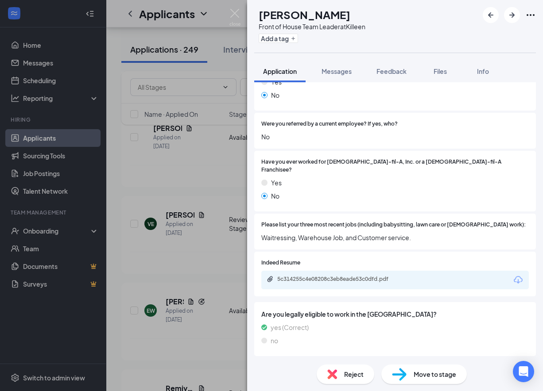
scroll to position [270, 0]
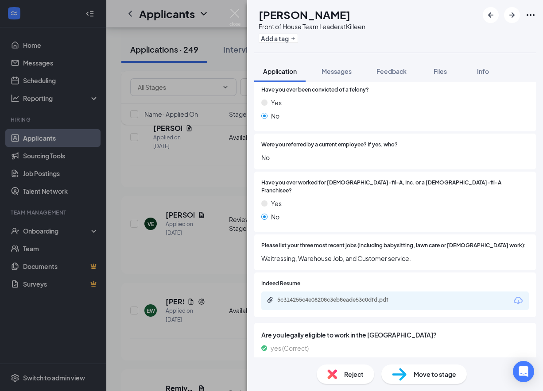
click at [333, 373] on img at bounding box center [332, 375] width 10 height 10
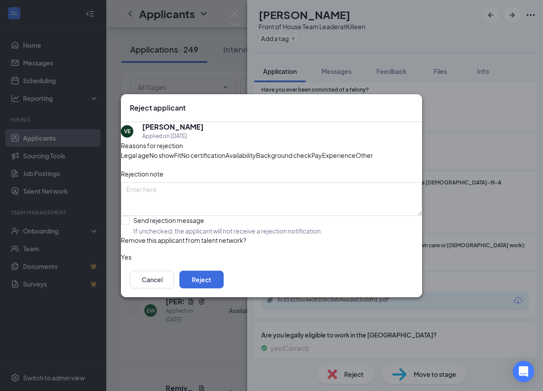
click at [322, 160] on span "Experience" at bounding box center [339, 156] width 34 height 10
click at [256, 151] on div "Availability" at bounding box center [240, 156] width 31 height 10
click at [162, 236] on input "Send rejection message If unchecked, the applicant will not receive a rejection…" at bounding box center [222, 225] width 202 height 19
checkbox input "true"
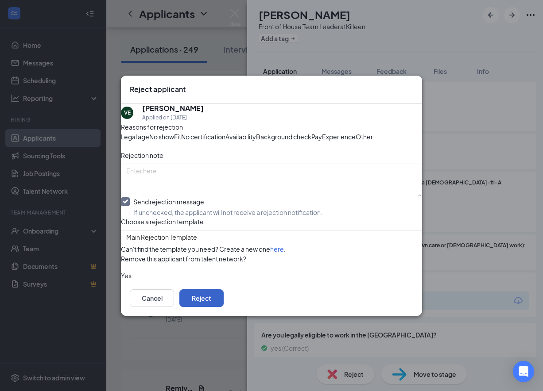
click at [224, 307] on button "Reject" at bounding box center [201, 299] width 44 height 18
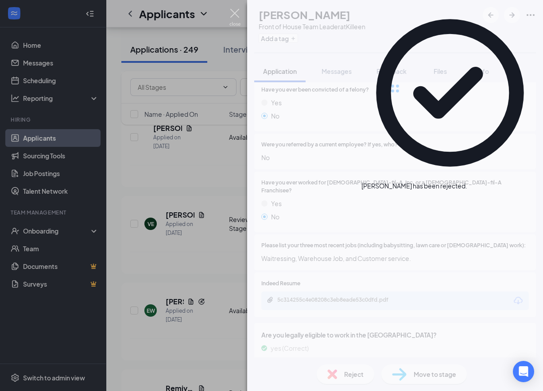
click at [235, 19] on img at bounding box center [234, 17] width 11 height 17
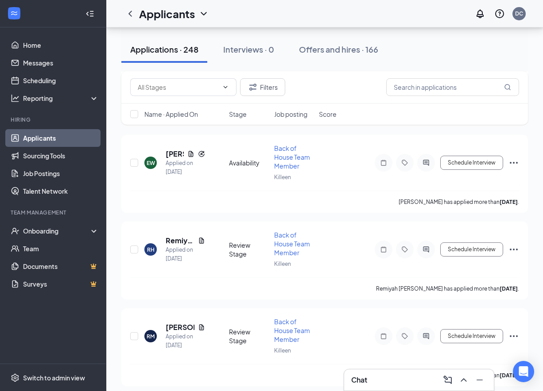
scroll to position [2703, 0]
click at [176, 245] on div "Applied on [DATE]" at bounding box center [185, 254] width 39 height 18
click at [176, 236] on h5 "Remiyah [PERSON_NAME]" at bounding box center [180, 241] width 29 height 10
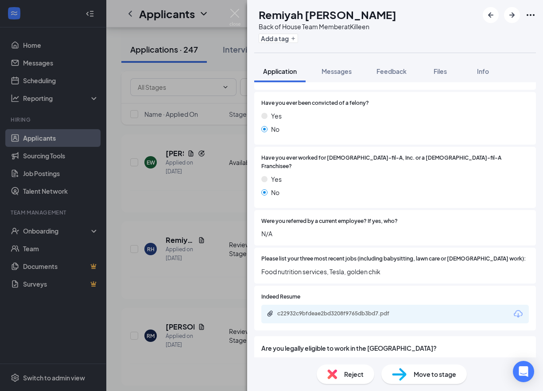
scroll to position [160, 0]
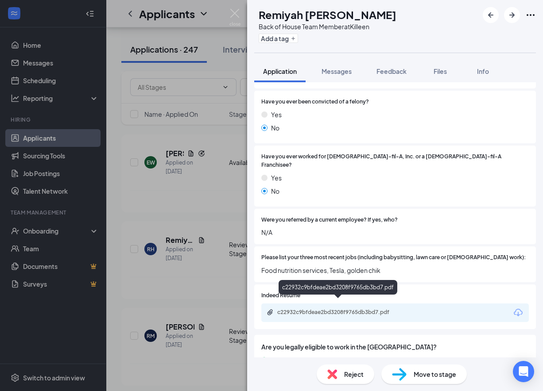
click at [354, 309] on div "c22932c9bfdeae2bd3208f9765db3bd7.pdf" at bounding box center [339, 312] width 124 height 7
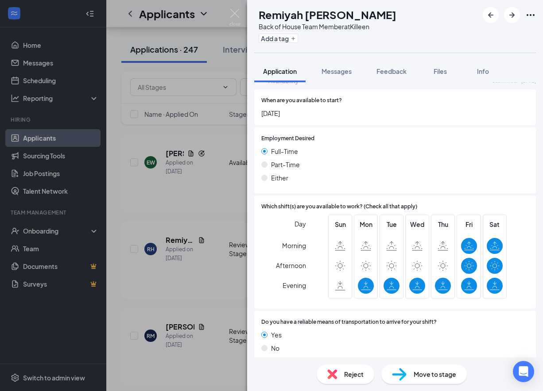
click at [360, 377] on span "Reject" at bounding box center [353, 375] width 19 height 10
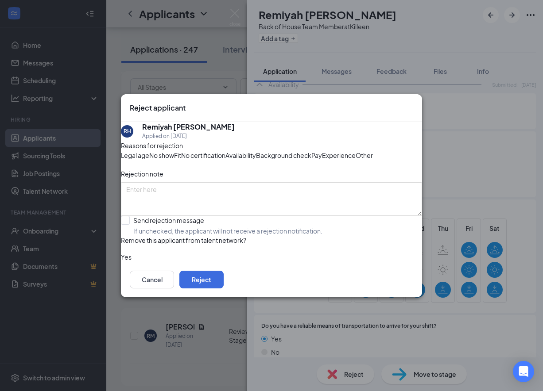
click at [322, 160] on span "Experience" at bounding box center [339, 156] width 34 height 10
click at [224, 289] on button "Reject" at bounding box center [201, 280] width 44 height 18
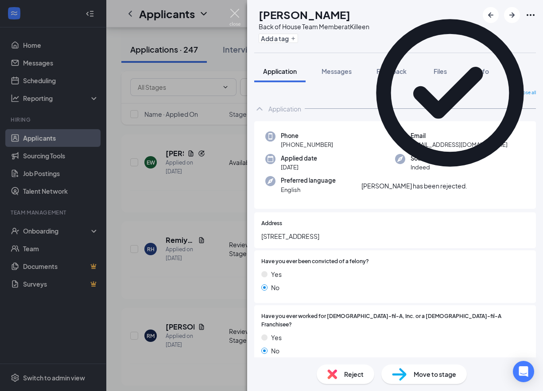
click at [233, 12] on img at bounding box center [234, 17] width 11 height 17
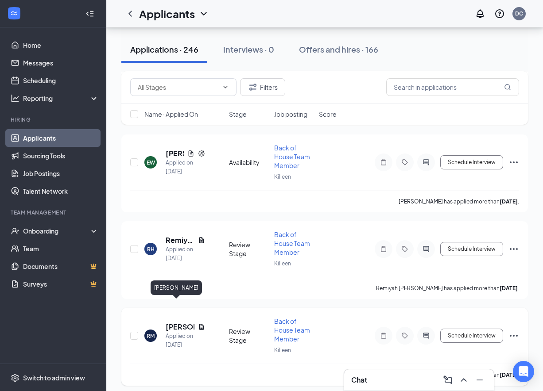
click at [176, 322] on h5 "[PERSON_NAME]" at bounding box center [180, 327] width 29 height 10
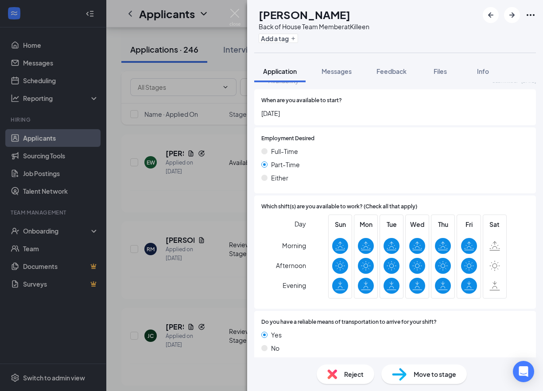
scroll to position [554, 0]
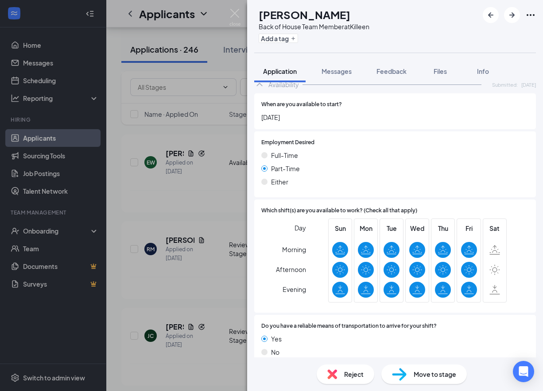
click at [348, 368] on div "Reject" at bounding box center [346, 374] width 58 height 19
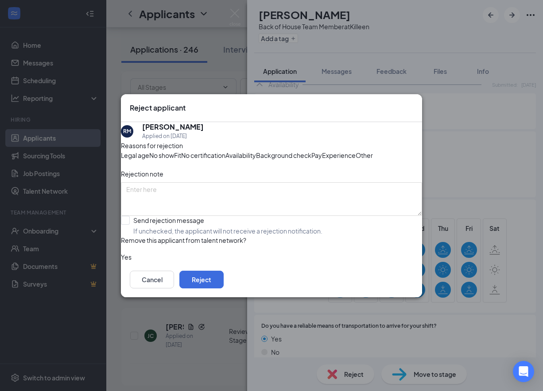
click at [256, 151] on span "Availability" at bounding box center [240, 156] width 31 height 10
click at [156, 236] on input "Send rejection message If unchecked, the applicant will not receive a rejection…" at bounding box center [222, 225] width 202 height 19
checkbox input "true"
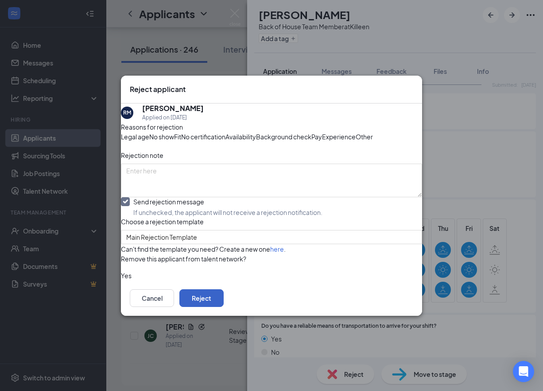
click at [224, 307] on button "Reject" at bounding box center [201, 299] width 44 height 18
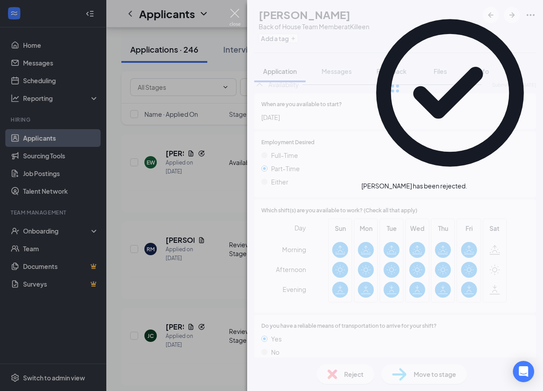
click at [233, 16] on img at bounding box center [234, 17] width 11 height 17
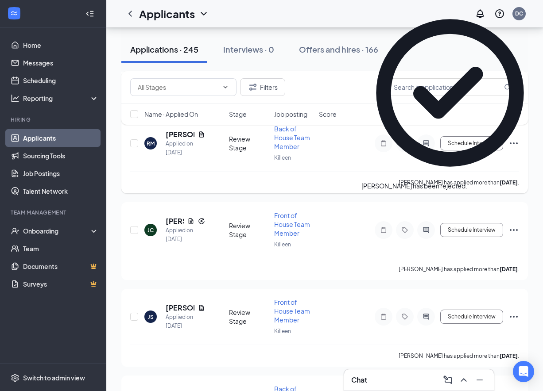
scroll to position [2814, 0]
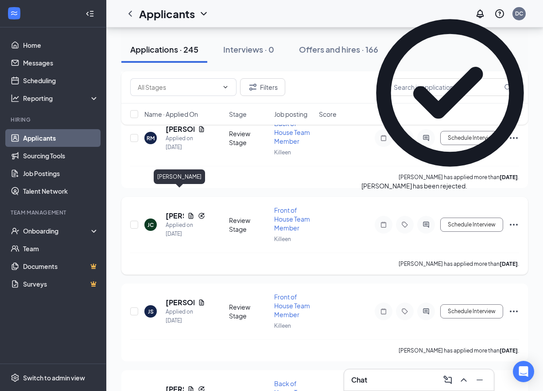
click at [172, 211] on h5 "[PERSON_NAME]" at bounding box center [175, 216] width 18 height 10
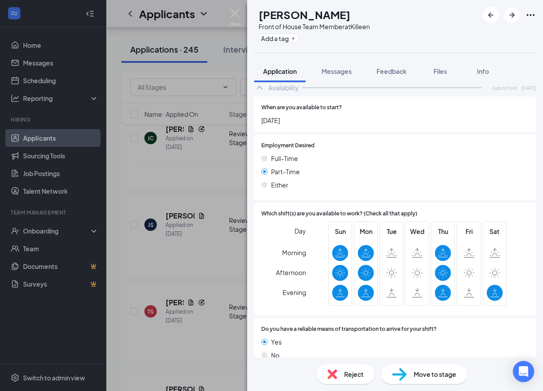
scroll to position [521, 0]
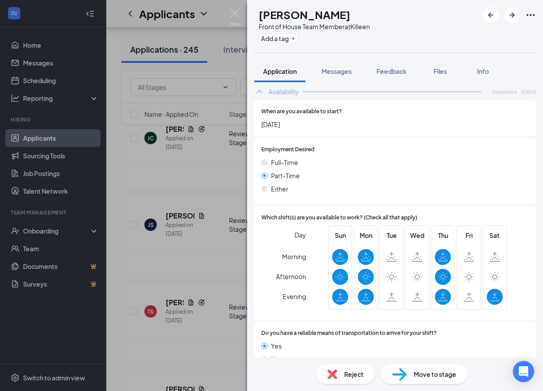
click at [356, 370] on span "Reject" at bounding box center [353, 375] width 19 height 10
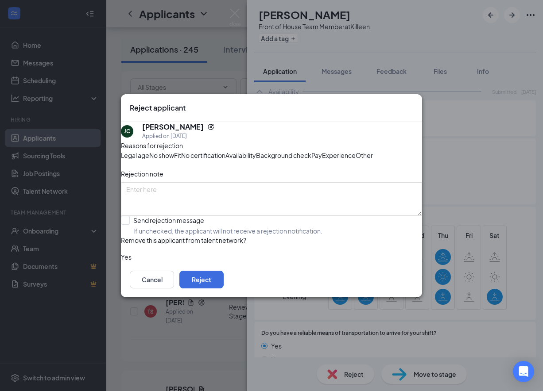
click at [256, 151] on div "Availability" at bounding box center [240, 156] width 31 height 10
click at [143, 236] on input "Send rejection message If unchecked, the applicant will not receive a rejection…" at bounding box center [222, 225] width 202 height 19
checkbox input "true"
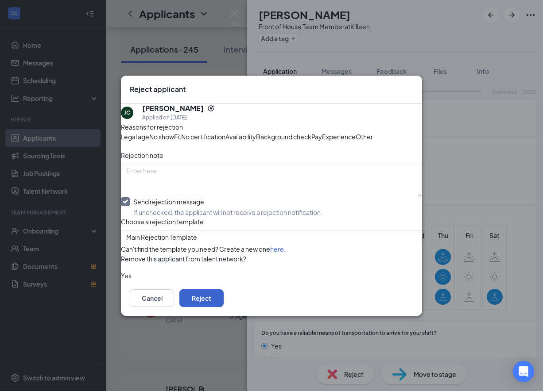
click at [224, 307] on button "Reject" at bounding box center [201, 299] width 44 height 18
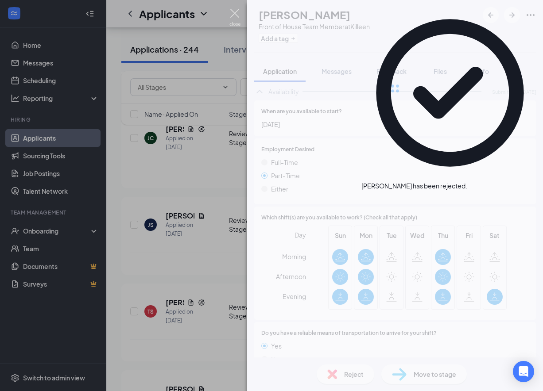
click at [233, 12] on img at bounding box center [234, 17] width 11 height 17
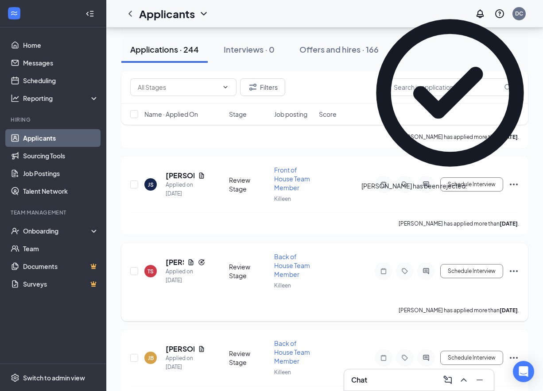
scroll to position [2855, 0]
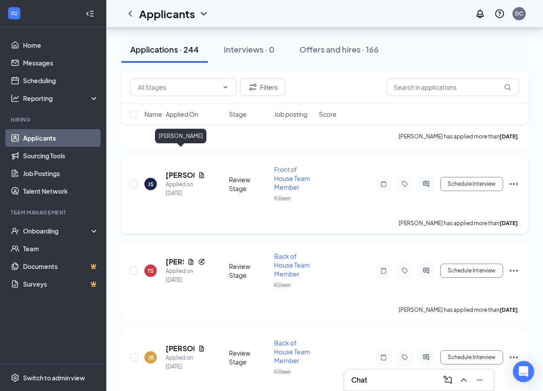
click at [178, 171] on h5 "[PERSON_NAME]" at bounding box center [180, 176] width 29 height 10
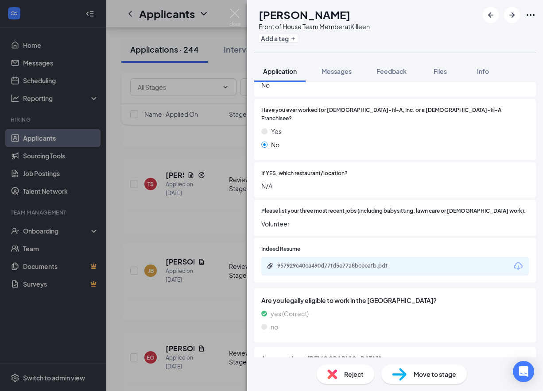
scroll to position [147, 0]
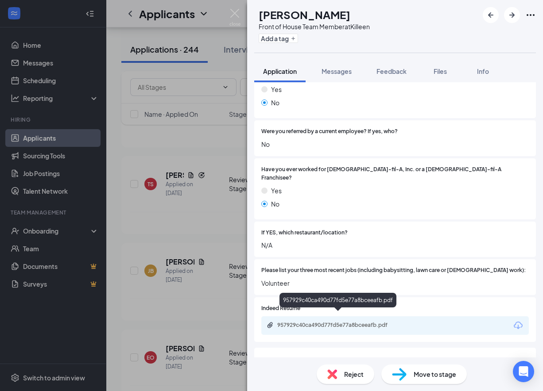
click at [364, 322] on div "957929c40ca490d77fd5e77a8bceeafb.pdf" at bounding box center [339, 325] width 124 height 7
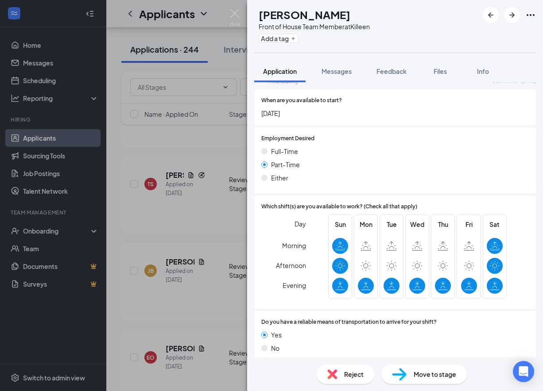
scroll to position [534, 0]
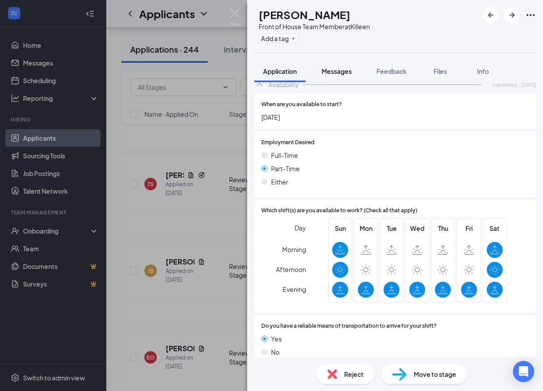
click at [328, 71] on span "Messages" at bounding box center [337, 71] width 30 height 8
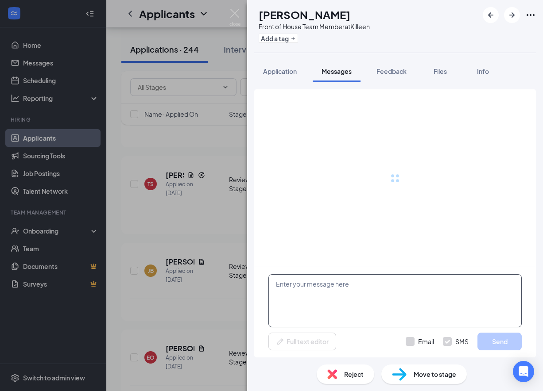
click at [365, 291] on textarea at bounding box center [394, 301] width 253 height 53
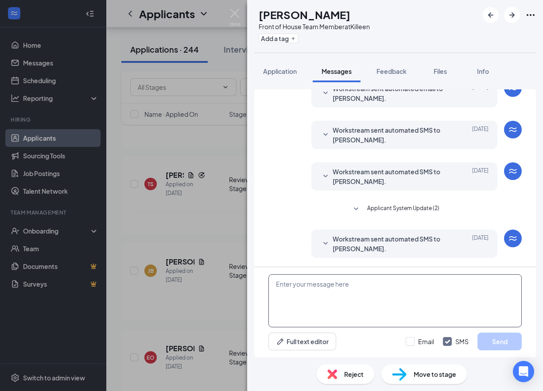
scroll to position [124, 0]
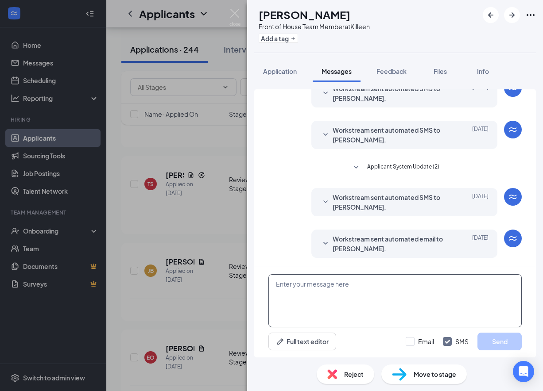
paste textarea "We received your application, thank you for your interest in joining our [DEMOG…"
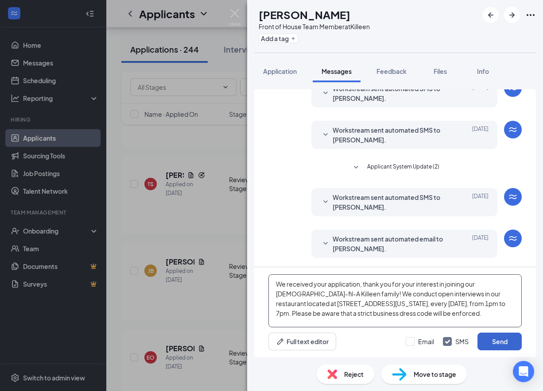
type textarea "We received your application, thank you for your interest in joining our [DEMOG…"
click at [490, 338] on button "Send" at bounding box center [499, 342] width 44 height 18
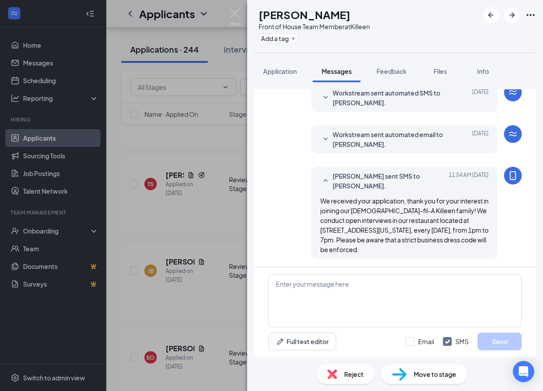
scroll to position [229, 0]
click at [293, 39] on button "Add a tag" at bounding box center [278, 38] width 39 height 9
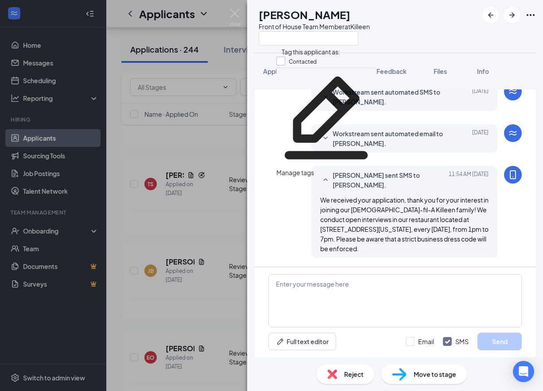
click at [290, 60] on input "Contacted" at bounding box center [296, 62] width 40 height 10
checkbox input "true"
click at [236, 9] on img at bounding box center [234, 17] width 11 height 17
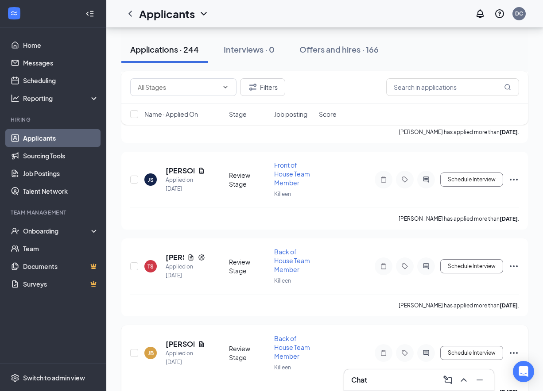
scroll to position [2765, 0]
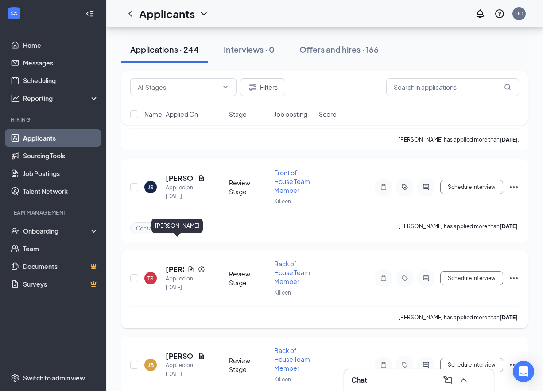
click at [174, 265] on h5 "[PERSON_NAME]" at bounding box center [175, 270] width 18 height 10
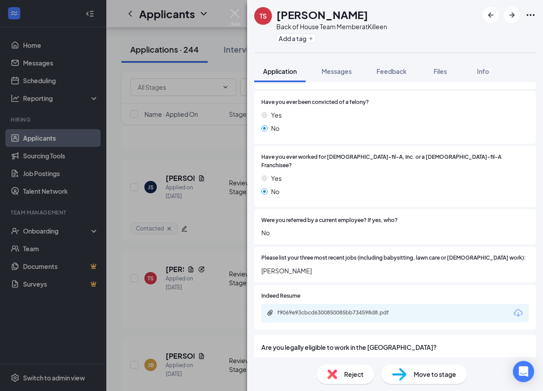
scroll to position [217, 0]
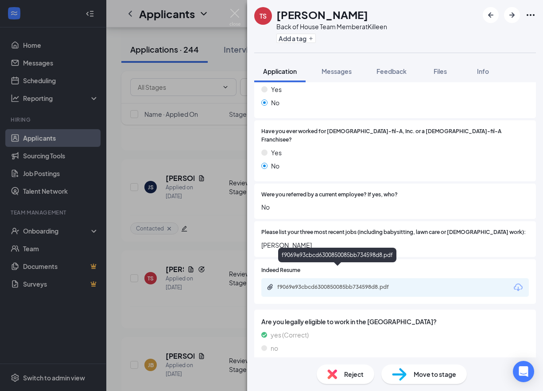
click at [376, 284] on div "f9069e93cbcd6300850085bb734598d8.pdf" at bounding box center [339, 287] width 124 height 7
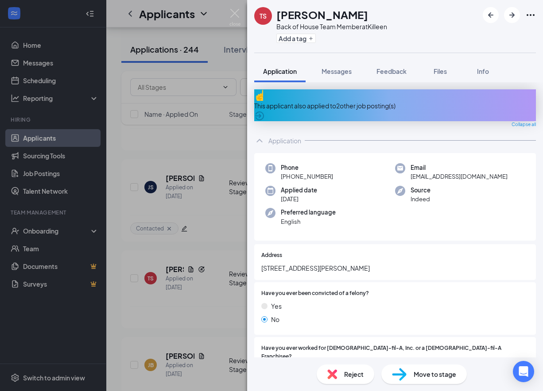
click at [348, 101] on div "This applicant also applied to 2 other job posting(s)" at bounding box center [395, 106] width 282 height 10
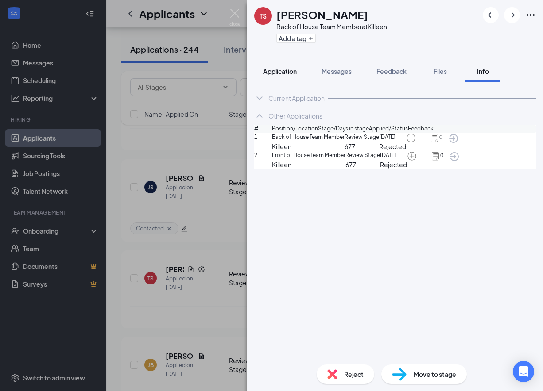
click at [277, 70] on span "Application" at bounding box center [280, 71] width 34 height 8
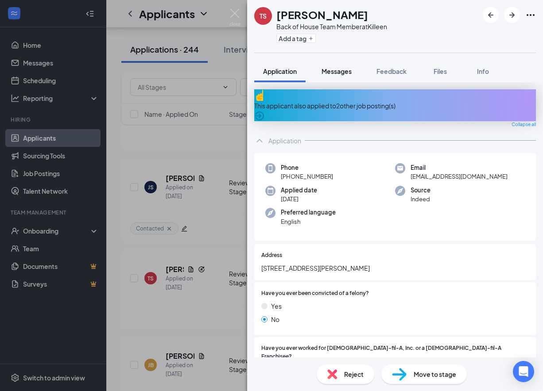
click at [349, 80] on button "Messages" at bounding box center [337, 71] width 48 height 22
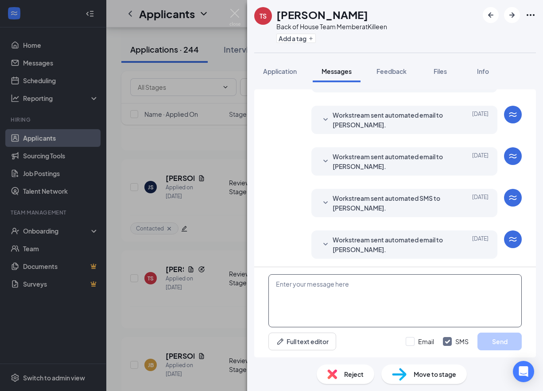
click at [346, 286] on textarea at bounding box center [394, 301] width 253 height 53
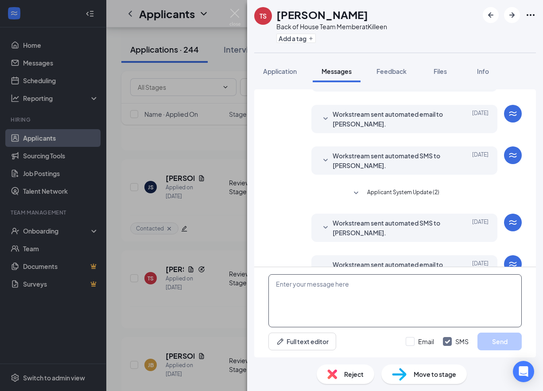
scroll to position [209, 0]
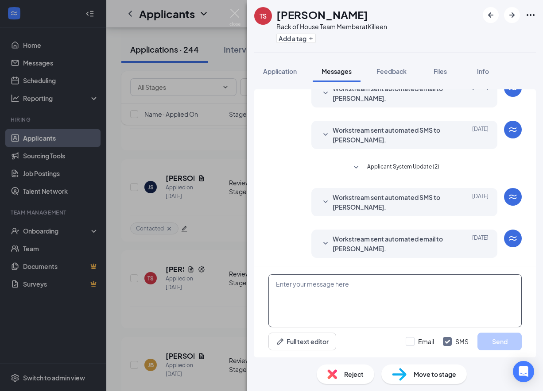
paste textarea "We received your application, thank you for your interest in joining our [DEMOG…"
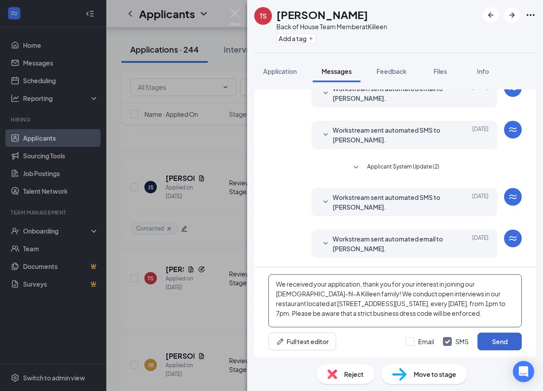
type textarea "We received your application, thank you for your interest in joining our [DEMOG…"
click at [496, 350] on button "Send" at bounding box center [499, 342] width 44 height 18
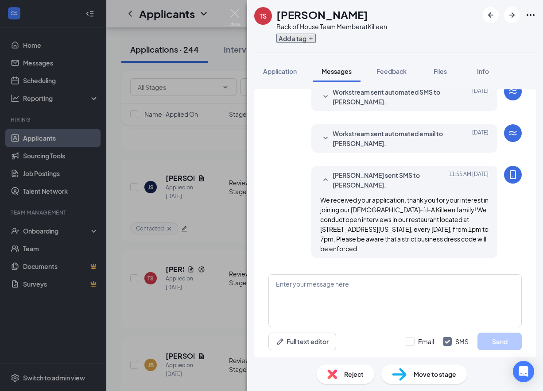
click at [304, 35] on button "Add a tag" at bounding box center [295, 38] width 39 height 9
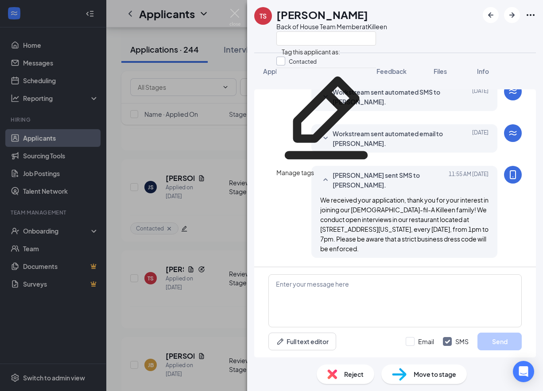
click at [291, 61] on input "Contacted" at bounding box center [296, 62] width 40 height 10
checkbox input "true"
click at [254, 46] on div "TS [PERSON_NAME] Back of House Team Member at [GEOGRAPHIC_DATA]" at bounding box center [395, 26] width 296 height 53
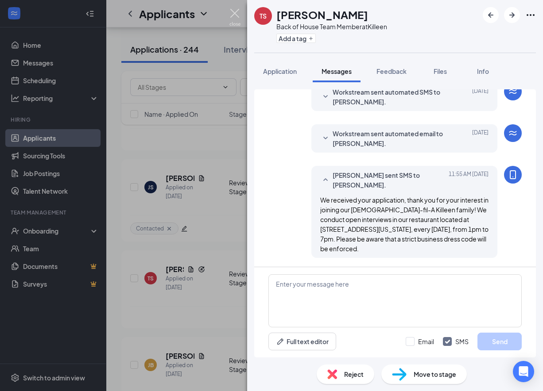
click at [229, 13] on img at bounding box center [234, 17] width 11 height 17
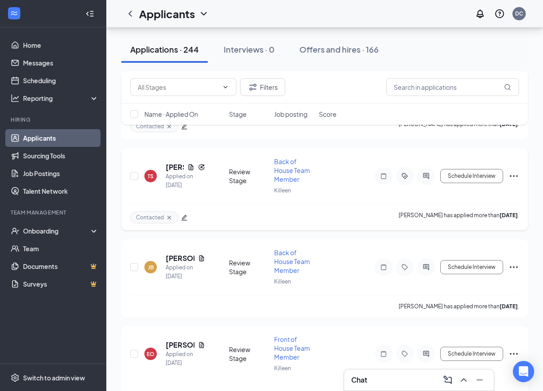
scroll to position [2891, 0]
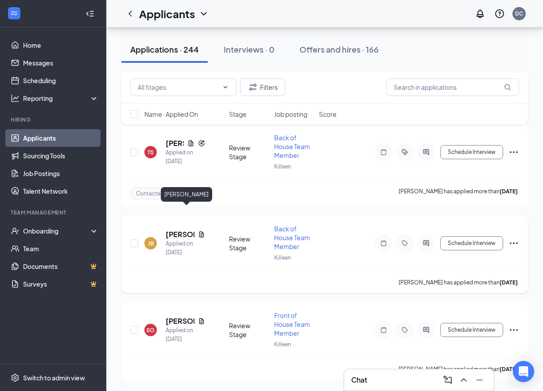
click at [177, 230] on h5 "[PERSON_NAME]" at bounding box center [180, 235] width 29 height 10
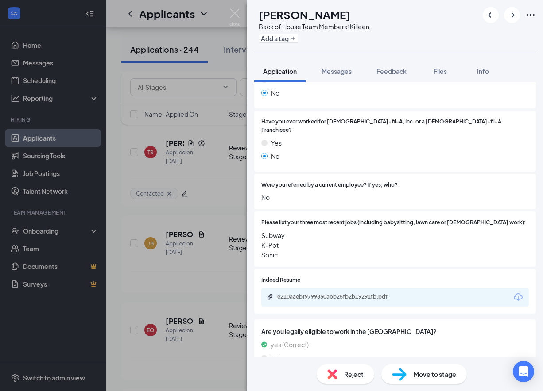
scroll to position [204, 0]
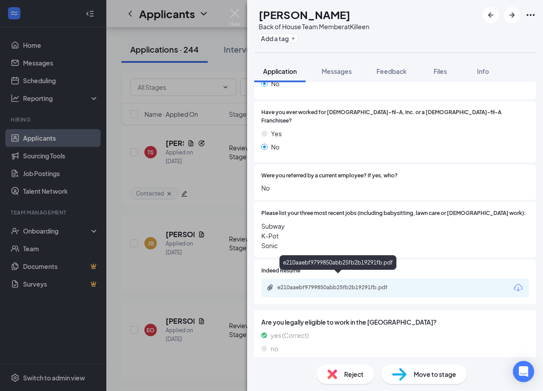
click at [351, 284] on div "e210aaebf9799850abb25fb2b19291fb.pdf" at bounding box center [339, 287] width 124 height 7
click at [338, 380] on div "Reject" at bounding box center [346, 374] width 58 height 19
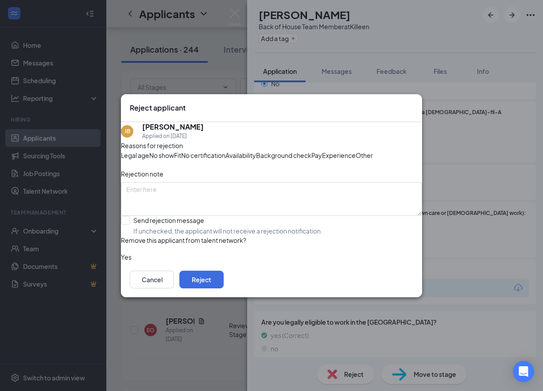
click at [322, 160] on span "Experience" at bounding box center [339, 156] width 34 height 10
click at [172, 236] on input "Send rejection message If unchecked, the applicant will not receive a rejection…" at bounding box center [222, 225] width 202 height 19
checkbox input "true"
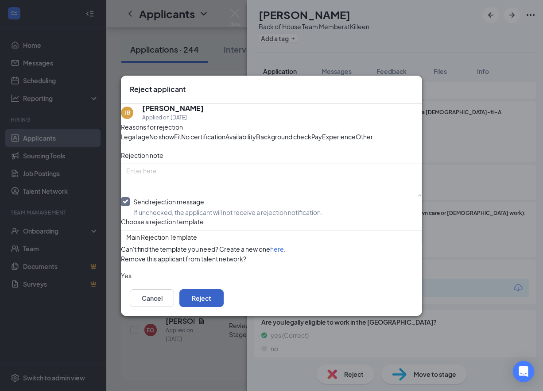
click at [224, 307] on button "Reject" at bounding box center [201, 299] width 44 height 18
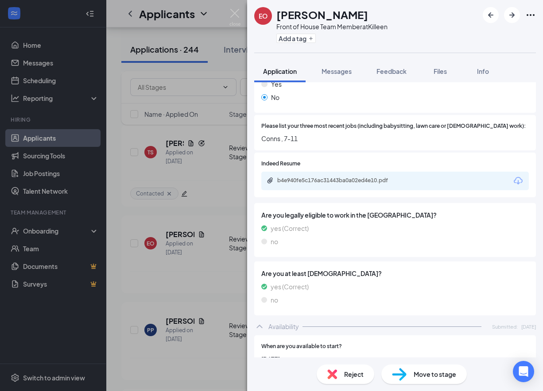
scroll to position [255, 0]
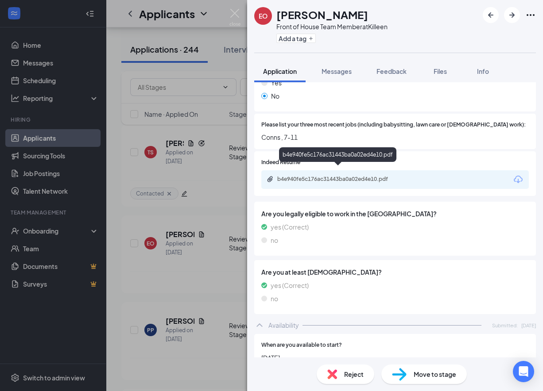
click at [332, 176] on div "b4e940fe5c176ac31443ba0a02ed4e10.pdf" at bounding box center [339, 179] width 124 height 7
click at [380, 272] on div "Are you at least [DEMOGRAPHIC_DATA]? yes (Correct) no" at bounding box center [394, 287] width 267 height 40
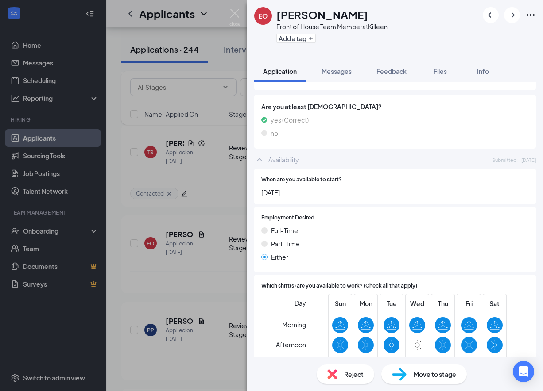
scroll to position [500, 0]
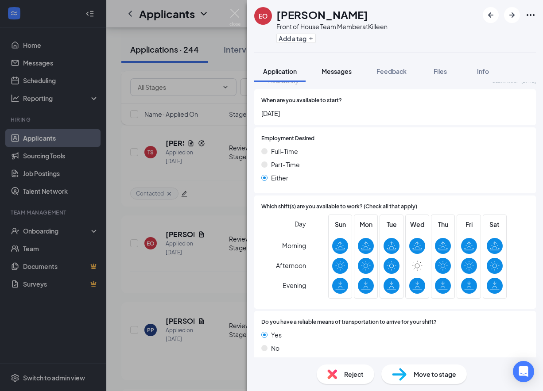
click at [341, 73] on span "Messages" at bounding box center [337, 71] width 30 height 8
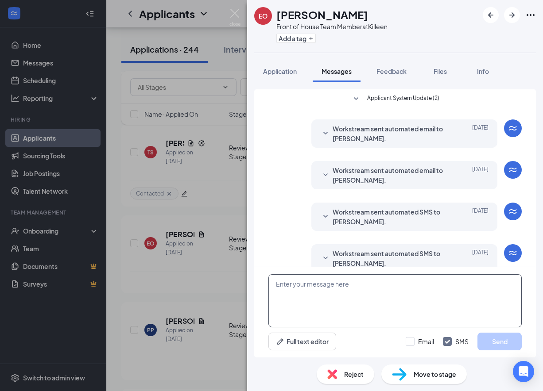
click at [321, 287] on textarea at bounding box center [394, 301] width 253 height 53
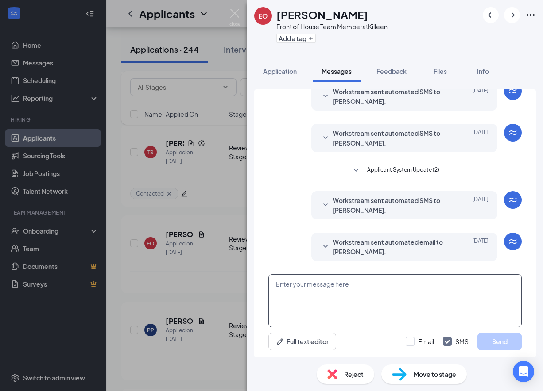
scroll to position [124, 0]
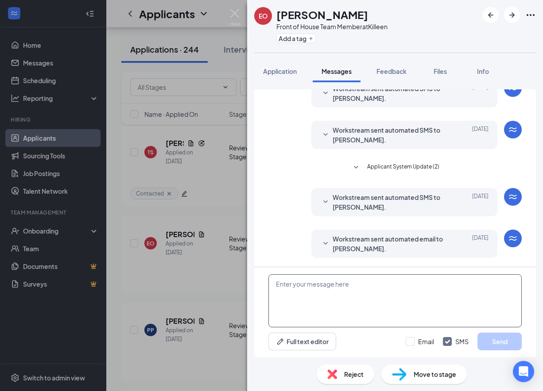
paste textarea "We received your application, thank you for your interest in joining our [DEMOG…"
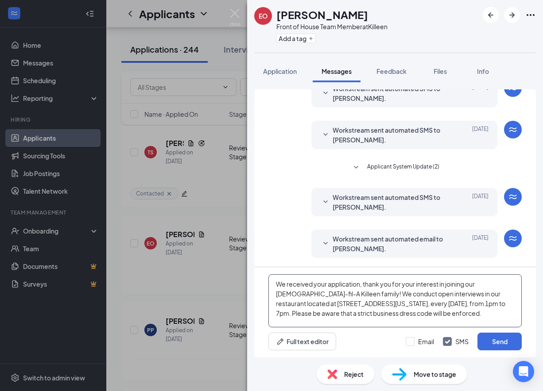
type textarea "We received your application, thank you for your interest in joining our [DEMOG…"
click at [475, 336] on div "Email SMS Send" at bounding box center [464, 342] width 116 height 18
click at [488, 338] on button "Send" at bounding box center [499, 342] width 44 height 18
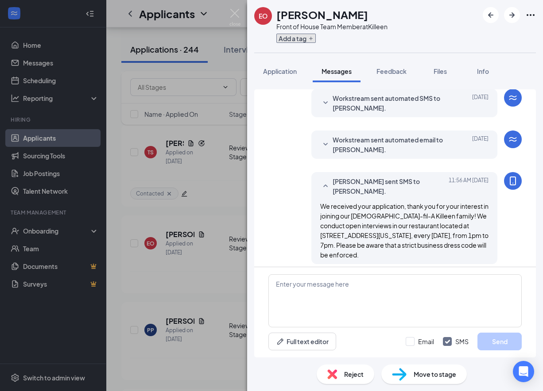
click at [295, 38] on button "Add a tag" at bounding box center [295, 38] width 39 height 9
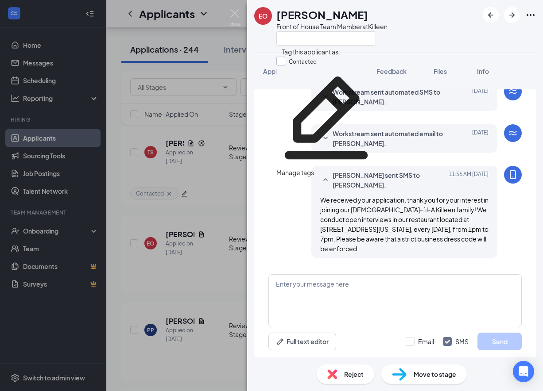
click at [283, 62] on input "Contacted" at bounding box center [296, 62] width 40 height 10
checkbox input "true"
click at [263, 38] on div "EO [PERSON_NAME] Front of House Team Member at [GEOGRAPHIC_DATA]" at bounding box center [320, 26] width 133 height 39
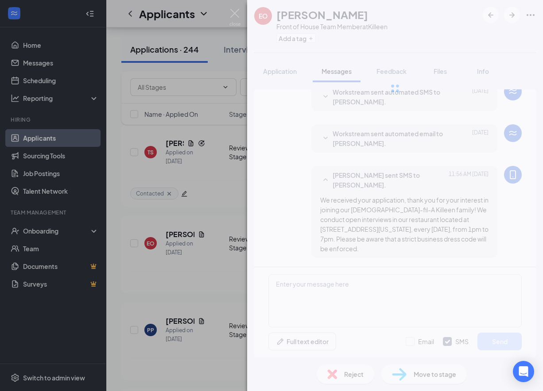
click at [232, 8] on div "EO [PERSON_NAME] Front of House Team Member at Killeen Add a tag Application Me…" at bounding box center [271, 195] width 543 height 391
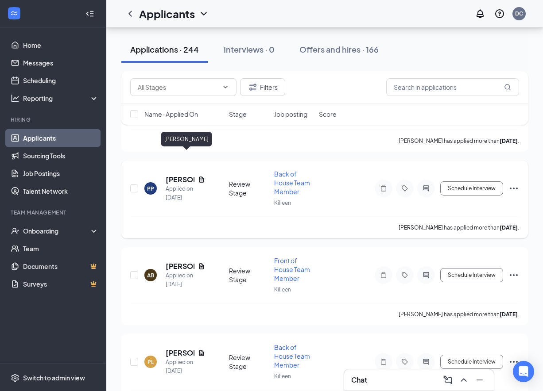
click at [179, 175] on h5 "[PERSON_NAME]" at bounding box center [180, 180] width 29 height 10
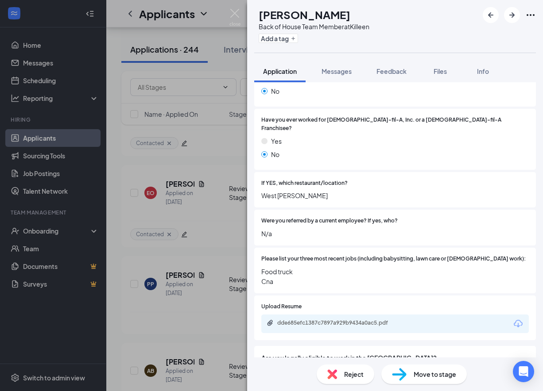
scroll to position [198, 0]
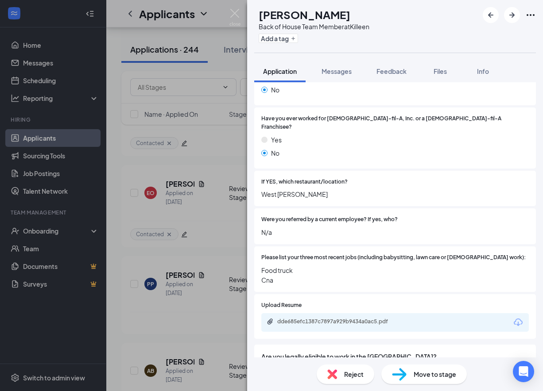
click at [356, 314] on div "dde685efc1387c7897a929b9434a0ac5.pdf" at bounding box center [394, 323] width 267 height 19
click at [355, 314] on div "dde685efc1387c7897a929b9434a0ac5.pdf" at bounding box center [394, 323] width 267 height 19
click at [355, 318] on div "dde685efc1387c7897a929b9434a0ac5.pdf" at bounding box center [339, 321] width 124 height 7
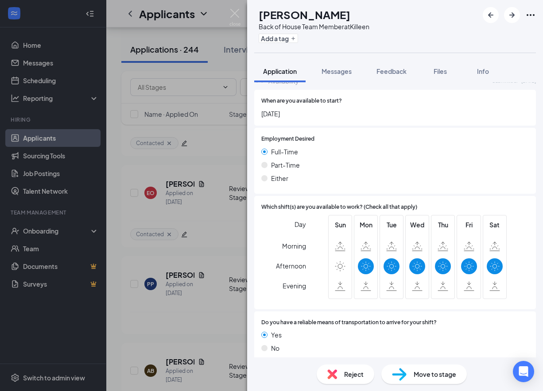
scroll to position [585, 0]
click at [360, 369] on div "Reject" at bounding box center [346, 374] width 58 height 19
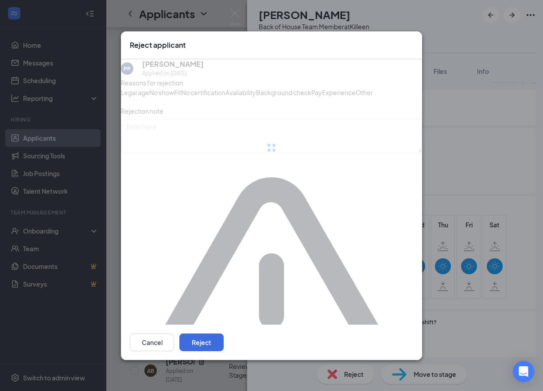
scroll to position [581, 0]
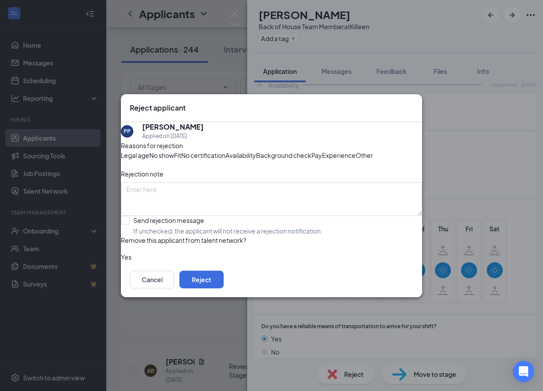
click at [322, 160] on div "Experience" at bounding box center [339, 156] width 34 height 10
click at [256, 151] on span "Availability" at bounding box center [240, 156] width 31 height 10
click at [167, 236] on input "Send rejection message If unchecked, the applicant will not receive a rejection…" at bounding box center [222, 225] width 202 height 19
checkbox input "true"
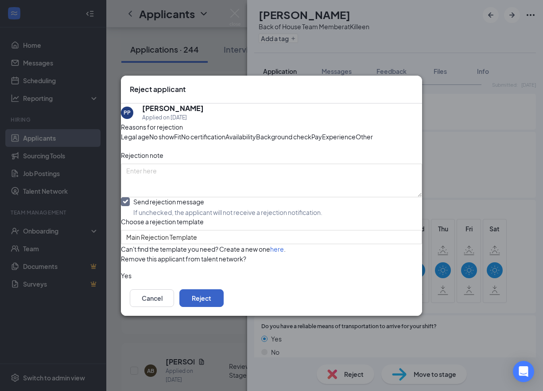
click at [224, 307] on button "Reject" at bounding box center [201, 299] width 44 height 18
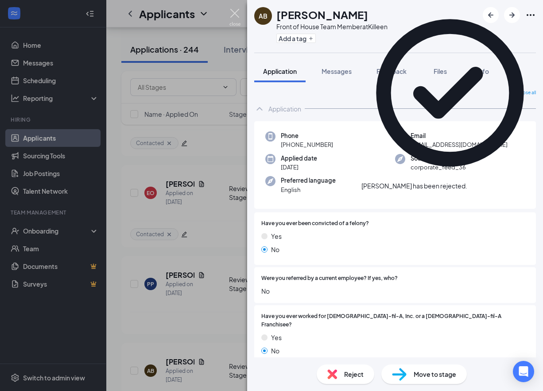
click at [240, 12] on img at bounding box center [234, 17] width 11 height 17
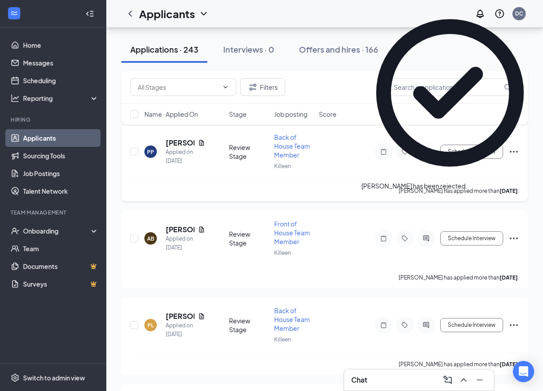
scroll to position [3169, 0]
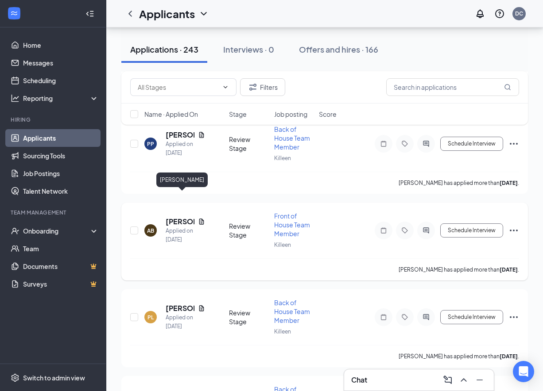
click at [174, 217] on h5 "[PERSON_NAME]" at bounding box center [180, 222] width 29 height 10
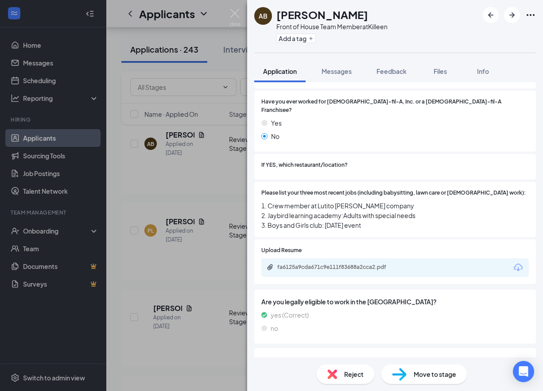
scroll to position [223, 0]
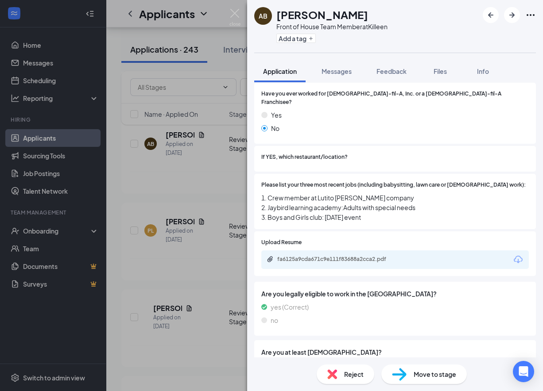
click at [308, 259] on div "fa6125a9cda671c9e111f83688a2cca2.pdf" at bounding box center [394, 260] width 267 height 19
click at [310, 256] on div "fa6125a9cda671c9e111f83688a2cca2.pdf" at bounding box center [339, 259] width 124 height 7
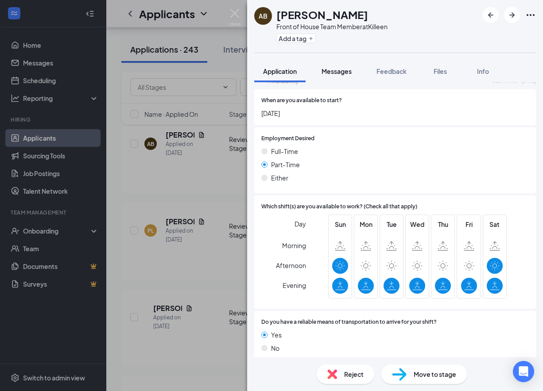
scroll to position [544, 0]
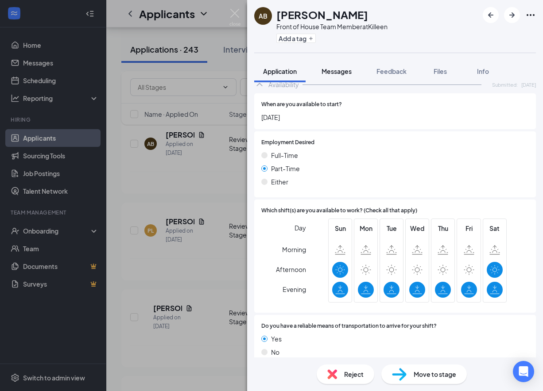
click at [321, 71] on button "Messages" at bounding box center [337, 71] width 48 height 22
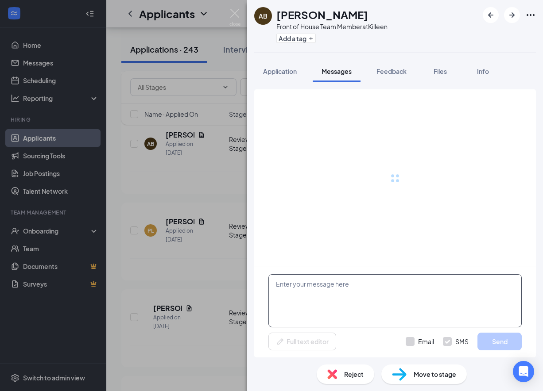
click at [308, 304] on textarea at bounding box center [394, 301] width 253 height 53
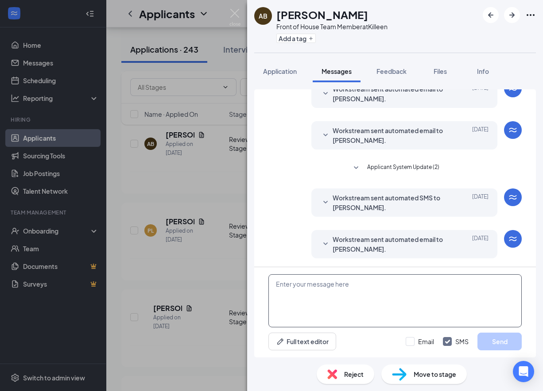
scroll to position [82, 0]
paste textarea "We received your application, thank you for your interest in joining our [DEMOG…"
type textarea "We received your application, thank you for your interest in joining our [DEMOG…"
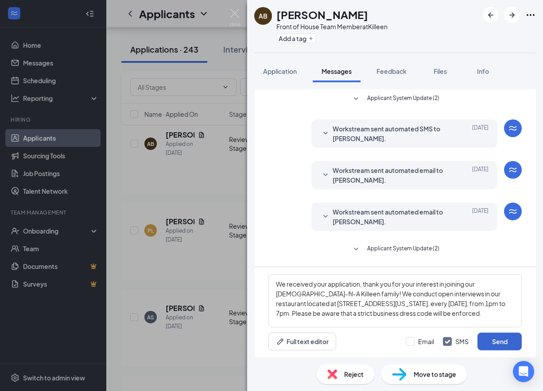
scroll to position [82, 0]
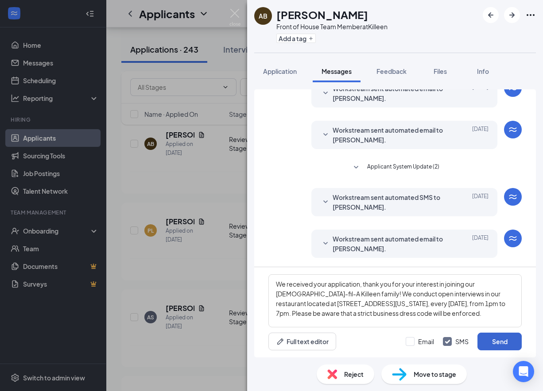
type textarea "We received your application, thank you for your interest in joining our [DEMOG…"
click at [507, 337] on button "Send" at bounding box center [499, 342] width 44 height 18
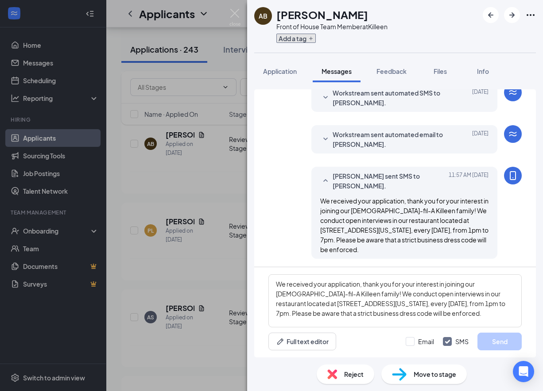
click at [305, 36] on button "Add a tag" at bounding box center [295, 38] width 39 height 9
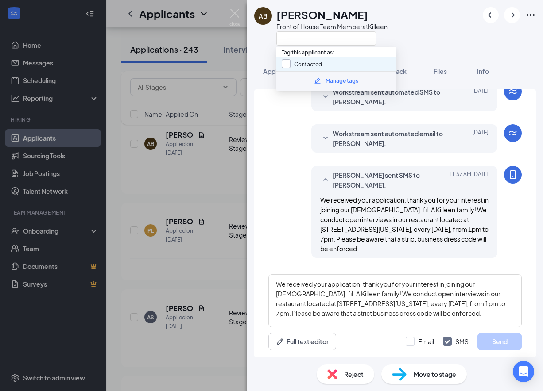
click at [290, 65] on input "Contacted" at bounding box center [302, 64] width 40 height 10
checkbox input "true"
click at [261, 38] on div "AB Autumn Brunken Front of House Team Member at Killeen" at bounding box center [320, 26] width 133 height 39
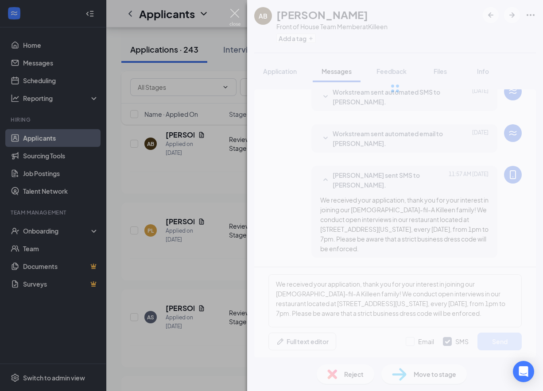
click at [236, 12] on img at bounding box center [234, 17] width 11 height 17
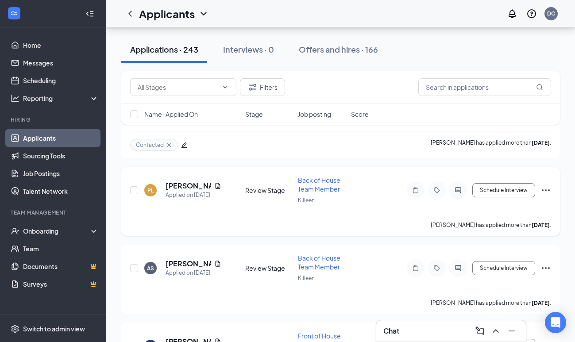
scroll to position [2901, 0]
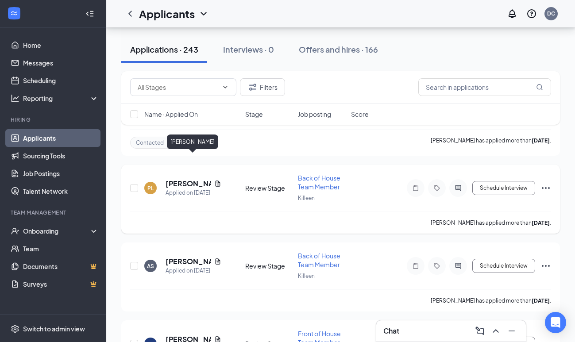
click at [185, 179] on h5 "[PERSON_NAME]" at bounding box center [188, 184] width 45 height 10
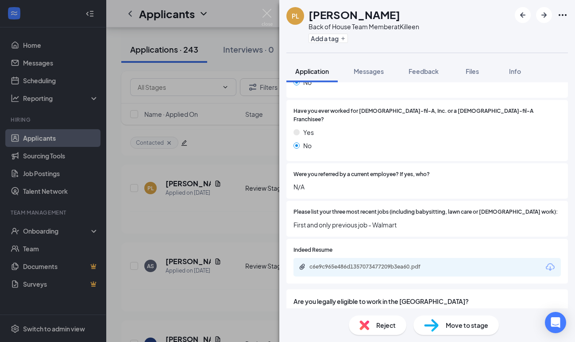
scroll to position [206, 0]
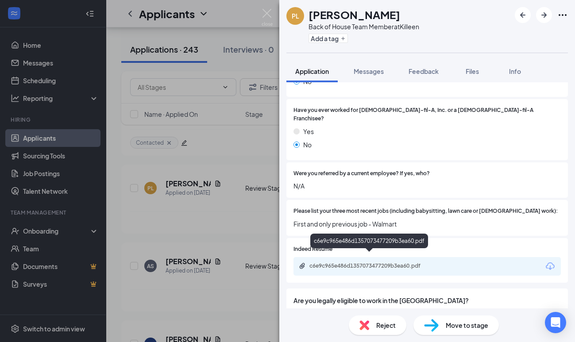
click at [410, 263] on div "c6e9c965e486d1357073477209b3ea60.pdf" at bounding box center [372, 266] width 124 height 7
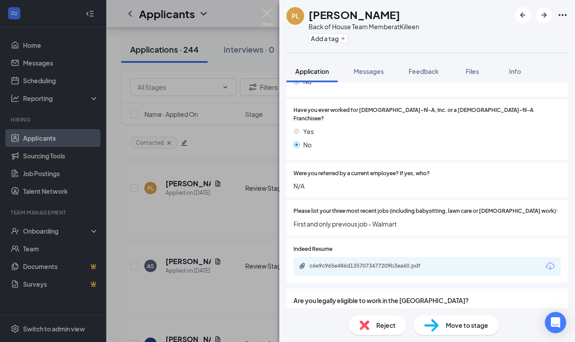
click at [387, 323] on span "Reject" at bounding box center [385, 326] width 19 height 10
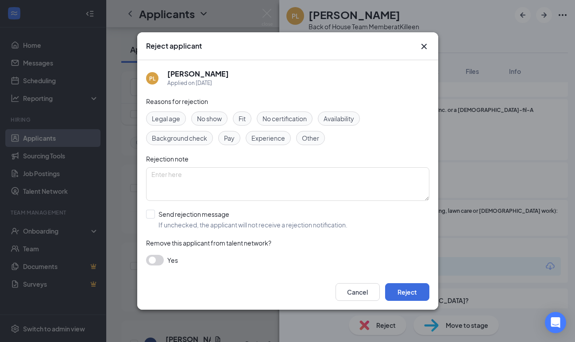
click at [274, 143] on span "Experience" at bounding box center [269, 138] width 34 height 10
click at [178, 216] on input "Send rejection message If unchecked, the applicant will not receive a rejection…" at bounding box center [247, 219] width 202 height 19
checkbox input "true"
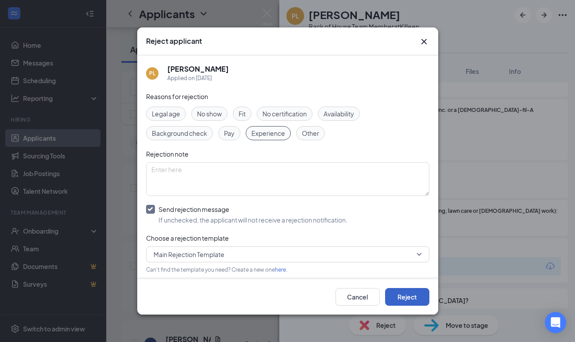
click at [420, 300] on button "Reject" at bounding box center [407, 297] width 44 height 18
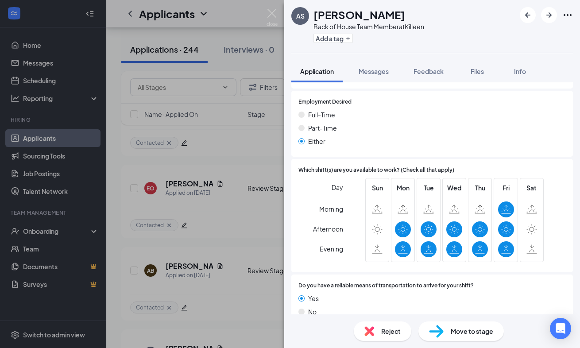
scroll to position [626, 0]
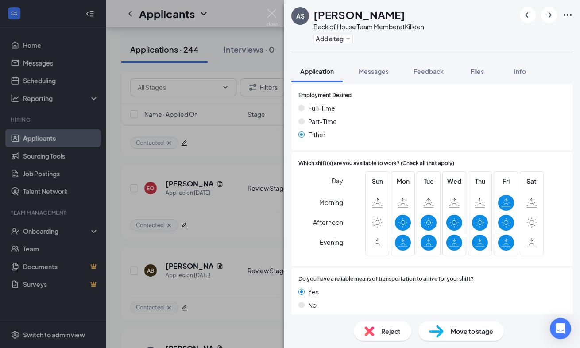
click at [364, 327] on img at bounding box center [369, 331] width 10 height 10
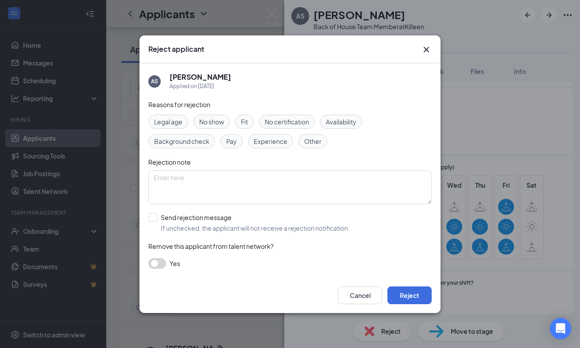
click at [288, 139] on div "Experience" at bounding box center [270, 141] width 45 height 14
click at [337, 124] on span "Availability" at bounding box center [341, 122] width 31 height 10
click at [282, 137] on span "Experience" at bounding box center [271, 141] width 34 height 10
click at [183, 222] on input "Send rejection message If unchecked, the applicant will not receive a rejection…" at bounding box center [249, 222] width 202 height 19
checkbox input "true"
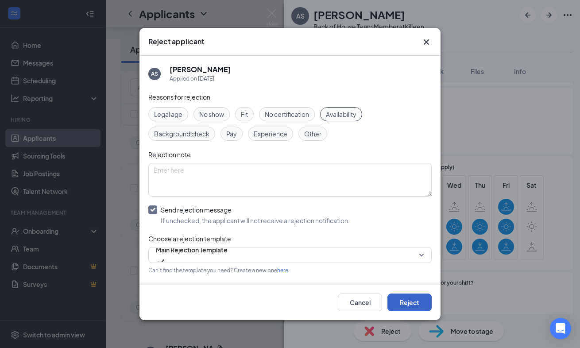
click at [426, 301] on button "Reject" at bounding box center [410, 303] width 44 height 18
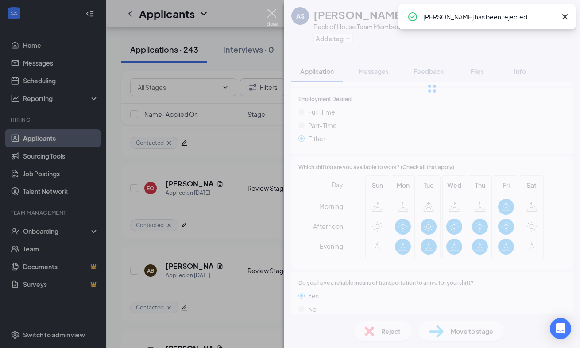
click at [275, 10] on img at bounding box center [272, 17] width 11 height 17
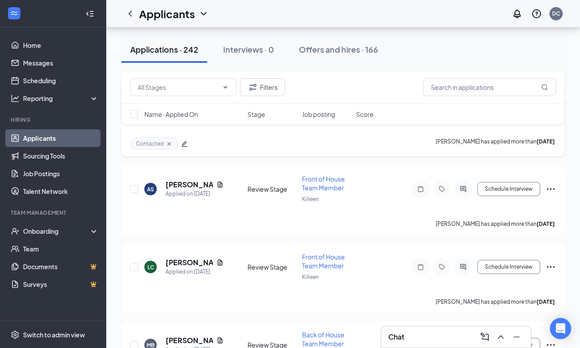
scroll to position [3060, 0]
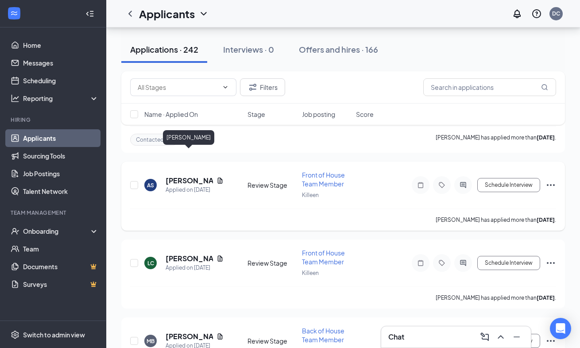
click at [182, 176] on h5 "[PERSON_NAME]" at bounding box center [189, 181] width 47 height 10
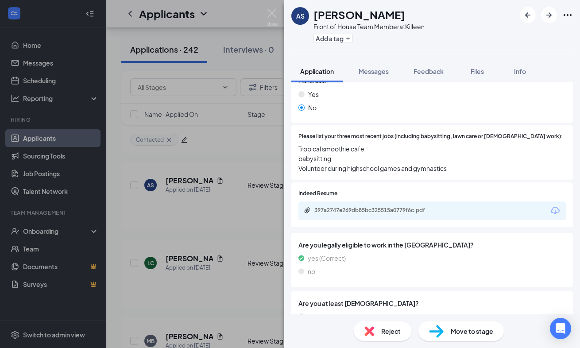
scroll to position [588, 0]
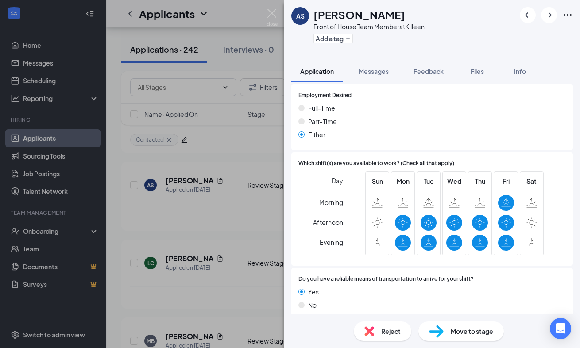
click at [402, 327] on div "Reject" at bounding box center [383, 331] width 58 height 19
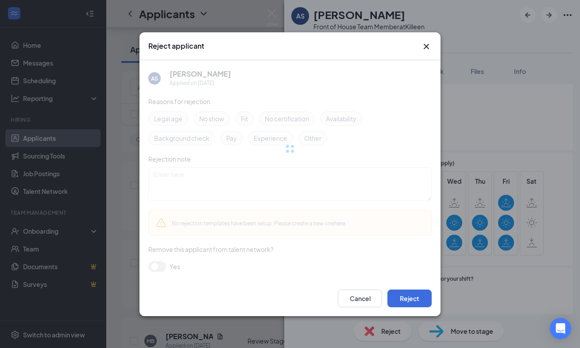
scroll to position [584, 0]
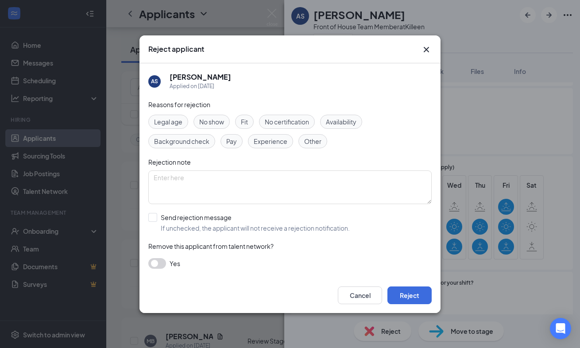
click at [352, 126] on div "Availability" at bounding box center [341, 122] width 42 height 14
click at [237, 230] on input "Send rejection message If unchecked, the applicant will not receive a rejection…" at bounding box center [249, 222] width 202 height 19
checkbox input "true"
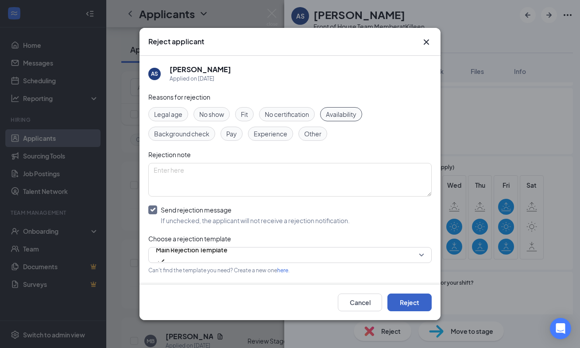
click at [417, 301] on button "Reject" at bounding box center [410, 303] width 44 height 18
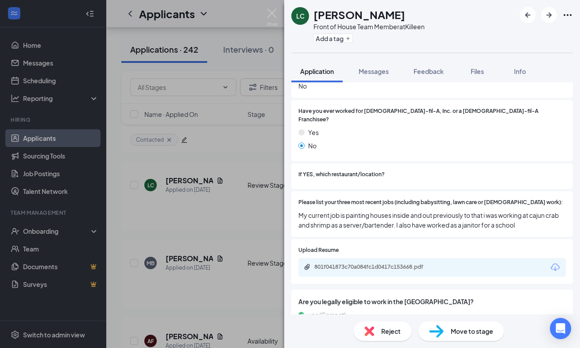
scroll to position [240, 0]
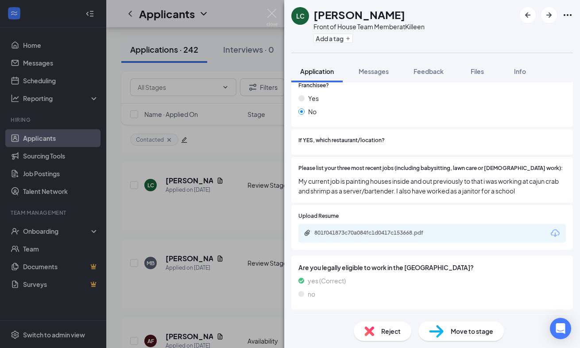
click at [328, 224] on div "801f041873c70a084fc1d0417c153668.pdf" at bounding box center [431, 233] width 267 height 19
click at [331, 229] on div "801f041873c70a084fc1d0417c153668.pdf" at bounding box center [376, 232] width 124 height 7
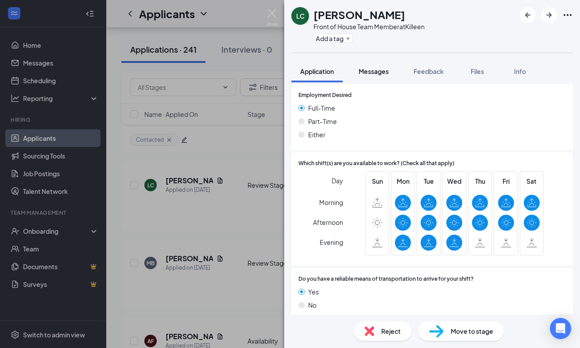
scroll to position [578, 0]
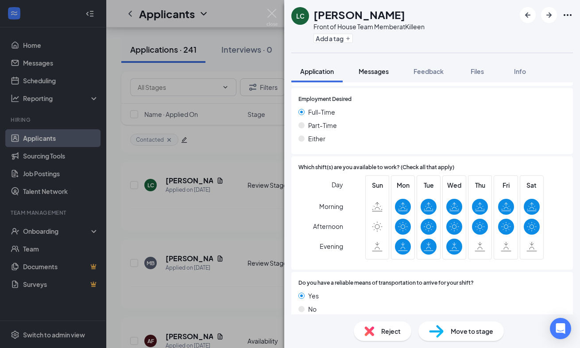
click at [372, 70] on span "Messages" at bounding box center [374, 71] width 30 height 8
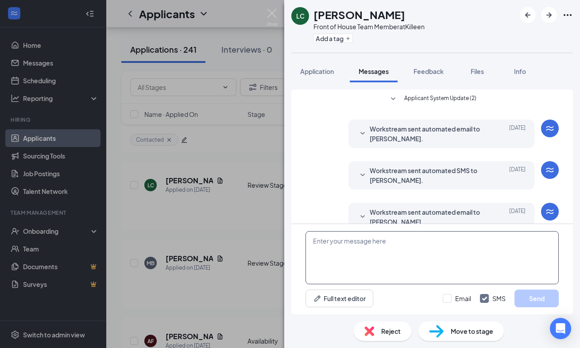
click at [326, 277] on textarea at bounding box center [432, 257] width 253 height 53
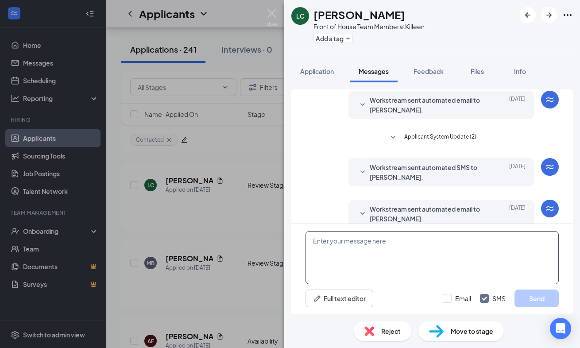
scroll to position [125, 0]
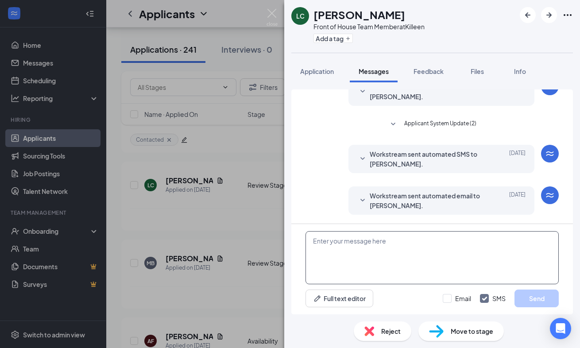
paste textarea "We received your application, thank you for your interest in joining our [DEMOG…"
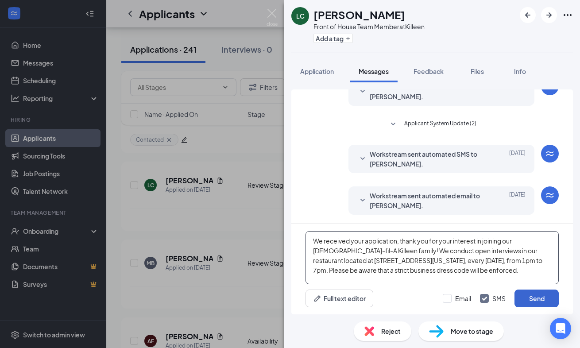
type textarea "We received your application, thank you for your interest in joining our [DEMOG…"
click at [543, 293] on button "Send" at bounding box center [537, 299] width 44 height 18
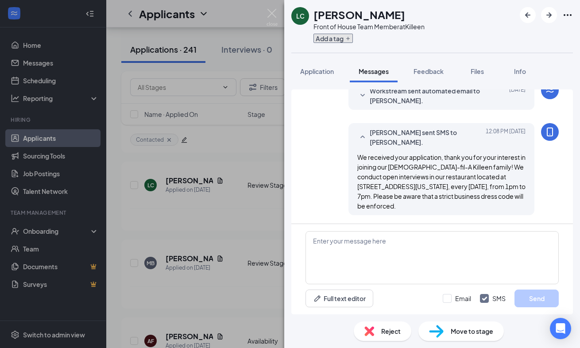
scroll to position [231, 0]
click at [338, 38] on button "Add a tag" at bounding box center [333, 38] width 39 height 9
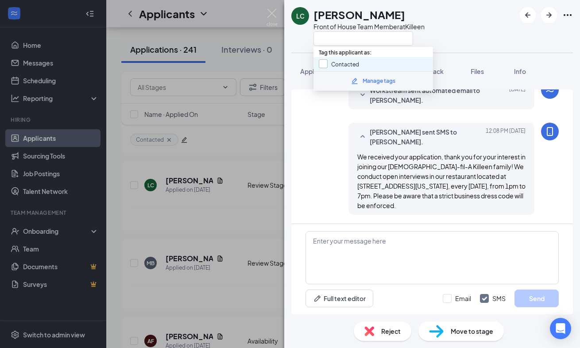
click at [329, 66] on input "Contacted" at bounding box center [339, 64] width 40 height 10
checkbox input "true"
click at [302, 47] on div "LC Lisette Chavez Front of House Team Member at Killeen" at bounding box center [432, 26] width 296 height 53
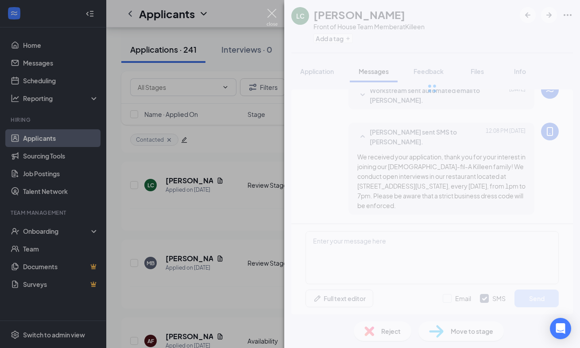
click at [273, 17] on img at bounding box center [272, 17] width 11 height 17
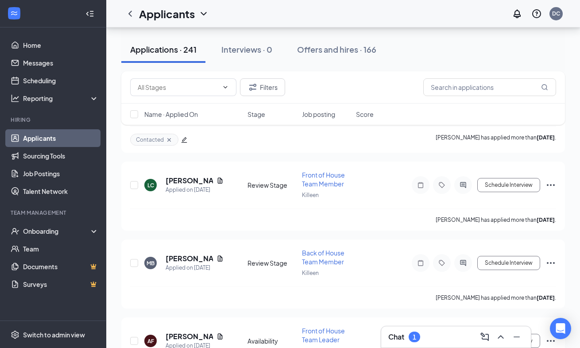
click at [450, 342] on div "Chat 1" at bounding box center [456, 337] width 136 height 14
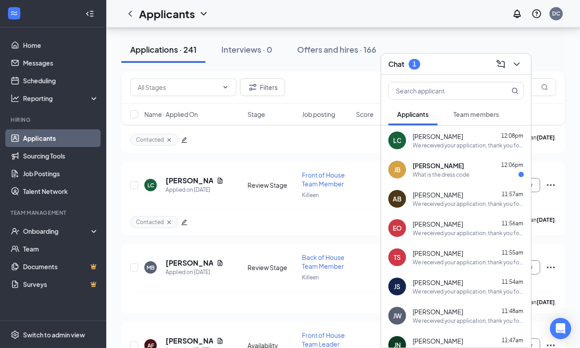
click at [439, 181] on div "JB Jaiona Bohannon 12:06pm What is the dress code" at bounding box center [456, 169] width 150 height 29
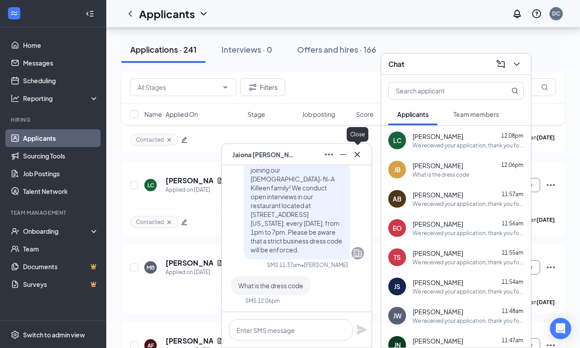
click at [364, 157] on div at bounding box center [357, 154] width 14 height 14
click at [361, 149] on icon "Cross" at bounding box center [357, 154] width 11 height 11
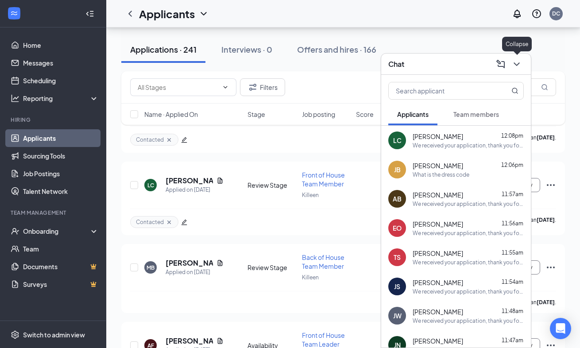
click at [515, 58] on button at bounding box center [517, 64] width 14 height 14
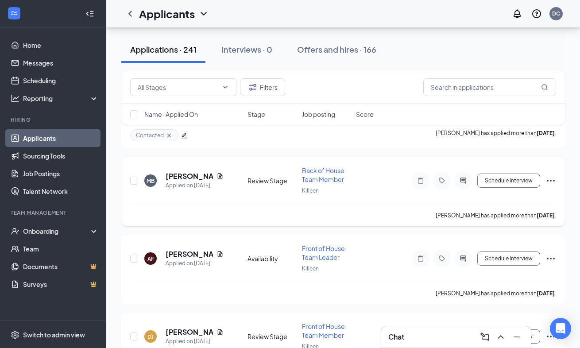
scroll to position [3154, 0]
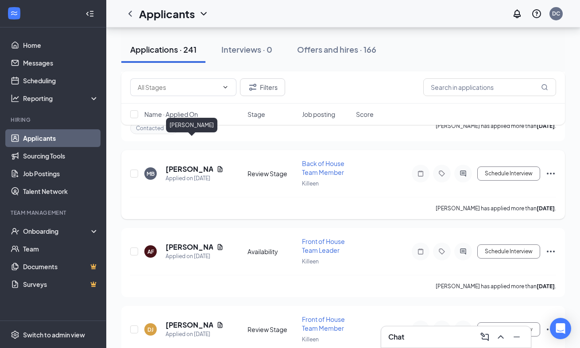
click at [185, 164] on h5 "[PERSON_NAME]" at bounding box center [189, 169] width 47 height 10
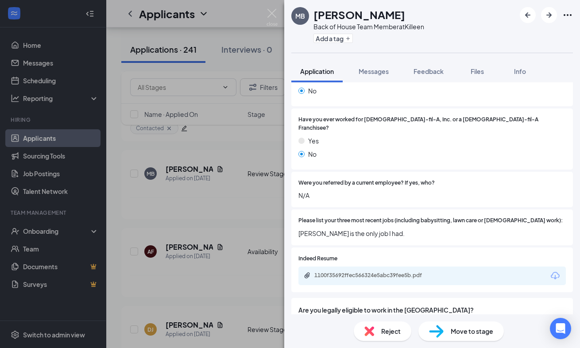
scroll to position [260, 0]
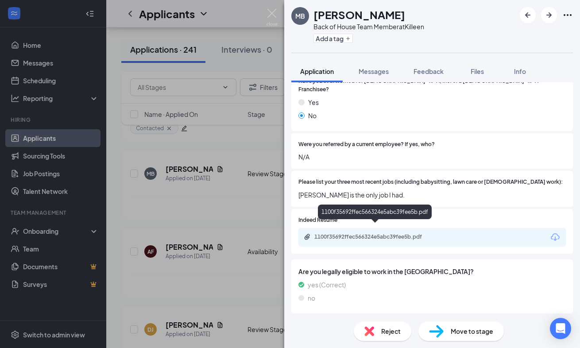
click at [411, 233] on div "1100f35692ffec566324e5abc39fee5b.pdf" at bounding box center [376, 236] width 124 height 7
click at [396, 335] on span "Reject" at bounding box center [390, 331] width 19 height 10
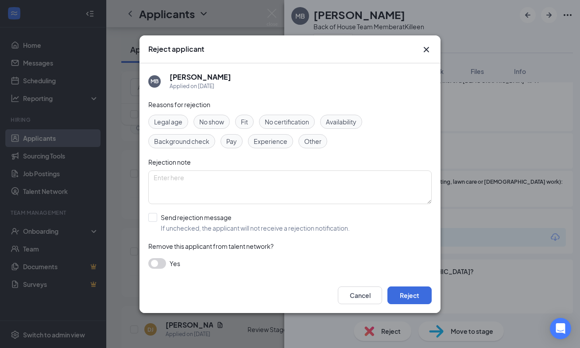
click at [279, 140] on span "Experience" at bounding box center [271, 141] width 34 height 10
click at [278, 144] on span "Experience" at bounding box center [271, 141] width 34 height 10
click at [357, 300] on button "Cancel" at bounding box center [360, 296] width 44 height 18
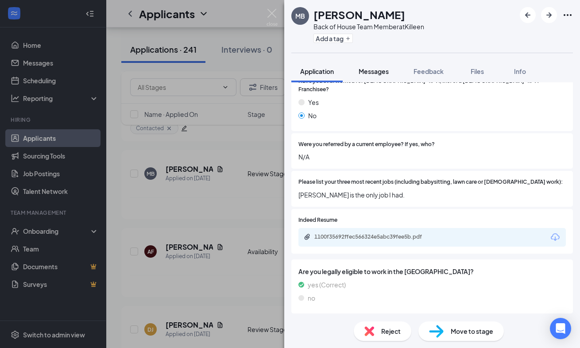
click at [374, 66] on button "Messages" at bounding box center [374, 71] width 48 height 22
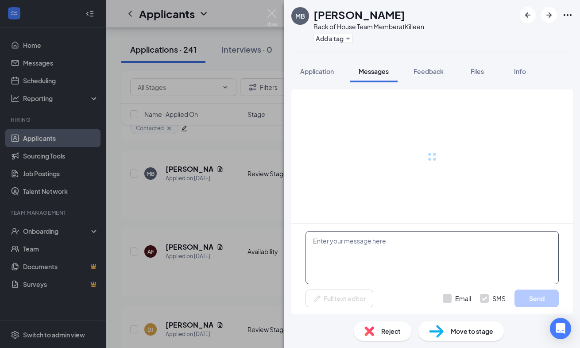
click at [348, 265] on textarea at bounding box center [432, 257] width 253 height 53
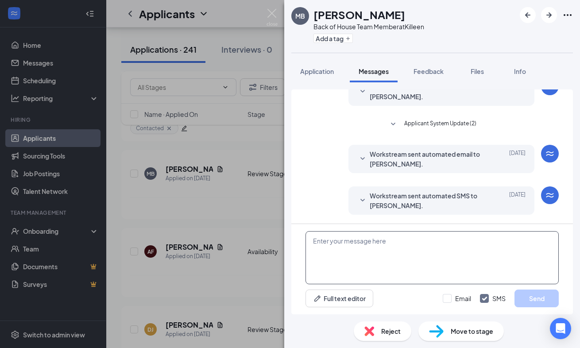
scroll to position [243, 0]
paste textarea "We received your application, thank you for your interest in joining our [DEMOG…"
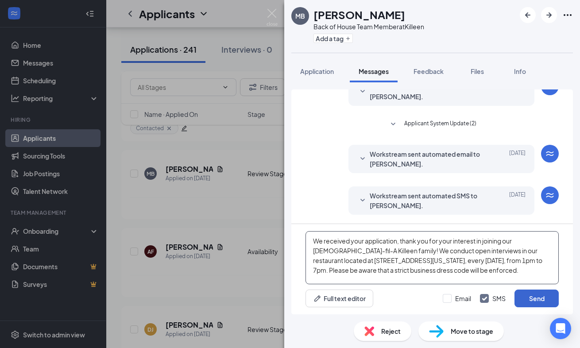
type textarea "We received your application, thank you for your interest in joining our [DEMOG…"
click at [529, 295] on button "Send" at bounding box center [537, 299] width 44 height 18
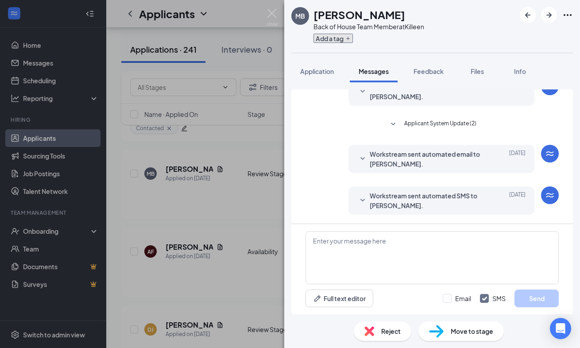
click at [344, 39] on button "Add a tag" at bounding box center [333, 38] width 39 height 9
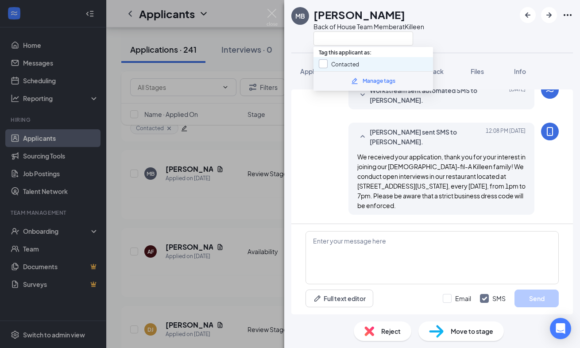
scroll to position [349, 0]
click at [324, 62] on input "Contacted" at bounding box center [339, 64] width 40 height 10
checkbox input "true"
click at [301, 42] on div "MB Michael Benson Back of House Team Member at Killeen" at bounding box center [357, 26] width 133 height 39
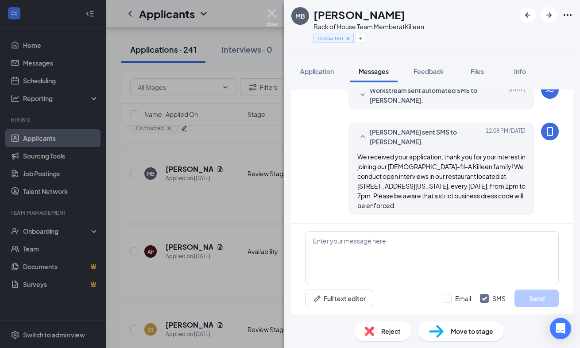
click at [269, 16] on img at bounding box center [272, 17] width 11 height 17
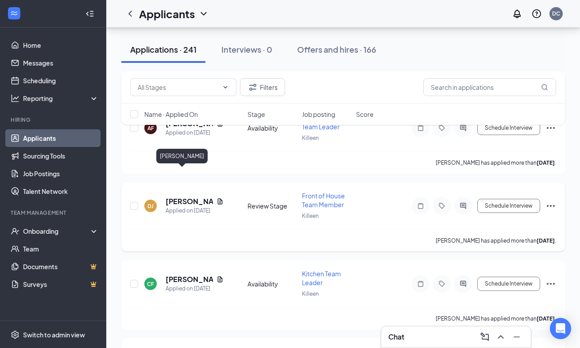
scroll to position [3279, 0]
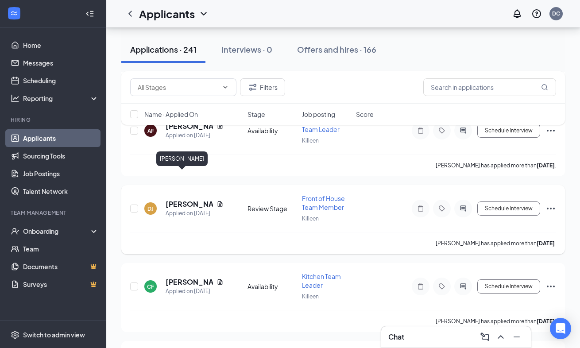
click at [186, 199] on h5 "[PERSON_NAME]" at bounding box center [189, 204] width 47 height 10
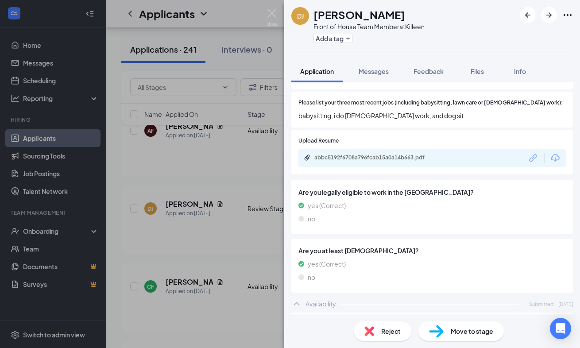
scroll to position [302, 0]
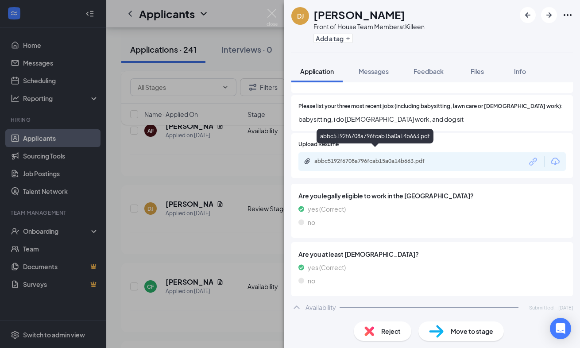
click at [398, 158] on div "abbc5192f6708a796fcab15a0a14b663.pdf" at bounding box center [376, 161] width 124 height 7
click at [388, 327] on span "Reject" at bounding box center [390, 331] width 19 height 10
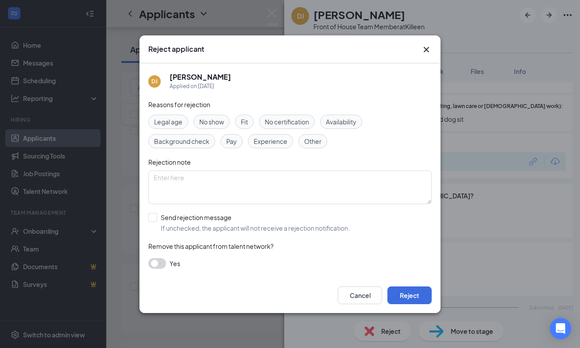
click at [274, 142] on span "Experience" at bounding box center [271, 141] width 34 height 10
click at [156, 217] on input "Send rejection message If unchecked, the applicant will not receive a rejection…" at bounding box center [249, 222] width 202 height 19
checkbox input "true"
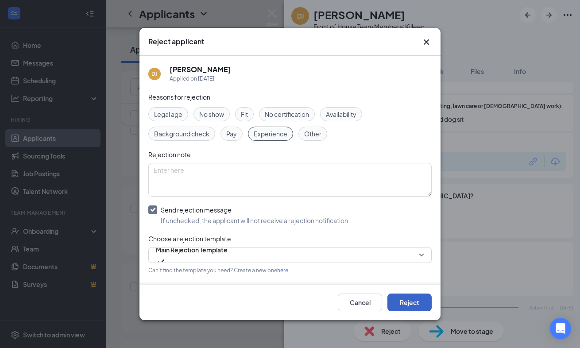
click at [402, 302] on button "Reject" at bounding box center [410, 303] width 44 height 18
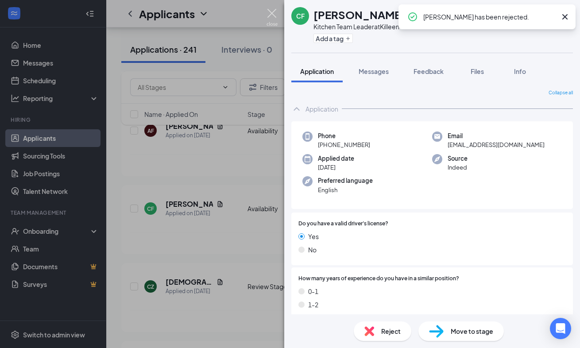
click at [271, 14] on img at bounding box center [272, 17] width 11 height 17
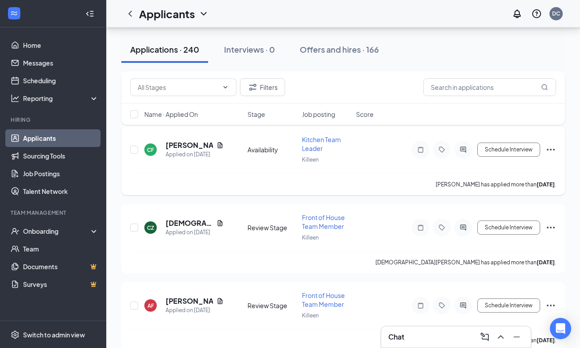
scroll to position [3349, 0]
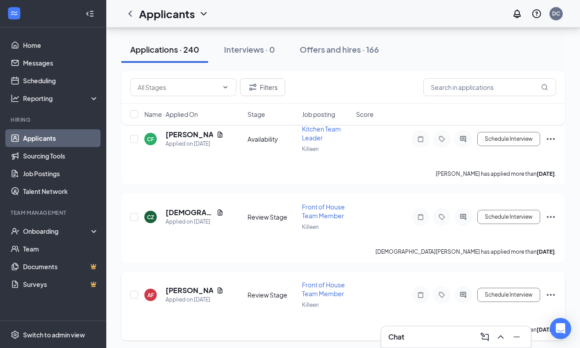
click at [386, 271] on div "AF Aeden Fink Applied on Aug 23 Review Stage Front of House Team Member Killeen…" at bounding box center [343, 305] width 444 height 69
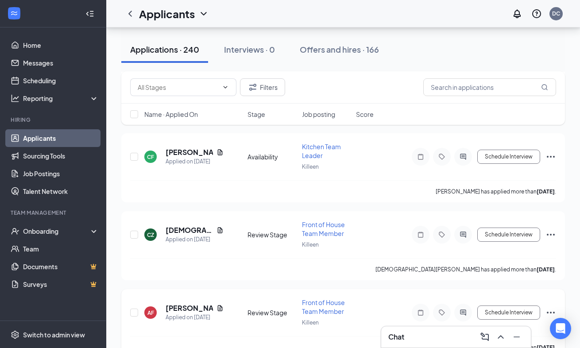
scroll to position [3341, 0]
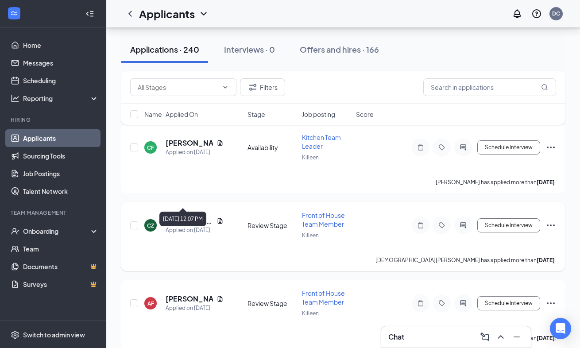
click at [176, 226] on div "Applied on [DATE]" at bounding box center [195, 230] width 58 height 9
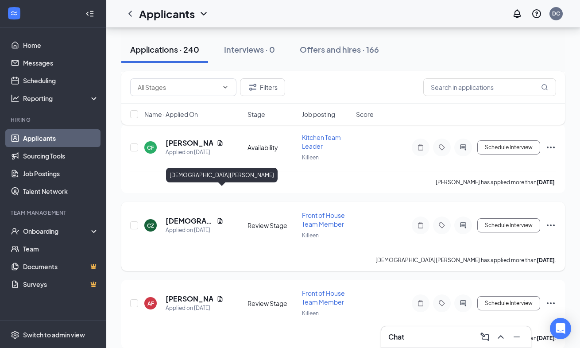
click at [178, 216] on h5 "[DEMOGRAPHIC_DATA][PERSON_NAME]" at bounding box center [189, 221] width 47 height 10
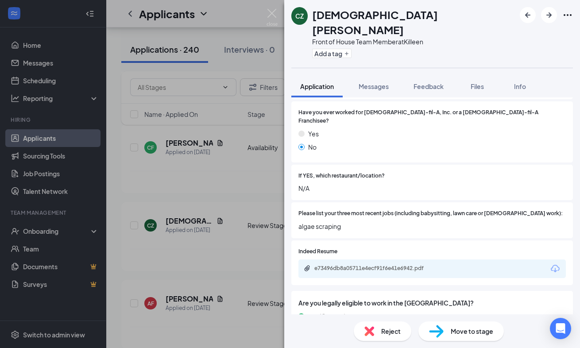
scroll to position [224, 0]
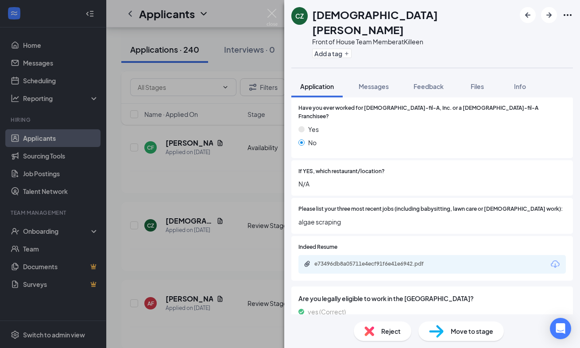
click at [398, 255] on div "e73496db8a05711e4ecf91f6e41e6942.pdf" at bounding box center [431, 264] width 267 height 19
click at [399, 260] on div "e73496db8a05711e4ecf91f6e41e6942.pdf" at bounding box center [376, 263] width 124 height 7
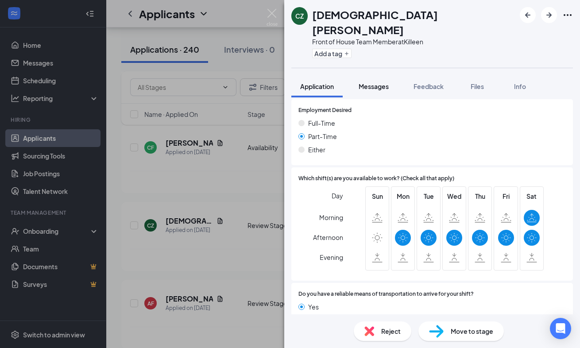
scroll to position [578, 0]
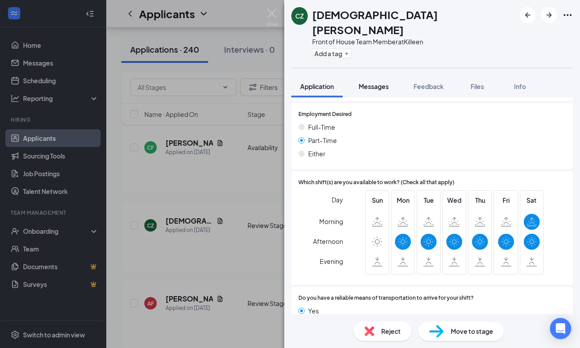
click at [384, 82] on span "Messages" at bounding box center [374, 86] width 30 height 8
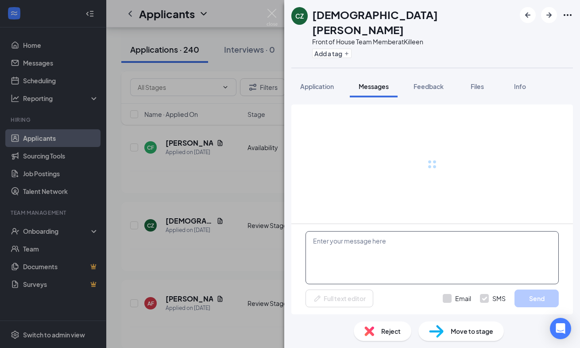
click at [335, 246] on textarea at bounding box center [432, 257] width 253 height 53
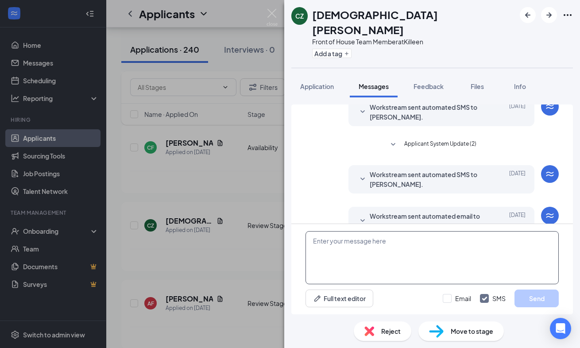
scroll to position [193, 0]
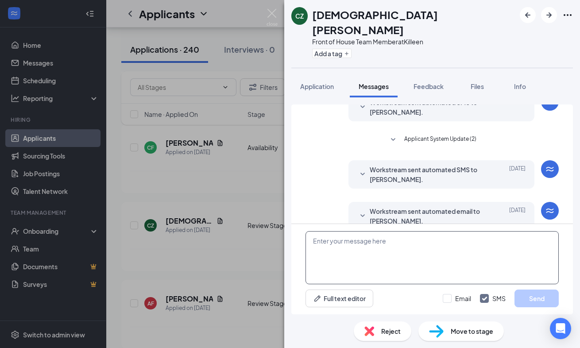
paste textarea "We received your application, thank you for your interest in joining our [DEMOG…"
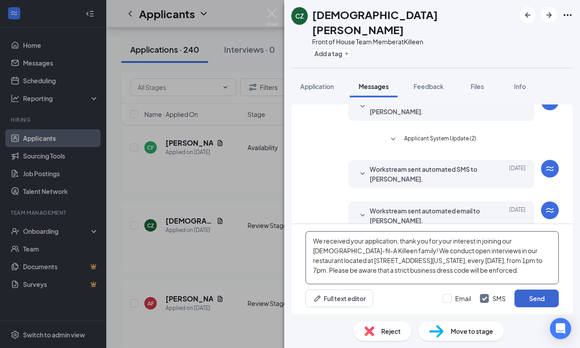
type textarea "We received your application, thank you for your interest in joining our [DEMOG…"
click at [539, 291] on button "Send" at bounding box center [537, 299] width 44 height 18
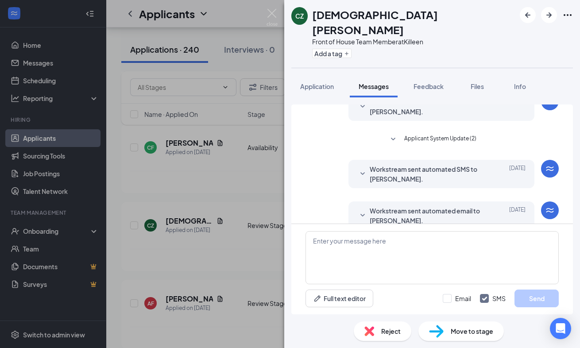
click at [345, 46] on div "CZ Christian Zettler Front of House Team Member at Killeen Add a tag" at bounding box center [432, 34] width 296 height 68
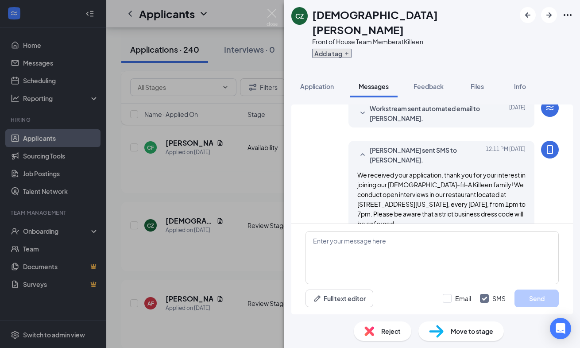
scroll to position [298, 0]
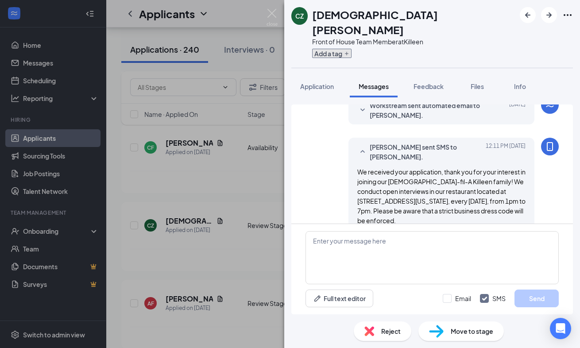
click at [345, 49] on button "Add a tag" at bounding box center [331, 53] width 39 height 9
click at [334, 60] on input "Contacted" at bounding box center [339, 64] width 40 height 10
checkbox input "true"
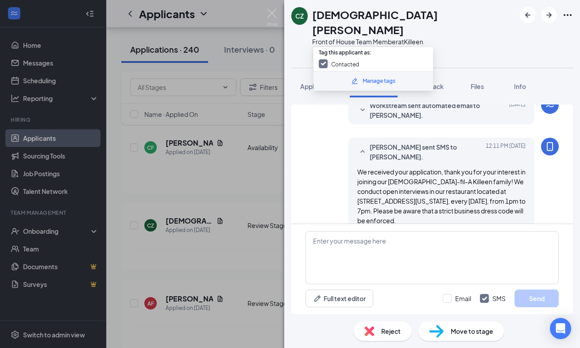
click at [296, 45] on div "CZ Christian Zettler Front of House Team Member at Killeen" at bounding box center [403, 34] width 224 height 54
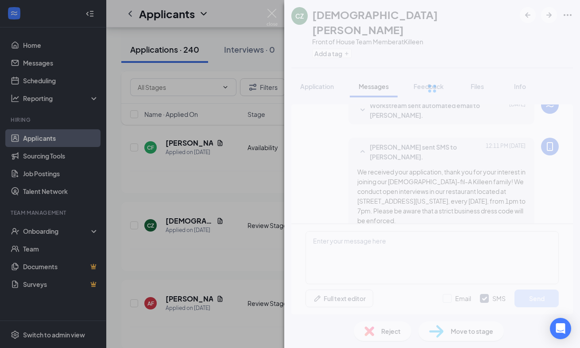
click at [266, 13] on div "CZ Christian Zettler Front of House Team Member at Killeen Add a tag Applicatio…" at bounding box center [290, 174] width 580 height 348
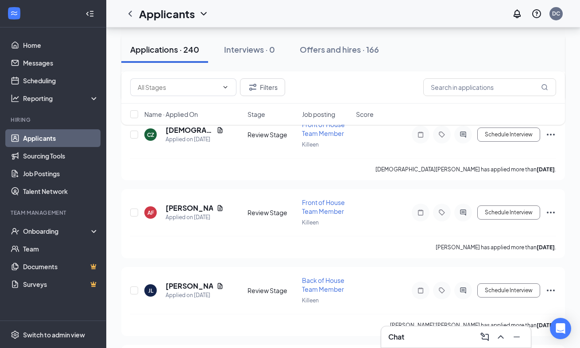
scroll to position [3432, 0]
click at [195, 202] on h5 "[PERSON_NAME]" at bounding box center [189, 207] width 47 height 10
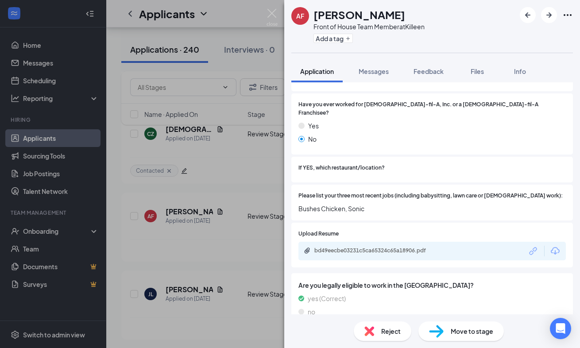
scroll to position [211, 0]
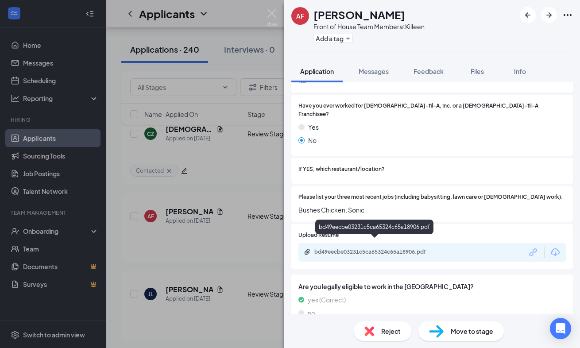
click at [398, 248] on div "bd49eecbe03231c5ca65324c65a18906.pdf" at bounding box center [376, 251] width 124 height 7
click at [386, 205] on span "Bushes Chicken, Sonic" at bounding box center [431, 210] width 267 height 10
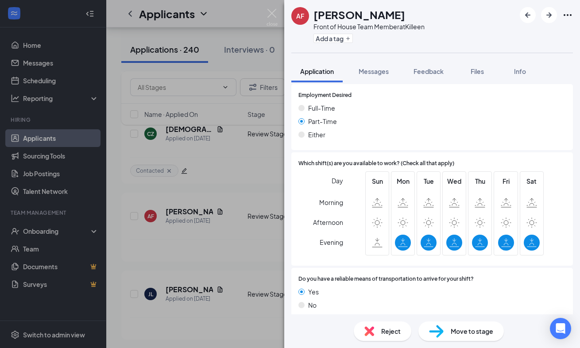
scroll to position [568, 0]
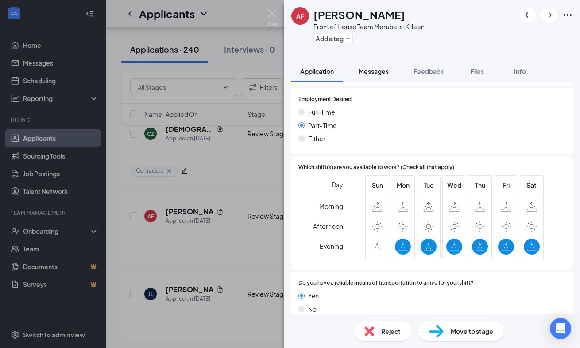
click at [378, 69] on span "Messages" at bounding box center [374, 71] width 30 height 8
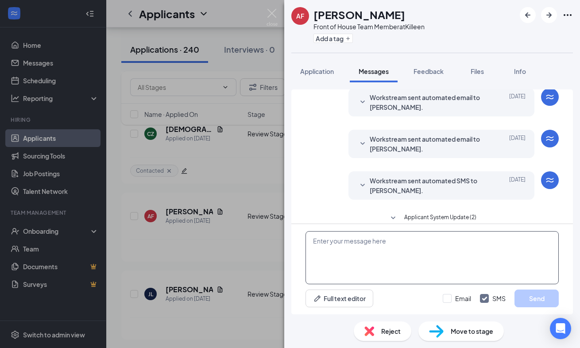
click at [370, 258] on textarea at bounding box center [432, 257] width 253 height 53
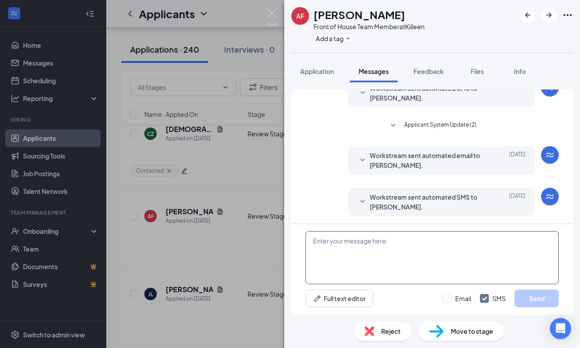
scroll to position [125, 0]
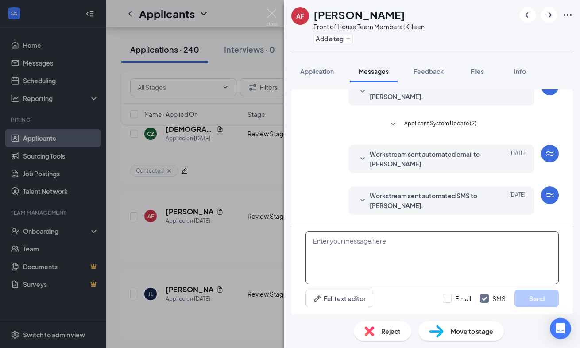
paste textarea "We received your application, thank you for your interest in joining our [DEMOG…"
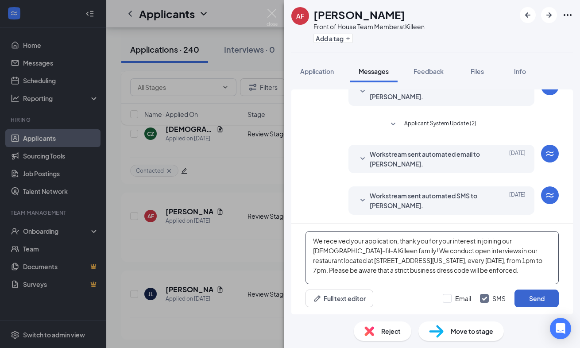
type textarea "We received your application, thank you for your interest in joining our [DEMOG…"
click at [532, 295] on button "Send" at bounding box center [537, 299] width 44 height 18
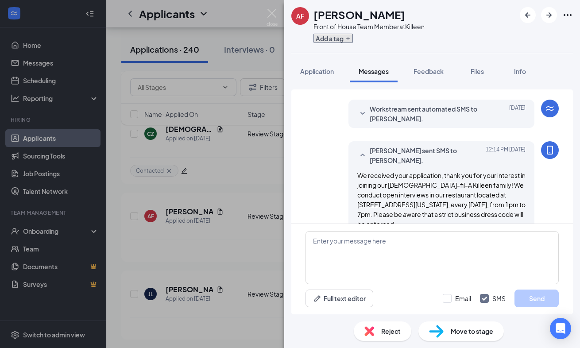
click at [342, 39] on button "Add a tag" at bounding box center [333, 38] width 39 height 9
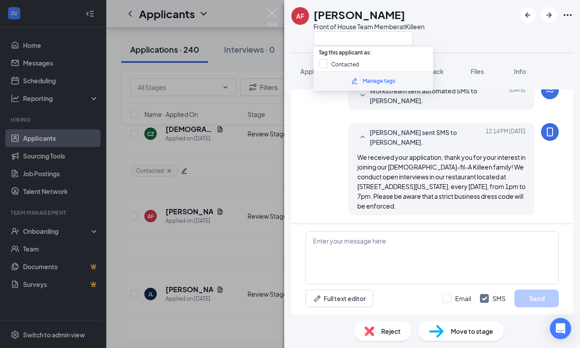
scroll to position [231, 0]
click at [323, 64] on input "Contacted" at bounding box center [339, 64] width 40 height 10
checkbox input "true"
click at [293, 31] on div "AF Aeden Fink Front of House Team Member at Killeen" at bounding box center [357, 26] width 133 height 39
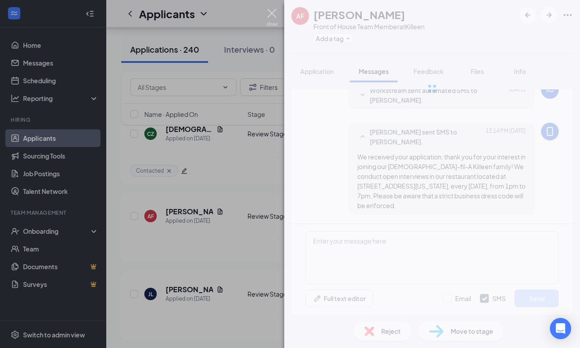
click at [272, 12] on img at bounding box center [272, 17] width 11 height 17
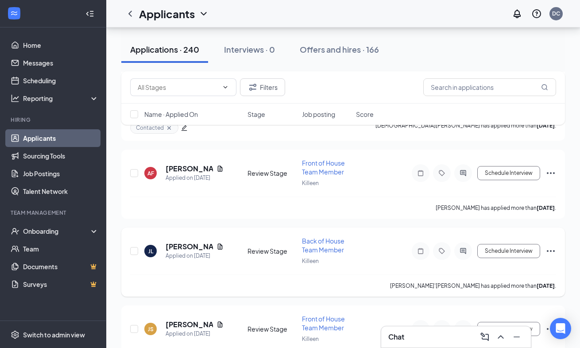
scroll to position [3477, 0]
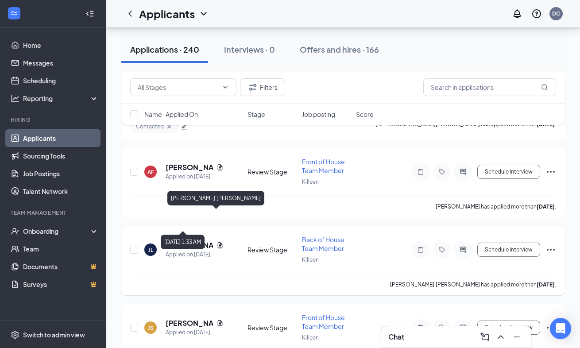
click at [186, 240] on h5 "[PERSON_NAME]'[PERSON_NAME]" at bounding box center [189, 245] width 47 height 10
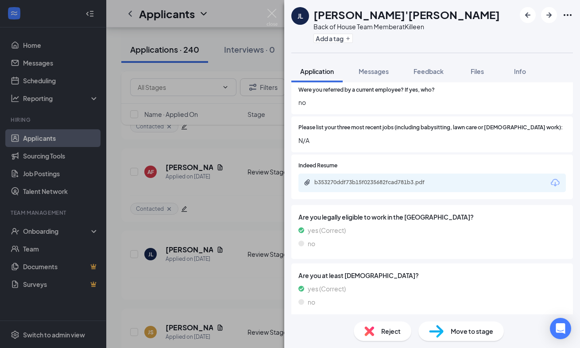
scroll to position [298, 0]
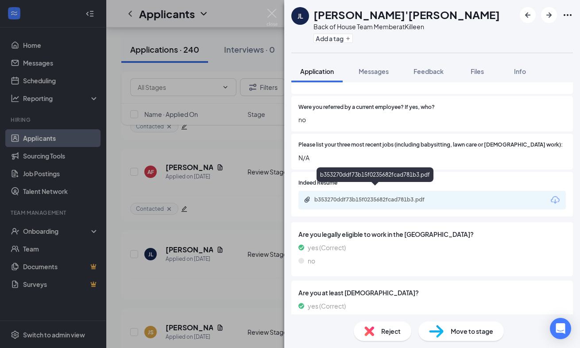
click at [391, 196] on div "b353270ddf73b15f0235682fcad781b3.pdf" at bounding box center [376, 199] width 124 height 7
click at [384, 326] on span "Reject" at bounding box center [390, 331] width 19 height 10
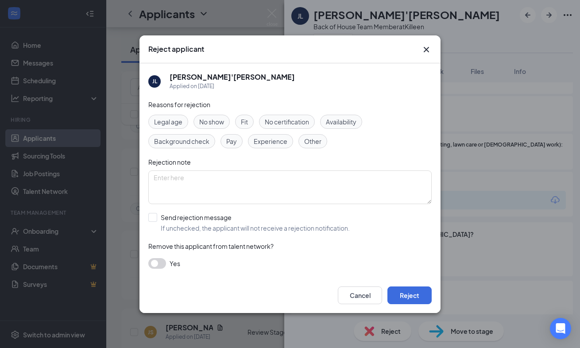
click at [275, 146] on div "Experience" at bounding box center [270, 141] width 45 height 14
click at [149, 220] on input "Send rejection message If unchecked, the applicant will not receive a rejection…" at bounding box center [249, 222] width 202 height 19
checkbox input "true"
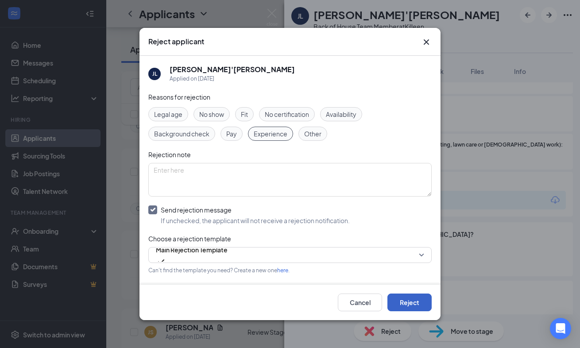
click at [410, 299] on button "Reject" at bounding box center [410, 303] width 44 height 18
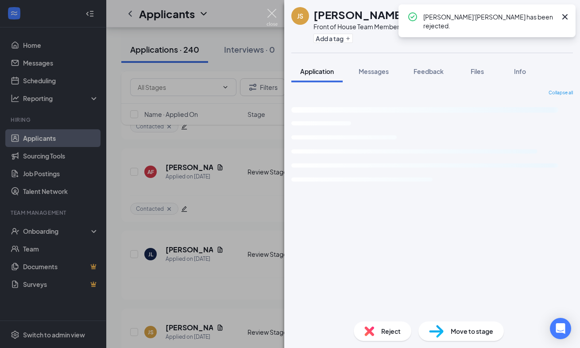
click at [269, 10] on img at bounding box center [272, 17] width 11 height 17
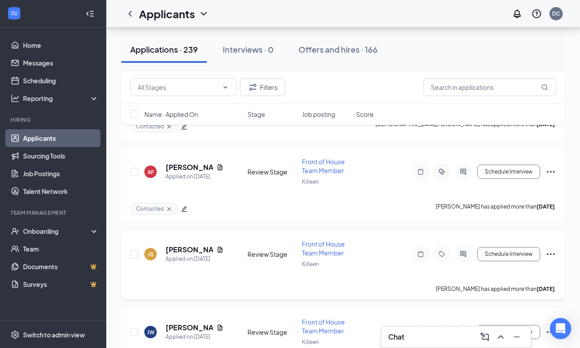
scroll to position [3473, 0]
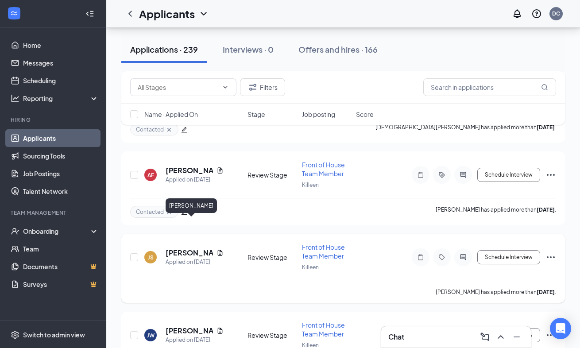
click at [196, 248] on h5 "[PERSON_NAME]" at bounding box center [189, 253] width 47 height 10
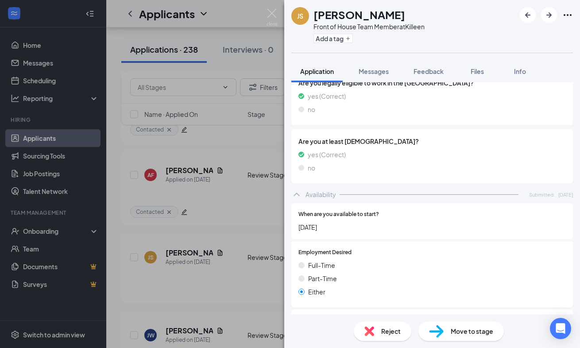
scroll to position [543, 0]
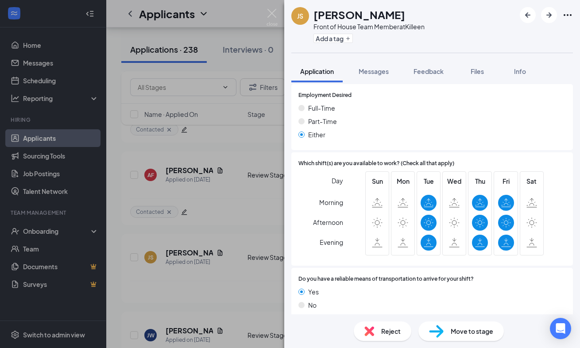
click at [376, 337] on div "Reject" at bounding box center [383, 331] width 58 height 19
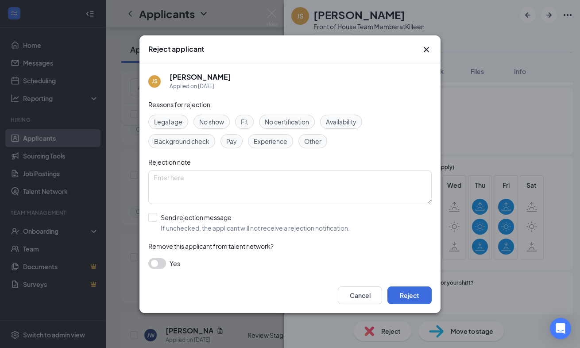
click at [357, 117] on span "Availability" at bounding box center [341, 122] width 31 height 10
click at [152, 217] on input "Send rejection message If unchecked, the applicant will not receive a rejection…" at bounding box center [249, 222] width 202 height 19
checkbox input "true"
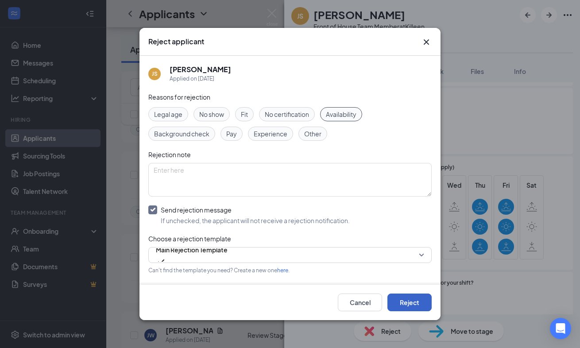
click at [421, 302] on button "Reject" at bounding box center [410, 303] width 44 height 18
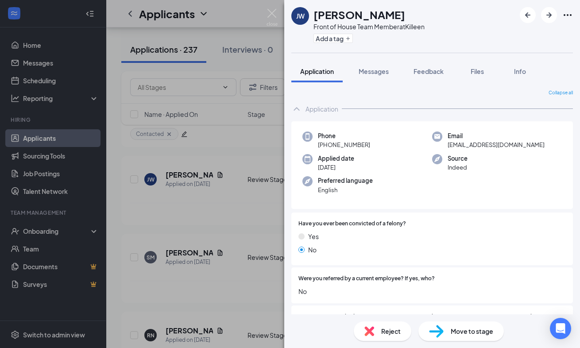
click at [404, 227] on span "Have you ever been convicted of a felony?" at bounding box center [352, 224] width 108 height 8
click at [276, 16] on img at bounding box center [272, 17] width 11 height 17
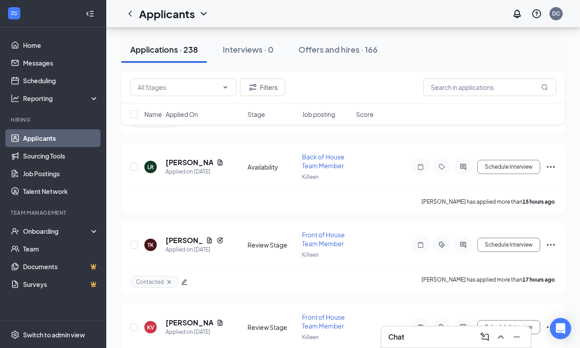
scroll to position [546, 0]
